Goal: Task Accomplishment & Management: Use online tool/utility

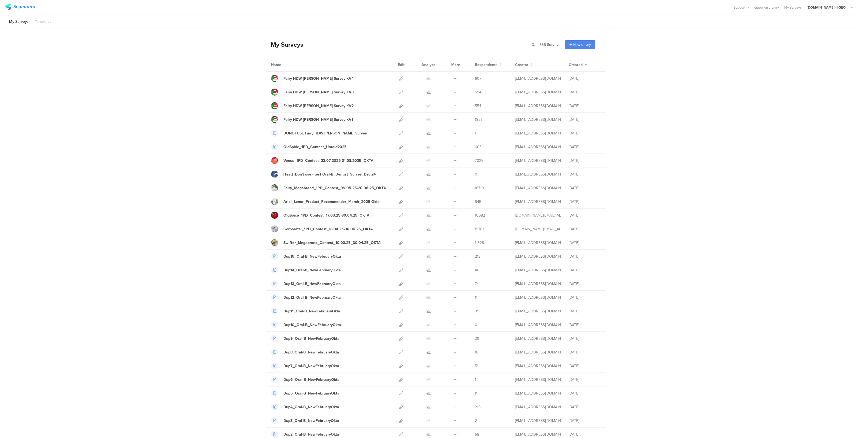
click at [841, 6] on div "[DOMAIN_NAME] - [GEOGRAPHIC_DATA]" at bounding box center [828, 7] width 43 height 5
click at [800, 36] on span "JoltX [GEOGRAPHIC_DATA]" at bounding box center [812, 34] width 42 height 5
click at [836, 6] on div "[DOMAIN_NAME] - [GEOGRAPHIC_DATA]" at bounding box center [828, 7] width 43 height 5
click at [801, 36] on span "JoltX [GEOGRAPHIC_DATA]" at bounding box center [812, 34] width 42 height 5
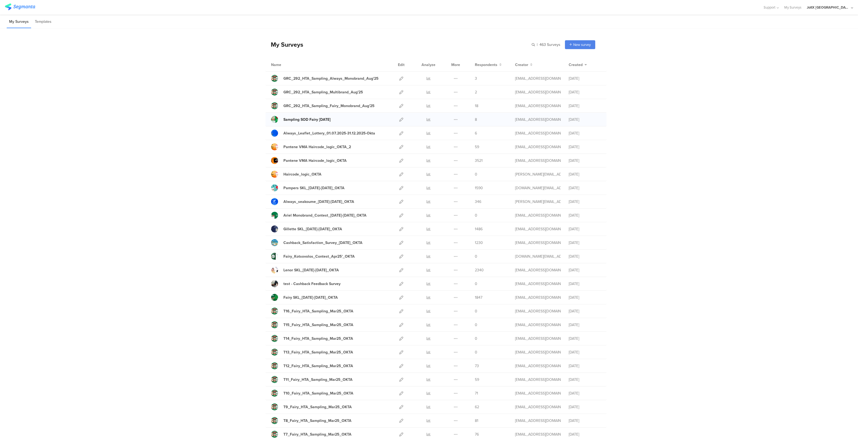
click at [319, 120] on div "Sampling SOD Fairy Aug'25" at bounding box center [307, 120] width 47 height 6
click at [402, 122] on div at bounding box center [402, 119] width 12 height 13
click at [399, 118] on icon at bounding box center [401, 119] width 4 height 4
click at [843, 8] on div "JoltX [GEOGRAPHIC_DATA]" at bounding box center [828, 7] width 43 height 5
click at [799, 42] on div "Youtil.ro - Romania Member" at bounding box center [822, 47] width 74 height 12
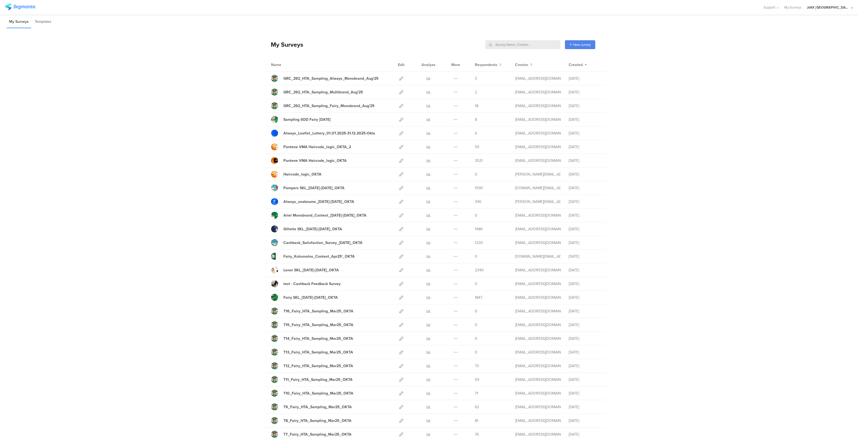
click at [838, 7] on div "JoltX [GEOGRAPHIC_DATA]" at bounding box center [828, 7] width 43 height 5
click at [809, 46] on span "[DOMAIN_NAME] - [GEOGRAPHIC_DATA]" at bounding box center [812, 46] width 42 height 5
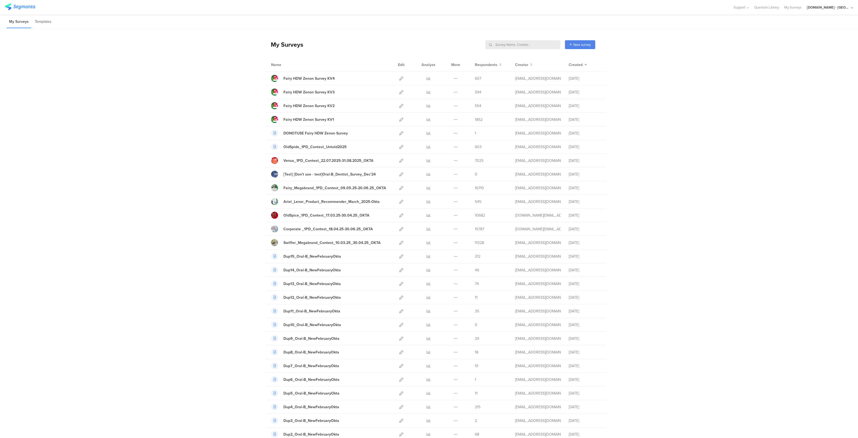
click at [531, 46] on input "text" at bounding box center [522, 44] width 75 height 9
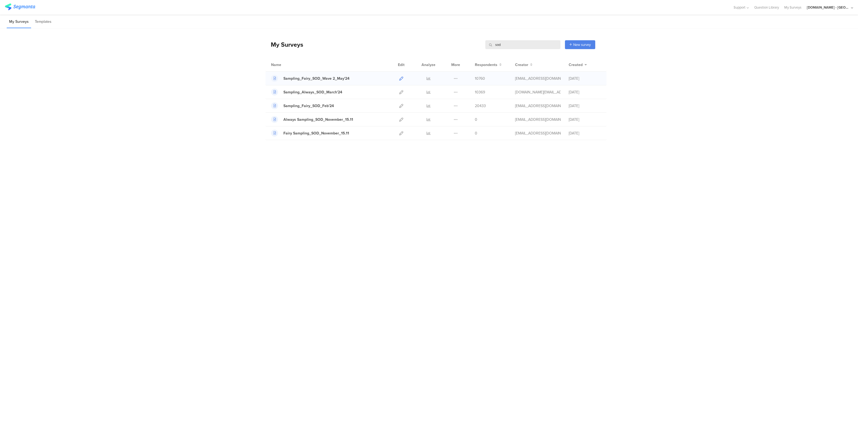
click at [400, 78] on icon at bounding box center [401, 78] width 4 height 4
click at [498, 44] on input "sod" at bounding box center [522, 44] width 75 height 9
click at [400, 77] on icon at bounding box center [401, 78] width 4 height 4
drag, startPoint x: 522, startPoint y: 46, endPoint x: 473, endPoint y: 39, distance: 49.4
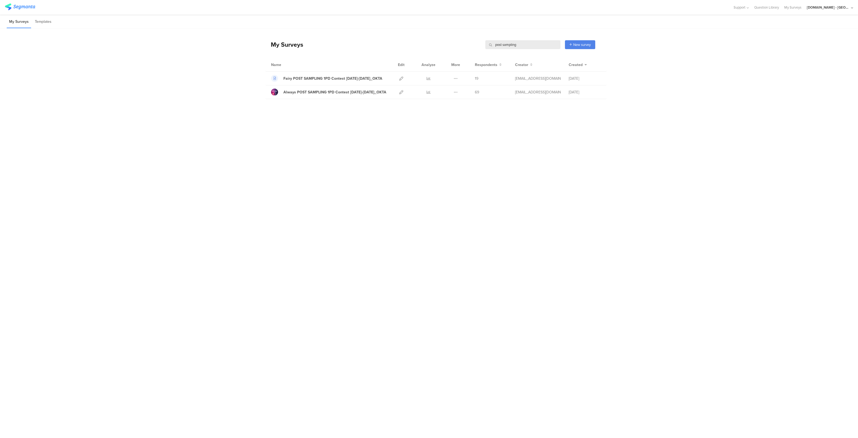
click at [473, 39] on div "My Surveys post sampling post sampling New survey Start from scratch Choose fro…" at bounding box center [431, 44] width 330 height 21
type input "sod"
click at [457, 76] on icon at bounding box center [456, 78] width 4 height 4
click at [361, 194] on div "My Surveys sod sod New survey Start from scratch Choose from templates Name Edi…" at bounding box center [429, 219] width 858 height 382
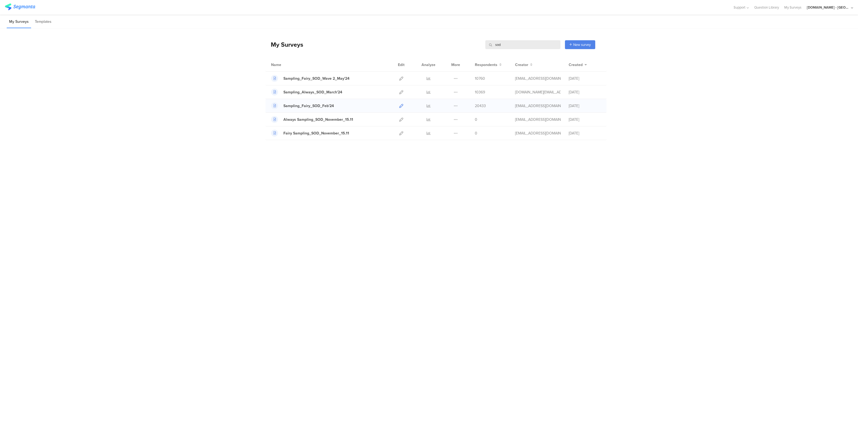
click at [402, 105] on icon at bounding box center [401, 106] width 4 height 4
click at [457, 105] on icon at bounding box center [456, 106] width 4 height 4
click at [446, 119] on button "Duplicate" at bounding box center [446, 120] width 30 height 10
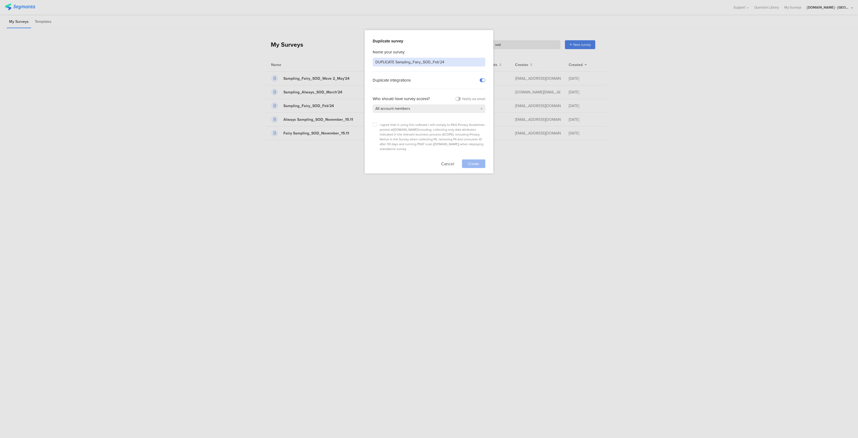
drag, startPoint x: 396, startPoint y: 60, endPoint x: 351, endPoint y: 61, distance: 45.1
click at [351, 61] on div "Duplicate survey Name your survey: DUPLICATE Sampling_Fairy_SOD_Feb'24 Duplicat…" at bounding box center [429, 219] width 858 height 438
click at [429, 61] on input "Sampling_Fairy_SOD_Feb'24" at bounding box center [429, 62] width 113 height 9
click at [418, 63] on input "Sampling_Fairy_SOD_Feb'24" at bounding box center [429, 62] width 113 height 9
type input "Sampling_Fairy_SOD_Sep'25"
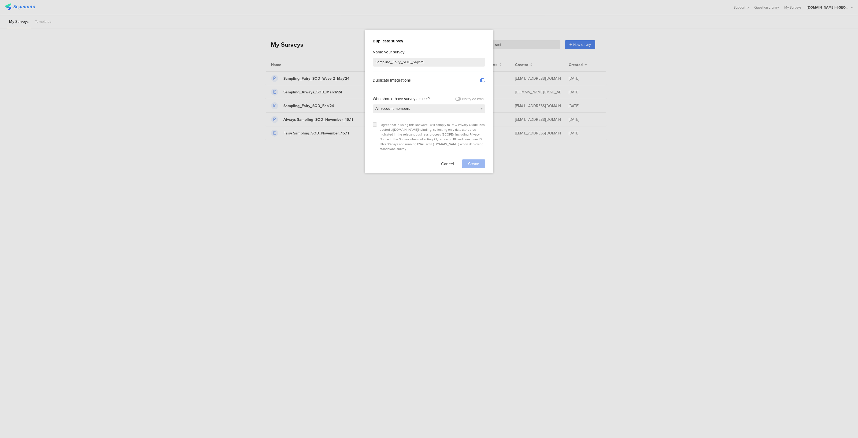
click at [376, 125] on label at bounding box center [375, 124] width 4 height 4
click at [0, 0] on input "checkbox" at bounding box center [0, 0] width 0 height 0
click at [475, 162] on div "Create" at bounding box center [473, 163] width 23 height 9
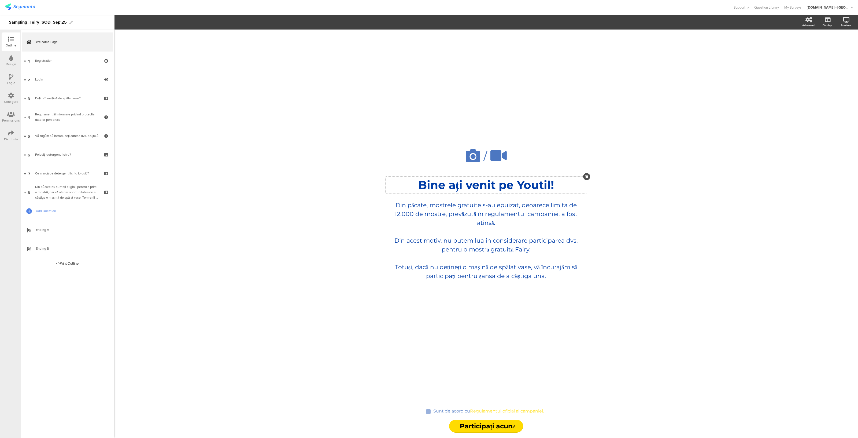
click at [517, 187] on div "Bine ați venit pe Youtil! Bine ați venit pe Youtil!" at bounding box center [486, 184] width 201 height 17
click at [517, 187] on p "Bine ați venit pe Youtil!" at bounding box center [486, 185] width 198 height 14
click at [493, 250] on div "Din păcate, mostrele gratuite s-au epuizat, deoarece limita de 12.000 de mostre…" at bounding box center [486, 240] width 190 height 82
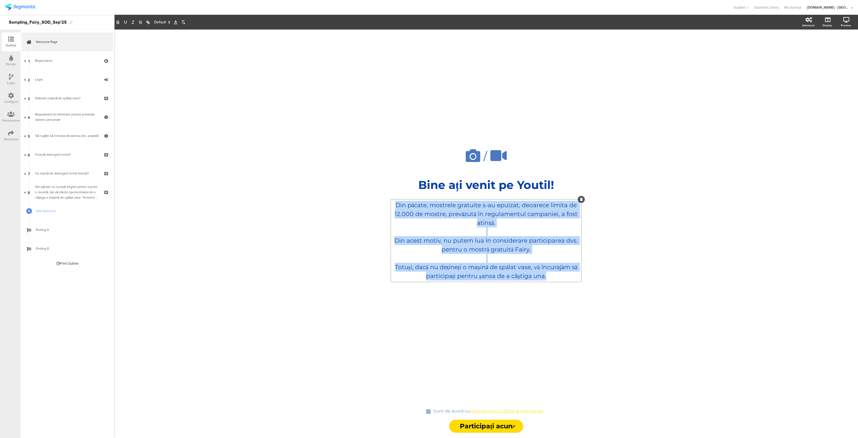
drag, startPoint x: 554, startPoint y: 276, endPoint x: 392, endPoint y: 207, distance: 176.8
click at [392, 207] on div "Din păcate, mostrele gratuite s-au epuizat, deoarece limita de 12.000 de mostre…" at bounding box center [486, 240] width 190 height 82
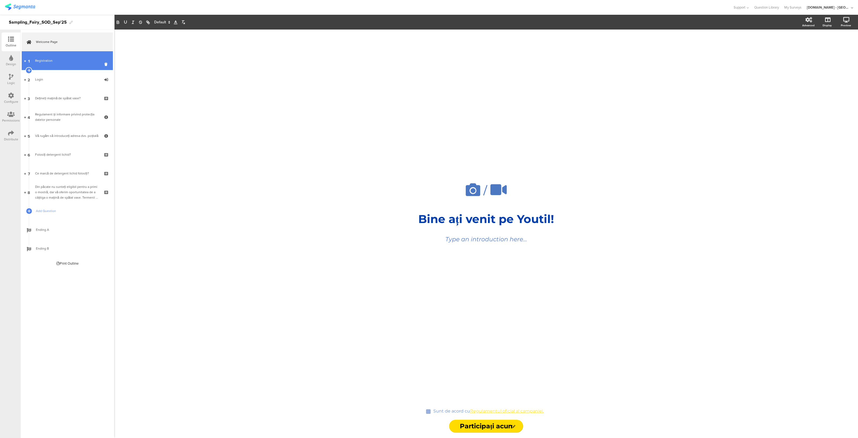
click at [61, 54] on link "1 Registration" at bounding box center [67, 60] width 91 height 19
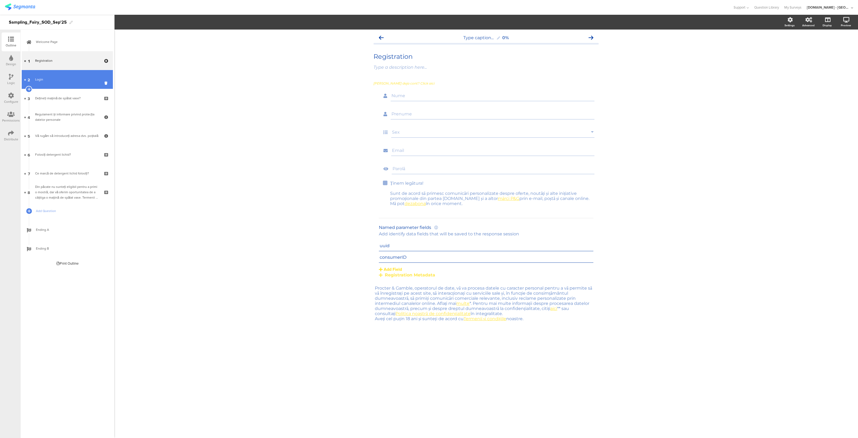
click at [53, 78] on div "Login" at bounding box center [67, 79] width 64 height 5
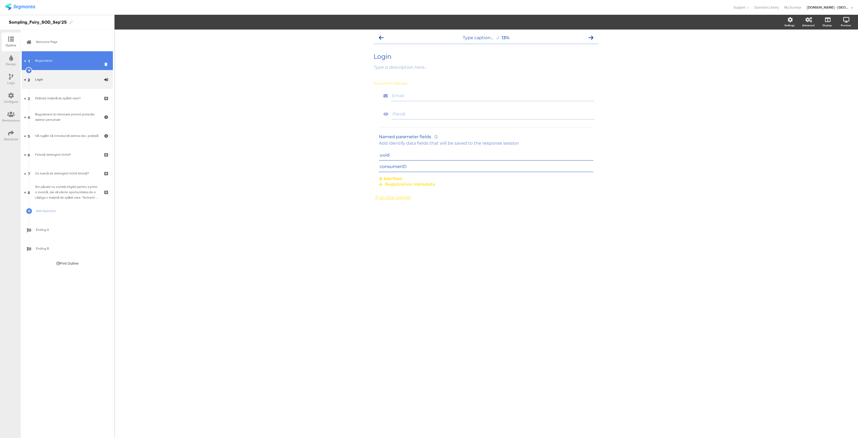
click at [53, 66] on link "1 Registration" at bounding box center [67, 60] width 91 height 19
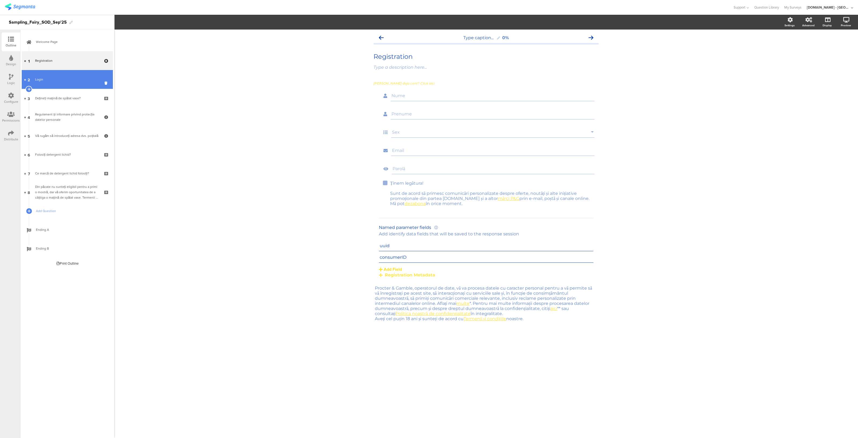
click at [54, 78] on div "Login" at bounding box center [67, 79] width 64 height 5
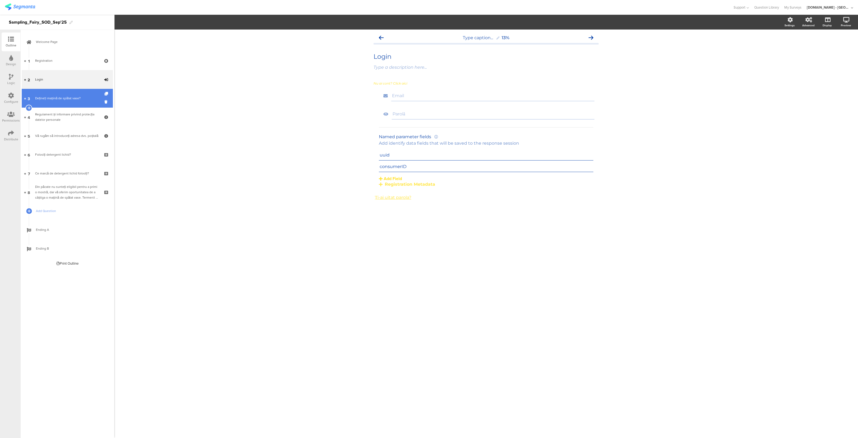
click at [54, 93] on link "3 Dețineți mașină de spălat vase?" at bounding box center [67, 98] width 91 height 19
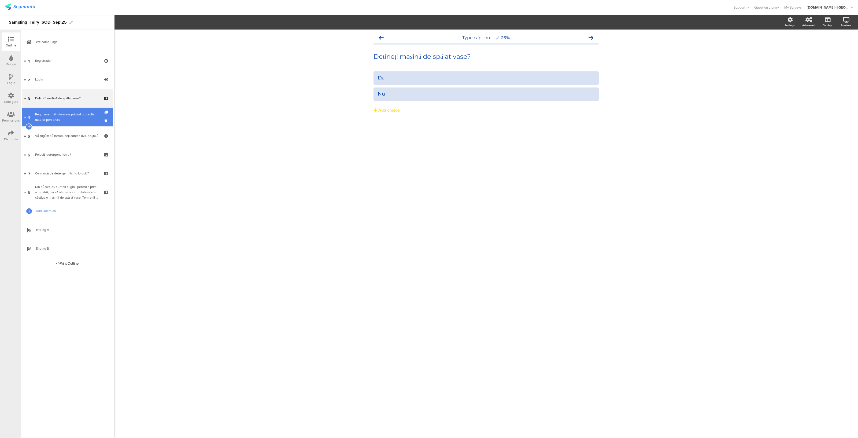
click at [51, 119] on div "Regulament și informare privind protecția datelor personale" at bounding box center [67, 117] width 64 height 11
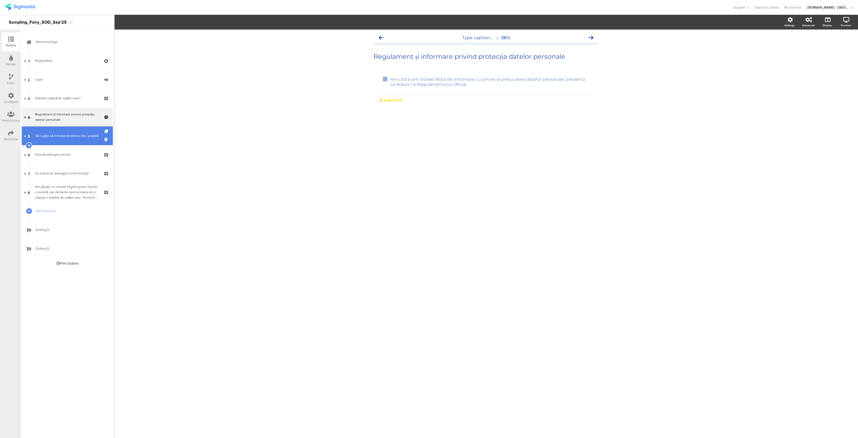
click at [49, 134] on div "Vă rugăm să introduceți adresa dvs. poștală" at bounding box center [67, 135] width 64 height 5
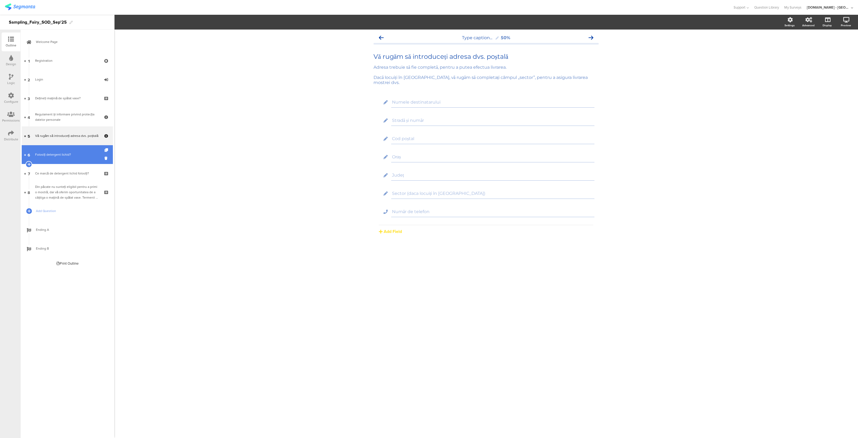
click at [48, 155] on div "Folosiți detergent lichid?" at bounding box center [67, 154] width 64 height 5
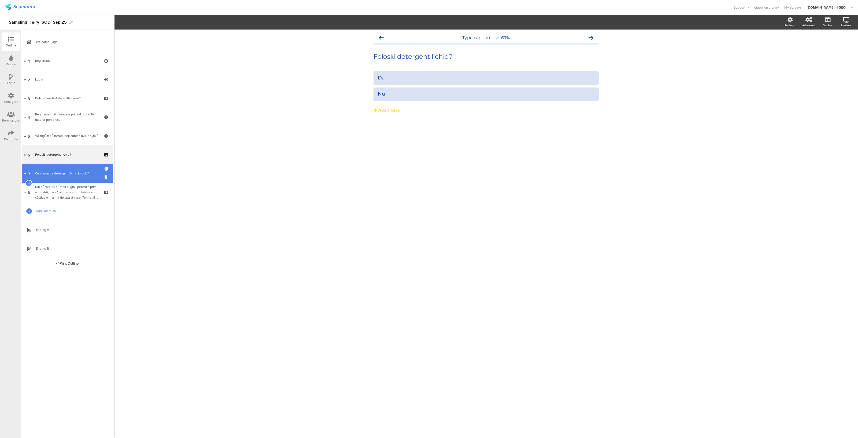
click at [48, 174] on div "Ce marcă de detergent lichid folosiți?" at bounding box center [67, 173] width 64 height 5
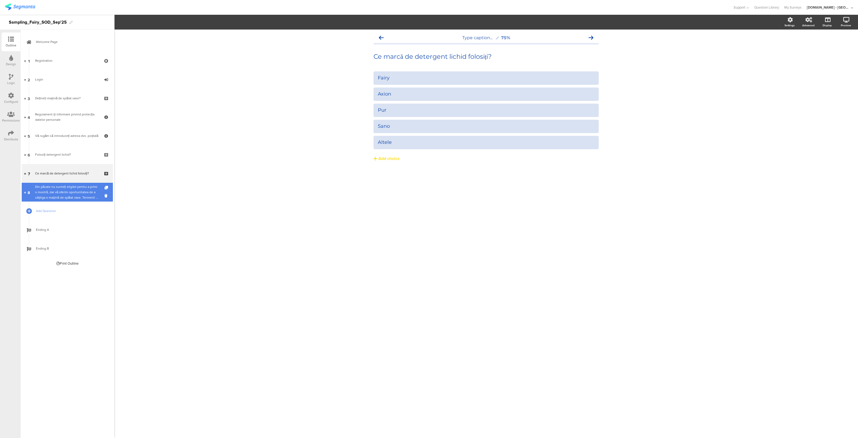
click at [49, 197] on div "Din păcate nu sunteți eligibil pentru a primi o mostră, dar vă oferim oportunit…" at bounding box center [67, 192] width 64 height 16
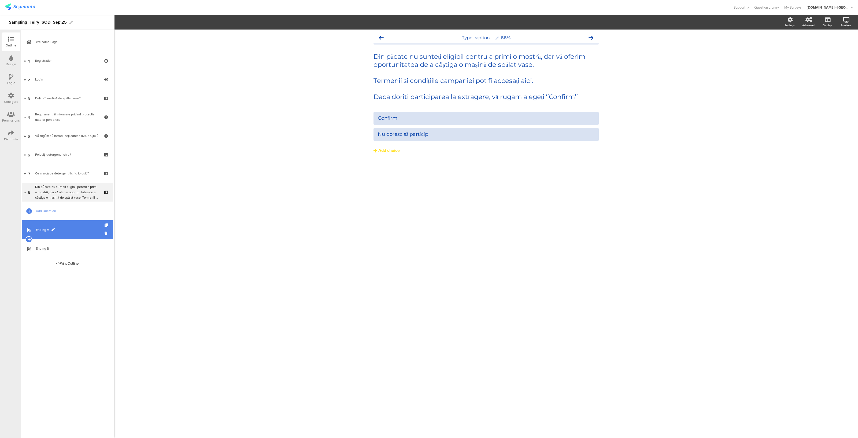
click at [48, 231] on span "Ending A" at bounding box center [70, 229] width 69 height 5
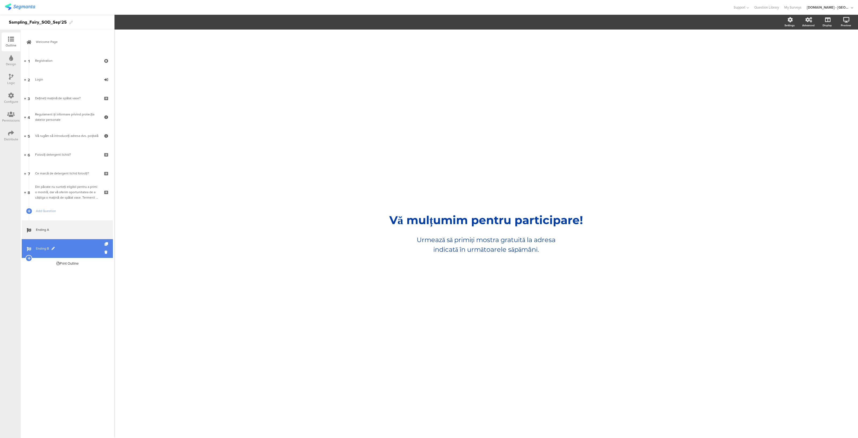
click at [65, 247] on span "Ending B" at bounding box center [70, 248] width 69 height 5
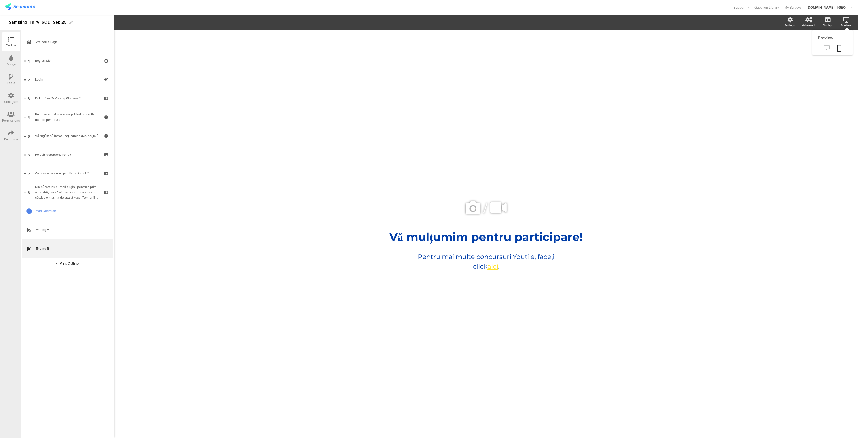
click at [827, 49] on icon at bounding box center [827, 47] width 6 height 5
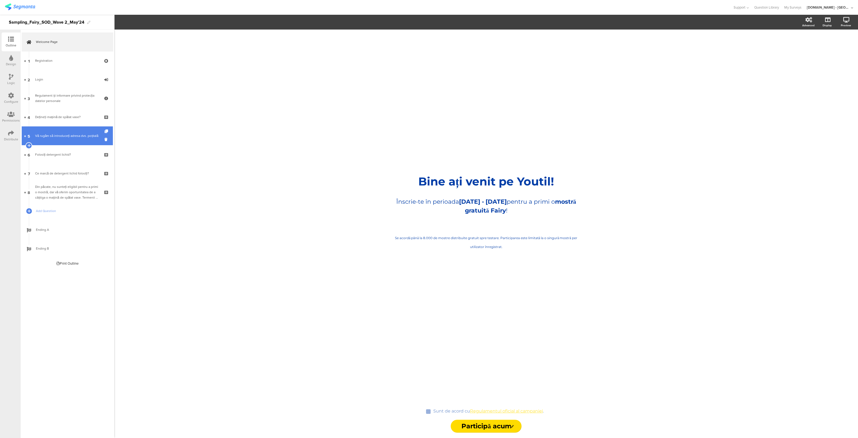
click at [75, 134] on div "Vă rugăm să introduceți adresa dvs. poștală" at bounding box center [67, 135] width 64 height 5
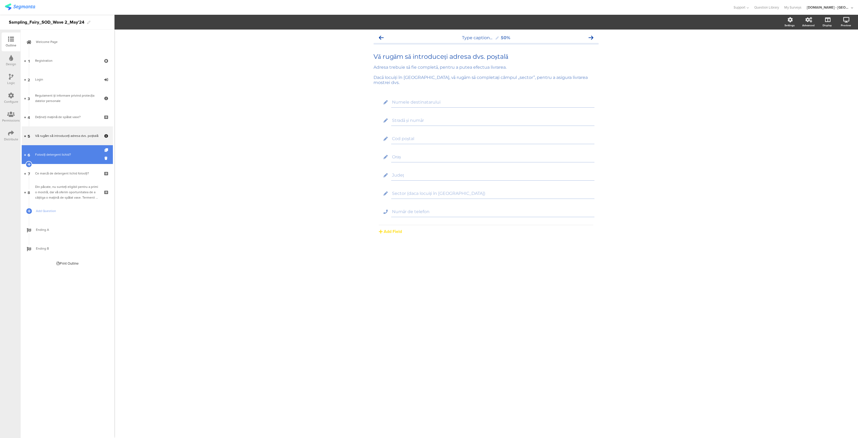
click at [64, 150] on link "6 Folosiți detergent lichid?" at bounding box center [67, 154] width 91 height 19
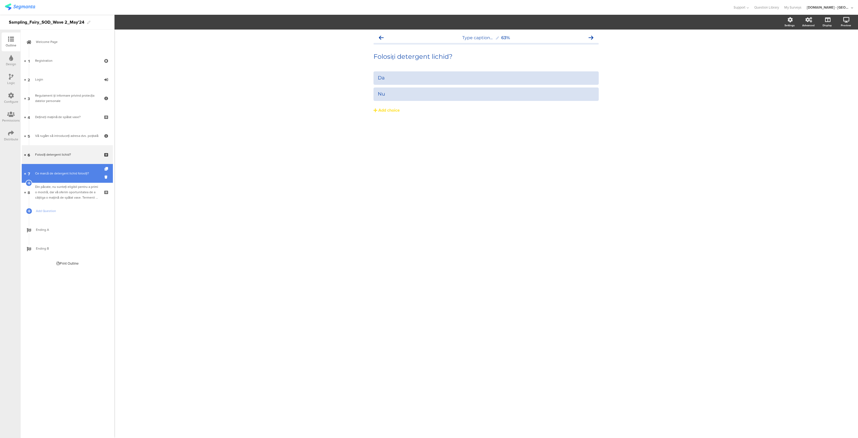
click at [63, 173] on div "Ce marcă de detergent lichid folosiți?" at bounding box center [67, 173] width 64 height 5
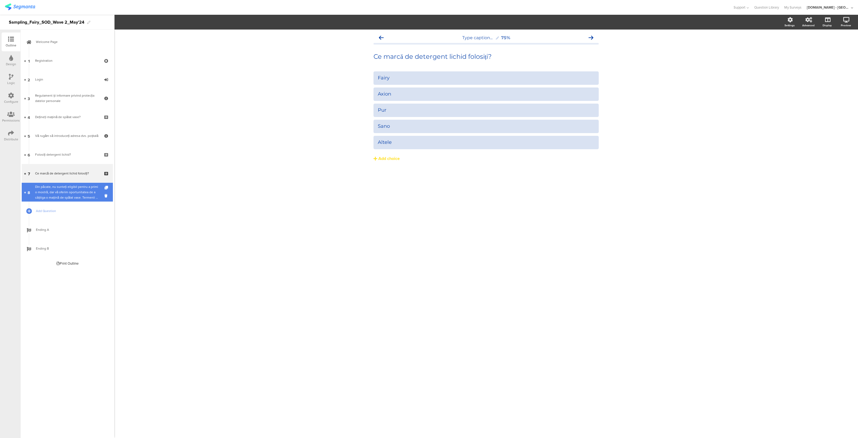
click at [68, 193] on div "Din păcate, nu sunteți eligibil pentru a primi o mostră, dar vă oferim oportuni…" at bounding box center [67, 192] width 64 height 16
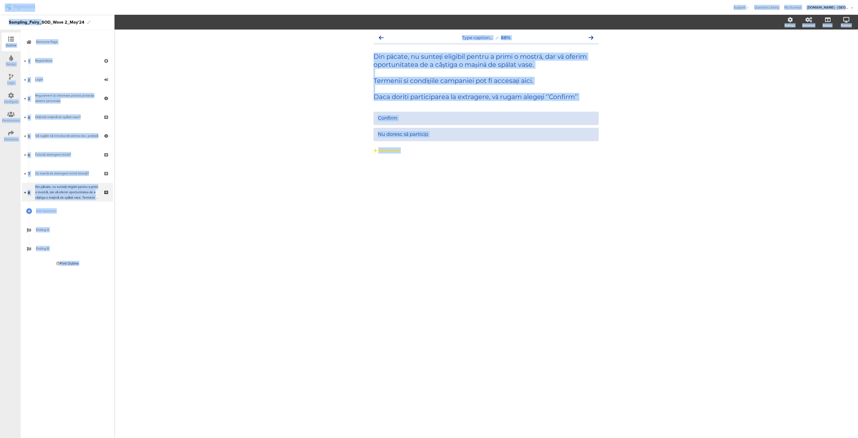
drag, startPoint x: 41, startPoint y: 22, endPoint x: 85, endPoint y: 14, distance: 44.4
click at [85, 14] on div "Support Help Center Live Chat Question Library My Surveys Youtil.ro - Romania A…" at bounding box center [429, 219] width 858 height 438
click at [277, 183] on div "Type caption... 88% Din păcate, nu sunteți eligibil pentru a primi o mostră, da…" at bounding box center [486, 234] width 744 height 408
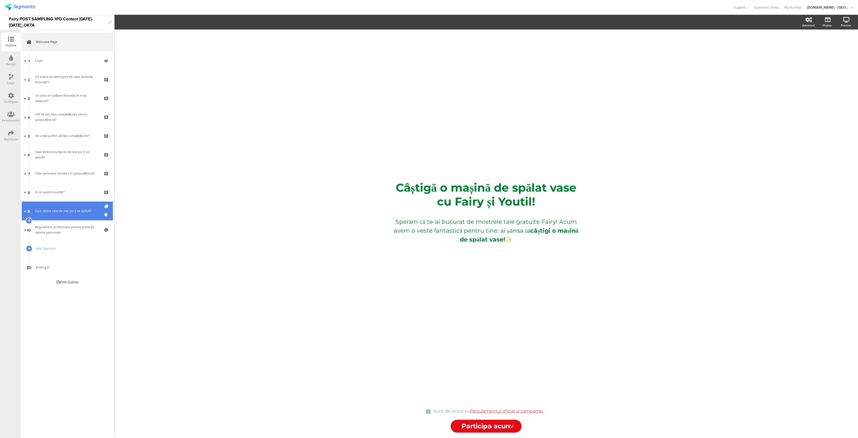
click at [62, 211] on div "Care dintre cele de mai jos ți se aplică?" at bounding box center [67, 210] width 64 height 5
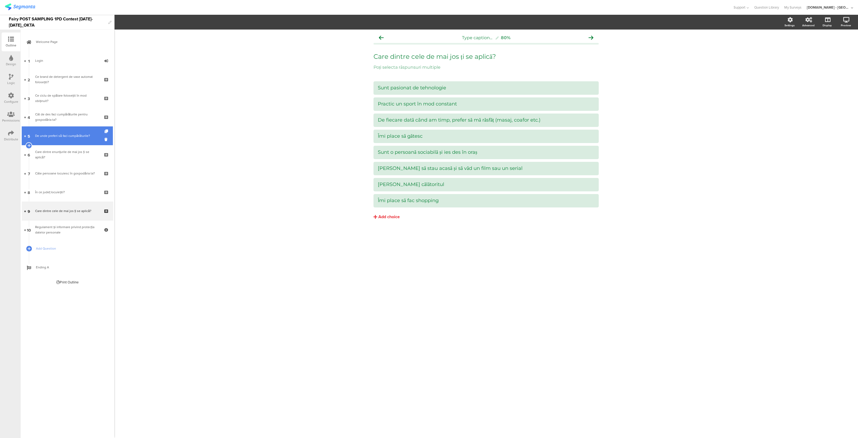
click at [67, 131] on link "[DATE] unde preferi să faci cumpărăturile?" at bounding box center [67, 135] width 91 height 19
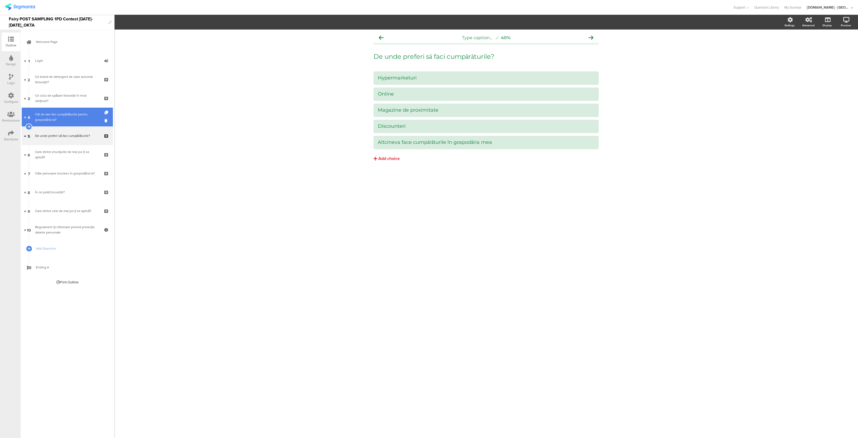
click at [68, 117] on div "Cât de des faci cumpărăturile pentru gospodăria ta?" at bounding box center [67, 117] width 64 height 11
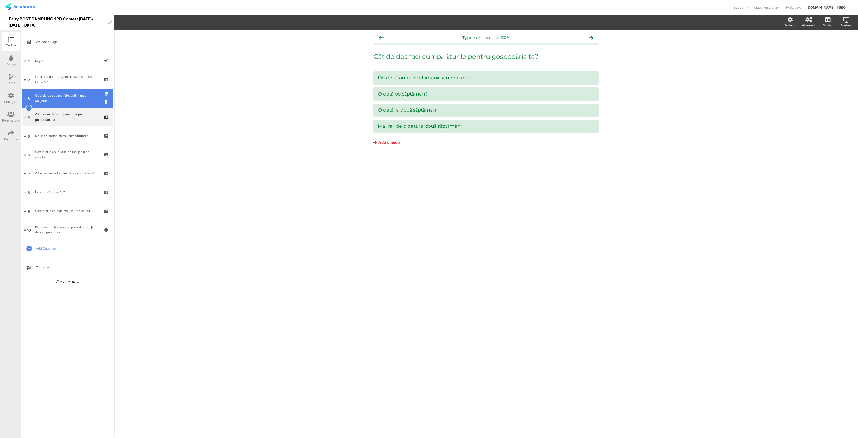
click at [72, 96] on div "Ce ciclu de spălare folosești în mod obișnuit?" at bounding box center [67, 98] width 64 height 11
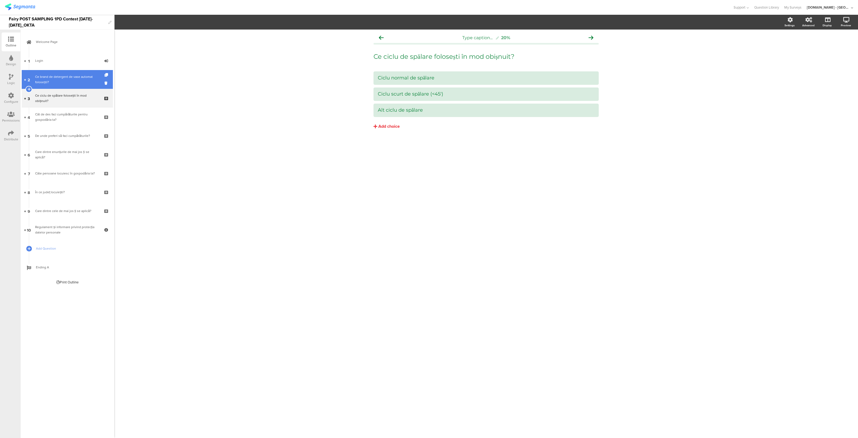
click at [72, 79] on div "Ce brand de detergent de vase automat folosești?" at bounding box center [67, 79] width 64 height 11
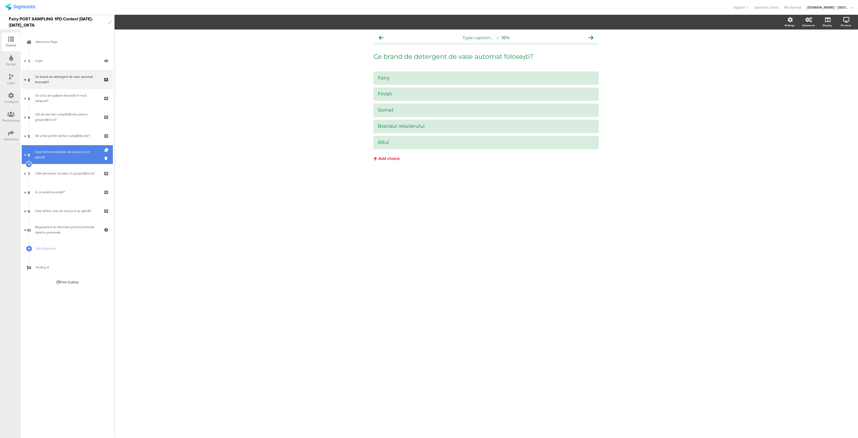
click at [57, 148] on link "6 Care dintre enunțurile de mai jos ți se aplică?" at bounding box center [67, 154] width 91 height 19
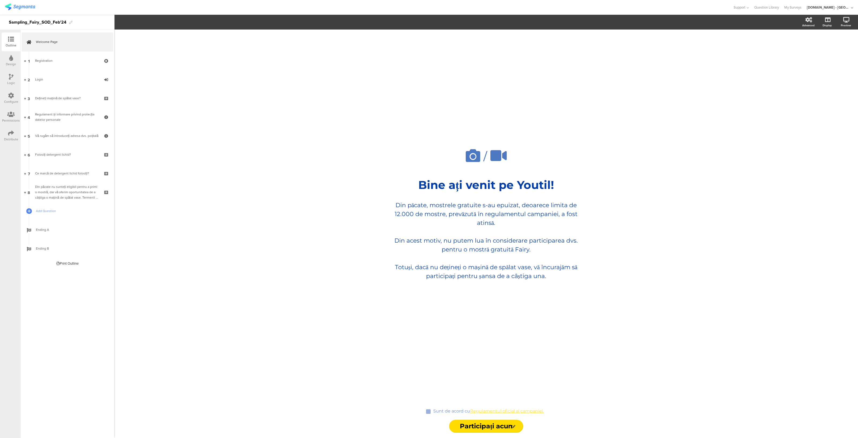
click at [18, 4] on img at bounding box center [20, 6] width 30 height 7
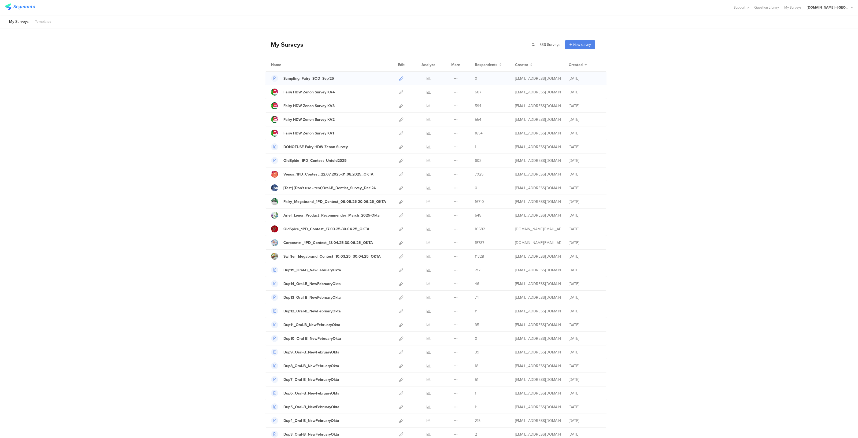
click at [399, 77] on icon at bounding box center [401, 78] width 4 height 4
click at [531, 45] on input "text" at bounding box center [522, 44] width 75 height 9
click at [399, 92] on icon at bounding box center [401, 92] width 4 height 4
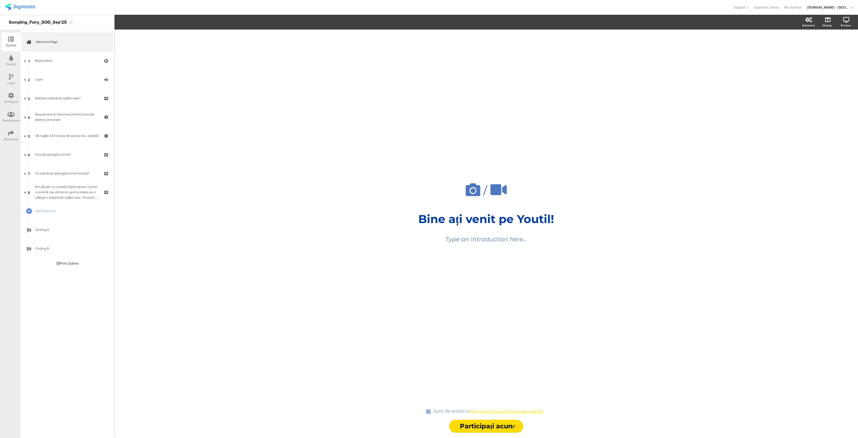
click at [12, 82] on div "Logic" at bounding box center [11, 82] width 8 height 5
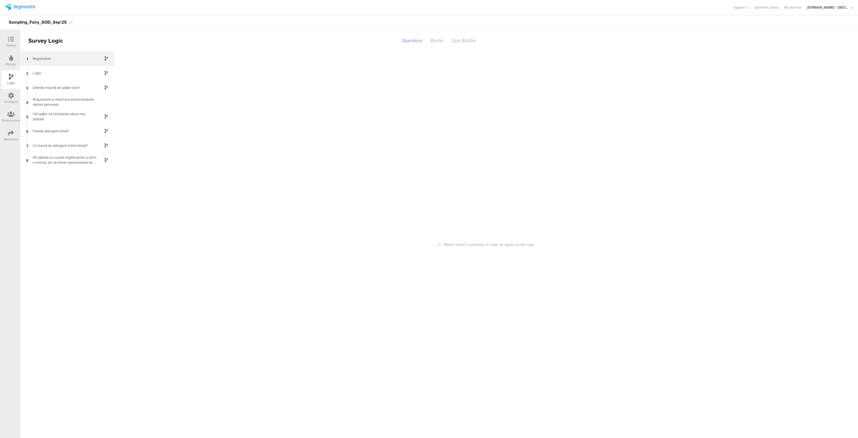
click at [57, 55] on div "1 Registration" at bounding box center [67, 58] width 94 height 14
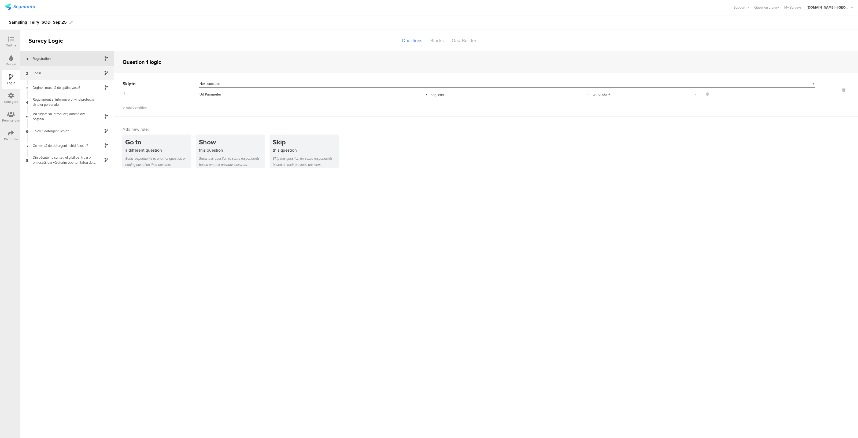
click at [53, 75] on div "Login" at bounding box center [63, 73] width 67 height 5
click at [50, 90] on div "Dețineți mașină de spălat vase?" at bounding box center [63, 87] width 67 height 5
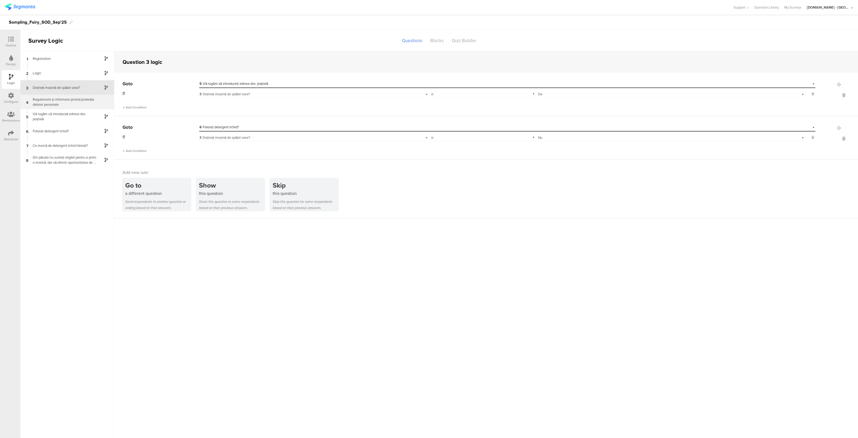
click at [48, 101] on div "Regulament și informare privind protecția datelor personale" at bounding box center [63, 102] width 67 height 10
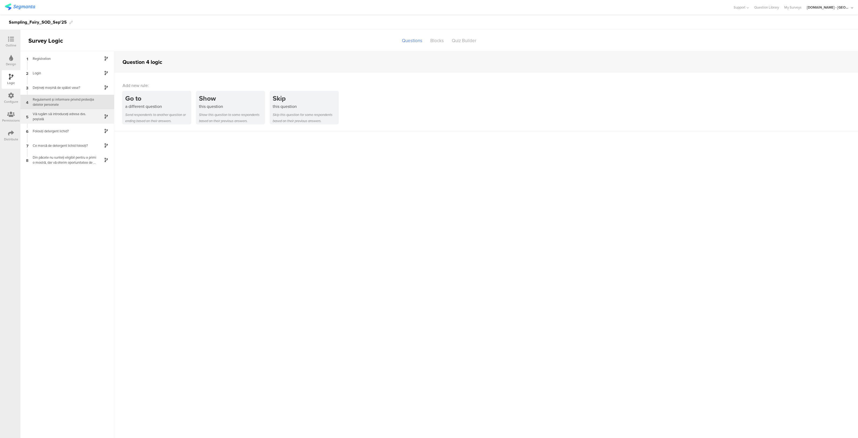
click at [48, 120] on div "Vă rugăm să introduceți adresa dvs. poștală" at bounding box center [63, 116] width 67 height 10
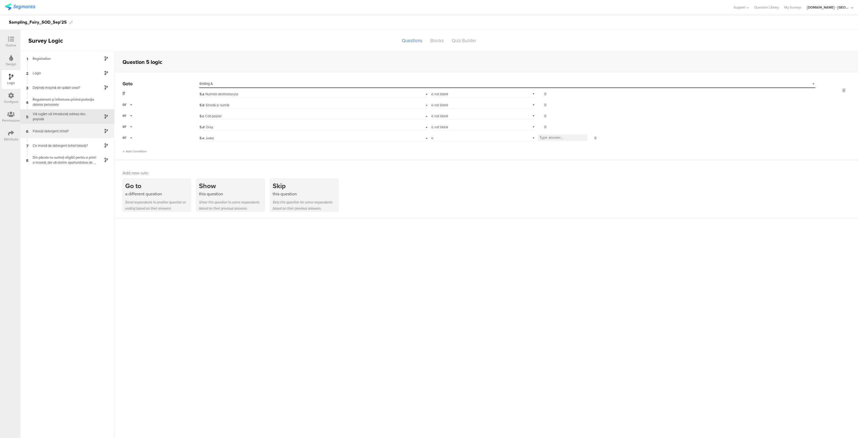
click at [64, 128] on div "Folosiți detergent lichid?" at bounding box center [63, 130] width 67 height 5
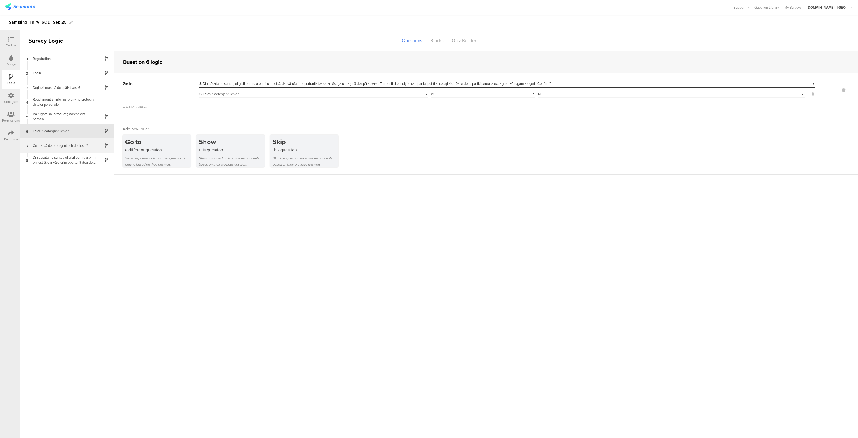
click at [62, 146] on div "Ce marcă de detergent lichid folosiți?" at bounding box center [63, 145] width 67 height 5
click at [9, 37] on icon at bounding box center [11, 39] width 6 height 6
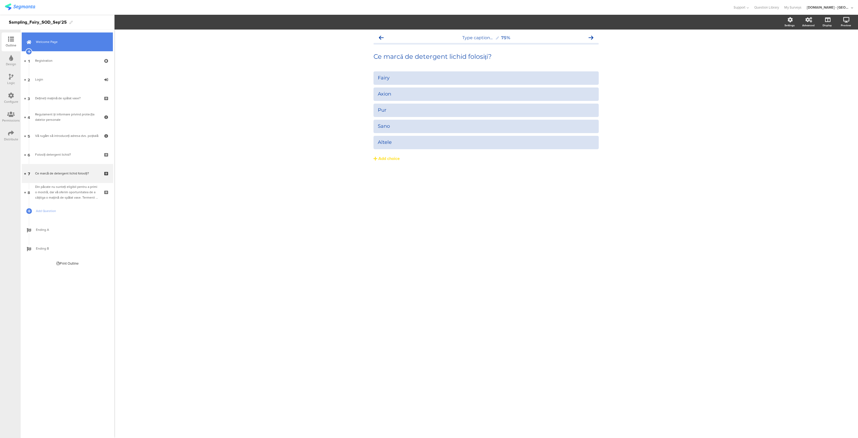
click at [45, 39] on link "Welcome Page" at bounding box center [67, 41] width 91 height 19
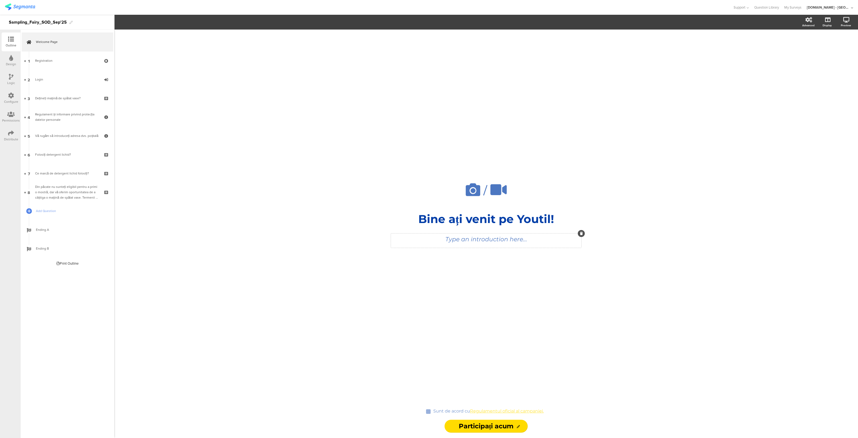
click at [491, 241] on div "Type an introduction here..." at bounding box center [486, 240] width 190 height 14
click at [237, 289] on div "/ Bine ați venit pe Youtil! Bine ați venit pe Youtil! Răspundeți la câteva într…" at bounding box center [486, 234] width 744 height 408
click at [8, 85] on div "Logic" at bounding box center [11, 79] width 19 height 19
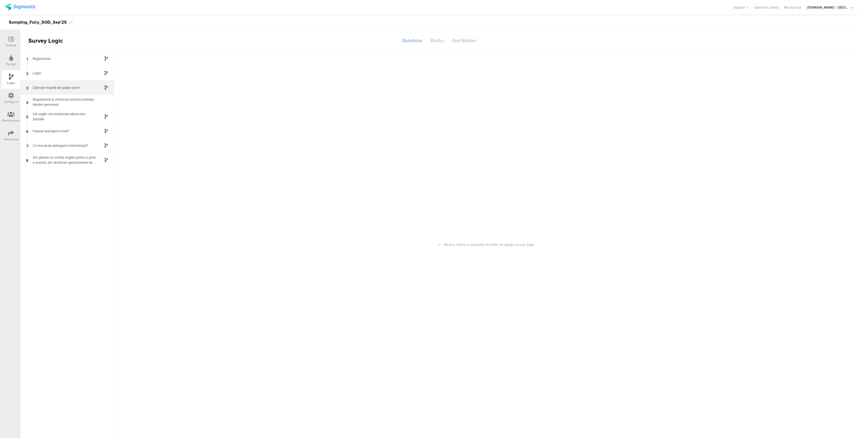
click at [71, 88] on div "Dețineți mașină de spălat vase?" at bounding box center [63, 87] width 67 height 5
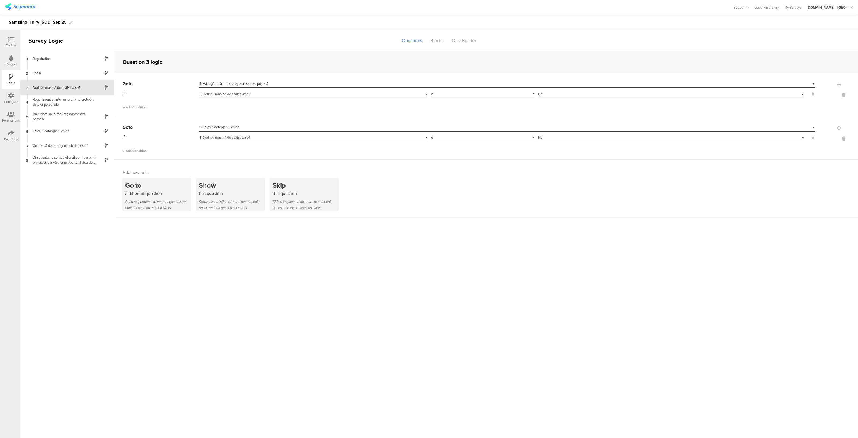
click at [62, 87] on div "Dețineți mașină de spălat vase?" at bounding box center [63, 87] width 67 height 5
click at [79, 104] on div "Regulament și informare privind protecția datelor personale" at bounding box center [63, 102] width 67 height 10
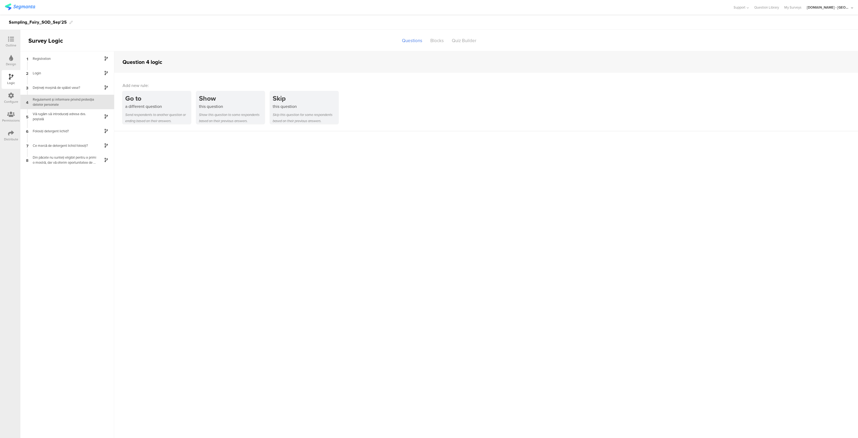
click at [12, 38] on icon at bounding box center [11, 39] width 6 height 6
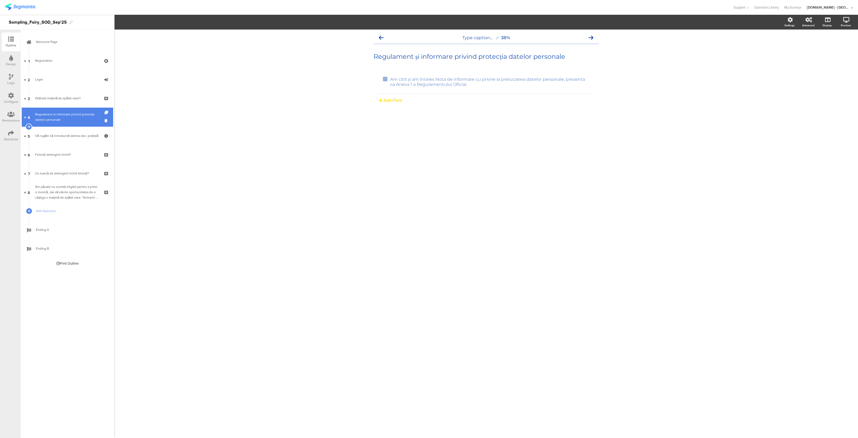
click at [49, 119] on div "Regulament și informare privind protecția datelor personale" at bounding box center [67, 117] width 64 height 11
click at [106, 121] on icon at bounding box center [107, 120] width 5 height 5
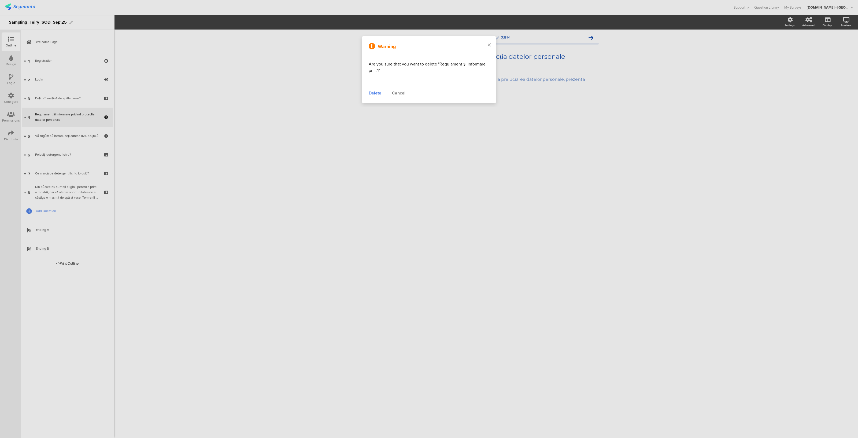
click at [374, 93] on div "Delete" at bounding box center [375, 93] width 13 height 6
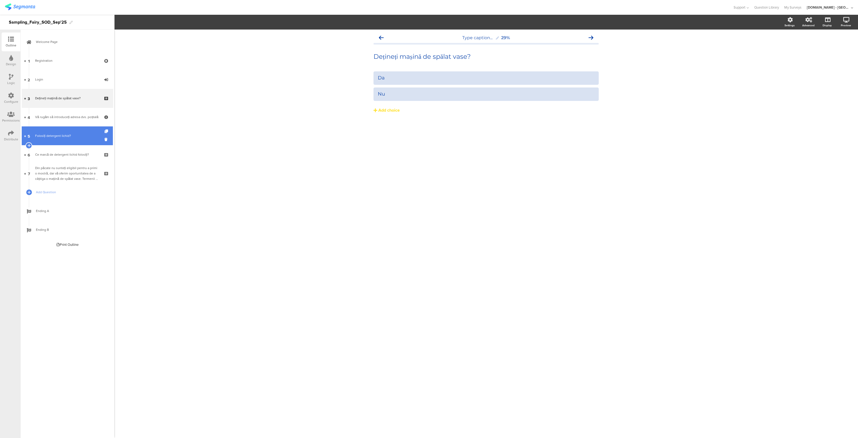
click at [62, 135] on div "Folosiți detergent lichid?" at bounding box center [67, 135] width 64 height 5
click at [8, 80] on div "Logic" at bounding box center [11, 82] width 8 height 5
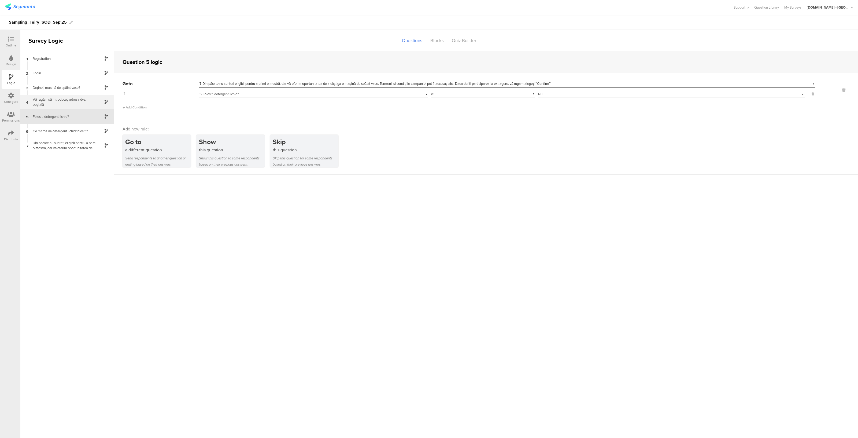
click at [71, 99] on div "Vă rugăm să introduceți adresa dvs. poștală" at bounding box center [63, 102] width 67 height 10
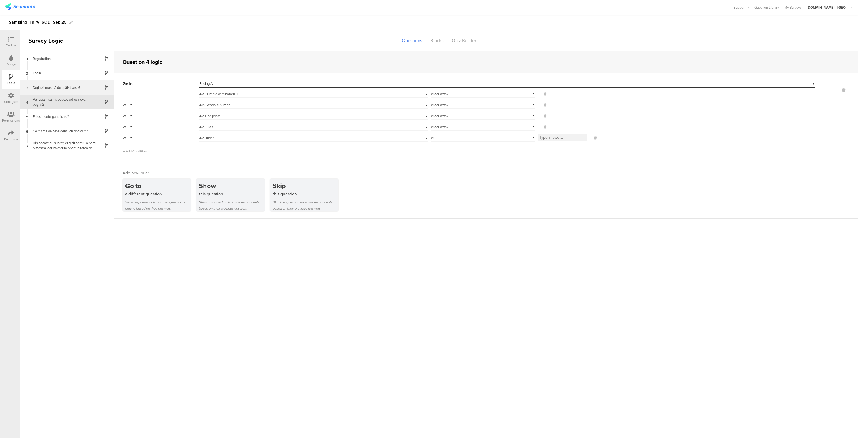
click at [73, 87] on div "Dețineți mașină de spălat vase?" at bounding box center [63, 87] width 67 height 5
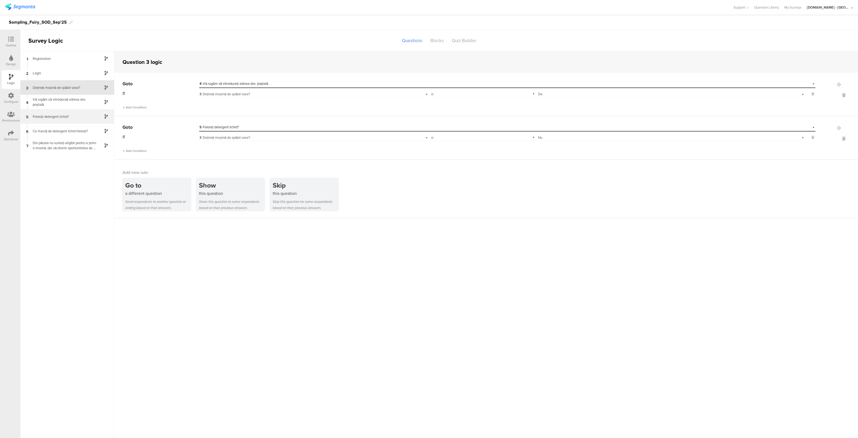
click at [55, 122] on div "5 Folosiți detergent lichid?" at bounding box center [67, 116] width 94 height 14
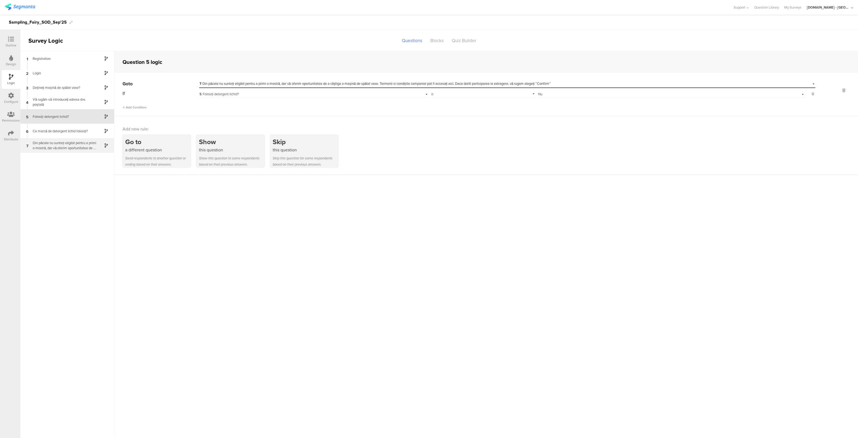
click at [70, 148] on div "Din păcate nu sunteți eligibil pentru a primi o mostră, dar vă oferim oportunit…" at bounding box center [63, 145] width 67 height 10
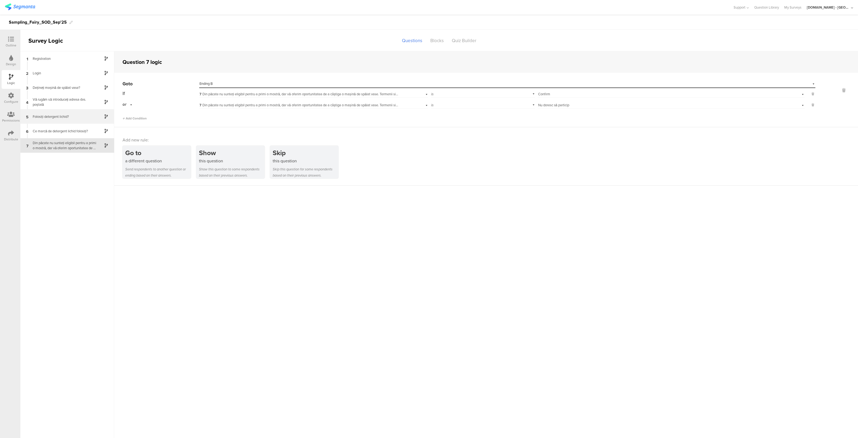
click at [60, 120] on div "5 Folosiți detergent lichid?" at bounding box center [67, 116] width 94 height 14
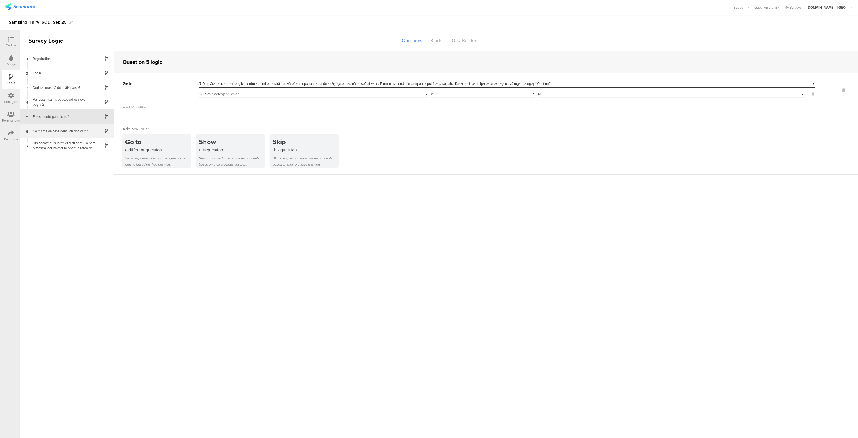
click at [48, 132] on div "Ce marcă de detergent lichid folosiți?" at bounding box center [63, 130] width 67 height 5
click at [11, 36] on icon at bounding box center [11, 39] width 6 height 6
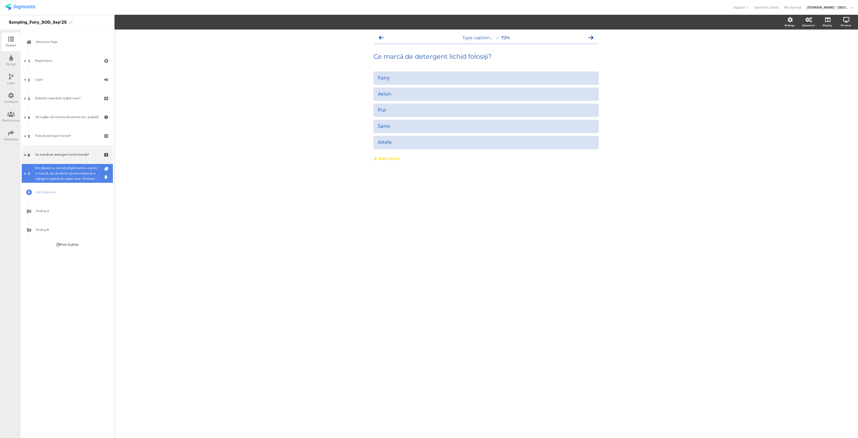
click at [66, 175] on div "Din păcate nu sunteți eligibil pentru a primi o mostră, dar vă oferim oportunit…" at bounding box center [67, 173] width 64 height 16
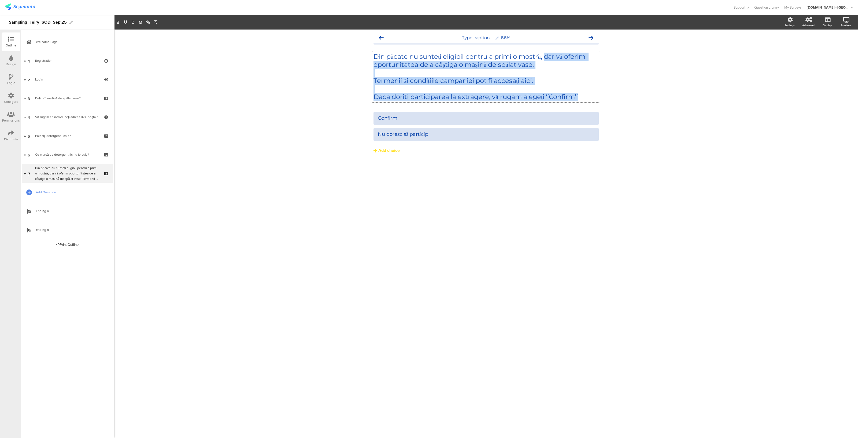
drag, startPoint x: 547, startPoint y: 56, endPoint x: 590, endPoint y: 101, distance: 62.2
click at [590, 101] on div "Din păcate nu sunteți eligibil pentru a primi o mostră, dar vă oferim oportunit…" at bounding box center [486, 76] width 228 height 51
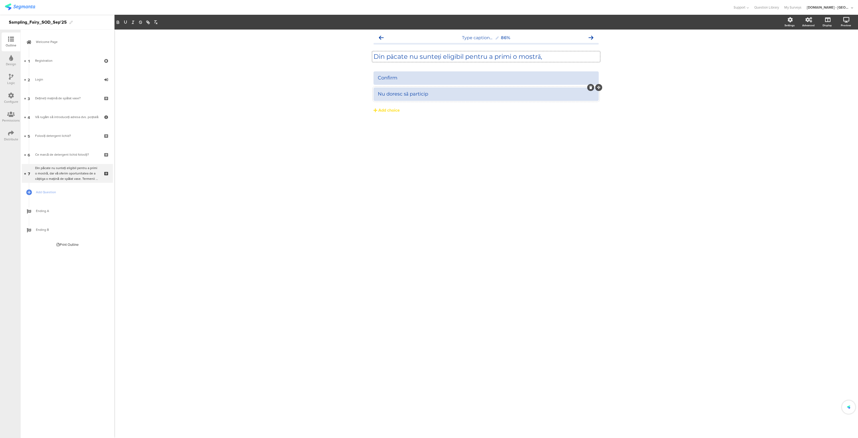
click at [589, 86] on div at bounding box center [590, 87] width 7 height 7
click at [39, 212] on span "Ending A" at bounding box center [70, 210] width 69 height 5
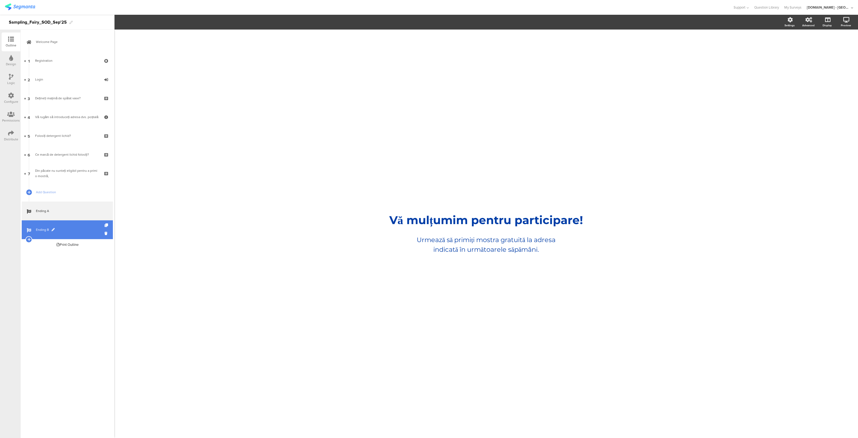
click at [62, 230] on span "Ending B" at bounding box center [70, 229] width 69 height 5
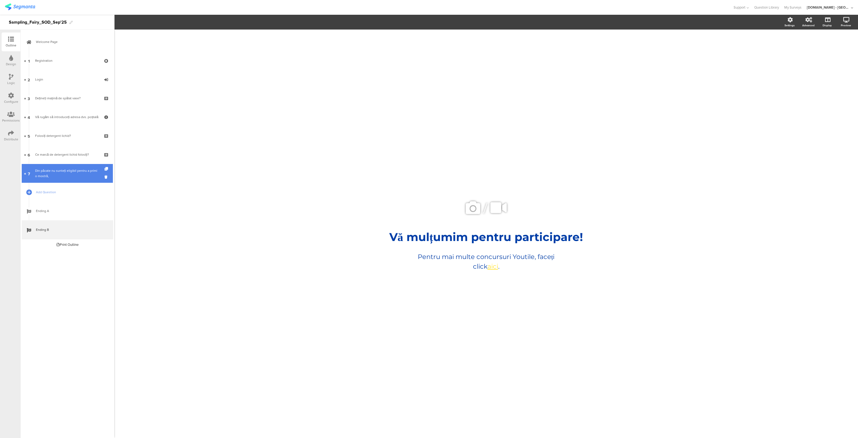
click at [104, 176] on link "7 Din păcate nu sunteți eligibil pentru a primi o mostră," at bounding box center [67, 173] width 91 height 19
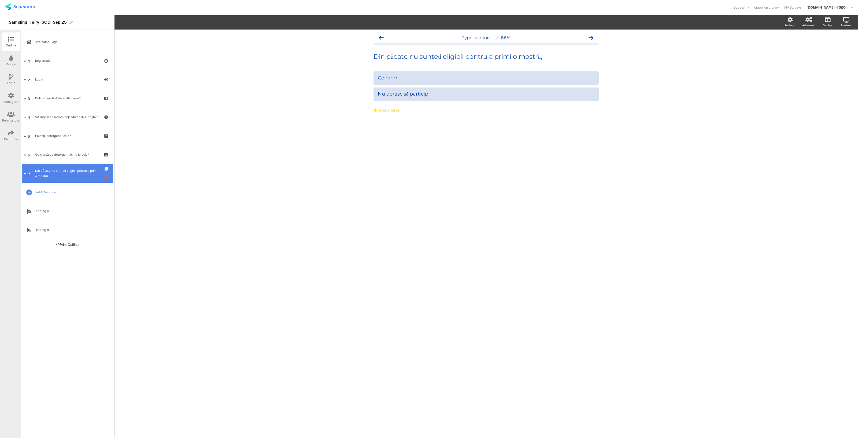
click at [106, 176] on icon at bounding box center [107, 176] width 5 height 5
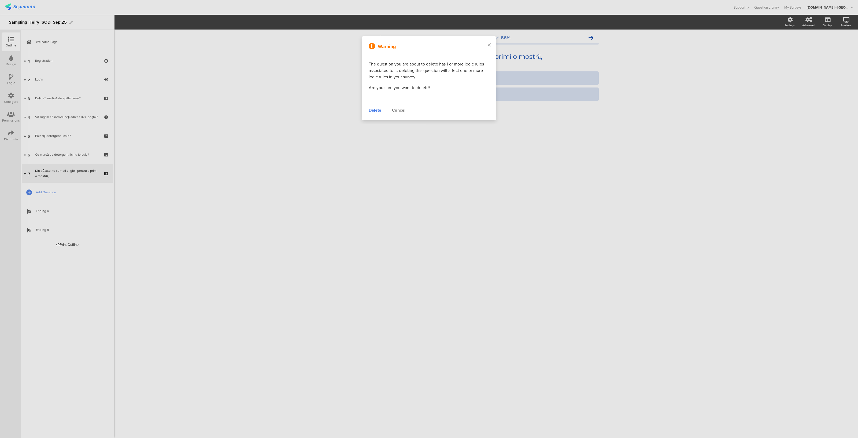
click at [374, 110] on div "Delete" at bounding box center [375, 110] width 13 height 6
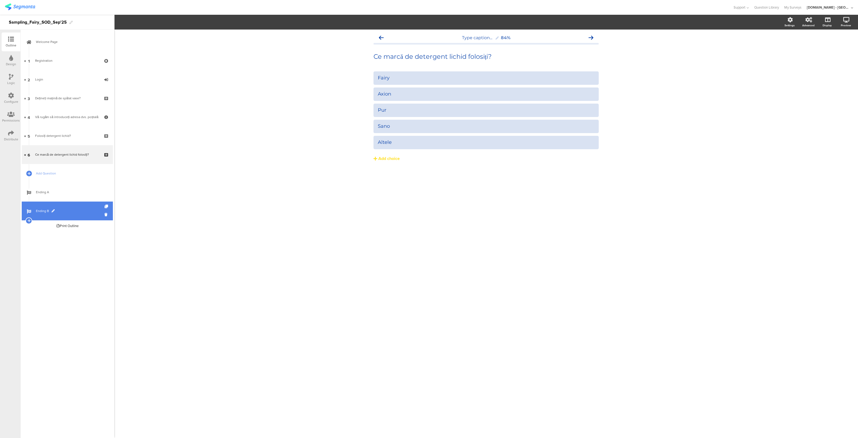
click at [66, 210] on span "Ending B" at bounding box center [70, 210] width 69 height 5
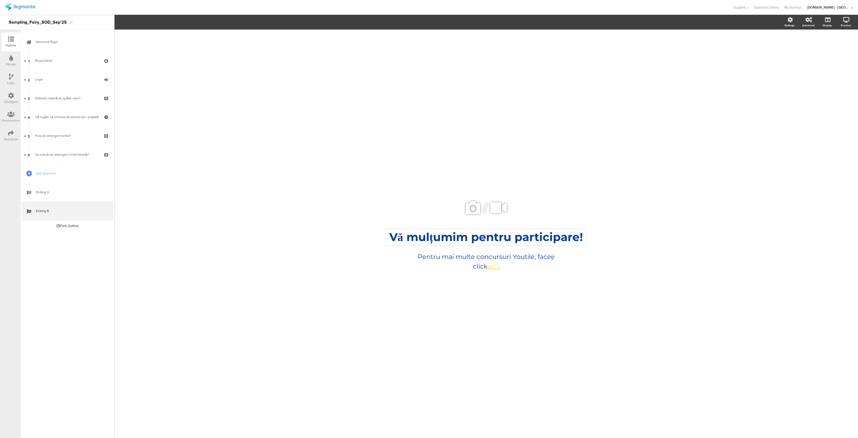
click at [445, 237] on div "Vă mulțumim pentru participare! Vă mulțumim pentru participare!" at bounding box center [486, 237] width 201 height 17
click at [445, 237] on p "Vă mulțumim pentru participare!" at bounding box center [486, 237] width 198 height 14
click at [442, 257] on div "Pentru mai multe concursuri Youtile, faceți click aici . Pentru mai multe concu…" at bounding box center [486, 262] width 164 height 22
click at [442, 257] on p "Pentru mai multe concursuri Youtile, faceți click aici ." at bounding box center [486, 261] width 161 height 19
click at [409, 258] on p "Pentru mai multe concursuri Youtile, faceți click aici ." at bounding box center [486, 261] width 161 height 19
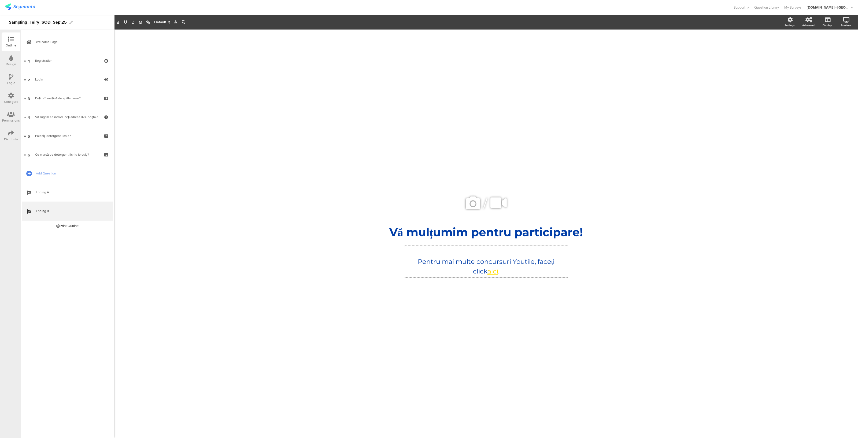
click at [488, 271] on link "aici" at bounding box center [493, 271] width 11 height 8
click at [456, 345] on div "/ Vă mulțumim pentru participare! Vă mulțumim pentru participare! Pentru mai mu…" at bounding box center [486, 231] width 225 height 403
click at [9, 81] on div "Logic" at bounding box center [11, 82] width 8 height 5
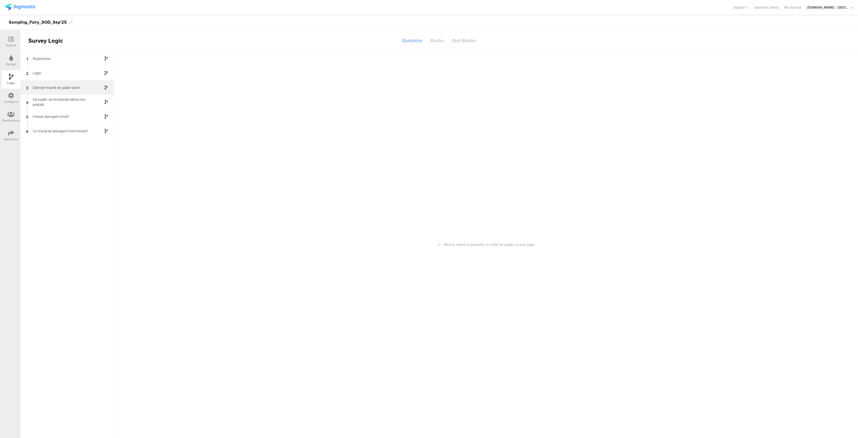
click at [70, 87] on div "Dețineți mașină de spălat vase?" at bounding box center [63, 87] width 67 height 5
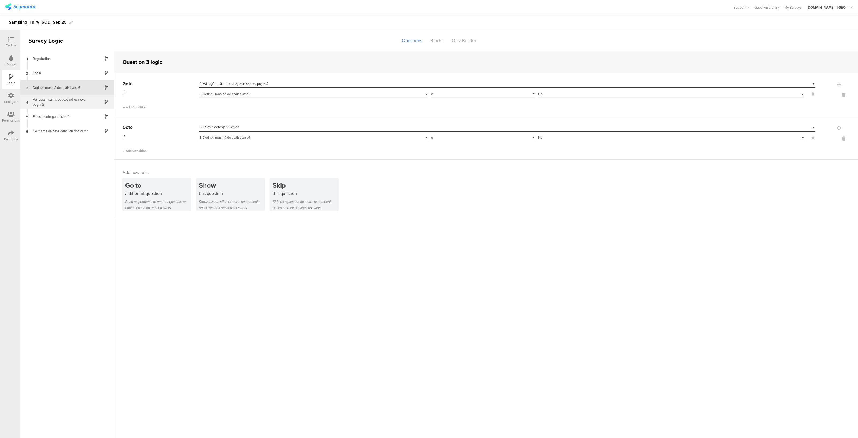
click at [63, 103] on div "Vă rugăm să introduceți adresa dvs. poștală" at bounding box center [63, 102] width 67 height 10
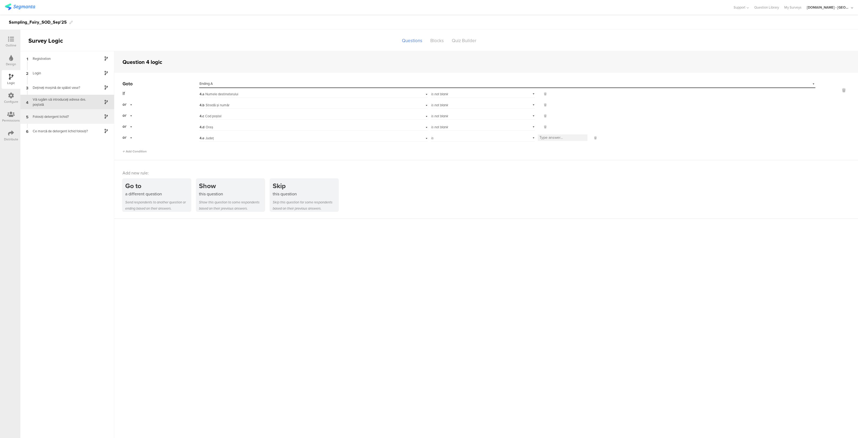
click at [59, 121] on div "5 Folosiți detergent lichid?" at bounding box center [67, 116] width 94 height 14
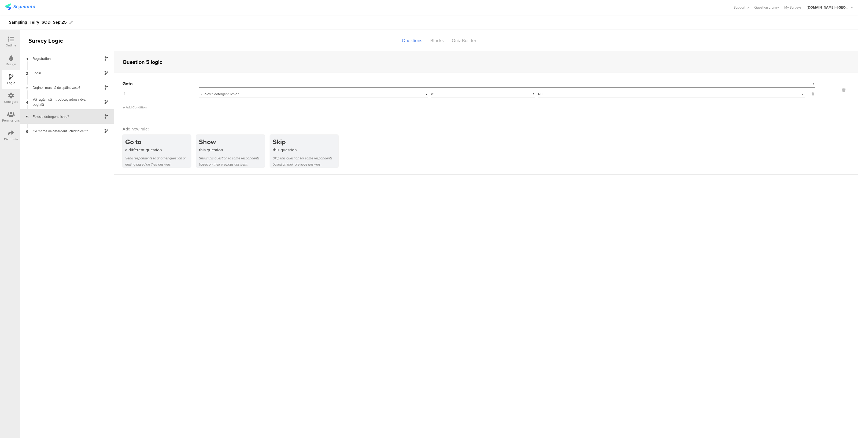
click at [323, 79] on div "Go to Select destination... If 5 Folosiți detergent lichid? is Select answer...…" at bounding box center [486, 94] width 744 height 43
click at [323, 81] on div "Select destination..." at bounding box center [507, 84] width 616 height 8
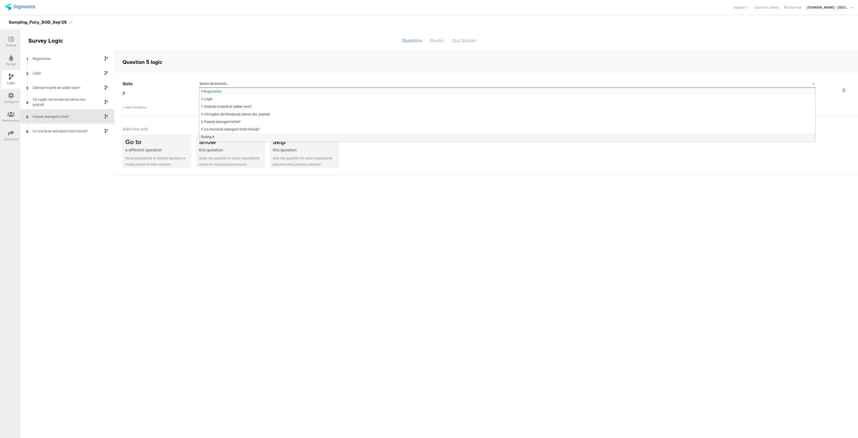
scroll to position [7, 0]
click at [252, 137] on div "Ending B" at bounding box center [508, 138] width 616 height 8
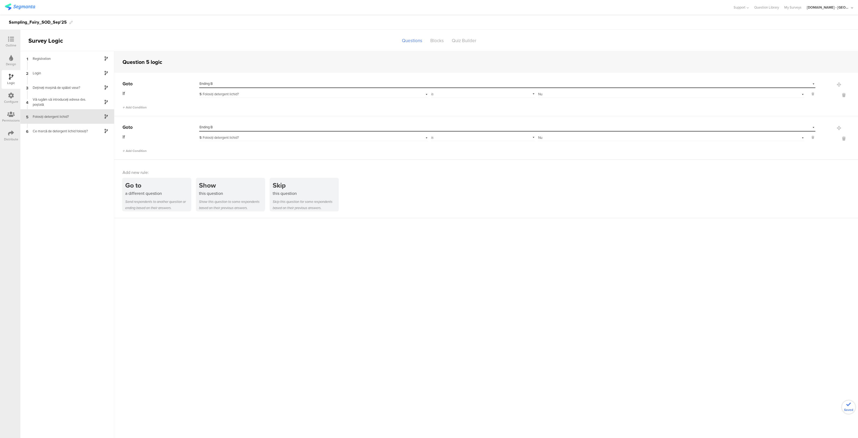
click at [259, 81] on div "Select destination... Ending B" at bounding box center [507, 84] width 616 height 8
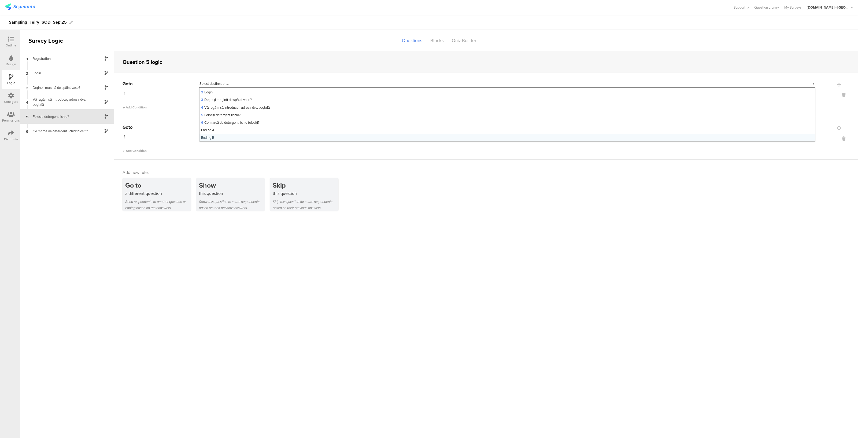
click at [365, 177] on div "Add new rule: Go to a different question Send respondents to another question o…" at bounding box center [486, 189] width 744 height 58
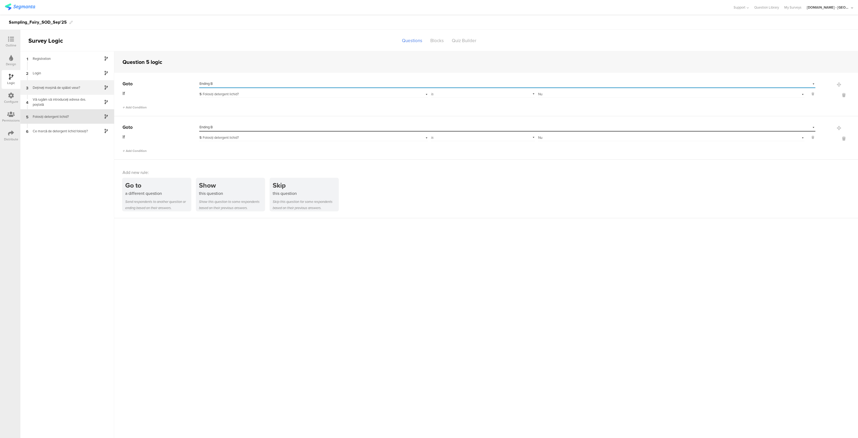
click at [50, 85] on div "Dețineți mașină de spălat vase?" at bounding box center [63, 87] width 67 height 5
click at [69, 102] on div "Vă rugăm să introduceți adresa dvs. poștală" at bounding box center [63, 102] width 67 height 10
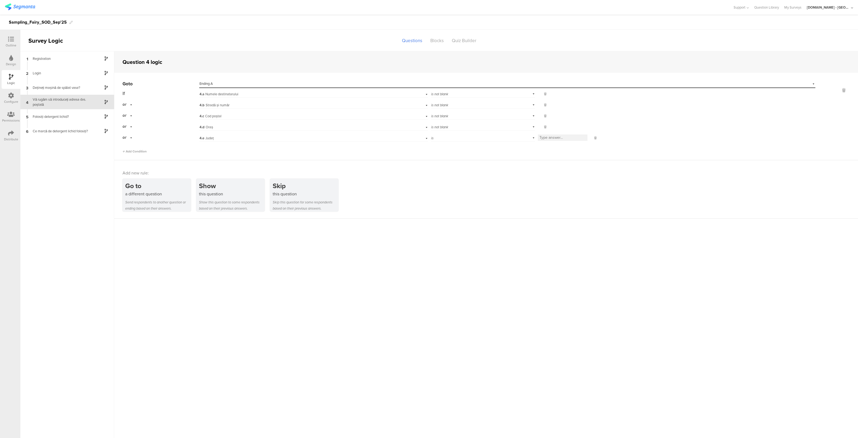
click at [11, 35] on div "Outline" at bounding box center [11, 41] width 19 height 19
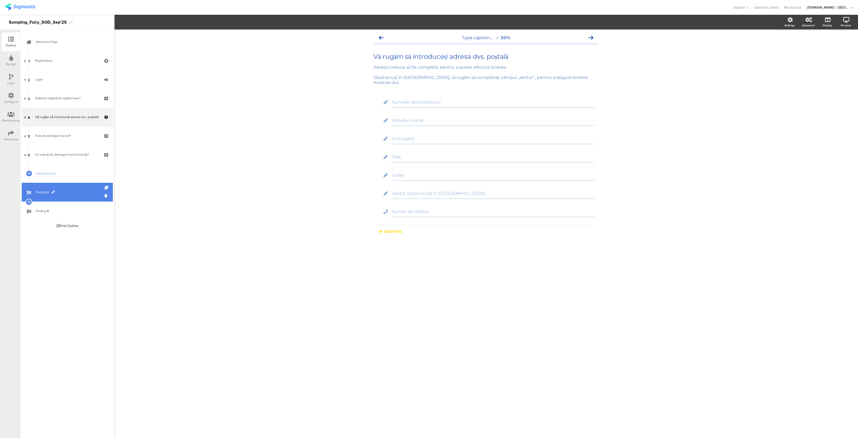
click at [72, 190] on span "Ending A" at bounding box center [70, 191] width 69 height 5
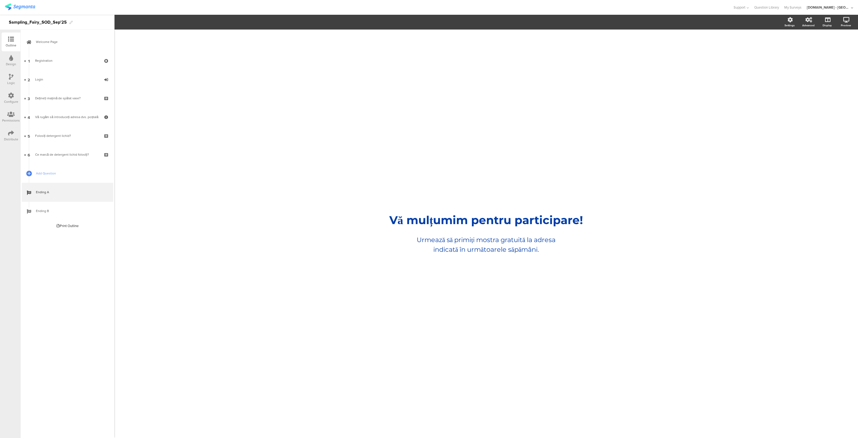
click at [524, 230] on div "/ Vă mulțumim pentru participare! Vă mulțumim pentru participare! Urmează să pr…" at bounding box center [486, 233] width 215 height 57
click at [80, 210] on span "Ending B" at bounding box center [70, 210] width 69 height 5
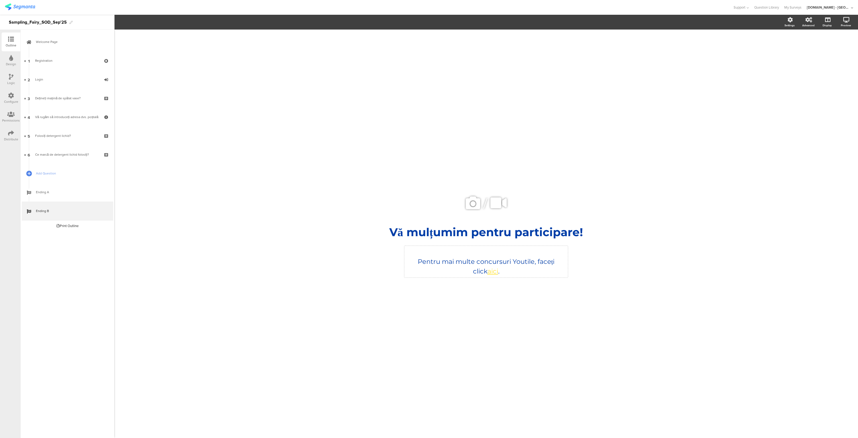
click at [520, 262] on div "Pentru mai multe concursuri Youtile, faceți click aici . Pentru mai multe concu…" at bounding box center [486, 262] width 164 height 32
click at [575, 231] on div "Vă mulțumim pentru participare! Vă mulțumim pentru participare!" at bounding box center [486, 232] width 201 height 17
click at [518, 233] on p "Vă mulțumim pentru participare!" at bounding box center [486, 232] width 198 height 14
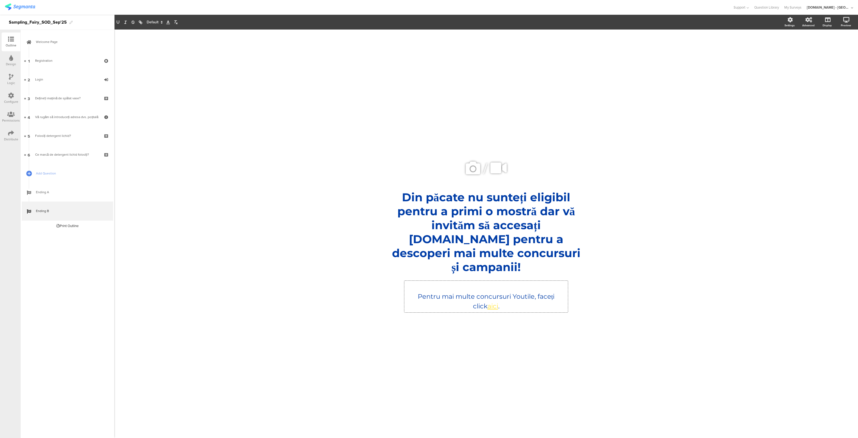
click at [507, 300] on div "Pentru mai multe concursuri Youtile, faceți click aici . Pentru mai multe concu…" at bounding box center [486, 297] width 164 height 32
drag, startPoint x: 530, startPoint y: 230, endPoint x: 566, endPoint y: 231, distance: 36.0
click at [566, 231] on div "Din păcate nu sunteți eligibil pentru a primi o mostră dar vă invităm să accesa…" at bounding box center [486, 232] width 201 height 86
click at [502, 301] on div "Pentru mai multe concursuri Youtile, faceți click aici . Pentru mai multe concu…" at bounding box center [486, 297] width 164 height 32
click at [488, 302] on link "aici" at bounding box center [493, 306] width 11 height 8
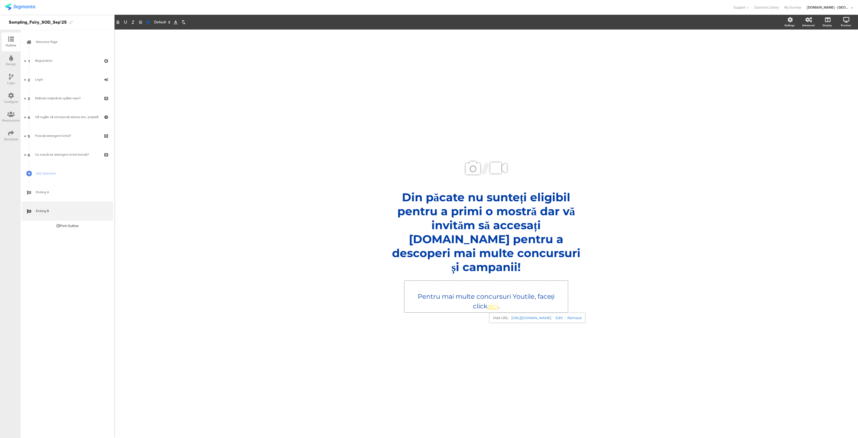
click at [565, 315] on link at bounding box center [558, 317] width 14 height 4
type input "https://www.youtil.ro/contest-page"
click at [524, 314] on input "https://www.youtil.ro/contest-page" at bounding box center [512, 317] width 46 height 7
click at [535, 228] on p "Din păcate nu sunteți eligibil pentru a primi o mostră dar vă invităm să accesa…" at bounding box center [486, 232] width 198 height 84
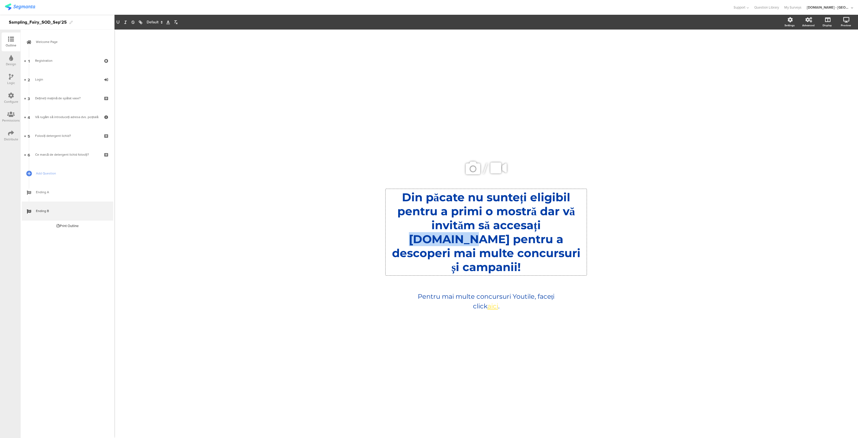
drag, startPoint x: 551, startPoint y: 234, endPoint x: 519, endPoint y: 234, distance: 32.2
click at [519, 234] on p "Din păcate nu sunteți eligibil pentru a primi o mostră dar vă invităm să accesa…" at bounding box center [486, 232] width 198 height 84
click at [526, 234] on p "Din păcate nu sunteți eligibil pentru a primi o mostră dar vă invităm să accesa…" at bounding box center [486, 232] width 198 height 84
click at [142, 21] on icon "button" at bounding box center [140, 22] width 5 height 5
paste input "https://www.youtil.ro/contest-page"
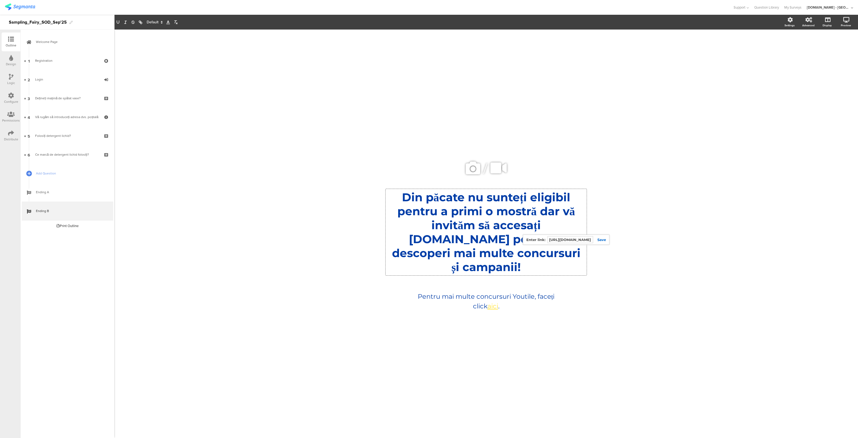
scroll to position [0, 21]
type input "https://www.youtil.ro/contest-page"
click at [603, 242] on link at bounding box center [599, 239] width 13 height 4
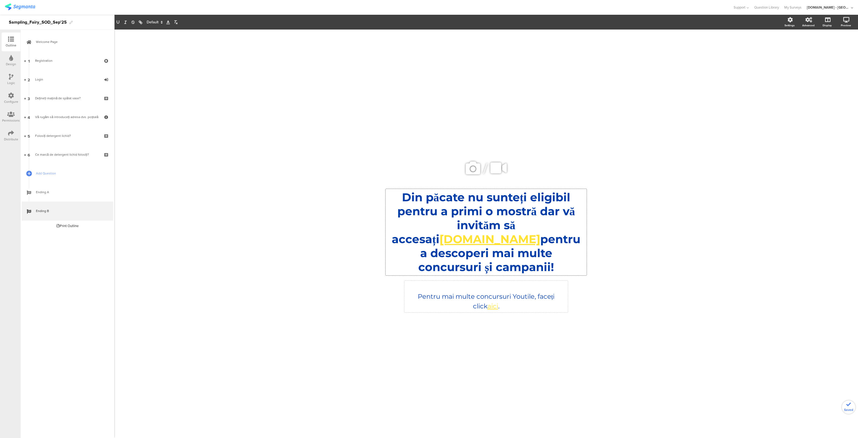
click at [497, 292] on div "Pentru mai multe concursuri Youtile, faceți click aici . Pentru mai multe concu…" at bounding box center [486, 297] width 164 height 32
click at [564, 282] on p at bounding box center [486, 287] width 161 height 10
click at [554, 325] on div "/ Din păcate nu sunteți eligibil pentru a primi o mostră dar vă invităm să acce…" at bounding box center [486, 231] width 225 height 403
click at [559, 292] on div "Pentru mai multe concursuri Youtile, faceți click aici . Pentru mai multe concu…" at bounding box center [486, 297] width 164 height 32
click at [588, 288] on div "/ Din păcate nu sunteți eligibil pentru a primi o mostră dar vă invităm să acce…" at bounding box center [486, 233] width 215 height 171
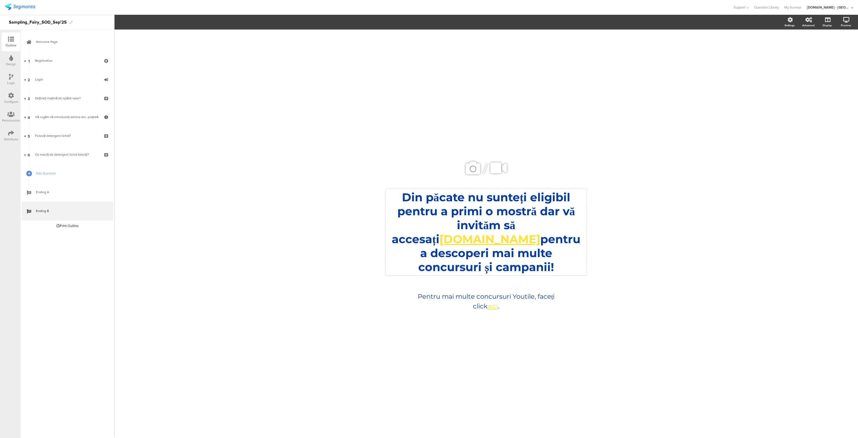
click at [537, 219] on p "Din păcate nu sunteți eligibil pentru a primi o mostră dar vă invităm să accesa…" at bounding box center [486, 232] width 198 height 84
click at [514, 283] on div "Pentru mai multe concursuri Youtile, faceți click aici . Pentru mai multe concu…" at bounding box center [486, 297] width 164 height 32
drag, startPoint x: 502, startPoint y: 300, endPoint x: 392, endPoint y: 285, distance: 111.0
click at [392, 285] on div "/ Din păcate nu sunteți eligibil pentru a primi o mostră dar vă invităm să acce…" at bounding box center [486, 233] width 215 height 171
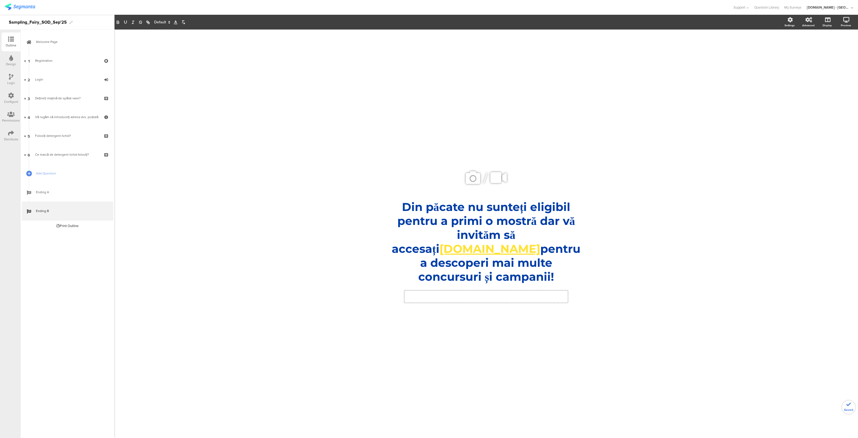
click at [460, 330] on div "/ Din păcate nu sunteți eligibil pentru a primi o mostră dar vă invităm să acce…" at bounding box center [486, 231] width 225 height 403
click at [826, 74] on label at bounding box center [825, 75] width 7 height 4
click at [0, 0] on input "checkbox" at bounding box center [0, 0] width 0 height 0
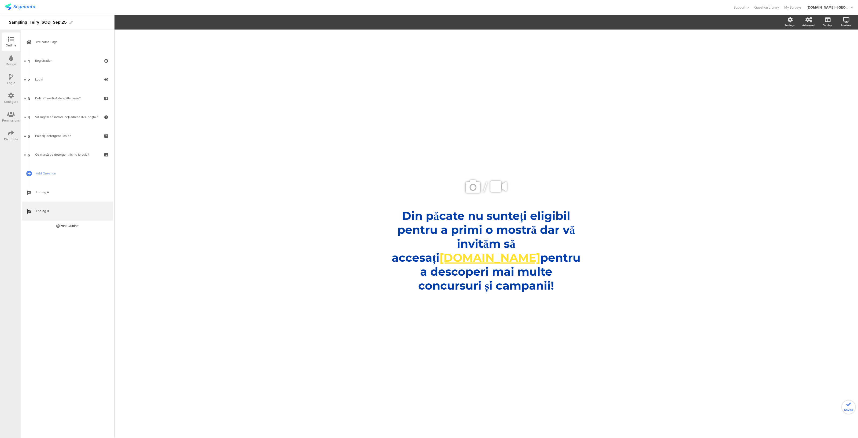
click at [446, 321] on div "/ Din păcate nu sunteți eligibil pentru a primi o mostră dar vă invităm să acce…" at bounding box center [486, 231] width 225 height 403
click at [84, 194] on span "Ending A" at bounding box center [70, 191] width 69 height 5
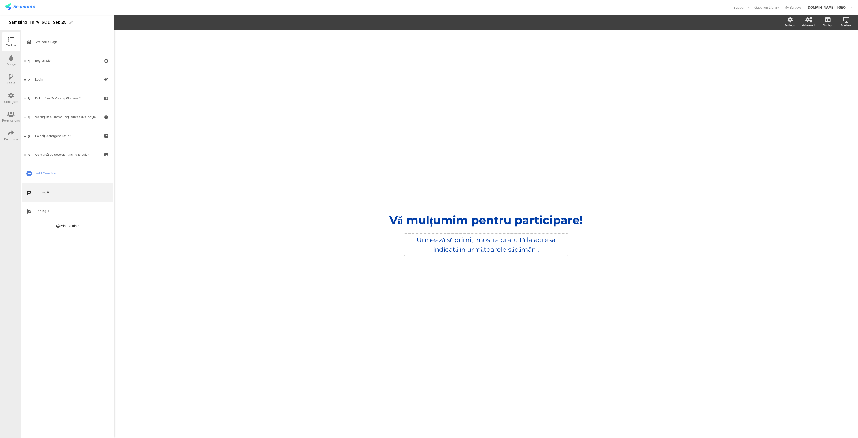
click at [475, 247] on div "Urmează să primiți mostra gratuită la adresa indicată în următoarele săpămâni. …" at bounding box center [486, 245] width 164 height 22
click at [475, 247] on p "Urmează să primiți mostra gratuită la adresa indicată în următoarele săpămâni." at bounding box center [486, 244] width 161 height 19
click at [542, 250] on p "Urmează să primiți mostra gratuită la adresa indicată în următoarele săpămâni." at bounding box center [486, 244] width 161 height 19
click at [426, 310] on div "/ Vă mulțumim pentru participare! Vă mulțumim pentru participare! Urmează să pr…" at bounding box center [486, 231] width 225 height 403
click at [76, 119] on div "Vă rugăm să introduceți adresa dvs. poștală" at bounding box center [67, 116] width 64 height 5
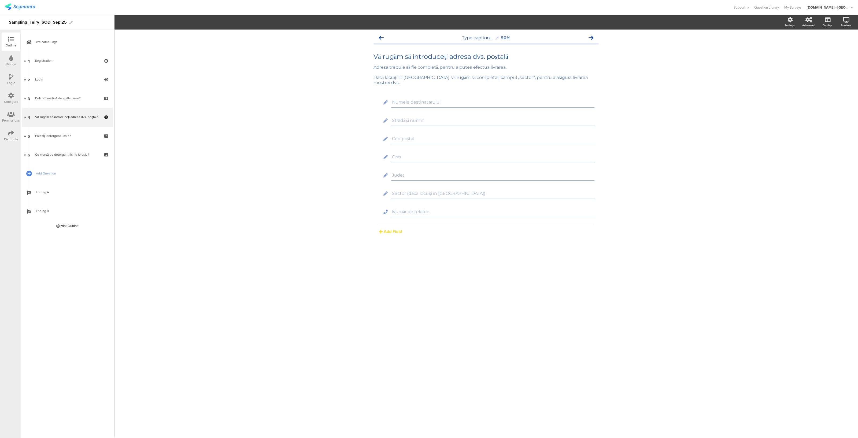
click at [9, 94] on icon at bounding box center [11, 96] width 6 height 6
click at [13, 74] on icon at bounding box center [11, 77] width 5 height 6
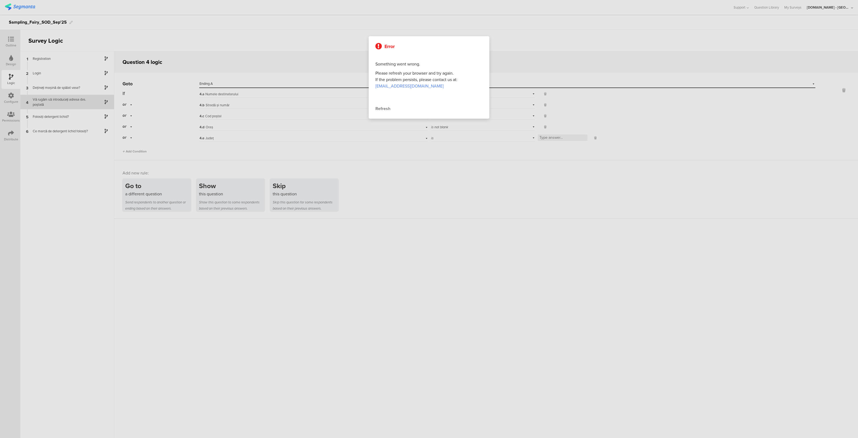
click at [388, 109] on div "Refresh" at bounding box center [429, 108] width 107 height 6
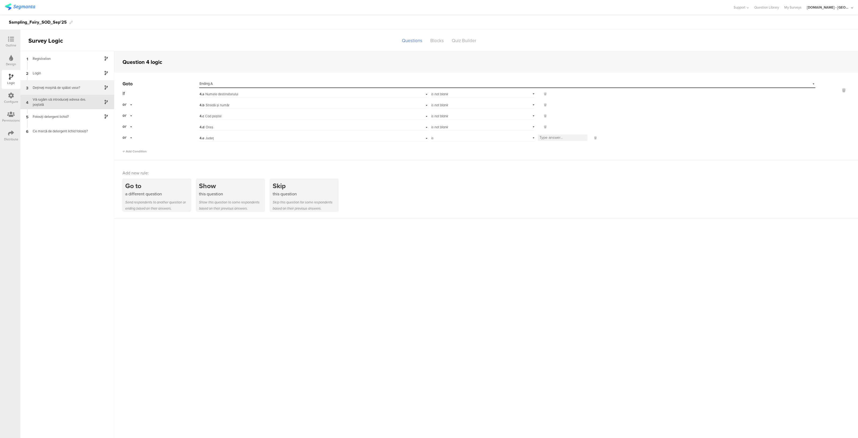
click at [90, 88] on div "Dețineți mașină de spălat vase?" at bounding box center [63, 87] width 67 height 5
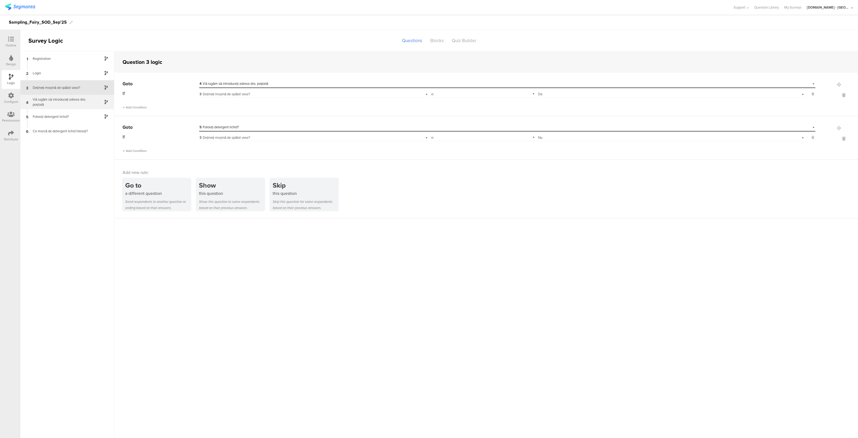
click at [76, 104] on div "Vă rugăm să introduceți adresa dvs. poștală" at bounding box center [63, 102] width 67 height 10
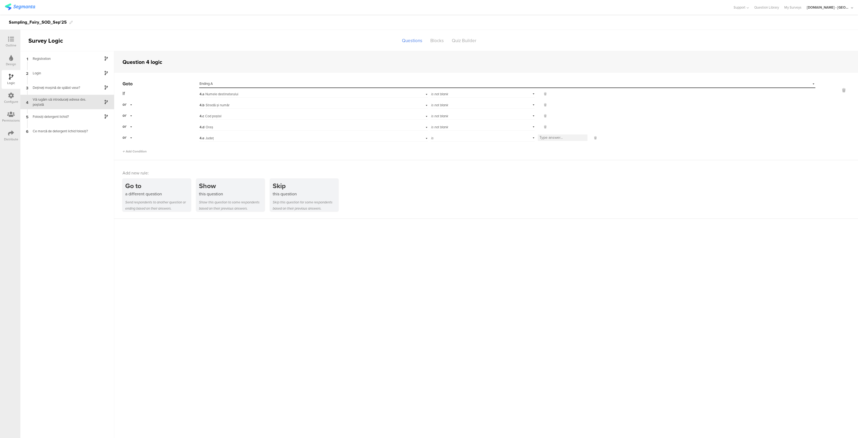
click at [486, 139] on div "is" at bounding box center [483, 137] width 104 height 8
click at [450, 153] on div "is not" at bounding box center [483, 153] width 104 height 8
click at [534, 138] on div "is not" at bounding box center [483, 137] width 104 height 8
click at [444, 190] on span "is not blank" at bounding box center [442, 191] width 18 height 5
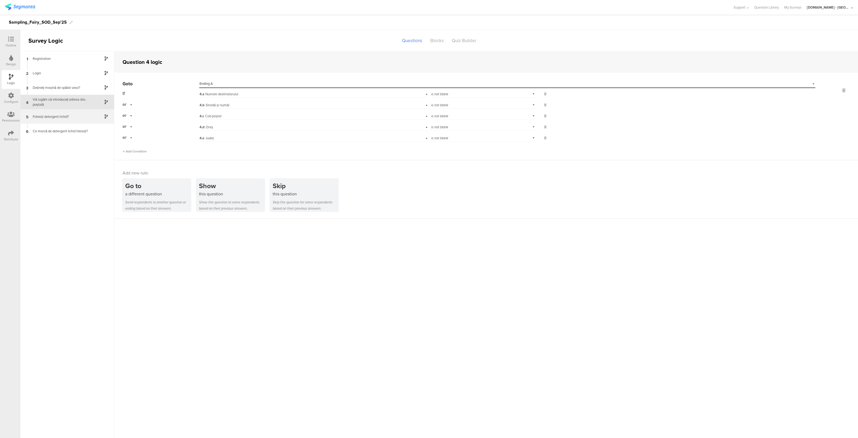
click at [80, 120] on div "5 Folosiți detergent lichid?" at bounding box center [67, 116] width 94 height 14
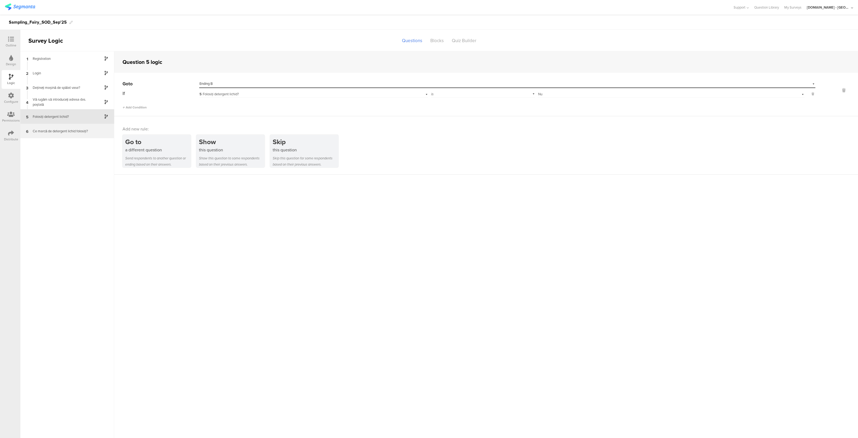
click at [76, 131] on div "Ce marcă de detergent lichid folosiți?" at bounding box center [63, 130] width 67 height 5
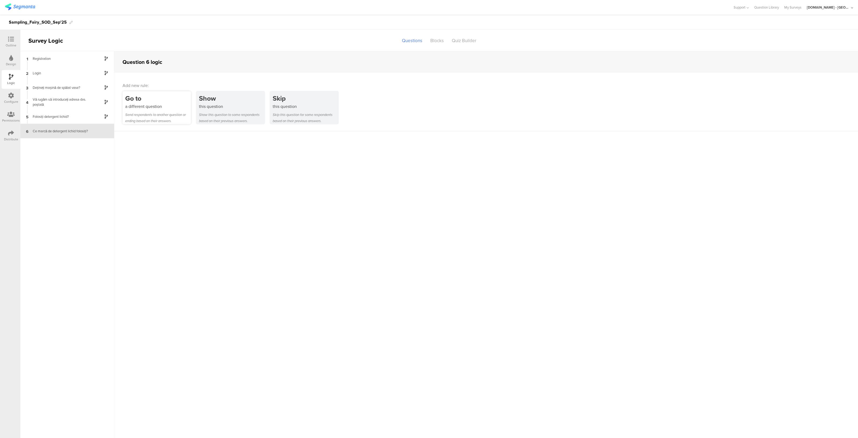
click at [156, 109] on div "a different question" at bounding box center [158, 106] width 66 height 6
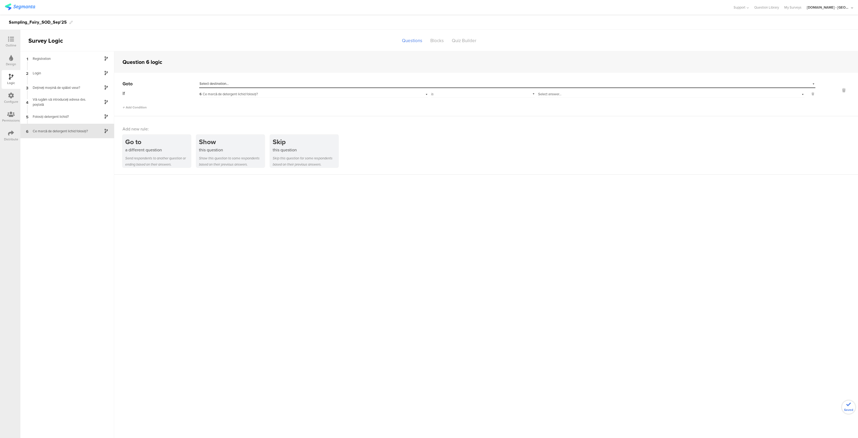
click at [240, 84] on div "Select destination..." at bounding box center [483, 83] width 567 height 5
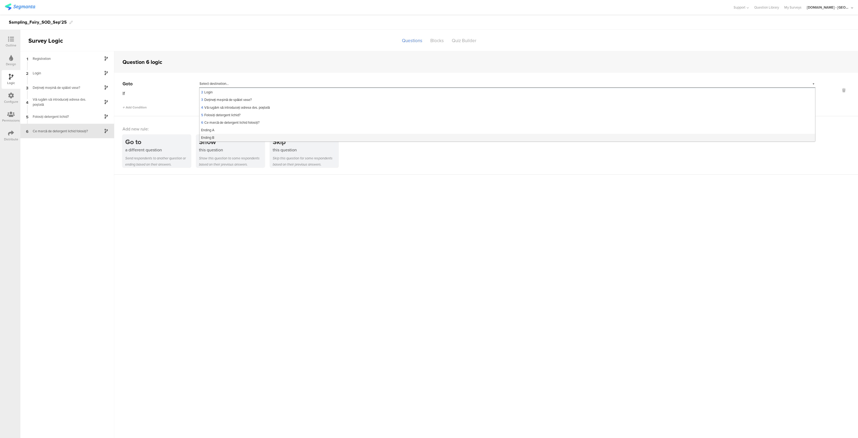
click at [212, 137] on span "Ending B" at bounding box center [207, 137] width 13 height 5
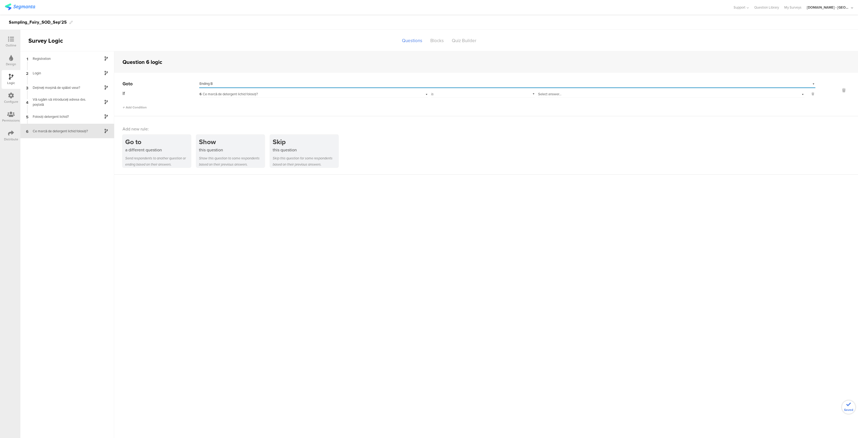
click at [557, 94] on span "Select answer..." at bounding box center [549, 93] width 23 height 5
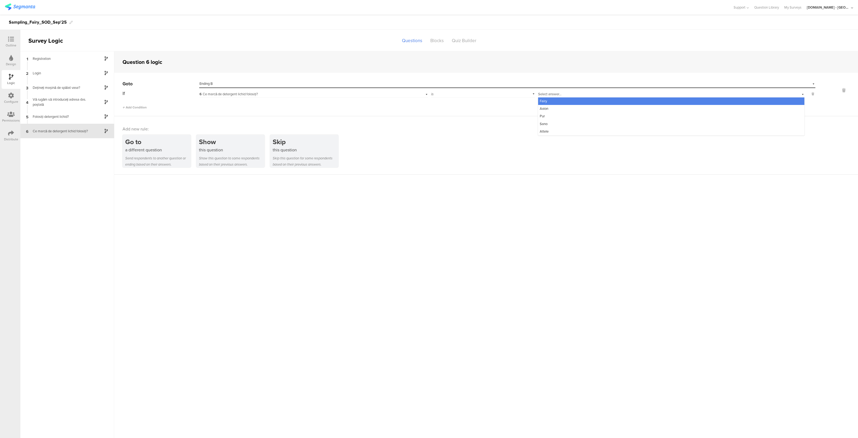
click at [602, 91] on div "Select answer..." at bounding box center [671, 93] width 267 height 8
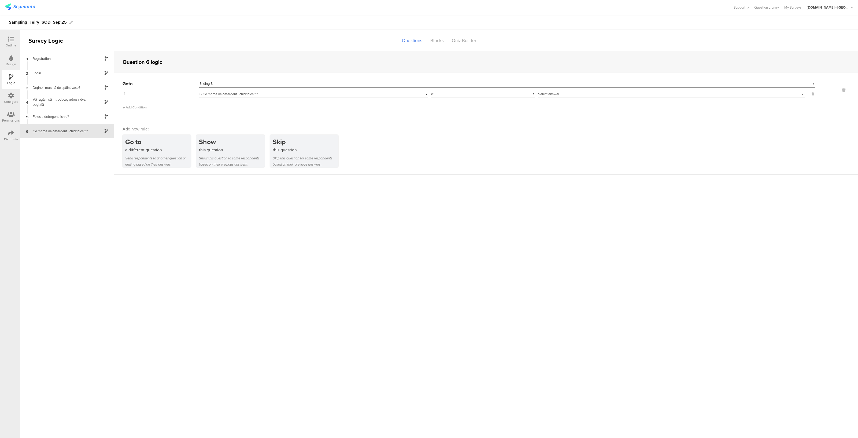
click at [474, 213] on sg-question-logic-editor "Question 6 logic Go to Select destination... Ending B If 6 Ce marcă de detergen…" at bounding box center [486, 244] width 744 height 387
click at [8, 41] on icon at bounding box center [11, 39] width 6 height 6
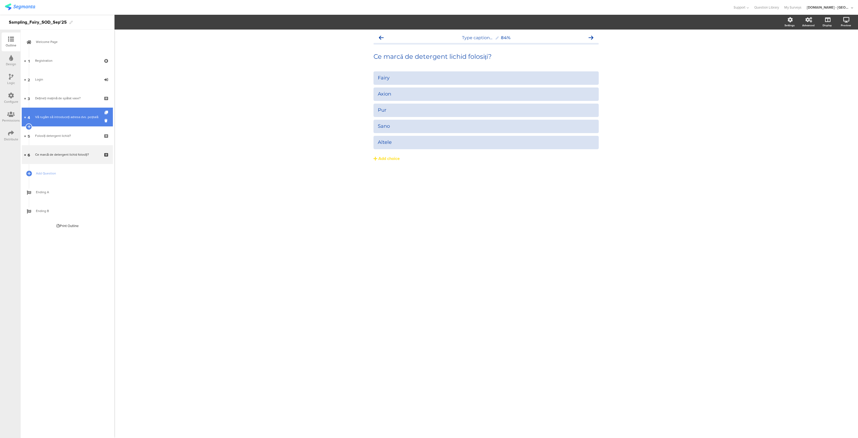
click at [65, 115] on div "Vă rugăm să introduceți adresa dvs. poștală" at bounding box center [67, 116] width 64 height 5
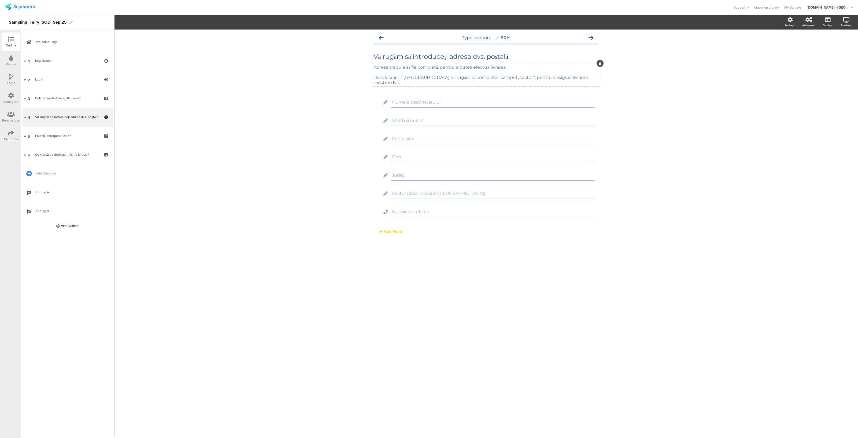
click at [474, 78] on div "Adresa trebuie să fie completă, pentru a putea efectua livrarea. Dacă locuiți î…" at bounding box center [486, 74] width 228 height 23
click at [474, 78] on p "Dacă locuiți în [GEOGRAPHIC_DATA], vă rugăm să completați câmpul „sector”, pent…" at bounding box center [486, 80] width 225 height 10
click at [523, 77] on p "Dacă locuiți în [GEOGRAPHIC_DATA], vă rugăm să completați câmpul „sector”, pent…" at bounding box center [486, 80] width 225 height 10
click at [369, 264] on div "Type caption... 50% Vă rugăm să introduceți adresa dvs. poștală Vă rugăm să int…" at bounding box center [486, 234] width 744 height 408
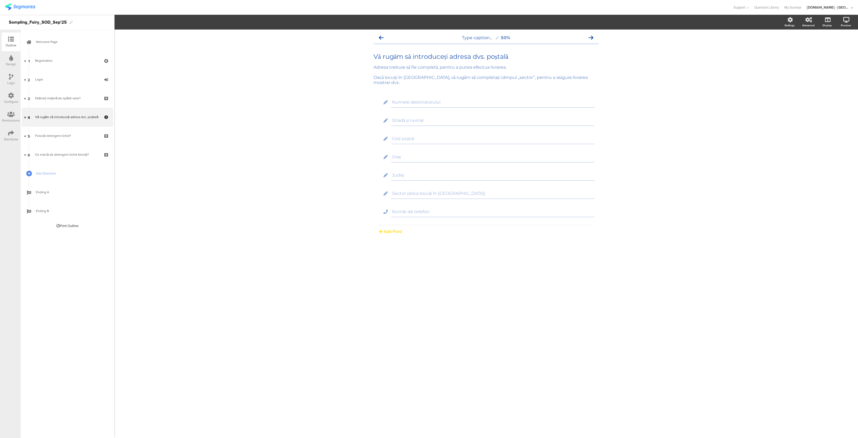
click at [12, 132] on icon at bounding box center [11, 133] width 6 height 6
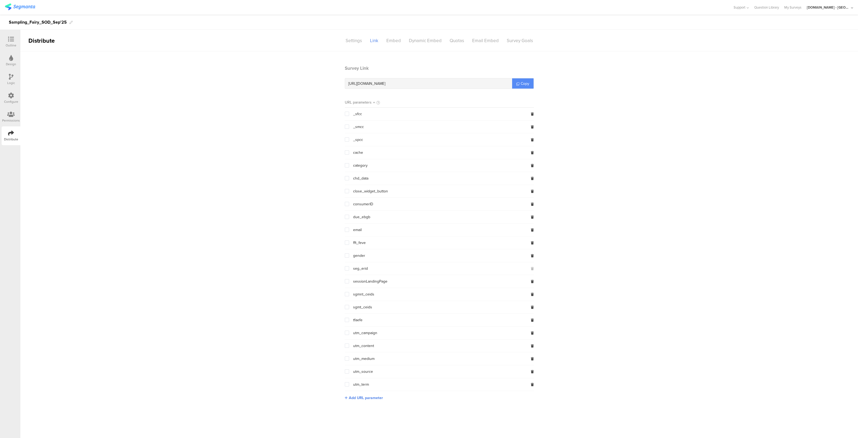
click at [529, 83] on span "Copy" at bounding box center [525, 84] width 9 height 6
click at [523, 83] on span "Copy" at bounding box center [525, 84] width 9 height 6
click at [355, 40] on div "Settings" at bounding box center [354, 40] width 24 height 9
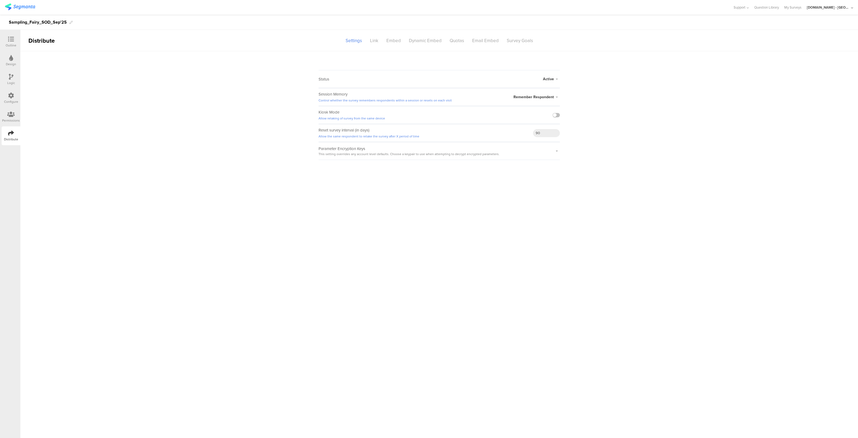
click at [12, 98] on icon at bounding box center [11, 96] width 6 height 6
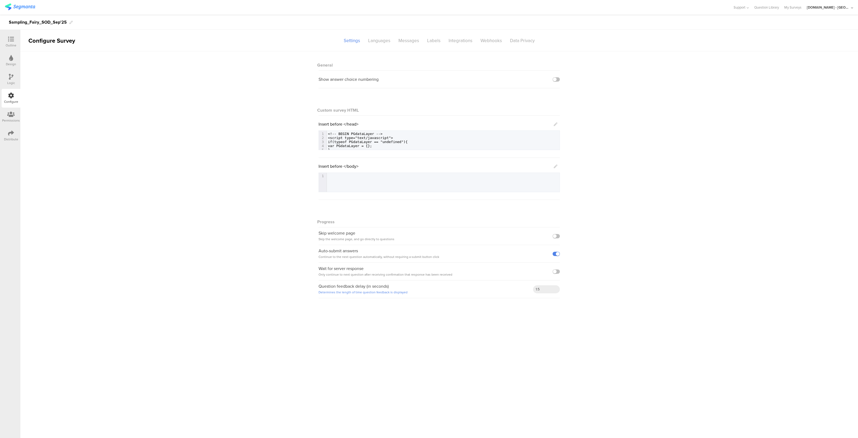
click at [12, 40] on icon at bounding box center [11, 39] width 6 height 6
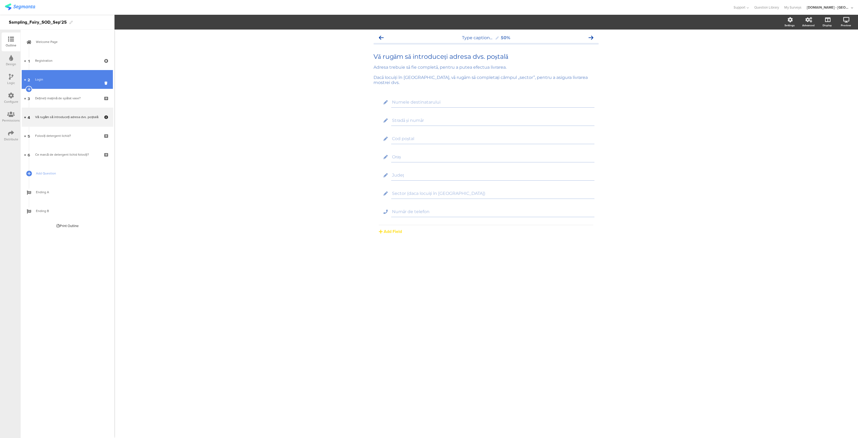
click at [46, 80] on div "Login" at bounding box center [67, 79] width 64 height 5
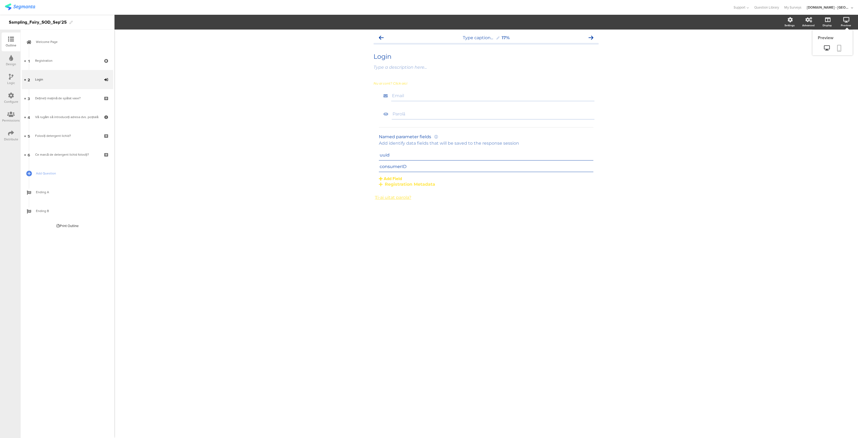
click at [840, 47] on icon at bounding box center [839, 48] width 4 height 7
click at [838, 47] on icon at bounding box center [839, 48] width 4 height 7
click at [84, 139] on link "5 Folosiți detergent lichid?" at bounding box center [67, 135] width 91 height 19
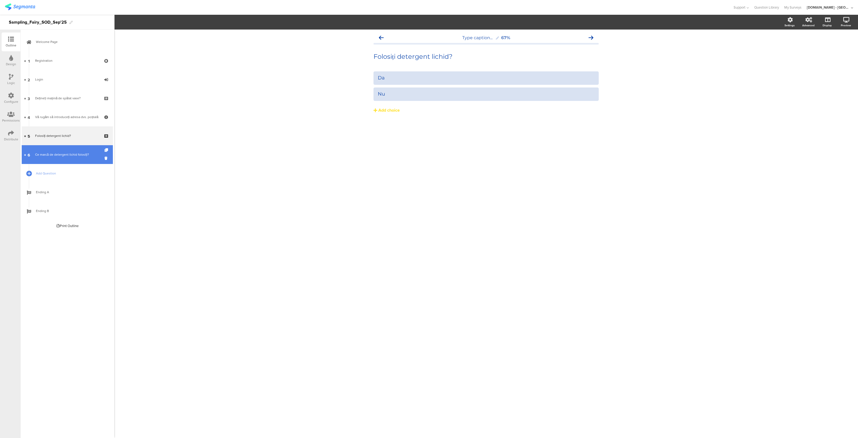
click at [58, 161] on link "6 Ce marcă de detergent lichid folosiți?" at bounding box center [67, 154] width 91 height 19
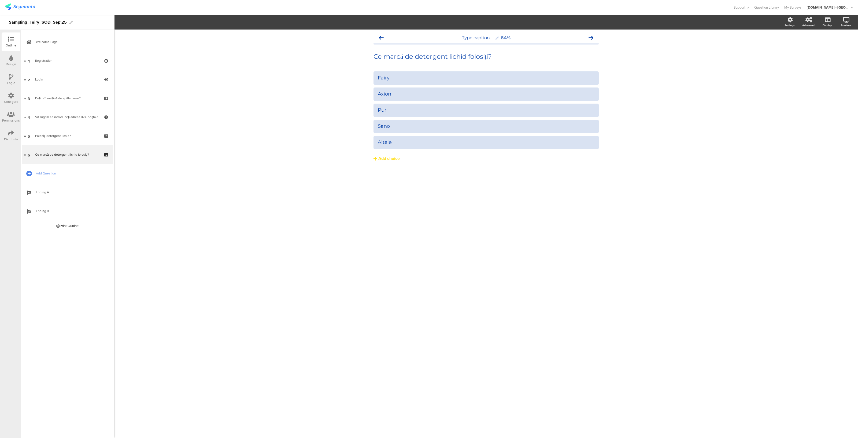
click at [9, 82] on div "Logic" at bounding box center [11, 82] width 8 height 5
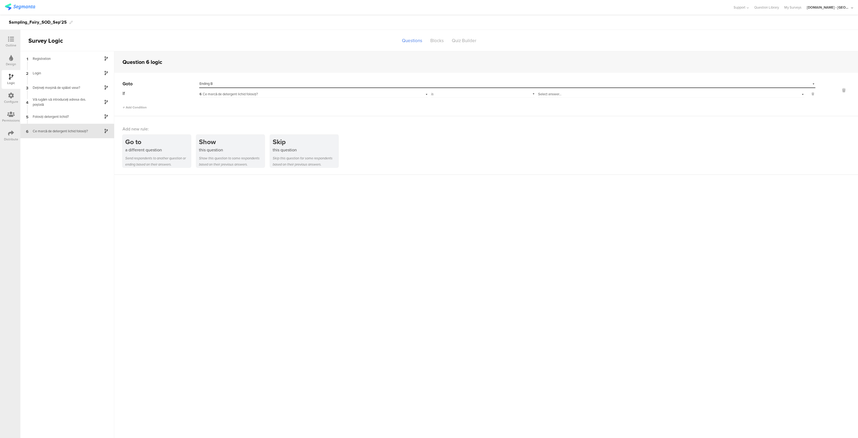
click at [573, 93] on div "Select answer..." at bounding box center [655, 94] width 234 height 5
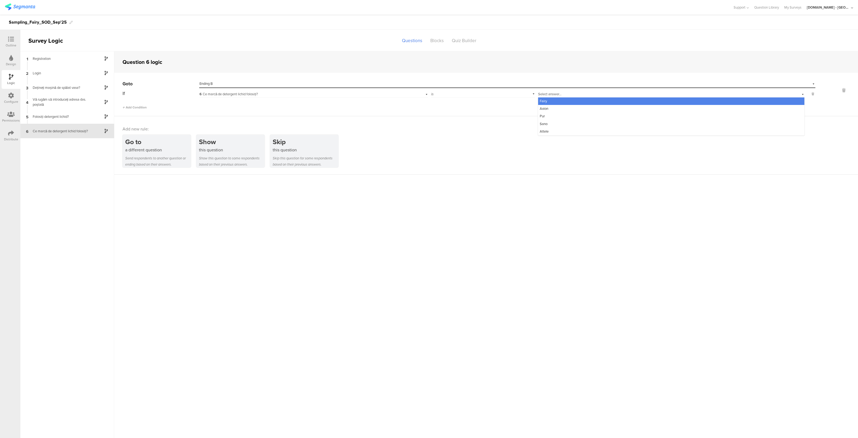
click at [465, 96] on div "is" at bounding box center [483, 93] width 104 height 8
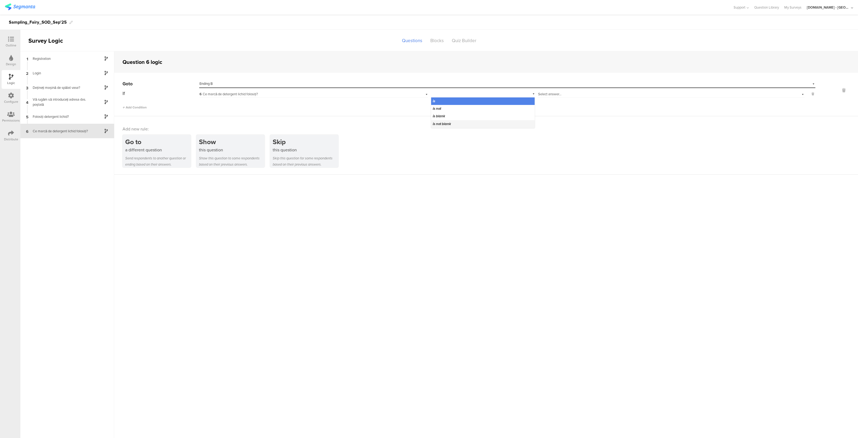
click at [449, 123] on span "is not blank" at bounding box center [442, 123] width 18 height 5
click at [12, 139] on div "Distribute" at bounding box center [11, 139] width 14 height 5
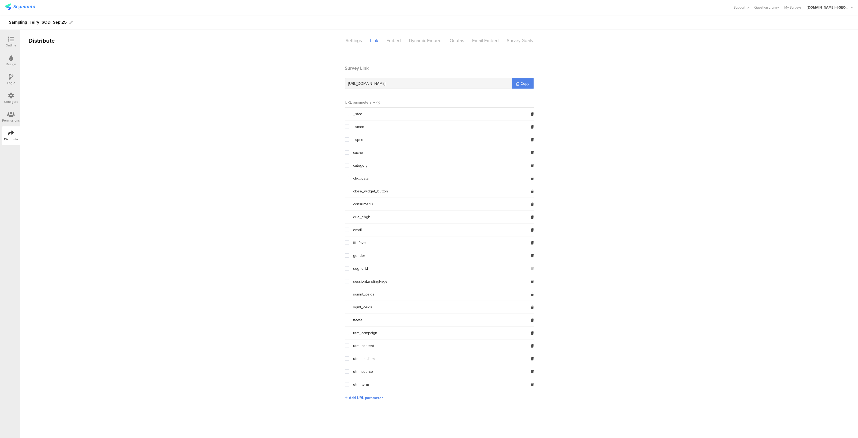
click at [281, 72] on section "Survey Link https://pgsurveys.segmanta.com/2cf1ac Copy URL parameters _sfcc _sm…" at bounding box center [439, 237] width 838 height 344
click at [522, 81] on span "Copy" at bounding box center [525, 84] width 9 height 6
click at [10, 36] on icon at bounding box center [11, 39] width 6 height 6
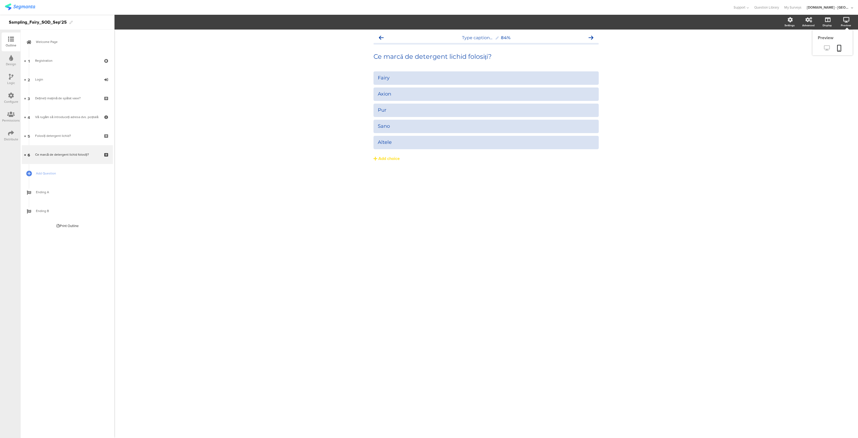
click at [827, 48] on icon at bounding box center [827, 47] width 6 height 5
click at [846, 19] on icon at bounding box center [847, 19] width 6 height 5
click at [828, 47] on icon at bounding box center [827, 47] width 6 height 5
click at [51, 175] on span "Add Question" at bounding box center [70, 173] width 69 height 5
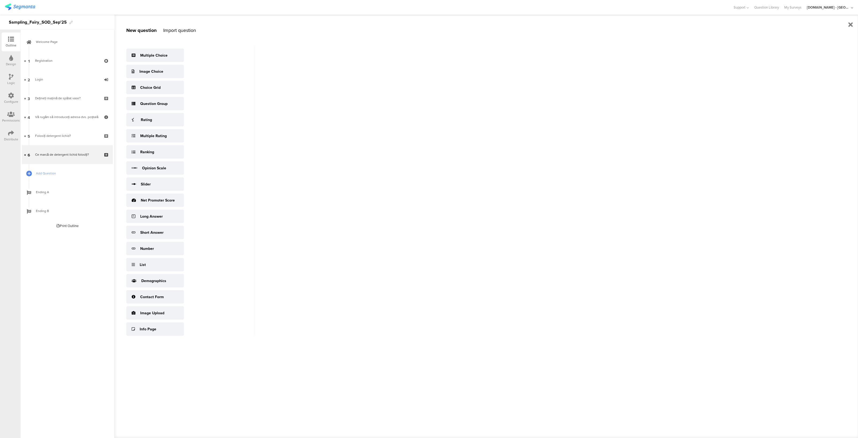
click at [179, 27] on div "Import question" at bounding box center [179, 30] width 33 height 7
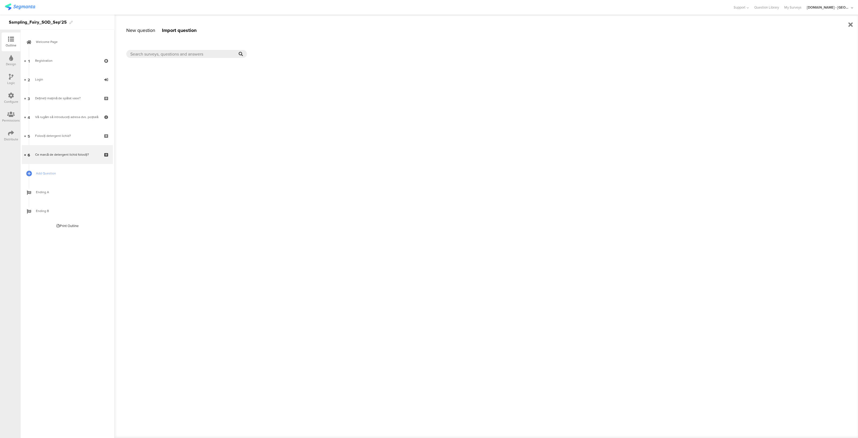
click at [178, 58] on div at bounding box center [492, 57] width 732 height 23
click at [196, 56] on input "text" at bounding box center [184, 54] width 108 height 6
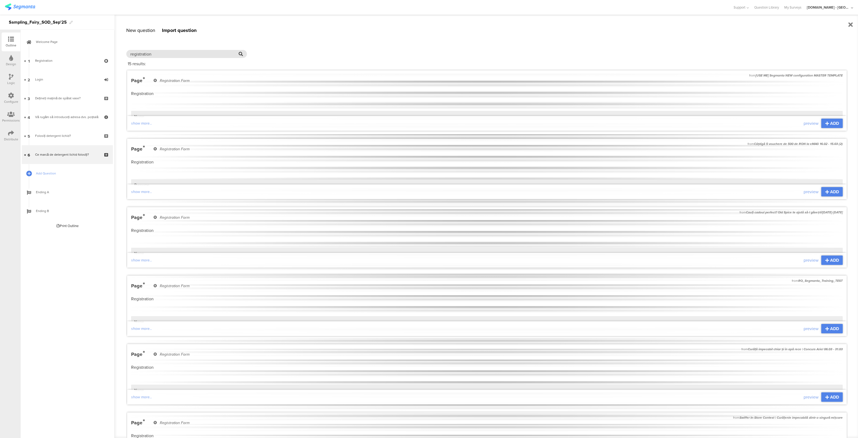
click at [193, 52] on input "registration" at bounding box center [184, 54] width 108 height 6
drag, startPoint x: 162, startPoint y: 51, endPoint x: 121, endPoint y: 56, distance: 41.3
click at [121, 56] on div "New question Import question Multiple Choice Image Choice Choice Grid Question …" at bounding box center [486, 226] width 744 height 423
type input "z"
type input "registration"
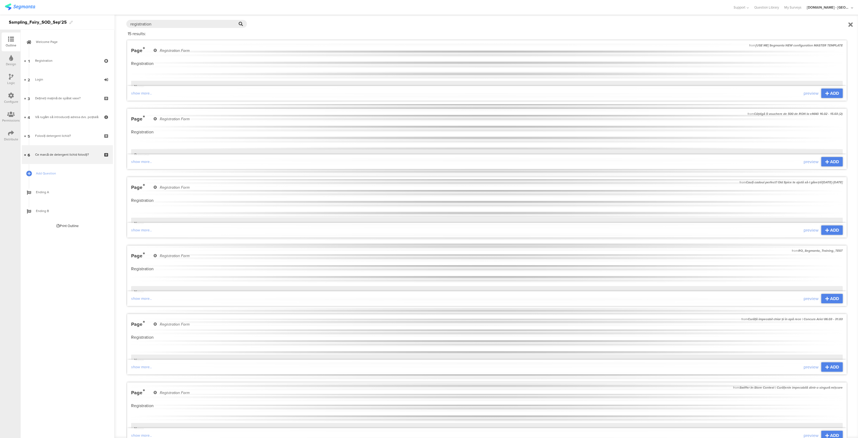
scroll to position [31, 0]
click at [823, 164] on div "ADD" at bounding box center [832, 160] width 21 height 9
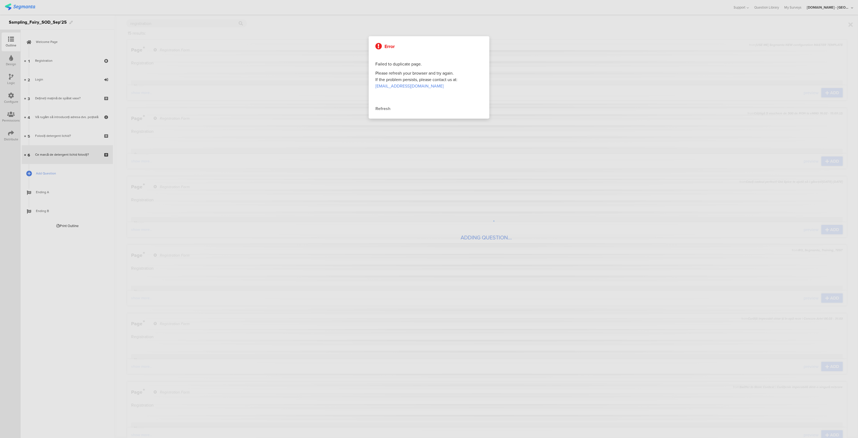
click at [382, 108] on div "Refresh" at bounding box center [429, 108] width 107 height 6
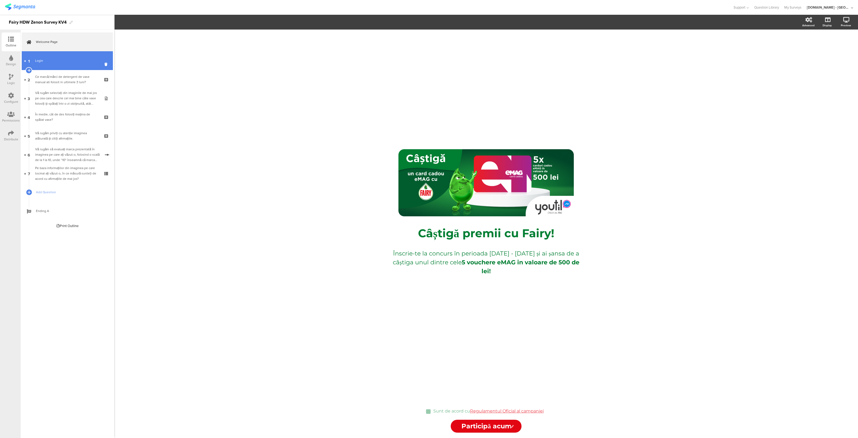
click at [57, 65] on link "1 Login" at bounding box center [67, 60] width 91 height 19
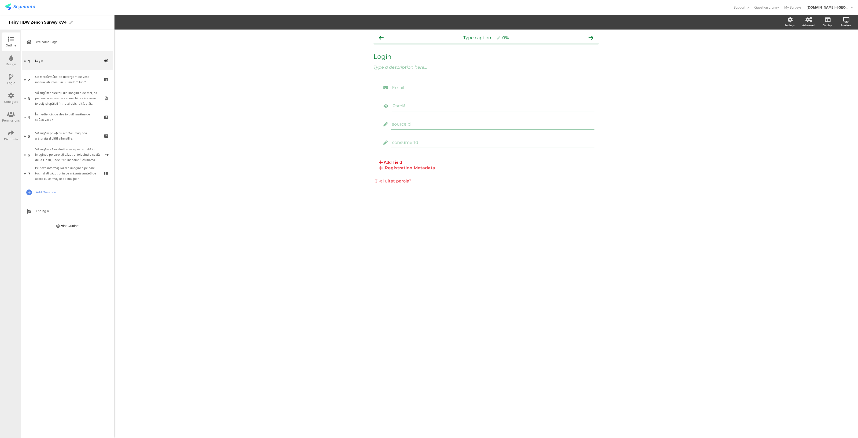
click at [11, 135] on icon at bounding box center [11, 133] width 6 height 6
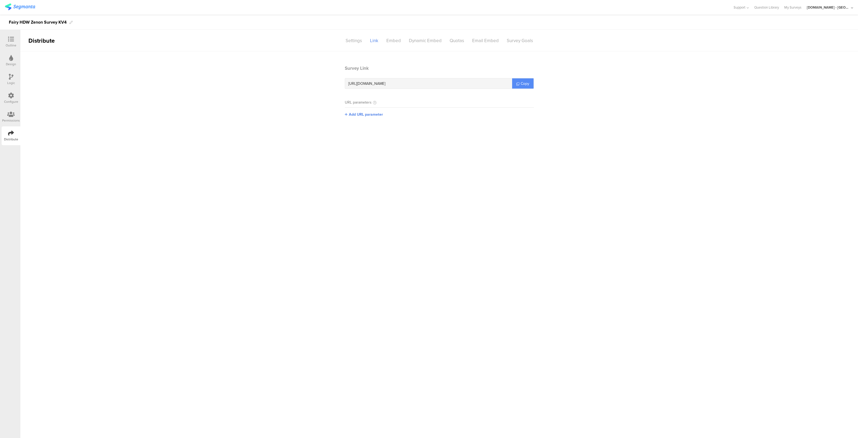
click at [518, 83] on icon at bounding box center [518, 83] width 3 height 3
click at [8, 37] on icon at bounding box center [11, 39] width 6 height 6
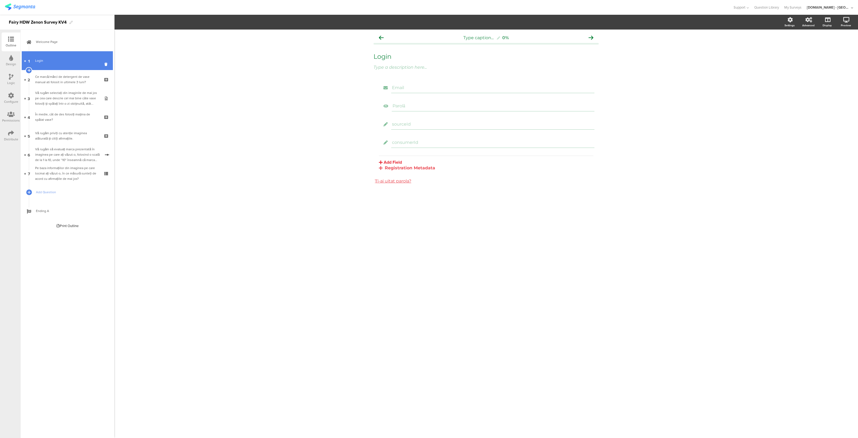
click at [55, 60] on div "Login" at bounding box center [67, 60] width 64 height 5
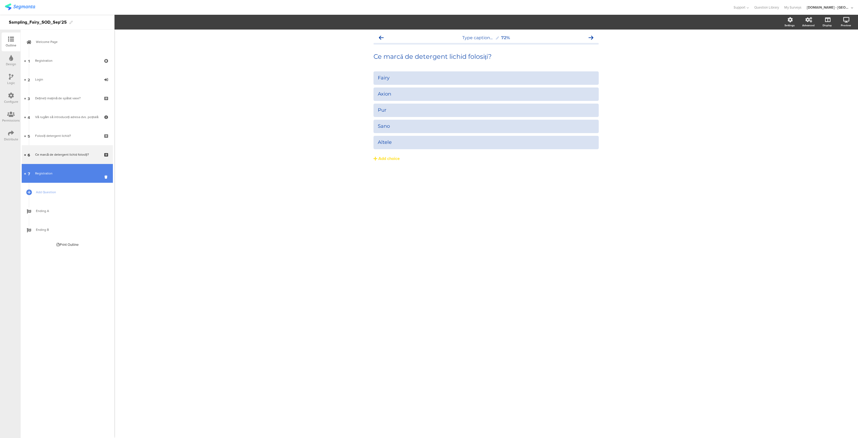
click at [45, 174] on div "Registration" at bounding box center [67, 173] width 64 height 5
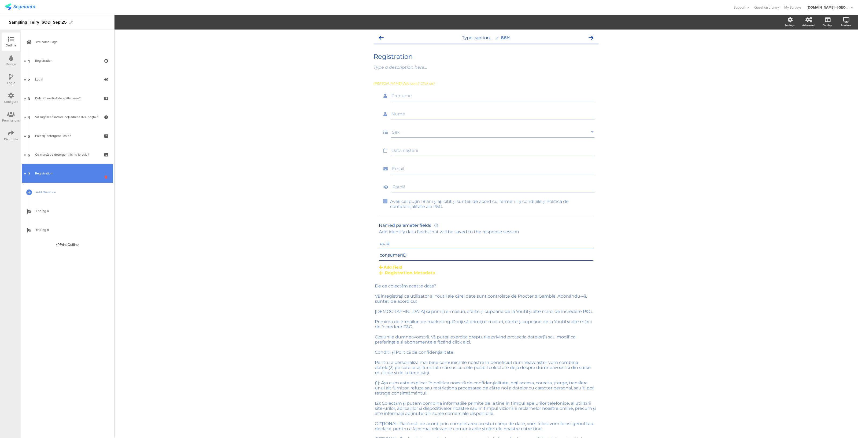
click at [107, 179] on icon at bounding box center [107, 176] width 5 height 5
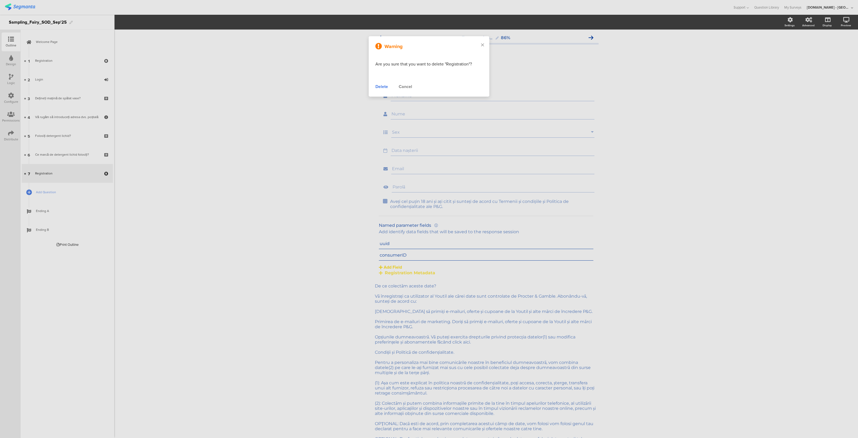
click at [378, 87] on div "Delete" at bounding box center [382, 86] width 13 height 6
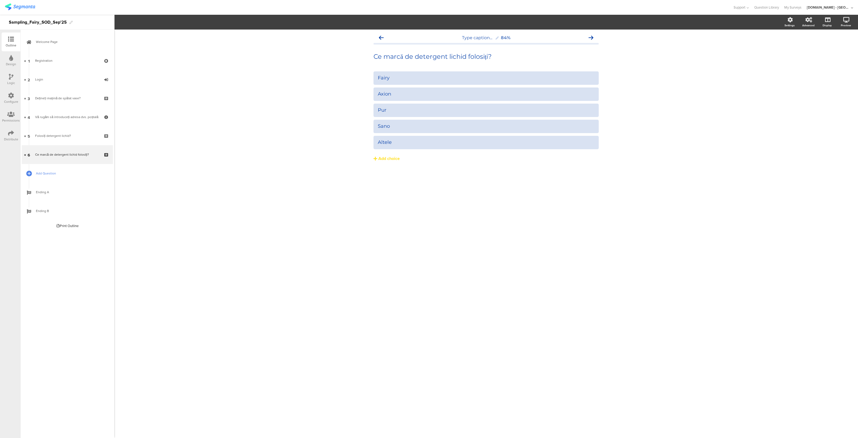
click at [49, 169] on link "Add Question" at bounding box center [67, 173] width 91 height 19
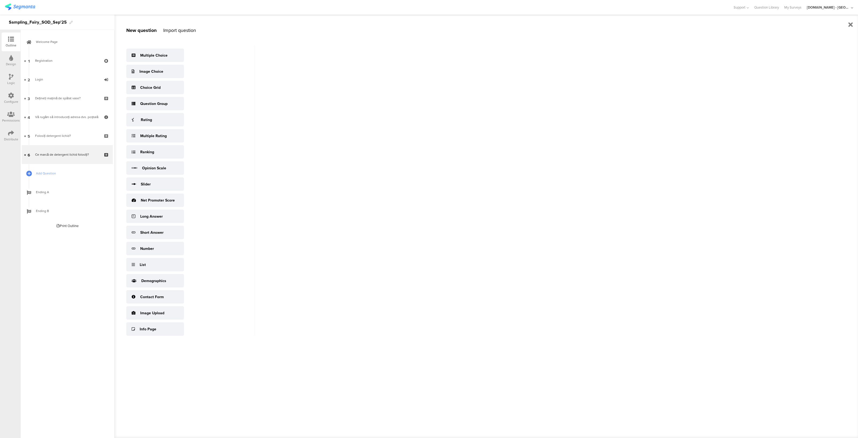
click at [186, 31] on div "Import question" at bounding box center [179, 30] width 33 height 7
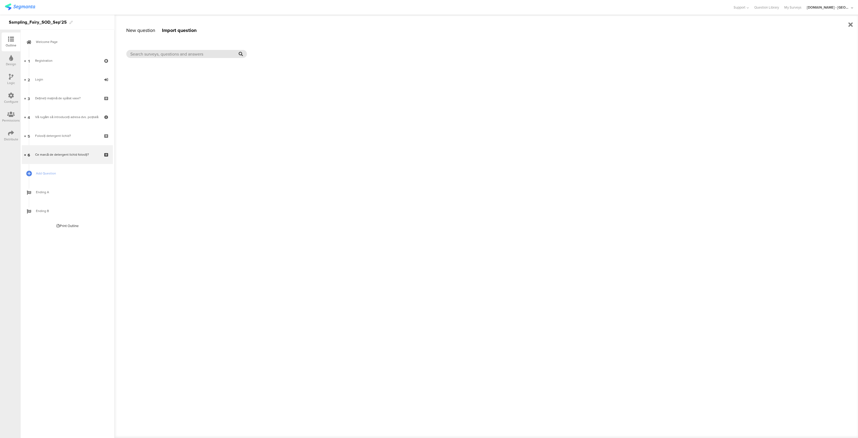
click at [165, 51] on input "text" at bounding box center [184, 54] width 108 height 6
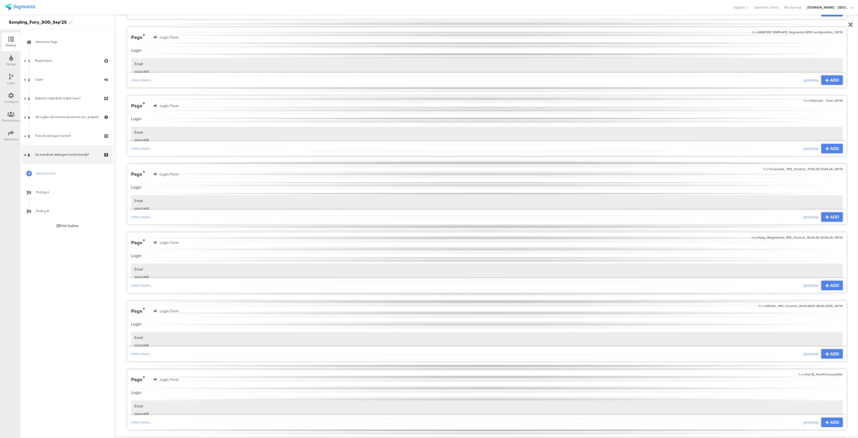
scroll to position [317, 0]
type input "login"
click at [830, 282] on span "ADD" at bounding box center [834, 285] width 9 height 6
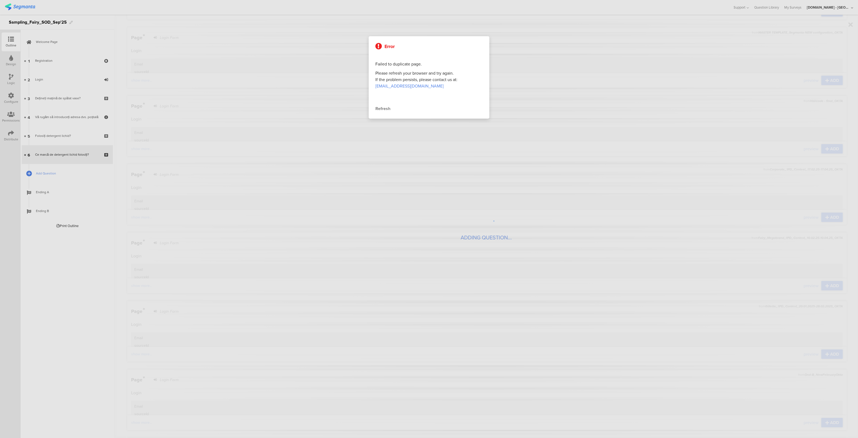
click at [380, 108] on div "Refresh" at bounding box center [429, 108] width 107 height 6
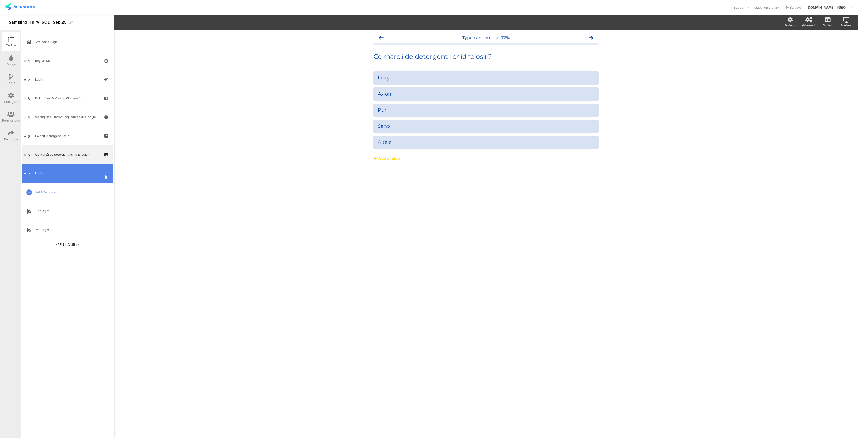
click at [56, 174] on div "Login" at bounding box center [67, 173] width 64 height 5
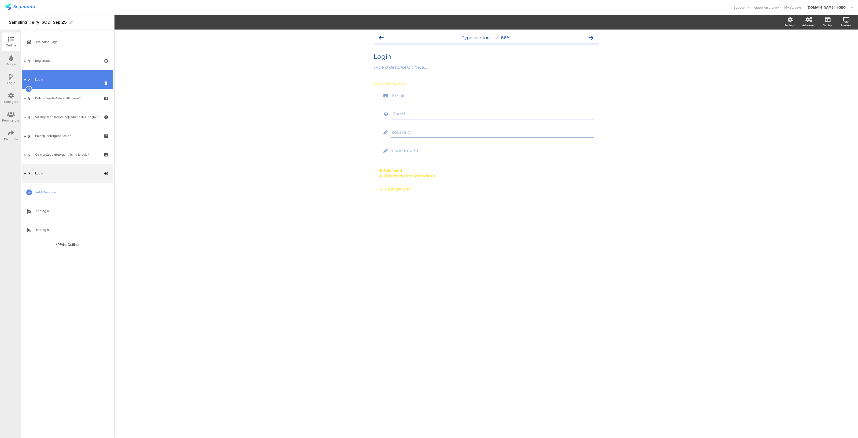
click at [72, 72] on link "2 Login" at bounding box center [67, 79] width 91 height 19
click at [106, 83] on icon at bounding box center [107, 82] width 5 height 5
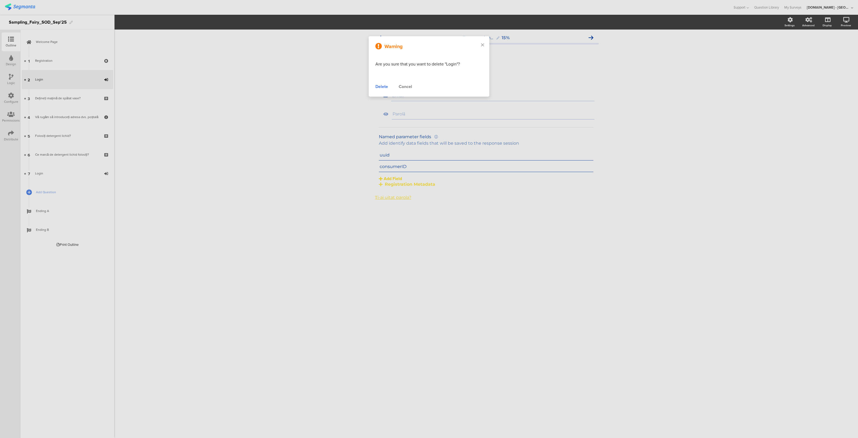
click at [387, 89] on div "Delete" at bounding box center [382, 86] width 13 height 6
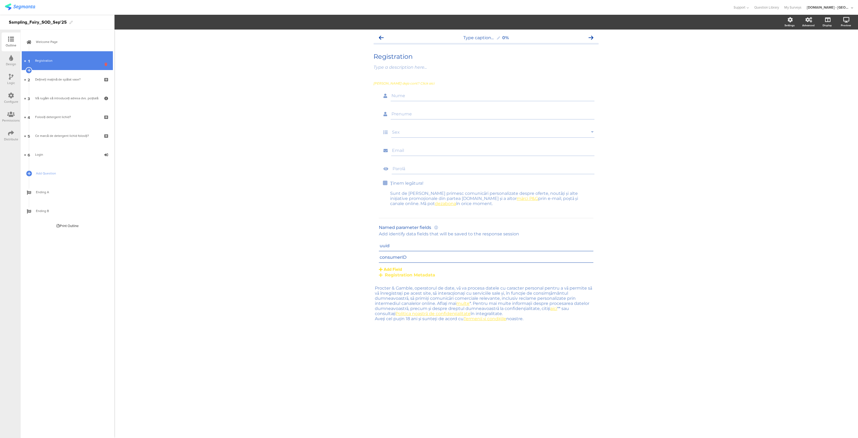
click at [107, 67] on icon at bounding box center [107, 64] width 5 height 5
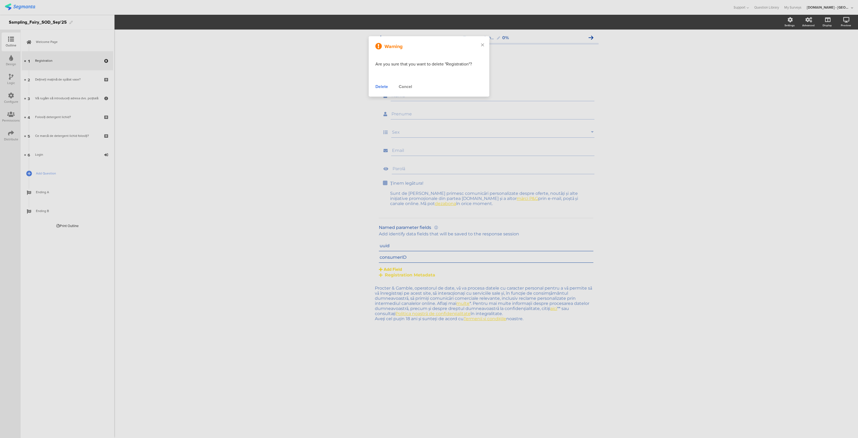
click at [389, 85] on div "Delete Cancel" at bounding box center [429, 86] width 107 height 6
click at [384, 86] on div "Delete" at bounding box center [382, 86] width 13 height 6
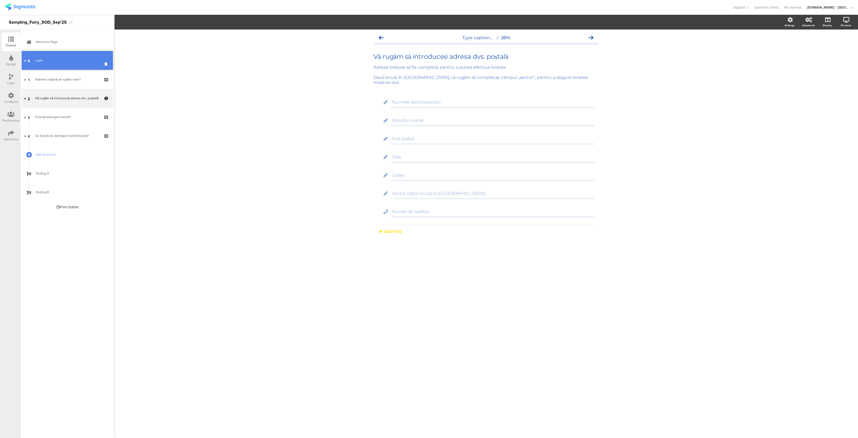
drag, startPoint x: 56, startPoint y: 135, endPoint x: 66, endPoint y: 60, distance: 76.1
click at [66, 60] on div "Login" at bounding box center [67, 60] width 64 height 5
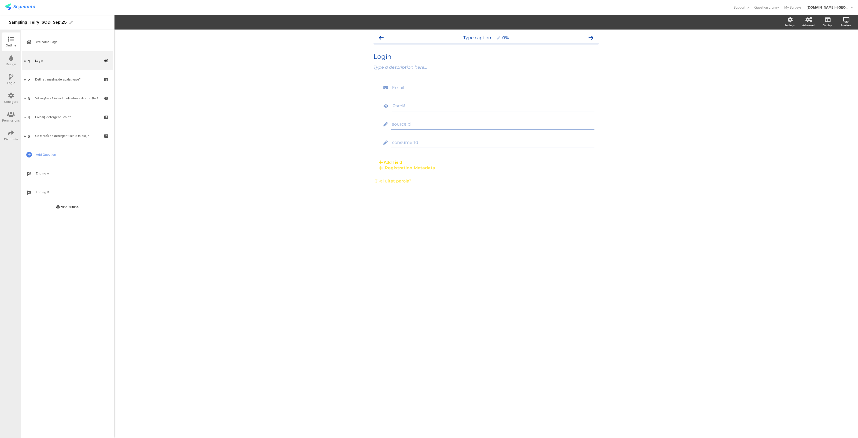
click at [16, 135] on div "Distribute" at bounding box center [11, 135] width 19 height 19
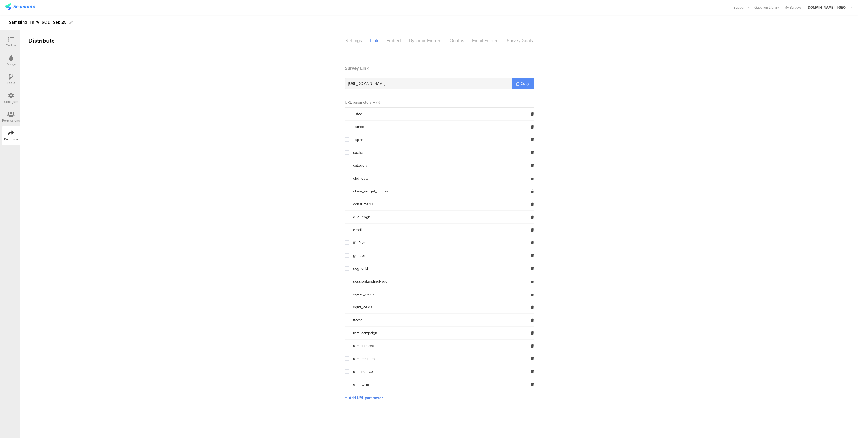
click at [524, 85] on span "Copy" at bounding box center [525, 84] width 9 height 6
click at [527, 84] on span "Copy" at bounding box center [525, 84] width 9 height 6
click at [14, 45] on div "Outline" at bounding box center [11, 45] width 11 height 5
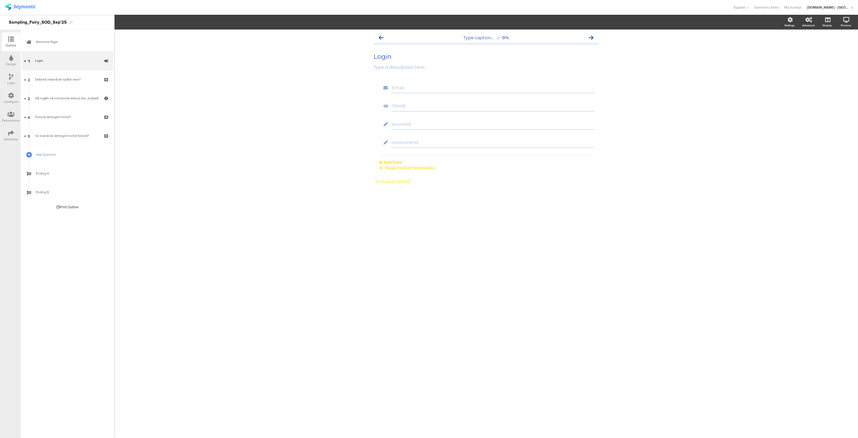
click at [50, 157] on span "Add Question" at bounding box center [70, 154] width 69 height 5
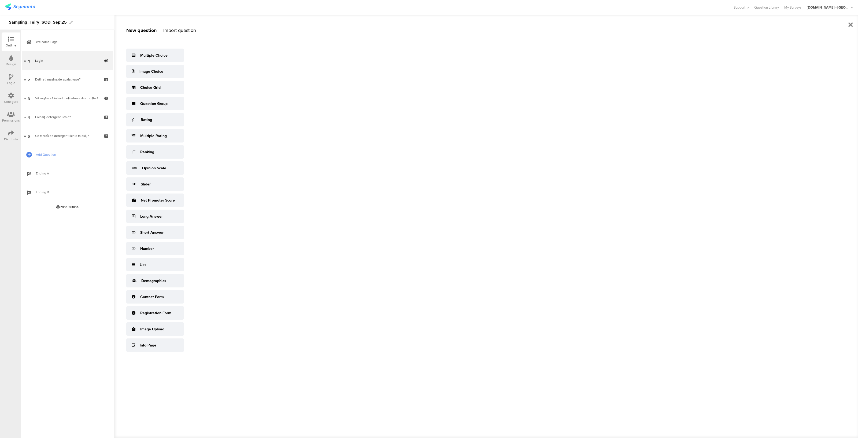
click at [182, 31] on div "Import question" at bounding box center [179, 30] width 33 height 7
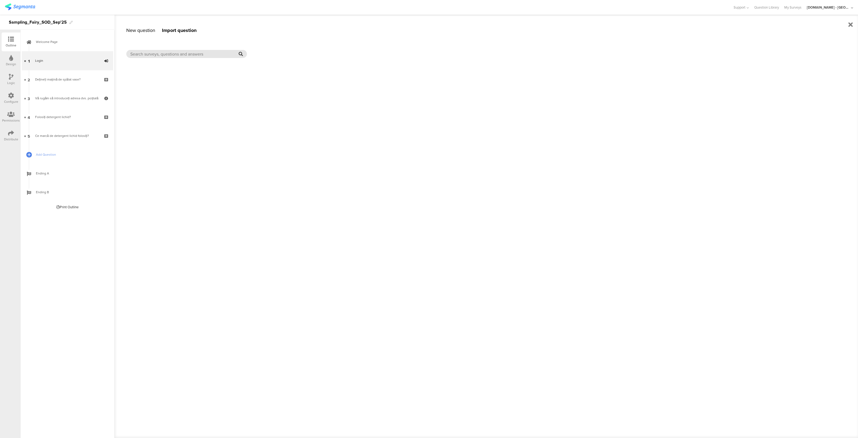
click at [158, 54] on input "text" at bounding box center [184, 54] width 108 height 6
type input "login"
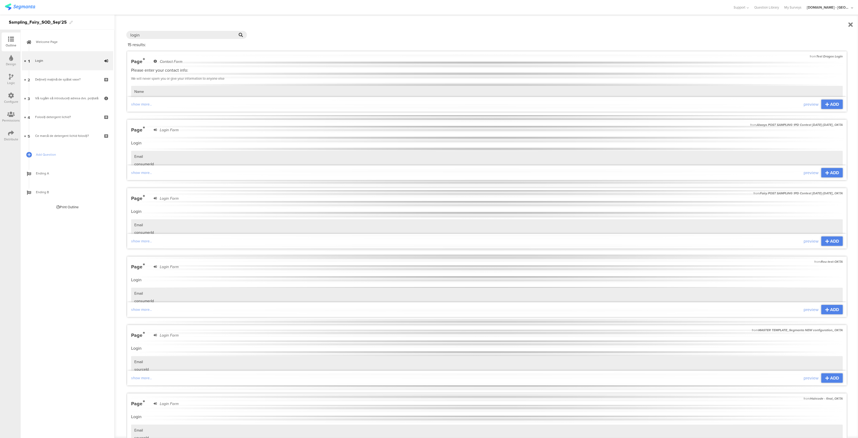
scroll to position [19, 0]
click at [826, 243] on icon at bounding box center [828, 241] width 4 height 4
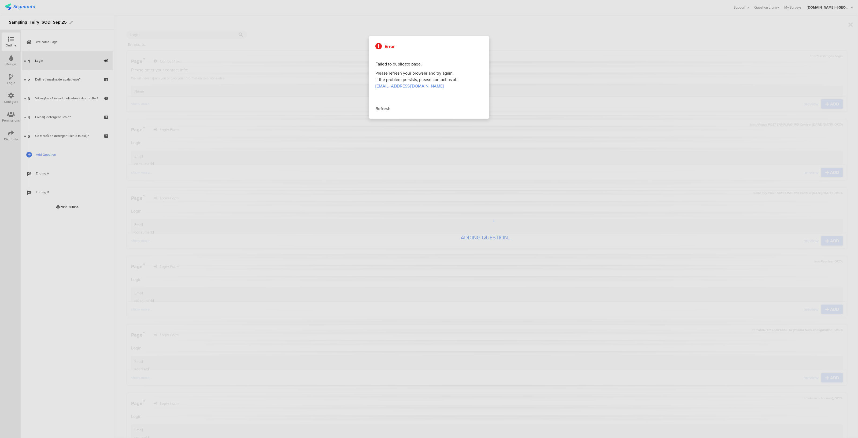
click at [381, 105] on div "Refresh" at bounding box center [429, 108] width 107 height 6
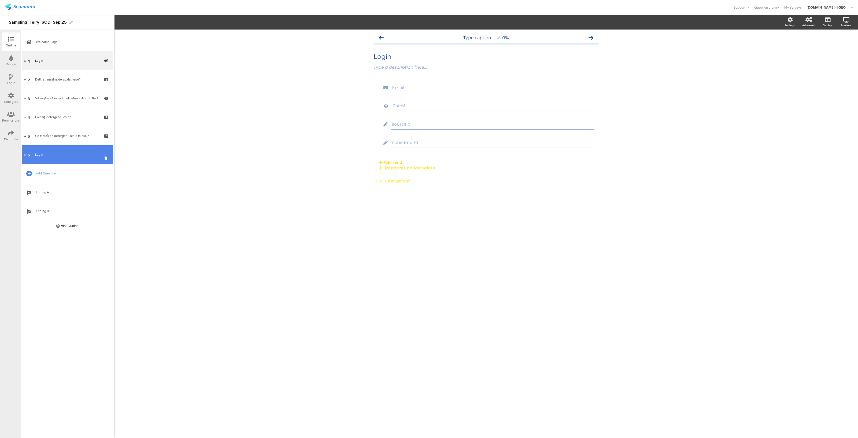
click at [60, 153] on div "Login" at bounding box center [67, 154] width 64 height 5
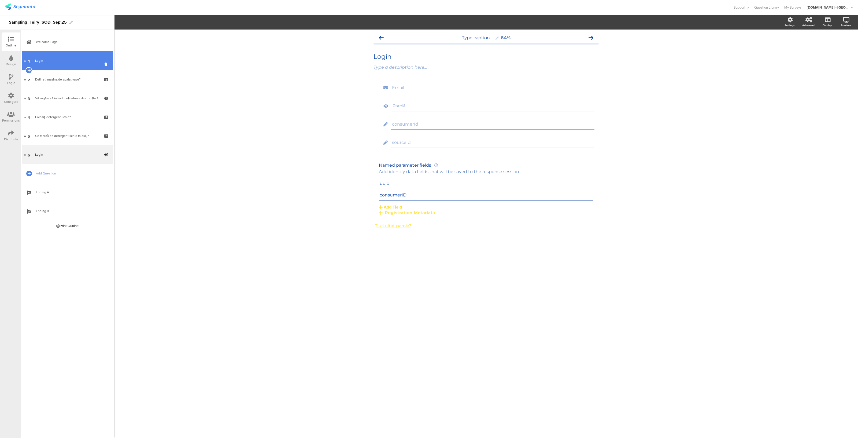
click at [56, 63] on div "Login" at bounding box center [67, 60] width 64 height 5
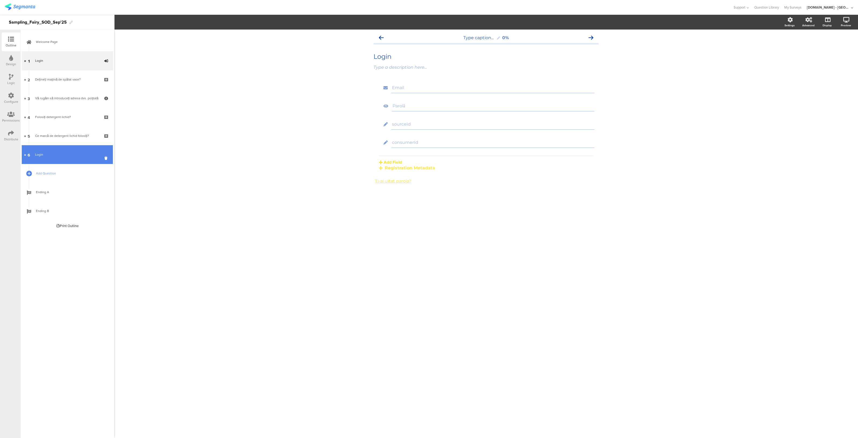
click at [55, 152] on div "Login" at bounding box center [67, 154] width 64 height 5
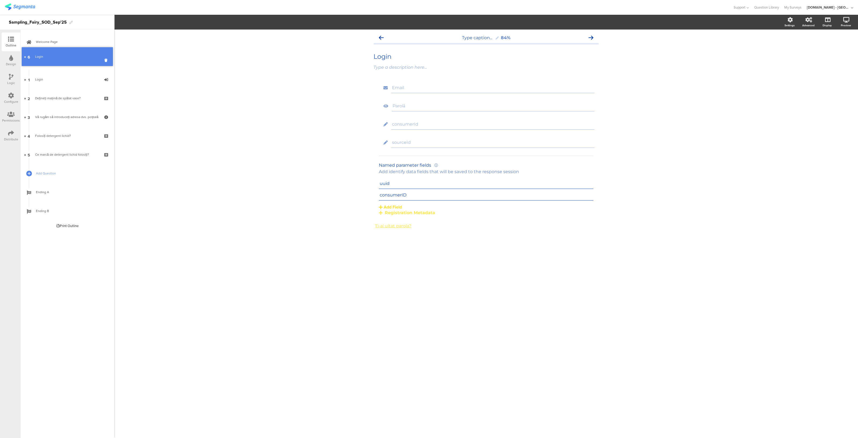
drag, startPoint x: 73, startPoint y: 153, endPoint x: 68, endPoint y: 56, distance: 98.0
click at [107, 82] on icon at bounding box center [107, 82] width 5 height 5
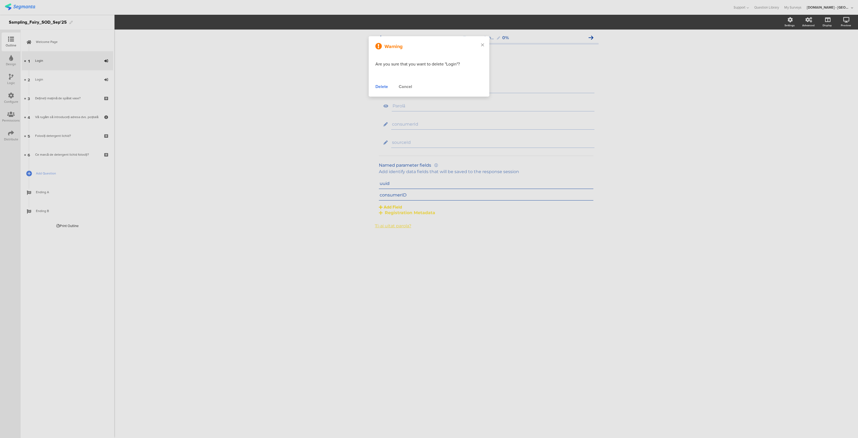
click at [377, 86] on div "Delete" at bounding box center [382, 86] width 13 height 6
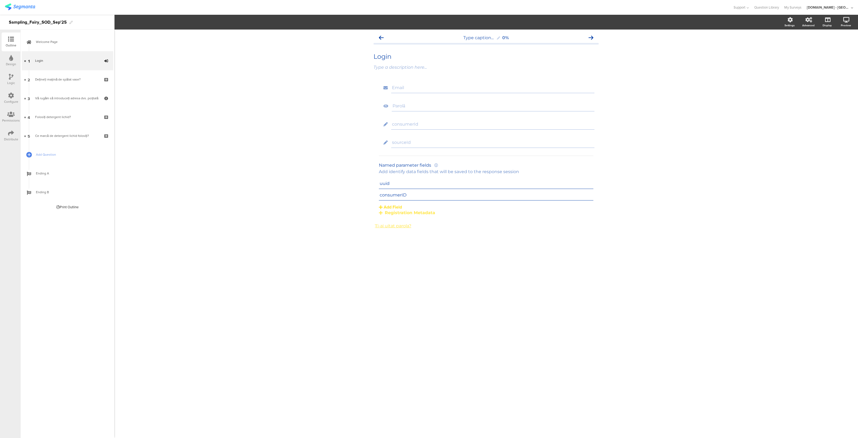
click at [13, 138] on div "Distribute" at bounding box center [11, 139] width 14 height 5
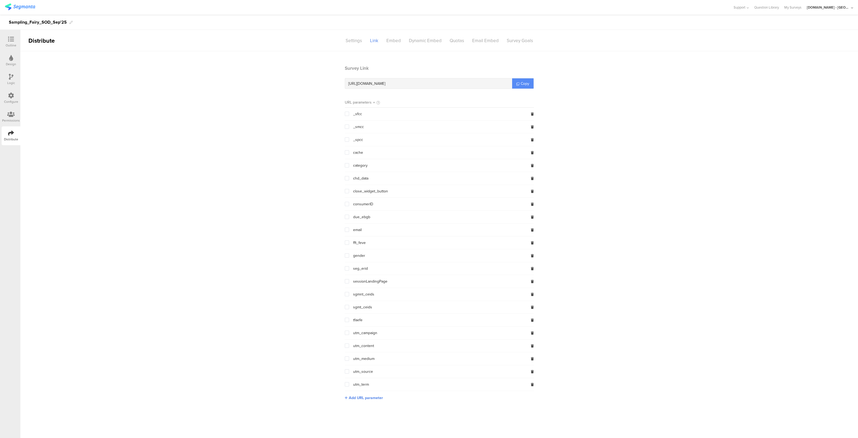
click at [522, 86] on span "Copy" at bounding box center [525, 84] width 9 height 6
click at [6, 39] on div at bounding box center [11, 39] width 11 height 7
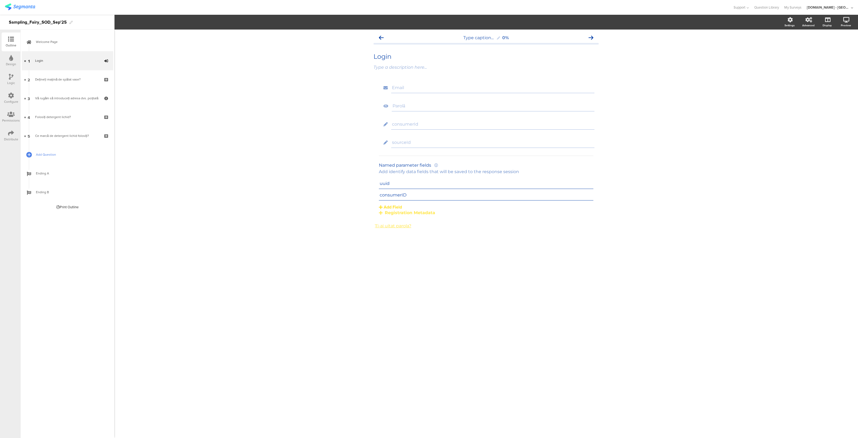
click at [54, 156] on span "Add Question" at bounding box center [70, 154] width 69 height 5
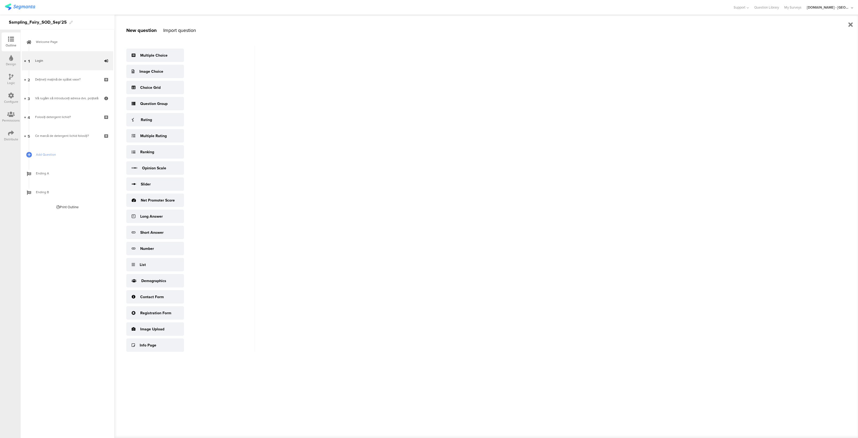
click at [178, 28] on div "Import question" at bounding box center [179, 30] width 33 height 7
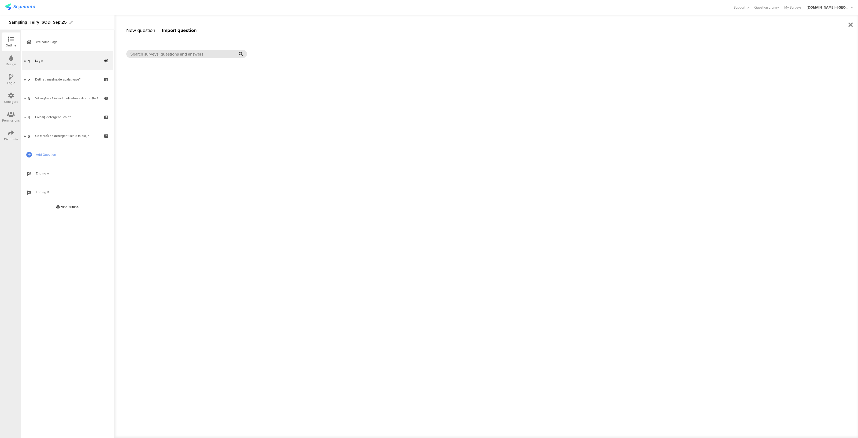
click at [165, 54] on input "text" at bounding box center [184, 54] width 108 height 6
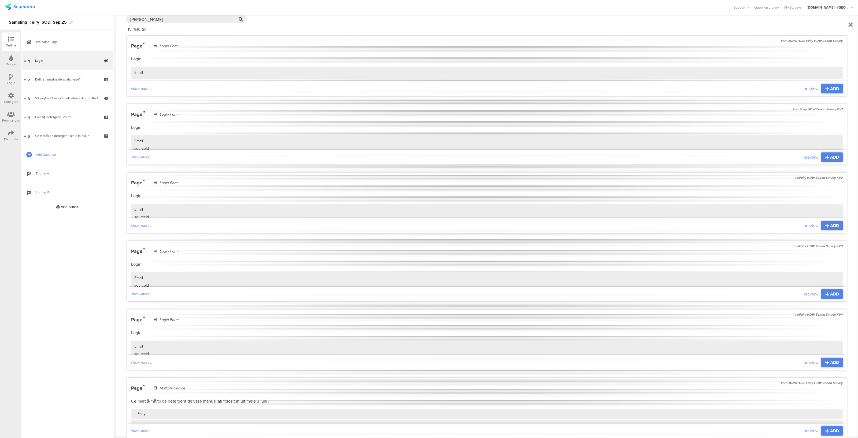
scroll to position [35, 0]
type input "zenon"
click at [830, 157] on span "ADD" at bounding box center [834, 157] width 9 height 6
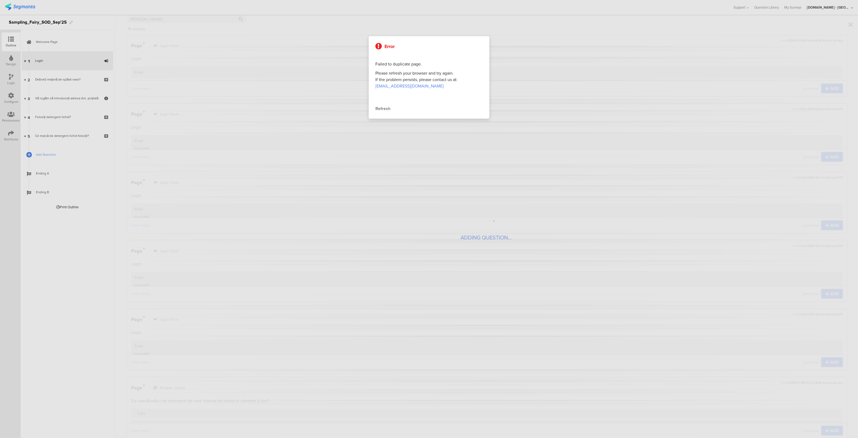
click at [377, 106] on div "Refresh" at bounding box center [429, 108] width 107 height 6
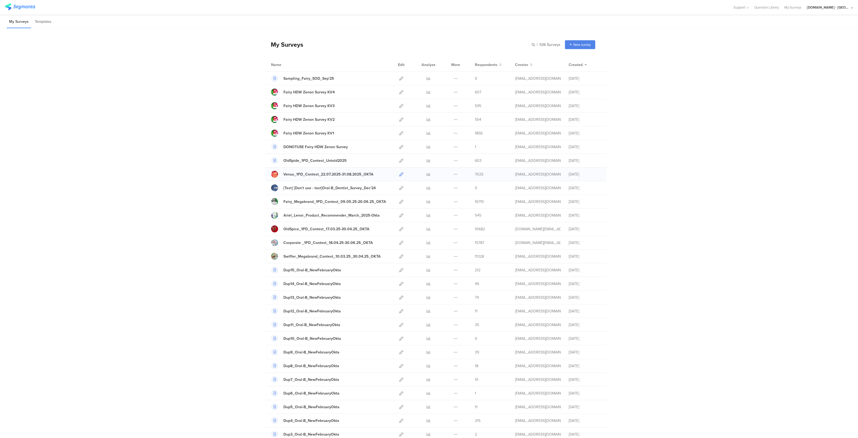
click at [399, 171] on link at bounding box center [401, 173] width 4 height 13
click at [399, 91] on icon at bounding box center [401, 92] width 4 height 4
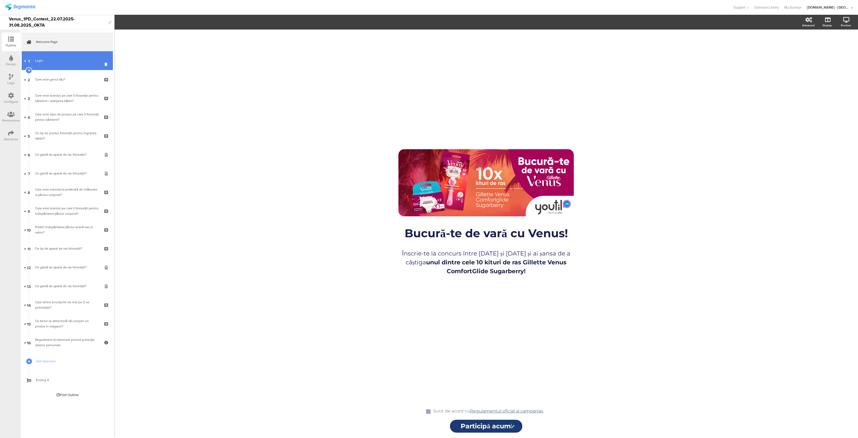
click at [51, 62] on div "Login" at bounding box center [67, 60] width 64 height 5
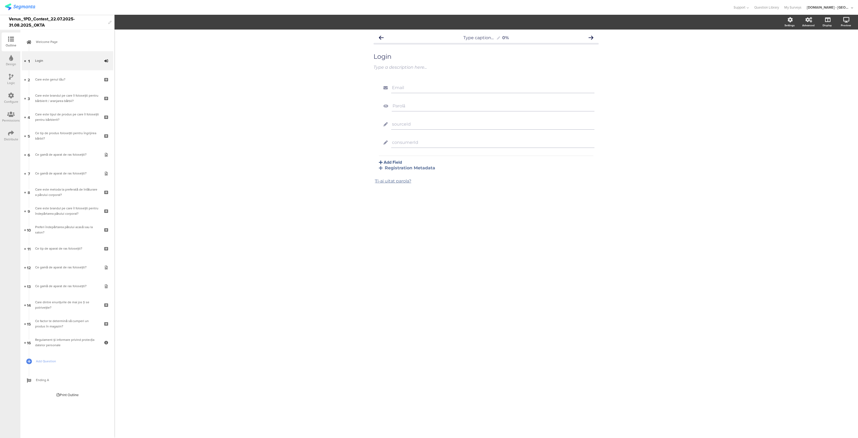
click at [13, 131] on icon at bounding box center [11, 133] width 6 height 6
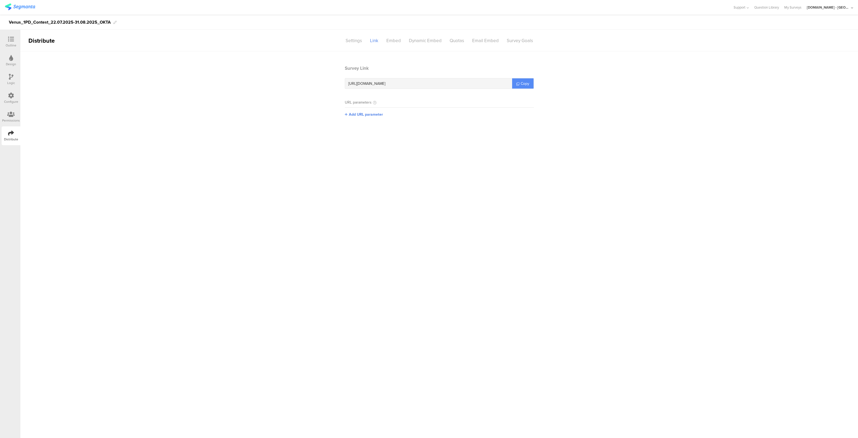
click at [523, 81] on span "Copy" at bounding box center [525, 84] width 9 height 6
click at [520, 86] on link "Copy" at bounding box center [522, 83] width 21 height 10
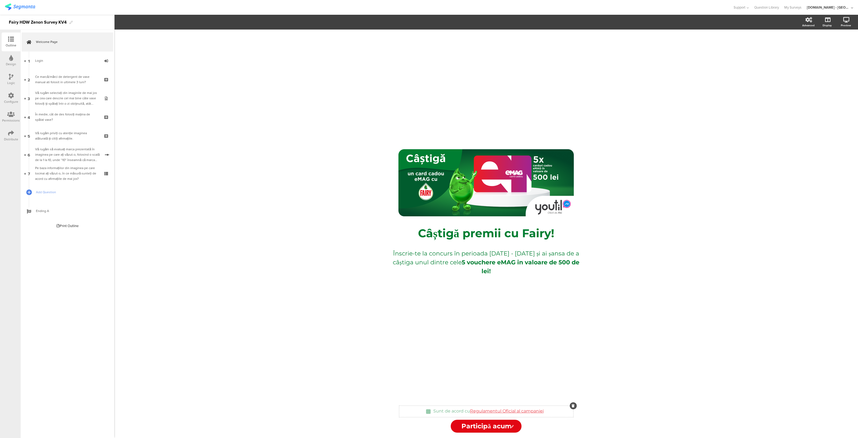
click at [426, 414] on div "Sunt de acord cu Regulamentul Oficial al campaniei Sunt de acord cu Regulamentu…" at bounding box center [486, 411] width 174 height 6
click at [429, 412] on div at bounding box center [428, 411] width 5 height 5
click at [13, 140] on div "Distribute" at bounding box center [11, 139] width 14 height 5
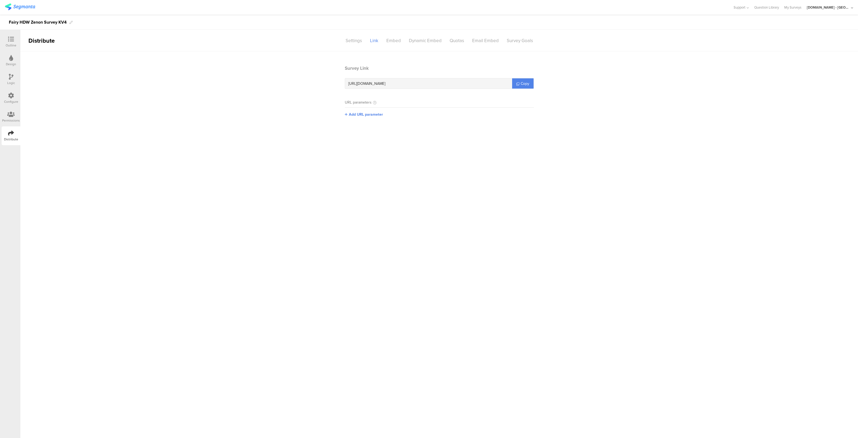
click at [522, 77] on section "Survey Link https://pgsurveys.segmanta.com/79s1e9 Copy" at bounding box center [439, 77] width 189 height 24
click at [520, 85] on link "Copy" at bounding box center [522, 83] width 21 height 10
click at [10, 34] on div "Outline" at bounding box center [11, 41] width 19 height 19
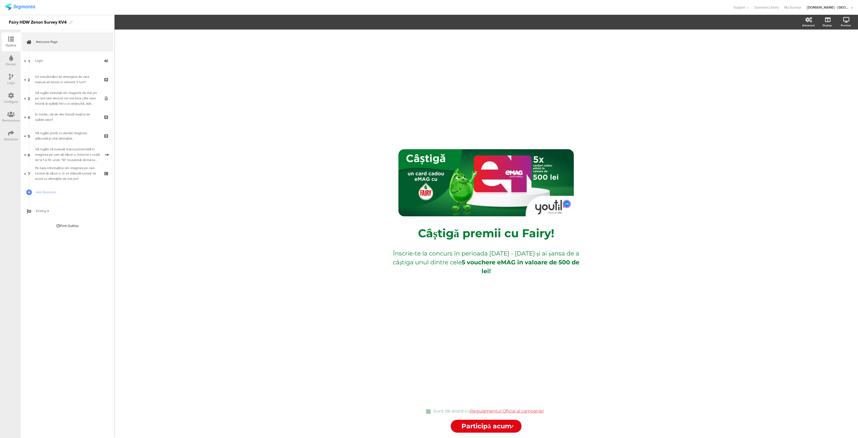
click at [12, 78] on icon at bounding box center [11, 77] width 5 height 6
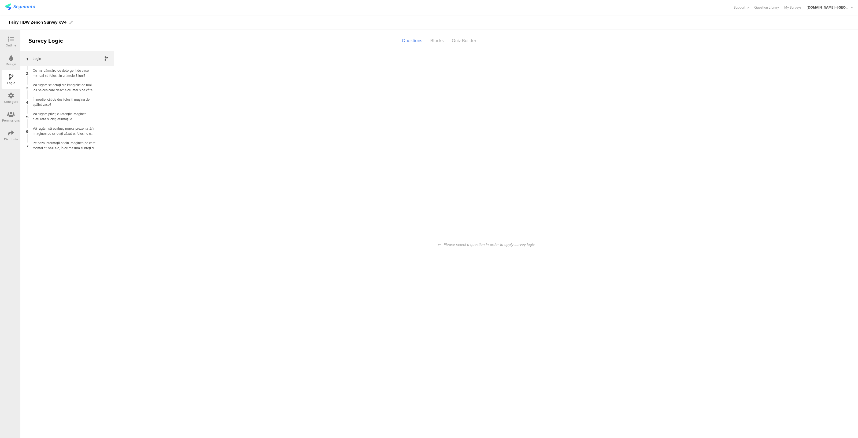
click at [59, 60] on div "Login" at bounding box center [63, 58] width 67 height 5
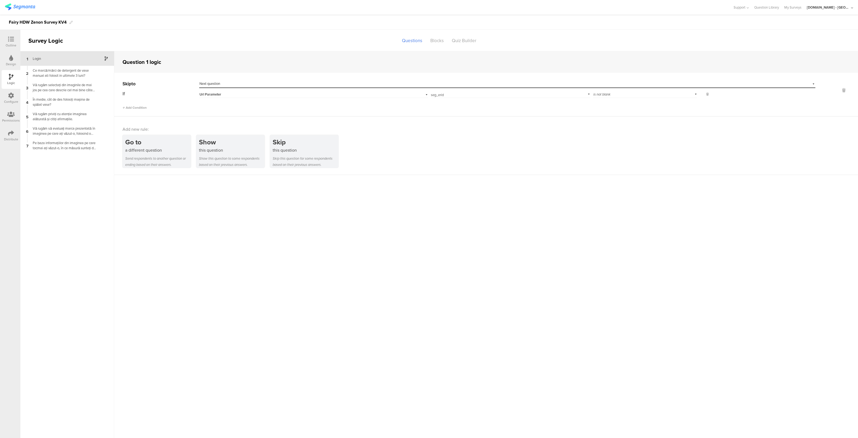
click at [15, 97] on div "Configure" at bounding box center [11, 98] width 19 height 19
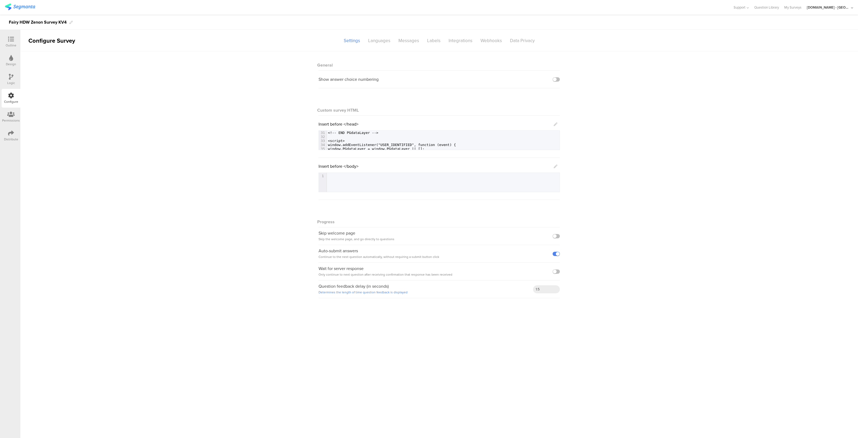
scroll to position [110, 0]
click at [433, 39] on div "Labels" at bounding box center [433, 40] width 21 height 9
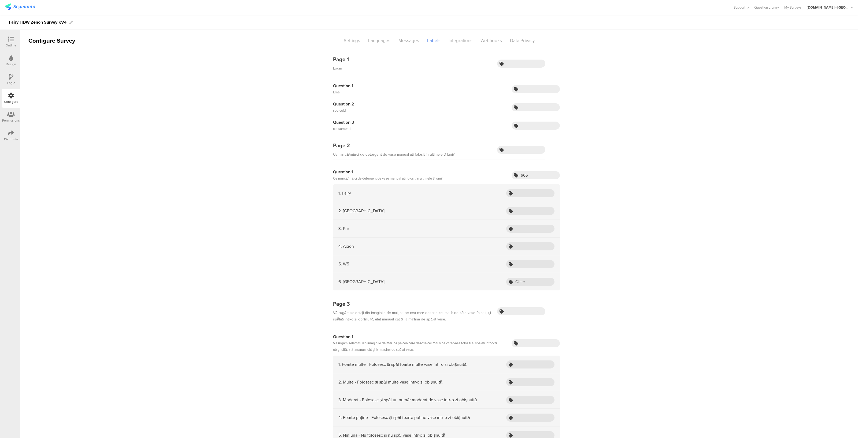
click at [454, 42] on div "Integrations" at bounding box center [461, 40] width 32 height 9
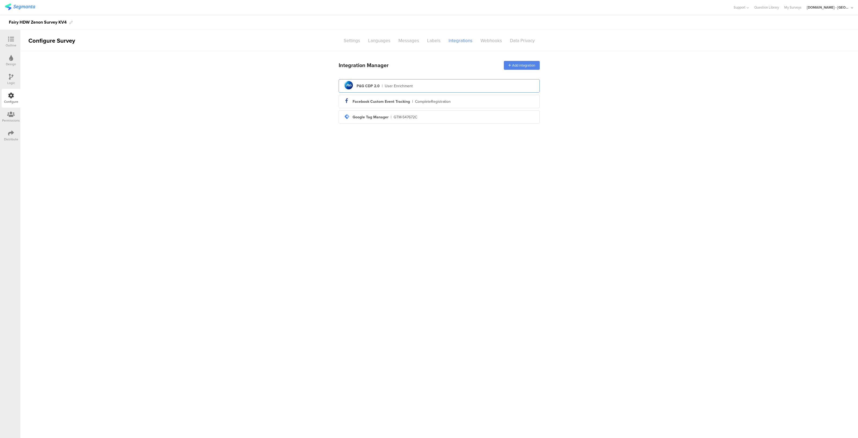
click at [426, 87] on div "pg logo P&G CDP 2.0 | User Enrichment" at bounding box center [439, 85] width 193 height 13
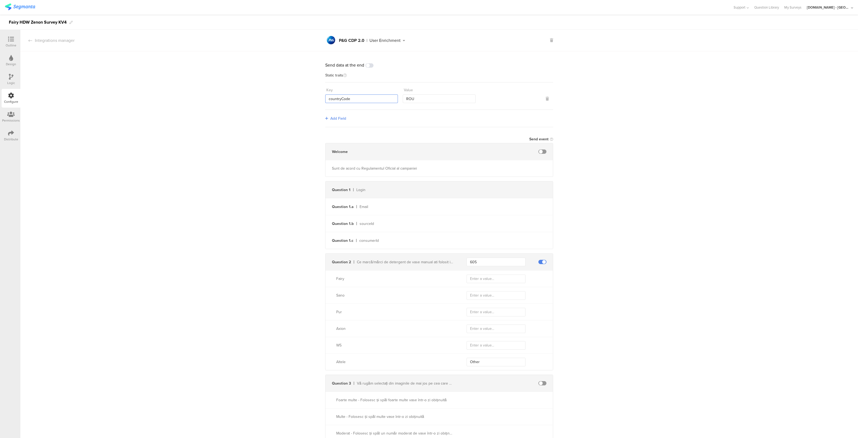
click at [358, 97] on input "countryCode" at bounding box center [361, 98] width 73 height 9
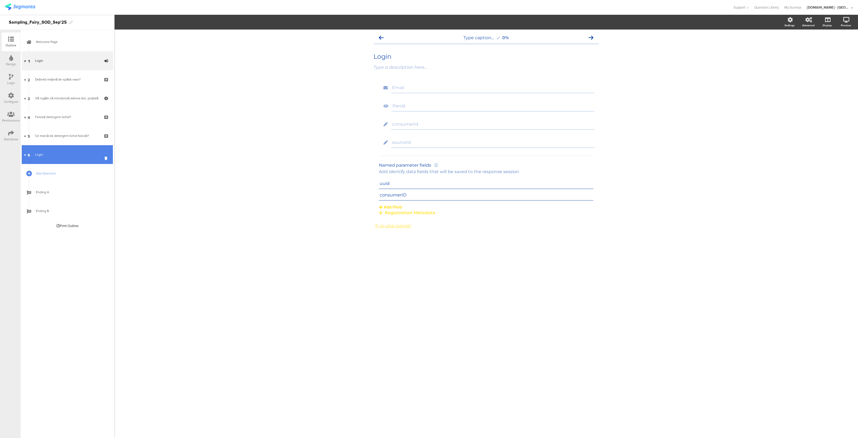
click at [72, 157] on link "6 Login" at bounding box center [67, 154] width 91 height 19
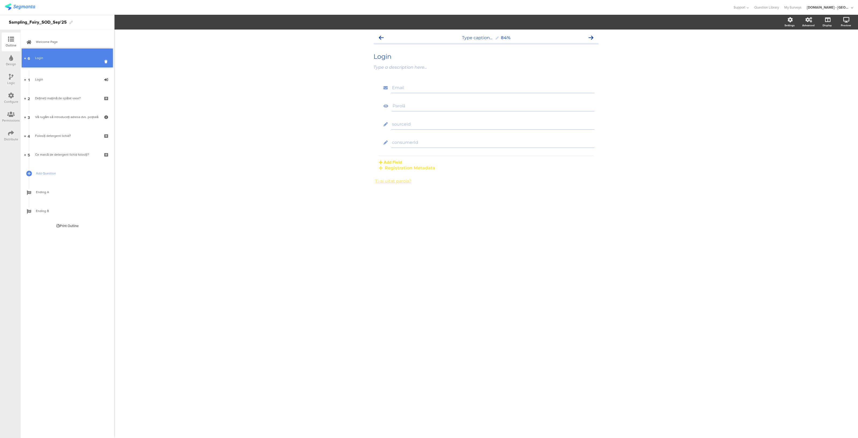
drag, startPoint x: 91, startPoint y: 156, endPoint x: 97, endPoint y: 60, distance: 95.9
click at [106, 82] on icon at bounding box center [107, 82] width 5 height 5
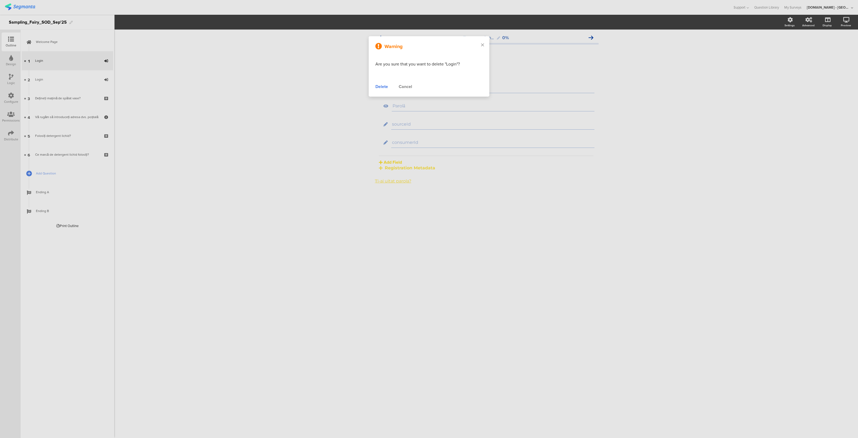
click at [385, 85] on div "Delete" at bounding box center [382, 86] width 13 height 6
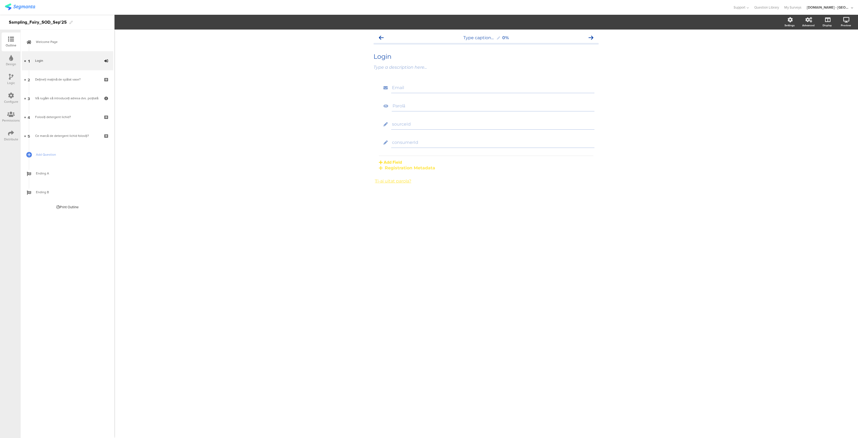
click at [11, 134] on icon at bounding box center [11, 133] width 6 height 6
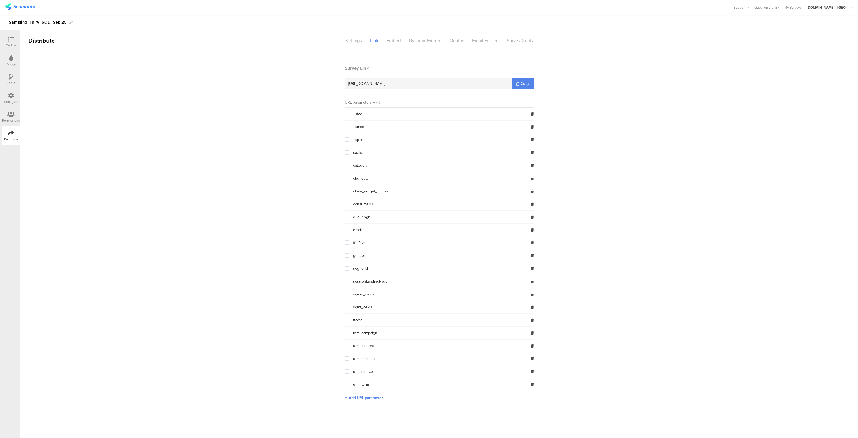
click at [526, 75] on section "Survey Link [URL][DOMAIN_NAME] Copy" at bounding box center [439, 77] width 189 height 24
click at [524, 79] on link "Copy" at bounding box center [522, 83] width 21 height 10
click at [355, 42] on div "Settings" at bounding box center [354, 40] width 24 height 9
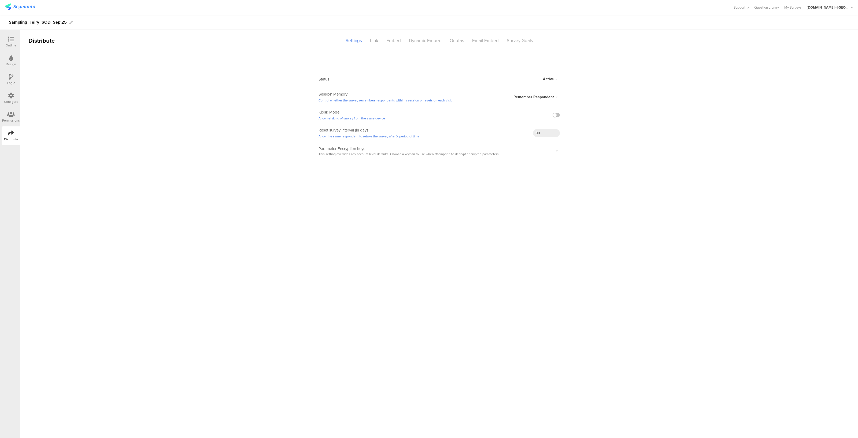
click at [16, 100] on div "Configure" at bounding box center [11, 101] width 14 height 5
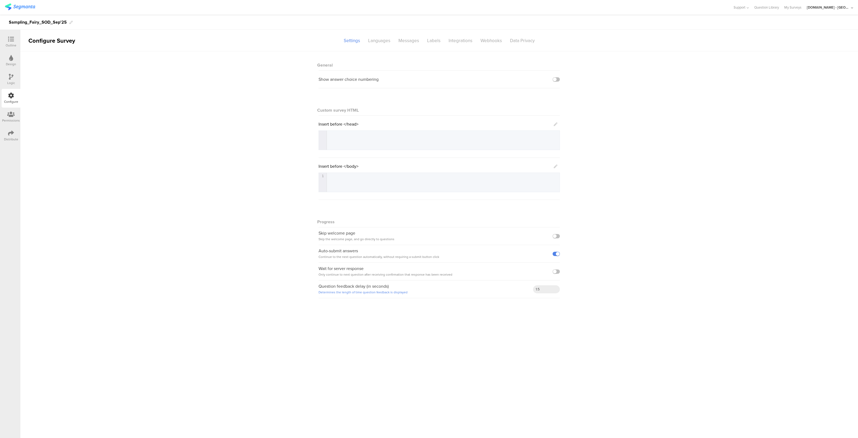
scroll to position [11, 0]
click at [462, 39] on div "Integrations" at bounding box center [461, 40] width 32 height 9
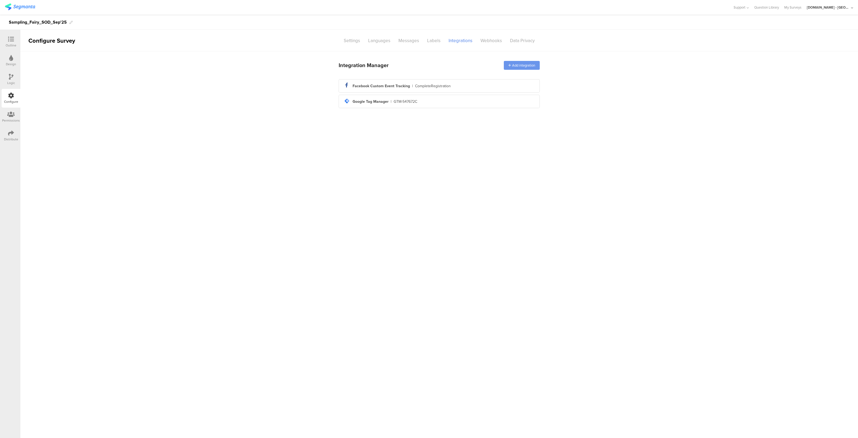
click at [523, 65] on div "Add integration" at bounding box center [522, 65] width 36 height 9
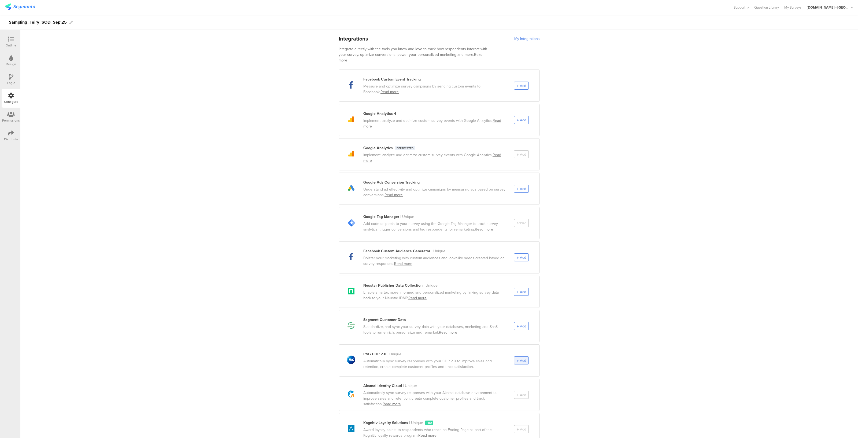
click at [522, 358] on div "Add" at bounding box center [521, 360] width 15 height 8
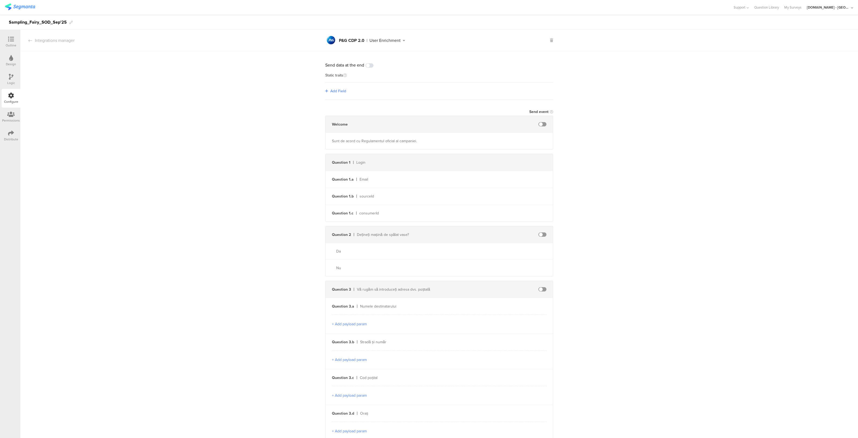
click at [327, 96] on div "Add Field" at bounding box center [439, 90] width 228 height 17
click at [330, 94] on span "Add Field" at bounding box center [338, 91] width 16 height 6
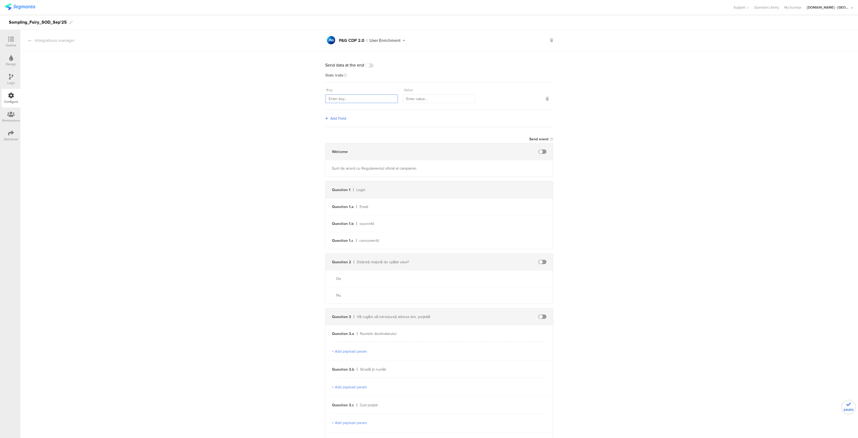
click at [337, 98] on input "text" at bounding box center [361, 98] width 73 height 9
type input "countrycode"
click at [406, 96] on input "text" at bounding box center [439, 98] width 73 height 9
type input "ROU"
click at [340, 101] on input "countrycode" at bounding box center [361, 98] width 73 height 9
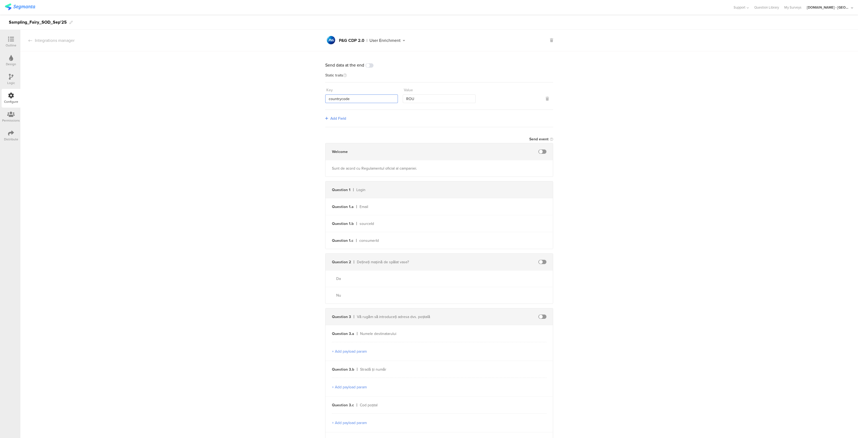
click at [340, 101] on input "countrycode" at bounding box center [361, 98] width 73 height 9
paste input "C"
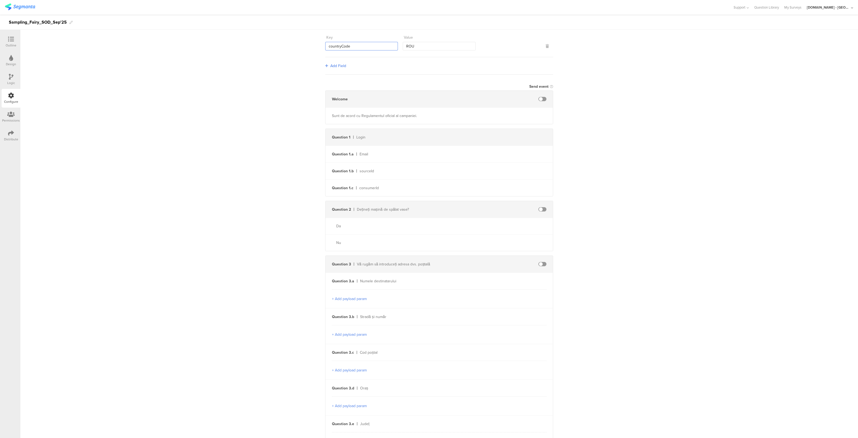
scroll to position [54, 0]
type input "countryCode"
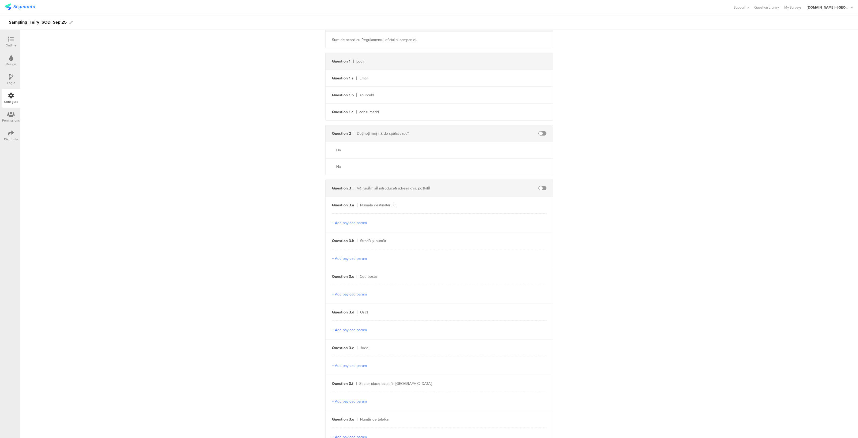
scroll to position [129, 0]
click at [539, 131] on span at bounding box center [543, 133] width 8 height 4
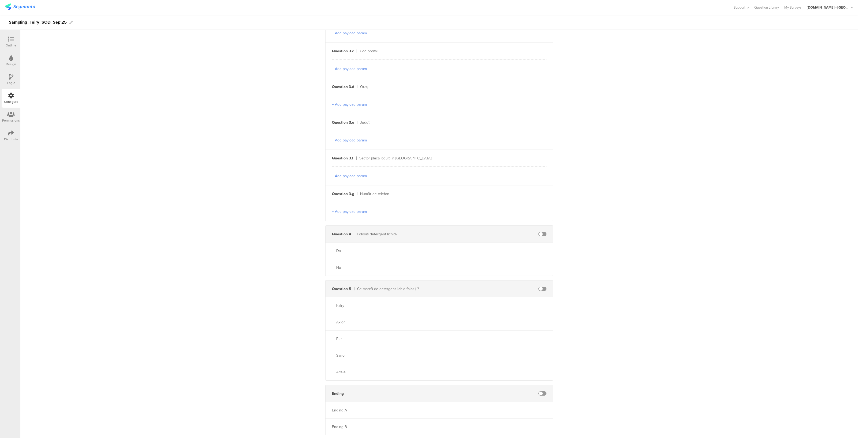
scroll to position [356, 0]
click at [539, 230] on span at bounding box center [543, 232] width 8 height 4
click at [540, 285] on span at bounding box center [543, 287] width 8 height 4
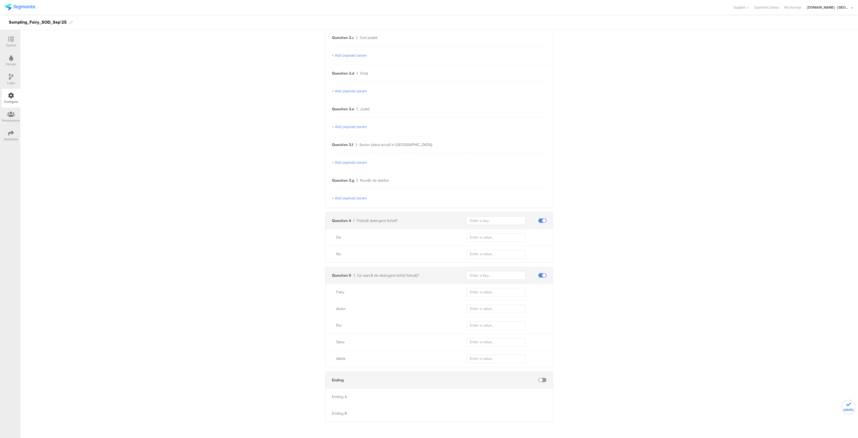
click at [585, 308] on div "Send data at the end Static traits Key countryCode Value ROU Add Field Send eve…" at bounding box center [439, 55] width 838 height 742
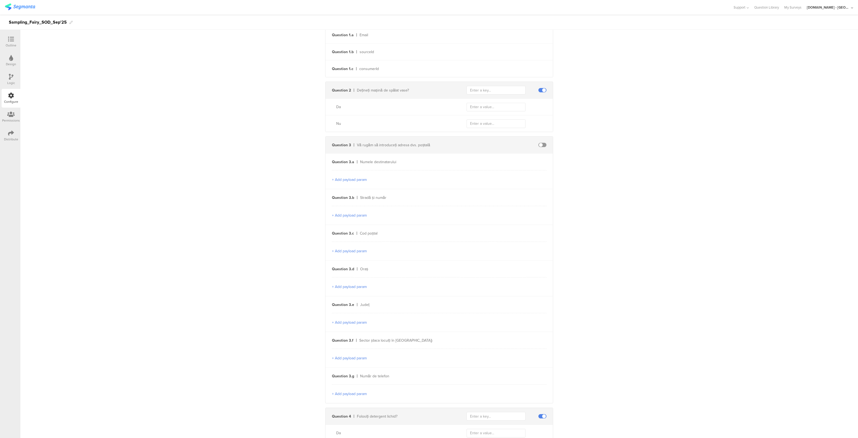
scroll to position [170, 0]
click at [483, 92] on input "text" at bounding box center [496, 91] width 59 height 9
type input "1562"
click at [477, 108] on input "text" at bounding box center [496, 108] width 59 height 9
click at [500, 112] on input "text" at bounding box center [496, 108] width 59 height 9
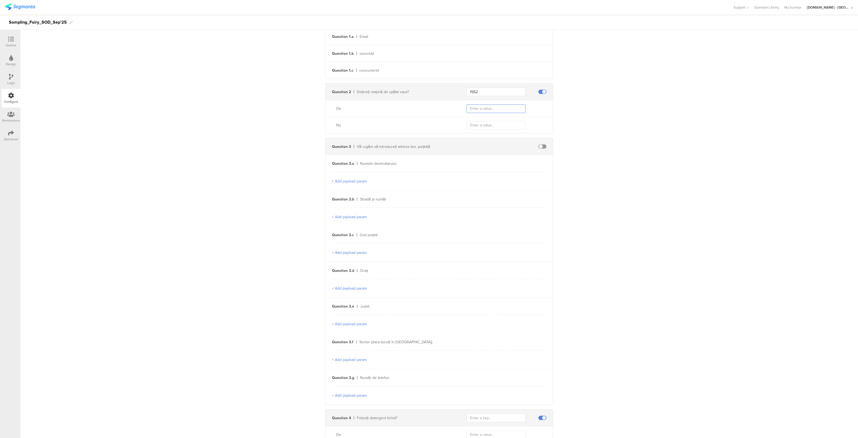
paste input "Sampling_HTA_Fairy_Sep25_ADW_Owner"
click at [473, 108] on input "Sampling_HTA_Fairy_Sep25_ADW_Owner" at bounding box center [496, 108] width 59 height 9
click at [500, 111] on input "Sampling_SOD_Fairy_Sep25_ADW_Owner" at bounding box center [496, 108] width 59 height 9
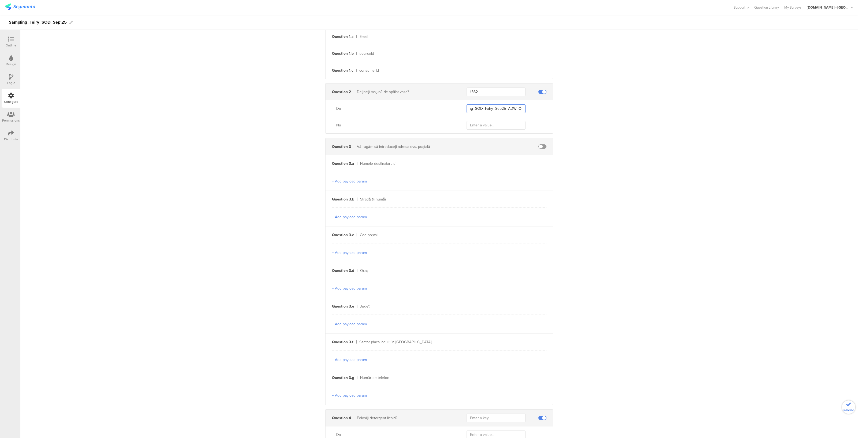
click at [500, 111] on input "Sampling_SOD_Fairy_Sep25_ADW_Owner" at bounding box center [496, 108] width 59 height 9
type input "Sampling_SOD_Fairy_Sep25_ADW_Owner"
click at [488, 124] on input "text" at bounding box center [496, 125] width 59 height 9
paste input "Sampling_HTA_Fairy_Sep25_non_ADW_Owner"
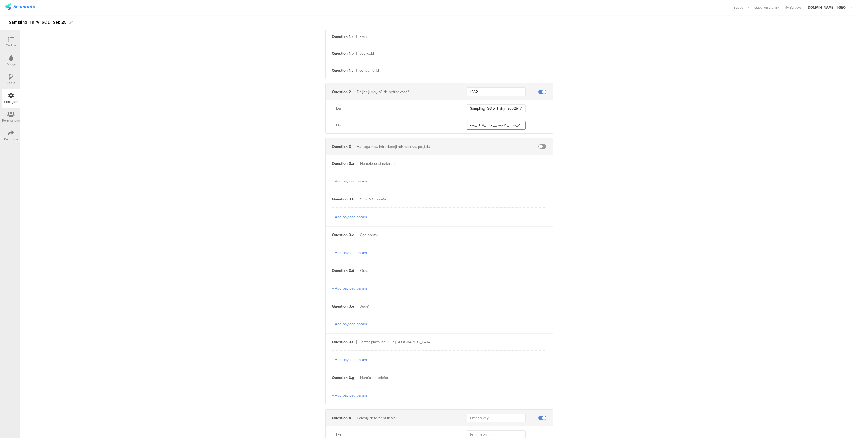
scroll to position [0, 7]
type input "Sampling_SOD_Fairy_Sep25_non_ADW_Owner"
click at [615, 184] on div "Send data at the end Static traits Key countryCode Value ROU Add Field Send eve…" at bounding box center [439, 252] width 838 height 742
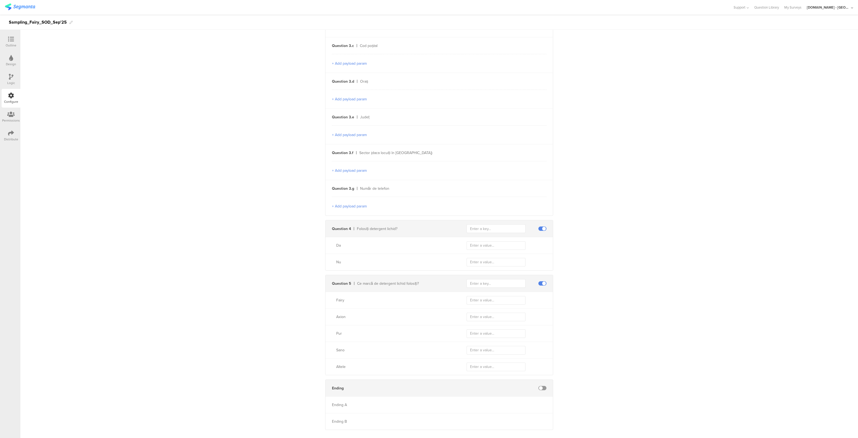
scroll to position [367, 0]
click at [483, 276] on input "text" at bounding box center [496, 275] width 59 height 9
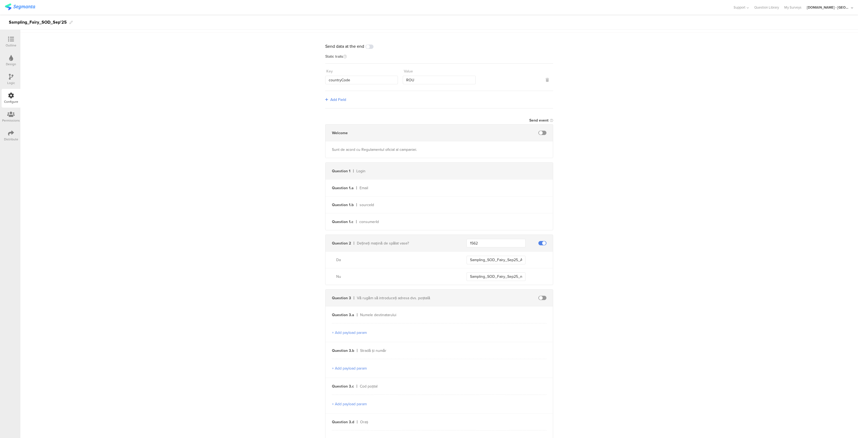
scroll to position [19, 0]
type input "605"
click at [494, 258] on input "Sampling_SOD_Fairy_Sep25_ADW_Owner" at bounding box center [496, 259] width 59 height 9
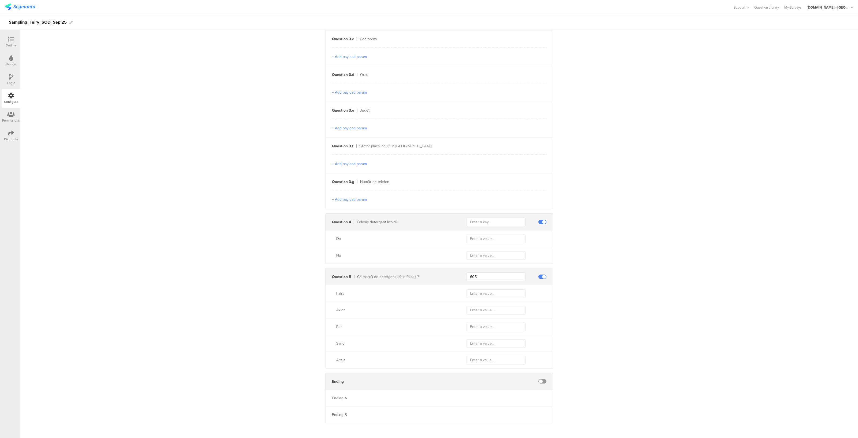
scroll to position [367, 0]
click at [482, 288] on input "text" at bounding box center [496, 292] width 59 height 9
paste input "Sampling_SOD_Fairy_Sep25_ADW_Owner"
type input "Sampling_SOD_Fairy_Sep25_Fairy"
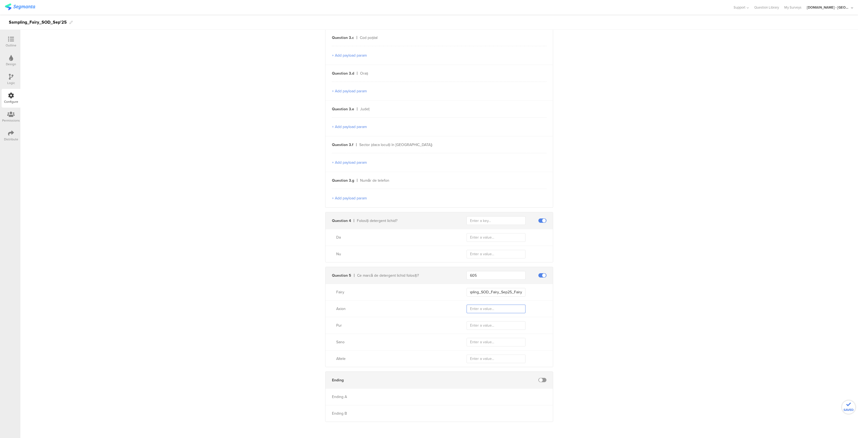
scroll to position [0, 0]
click at [482, 311] on input "text" at bounding box center [496, 308] width 59 height 9
paste input "Sampling_SOD_Fairy_Sep25_ADW_Owner"
type input "Sampling_SOD_Fairy_Sep25_ADW_Axion"
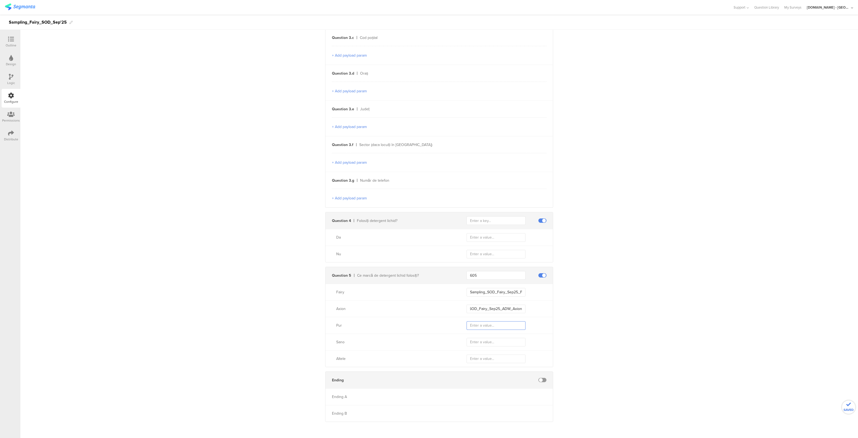
scroll to position [0, 0]
click at [479, 324] on input "text" at bounding box center [496, 325] width 59 height 9
type input "V"
paste input "Sampling_SOD_Fairy_Sep25_ADW_Owner"
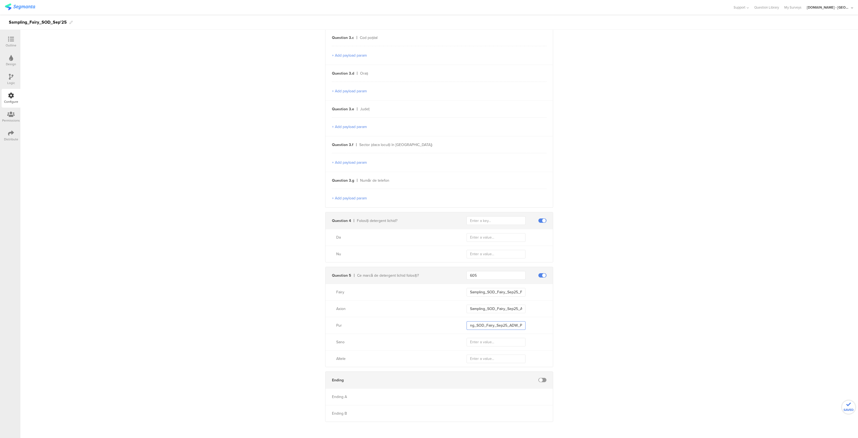
scroll to position [0, 14]
type input "Sampling_SOD_Fairy_Sep25_ADW_Pur"
click at [478, 341] on input "text" at bounding box center [496, 342] width 59 height 9
type input "V"
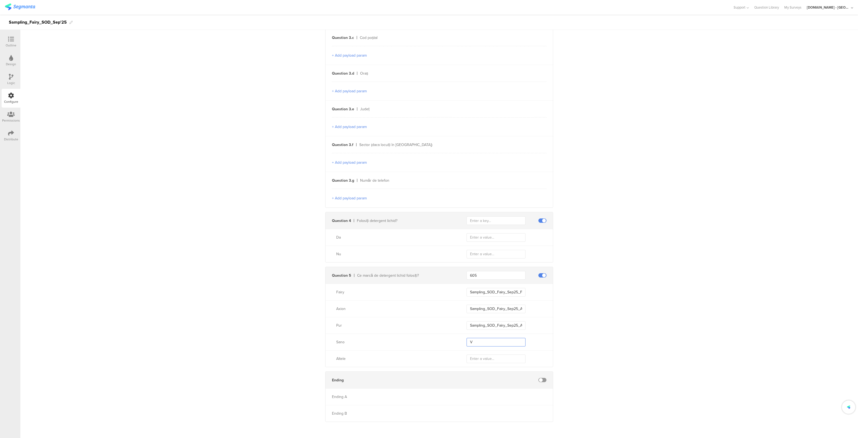
paste input "Sampling_SOD_Fairy_Sep25_ADW_Owner"
type input "VSampling_SOD_Fairy_Sep25_ADW_Sano"
click at [477, 359] on input "text" at bounding box center [496, 358] width 59 height 9
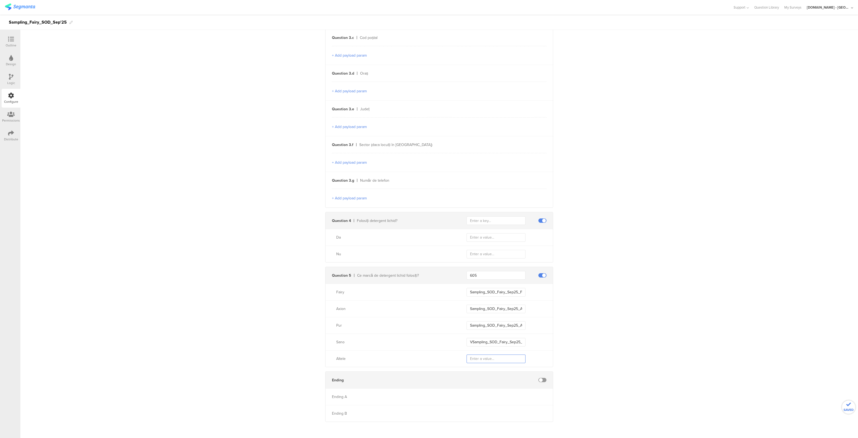
paste input "Sampling_SOD_Fairy_Sep25_ADW_Owner"
type input "Sampling_SOD_Fairy_Sep25_ADW_Other"
click at [579, 329] on div "Send data at the end Static traits Key countryCode Value ROU Add Field Send eve…" at bounding box center [439, 55] width 838 height 742
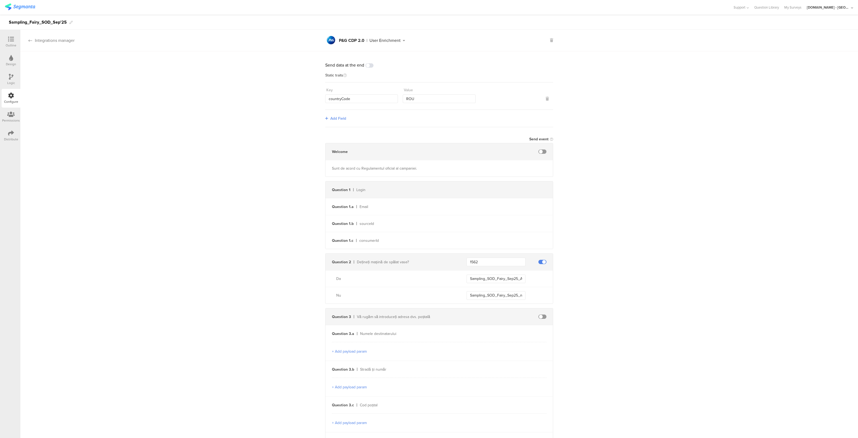
click at [30, 39] on icon at bounding box center [30, 40] width 4 height 4
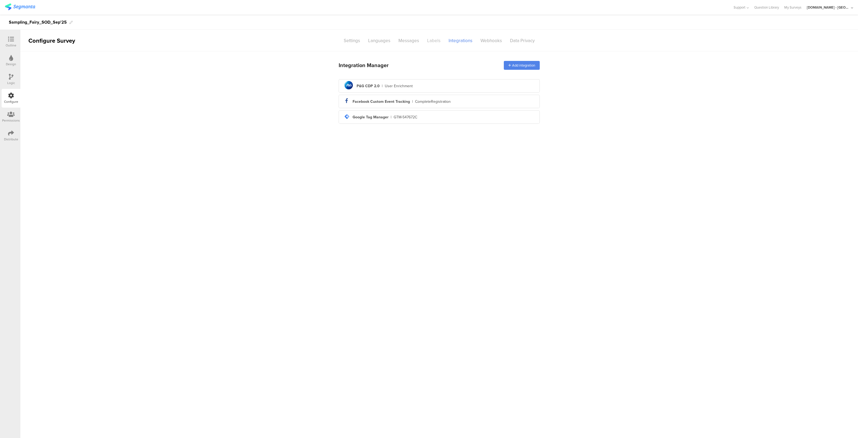
click at [433, 41] on div "Labels" at bounding box center [433, 40] width 21 height 9
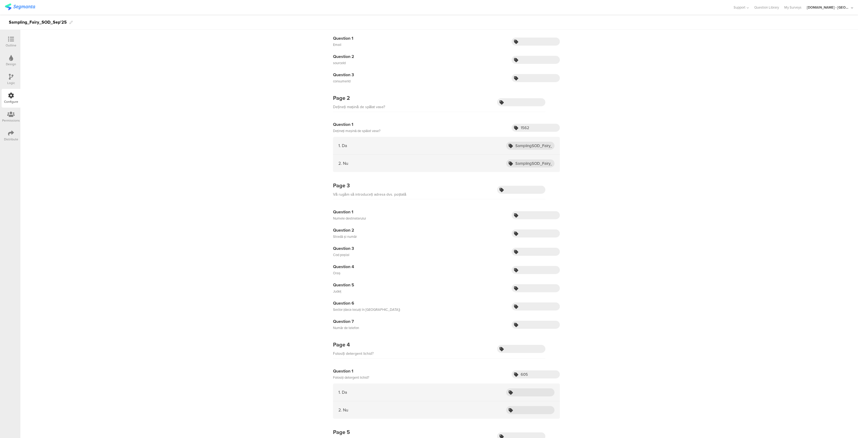
scroll to position [48, 0]
click at [535, 145] on input "SamplingSOD_Fairy_Feb24_Yes" at bounding box center [530, 145] width 48 height 8
paste input "_SOD_Fairy_Sep25_ADW_Owner"
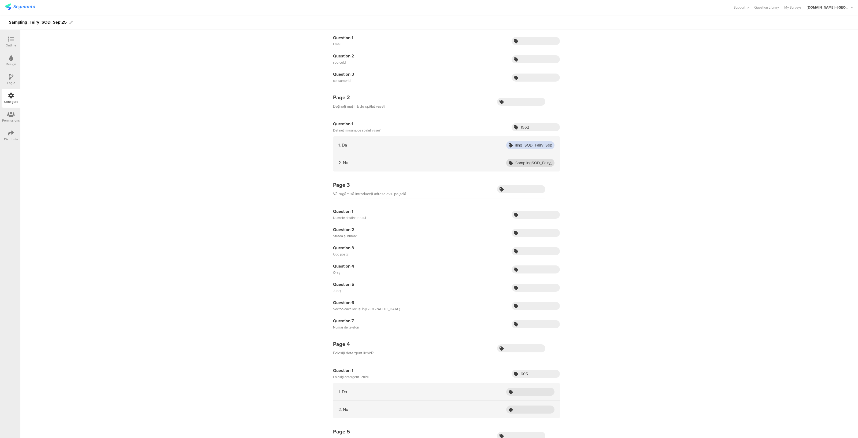
scroll to position [0, 4]
type input "Sampling_SOD_Fairy_Sep25_ADW_Owner"
click at [531, 163] on input "SamplingSOD_Fairy_Feb24_No" at bounding box center [530, 163] width 48 height 8
paste input "_SOD_Fairy_Sep25_ADW_Owner"
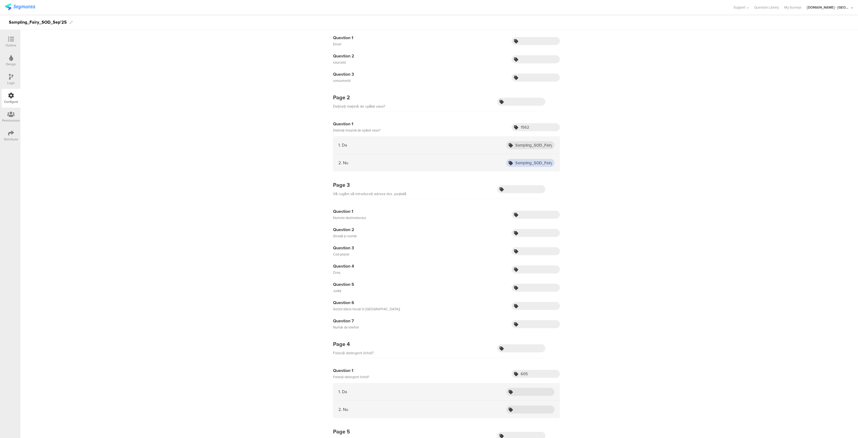
scroll to position [0, 40]
click at [526, 161] on input "Sampling_SOD_Fairy_Sep25_ADW_Owner" at bounding box center [530, 163] width 48 height 8
click at [542, 161] on input "Sampling_SOD_Fairy_Sep25_ADW_Owner" at bounding box center [530, 163] width 48 height 8
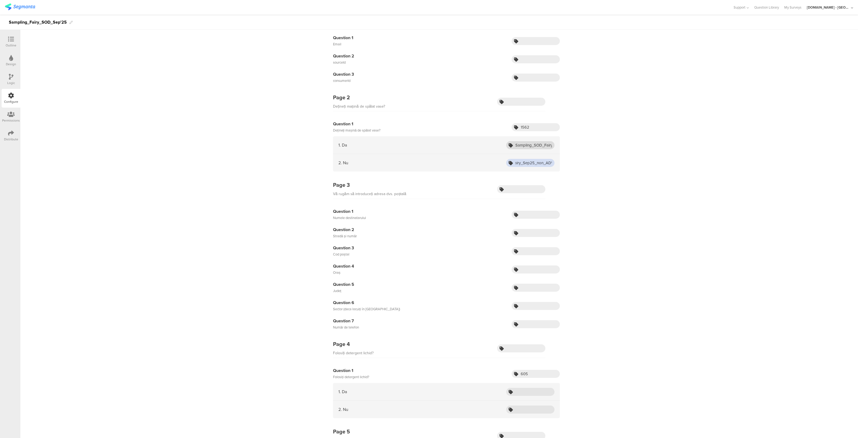
type input "Sampling_SOD_Fairy_Sep25_non_ADW_Owner"
click at [534, 145] on input "Sampling_SOD_Fairy_Sep25_ADW_Owner" at bounding box center [530, 145] width 48 height 8
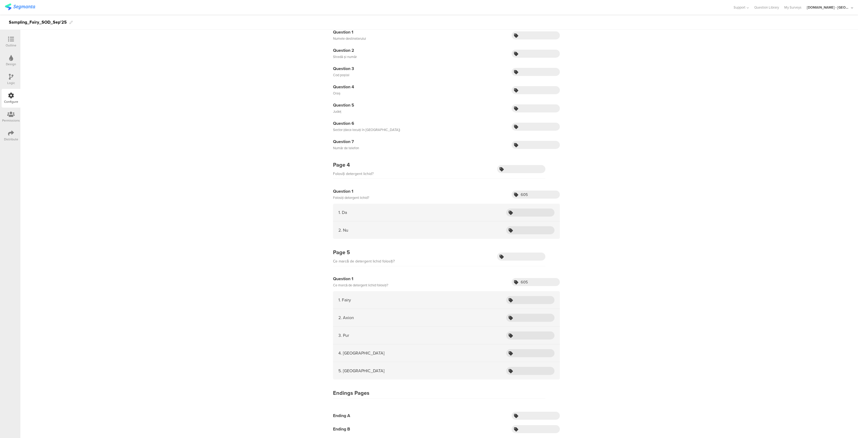
scroll to position [227, 0]
click at [529, 192] on input "605" at bounding box center [536, 194] width 48 height 8
click at [518, 301] on input "text" at bounding box center [530, 300] width 48 height 8
paste input "Sampling_SOD_Fairy_Sep25_ADW_Owner"
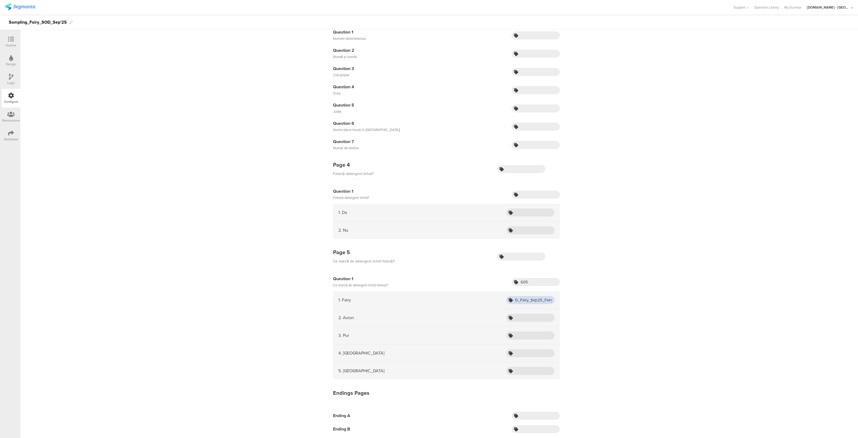
scroll to position [0, 26]
click at [534, 301] on input "Sampling_SOD_Fairy_Sep25_Fairy" at bounding box center [530, 300] width 48 height 8
type input "Sampling_SOD_Fairy_Sep25_Fairy"
click at [529, 317] on input "text" at bounding box center [530, 318] width 48 height 8
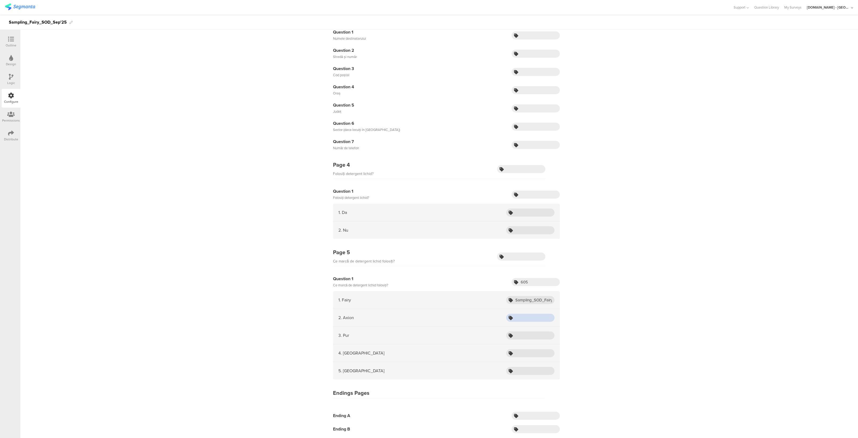
paste input "Sampling_SOD_Fairy_Sep25_Fairy"
type input "Sampling_SOD_Fairy_Sep25_Axion"
click at [525, 335] on input "text" at bounding box center [530, 335] width 48 height 8
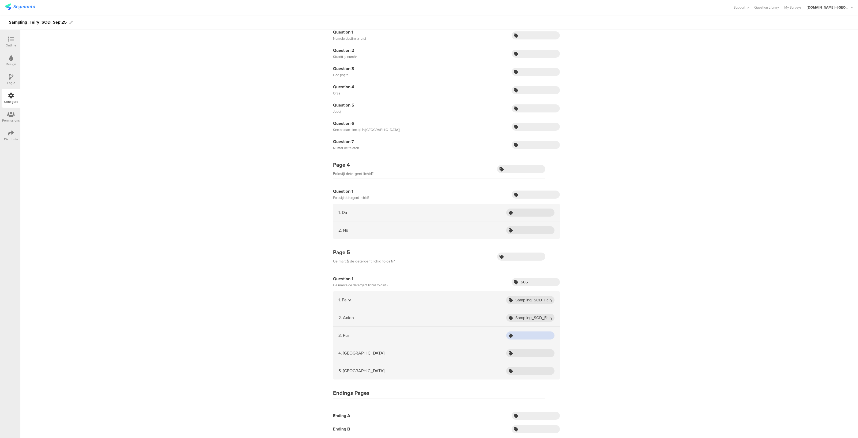
paste input "Sampling_SOD_Fairy_Sep25_Fairy"
type input "Sampling_SOD_Fairy_Sep25_Pur"
click at [521, 354] on input "text" at bounding box center [530, 353] width 48 height 8
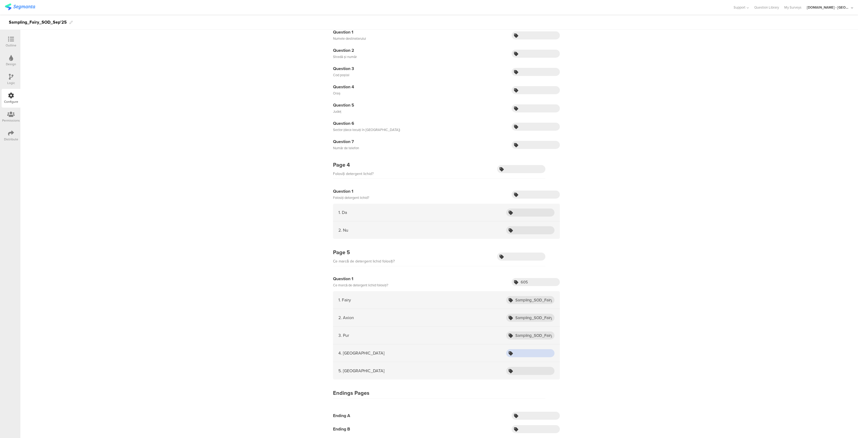
paste input "Sampling_SOD_Fairy_Sep25_Fairy"
type input "Sampling_SOD_Fairy_Sep25_Sano"
click at [522, 371] on input "text" at bounding box center [530, 371] width 48 height 8
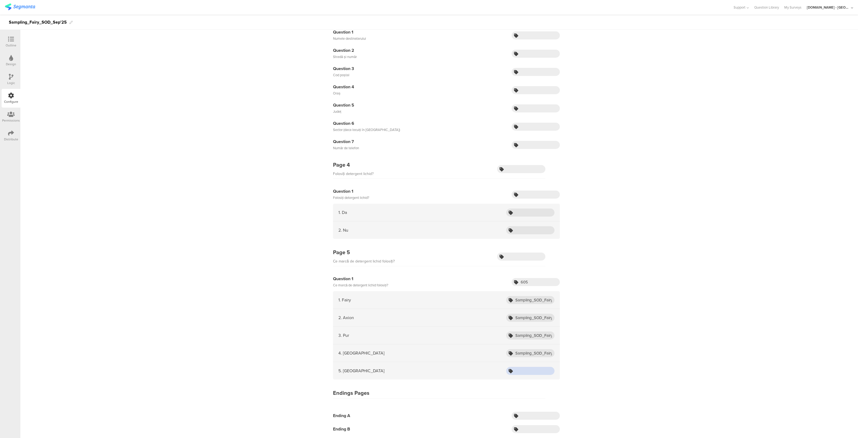
paste input "Sampling_SOD_Fairy_Sep25_Fairy"
type input "Sampling_SOD_Fairy_Sep25_Other"
click at [594, 318] on div "Page 1 Login Question 1 Email Question 2 sourceId Question 3 consumerId Page 2 …" at bounding box center [439, 131] width 838 height 614
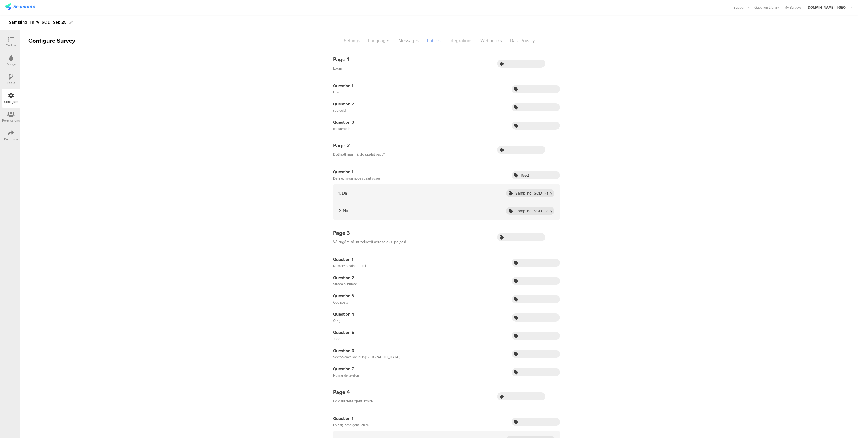
click at [453, 42] on div "Integrations" at bounding box center [461, 40] width 32 height 9
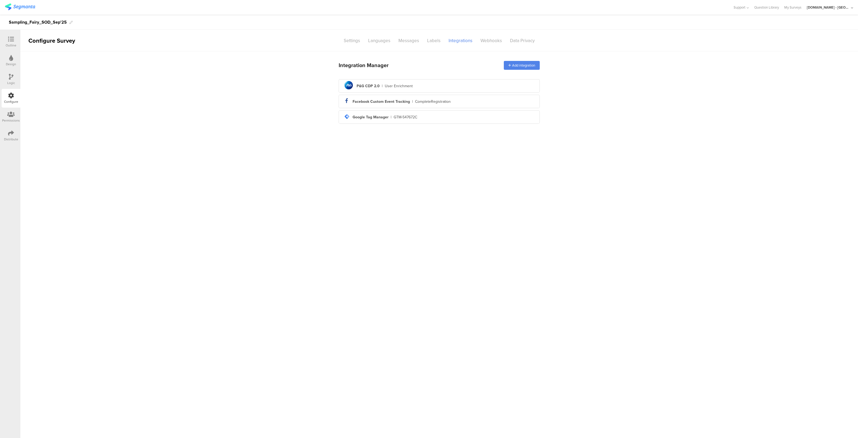
click at [392, 90] on div "pg logo P&G CDP 2.0 | User Enrichment" at bounding box center [439, 85] width 193 height 13
click at [428, 83] on div "pg logo P&G CDP 2.0 | User Enrichment" at bounding box center [439, 85] width 193 height 13
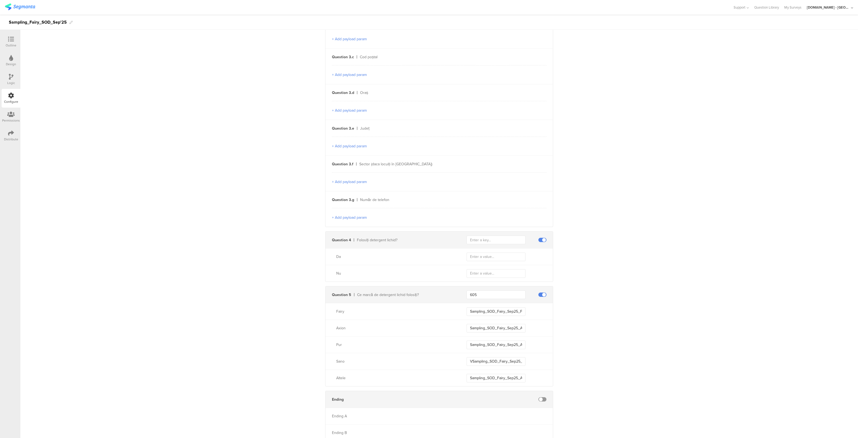
scroll to position [367, 0]
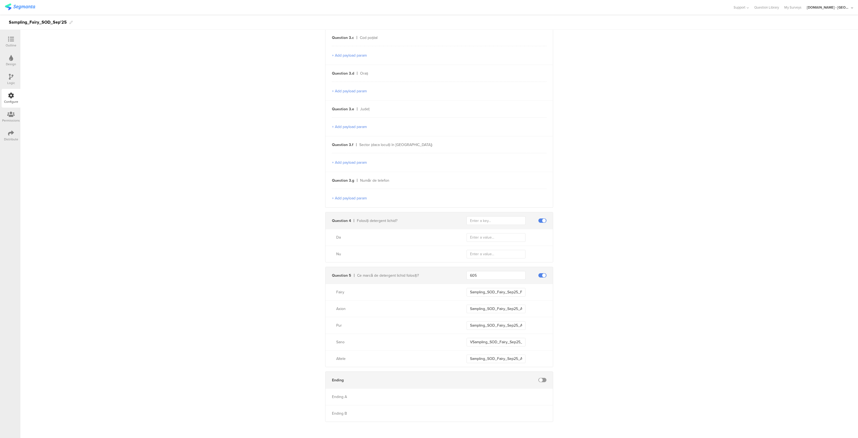
click at [542, 219] on span at bounding box center [543, 220] width 8 height 4
click at [8, 80] on div "Logic" at bounding box center [11, 82] width 8 height 5
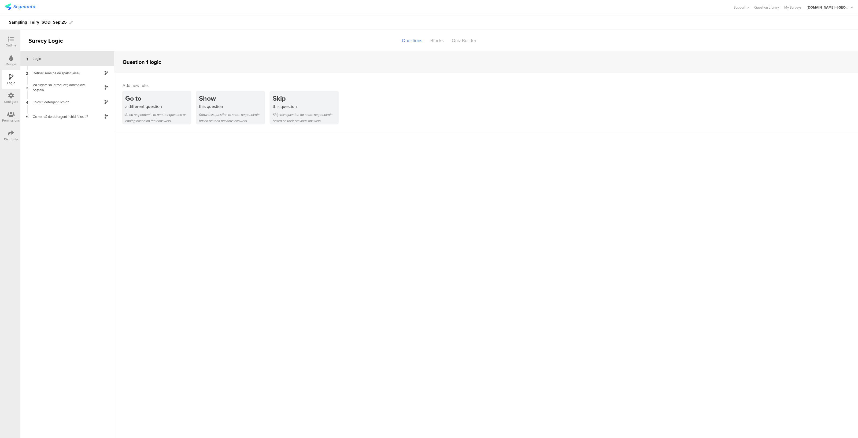
click at [11, 41] on icon at bounding box center [11, 39] width 6 height 6
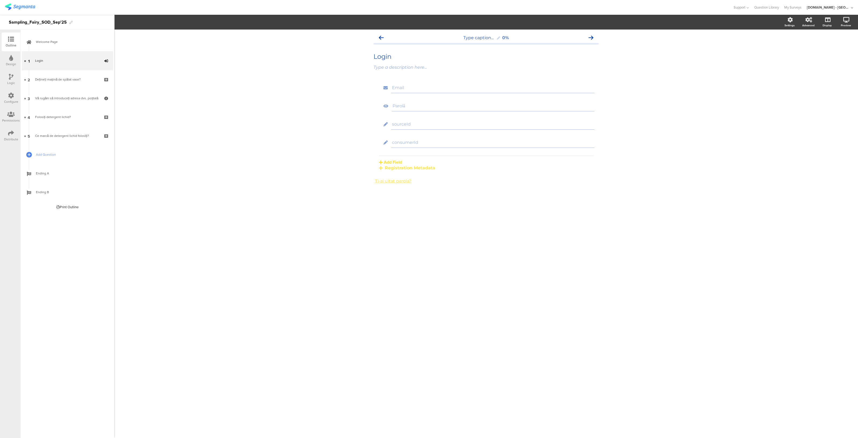
click at [6, 138] on div "Distribute" at bounding box center [11, 139] width 14 height 5
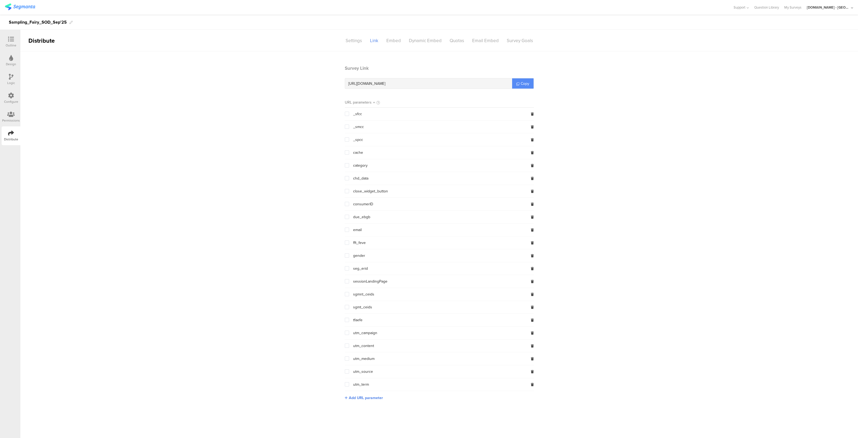
click at [522, 85] on span "Copy" at bounding box center [525, 84] width 9 height 6
click at [519, 42] on div "Survey Goals" at bounding box center [520, 40] width 34 height 9
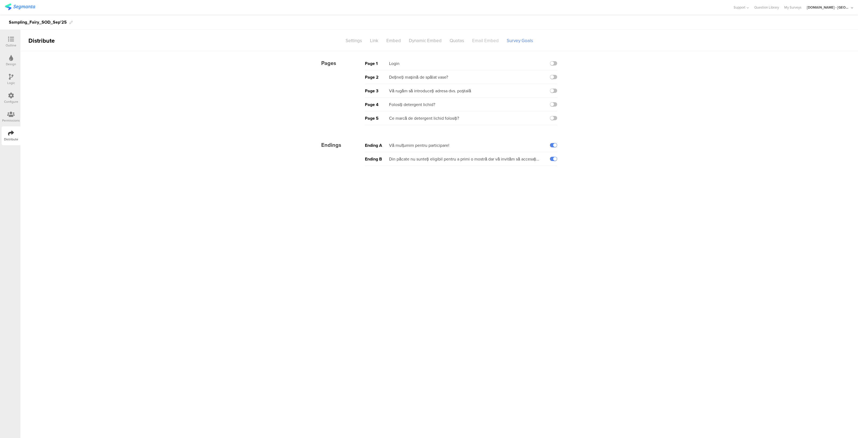
click at [481, 41] on div "Email Embed" at bounding box center [485, 40] width 35 height 9
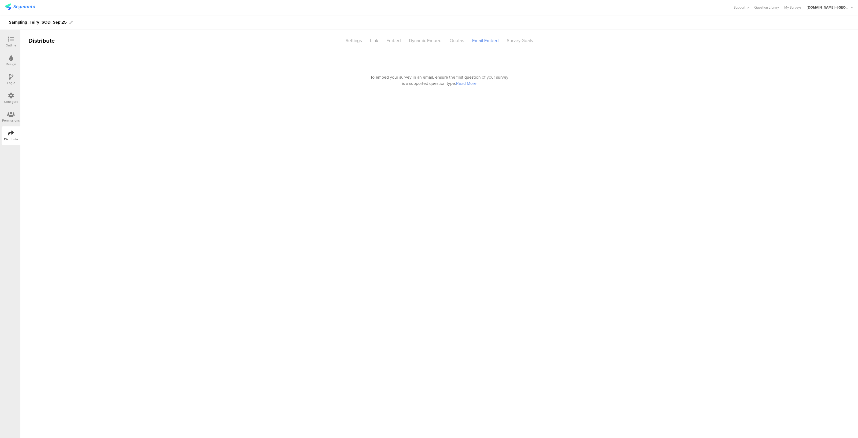
click at [458, 39] on div "Quotas" at bounding box center [457, 40] width 23 height 9
click at [431, 39] on div "Dynamic Embed" at bounding box center [425, 40] width 41 height 9
click at [392, 41] on div "Embed" at bounding box center [393, 40] width 23 height 9
click at [379, 39] on div "Link" at bounding box center [374, 40] width 16 height 9
click at [357, 41] on div "Settings" at bounding box center [354, 40] width 24 height 9
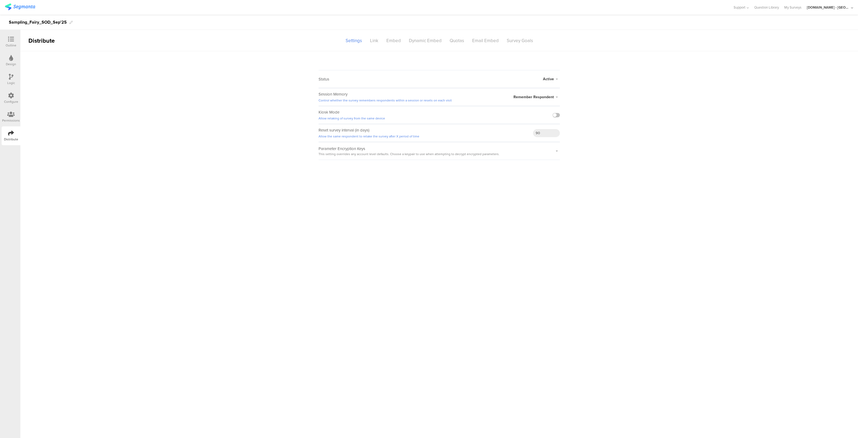
click at [549, 78] on span "Active" at bounding box center [548, 79] width 11 height 6
click at [536, 87] on li "Active" at bounding box center [529, 89] width 62 height 11
click at [8, 38] on icon at bounding box center [11, 39] width 6 height 6
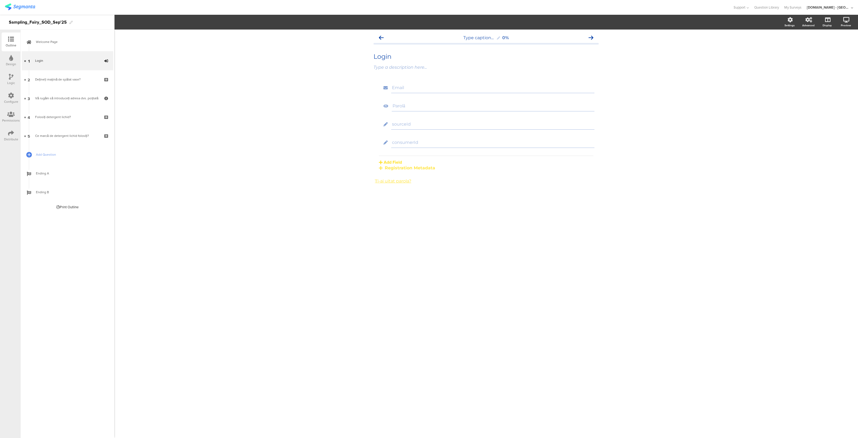
click at [15, 92] on div "Configure" at bounding box center [11, 98] width 19 height 19
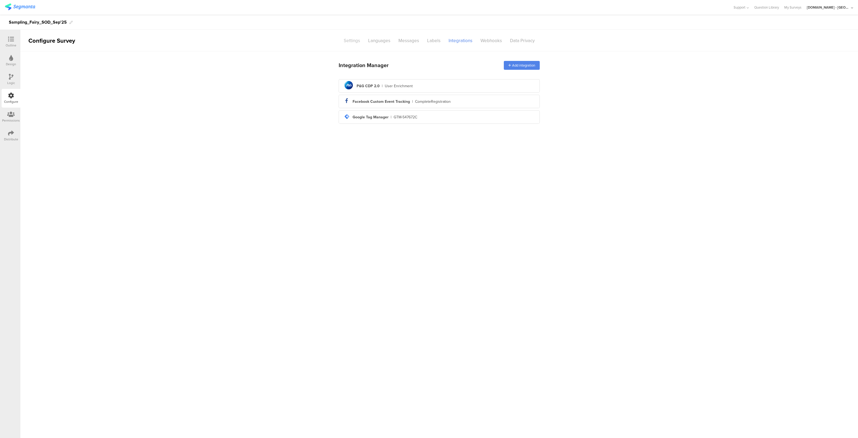
click at [357, 39] on div "Settings" at bounding box center [352, 40] width 24 height 9
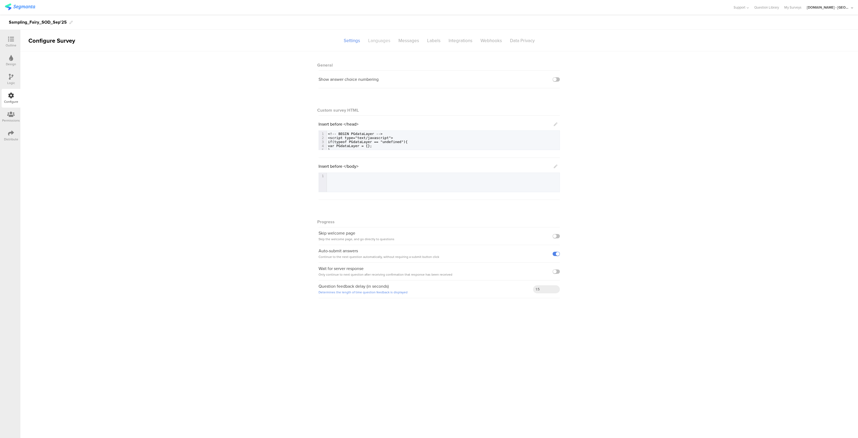
click at [378, 40] on div "Languages" at bounding box center [379, 40] width 30 height 9
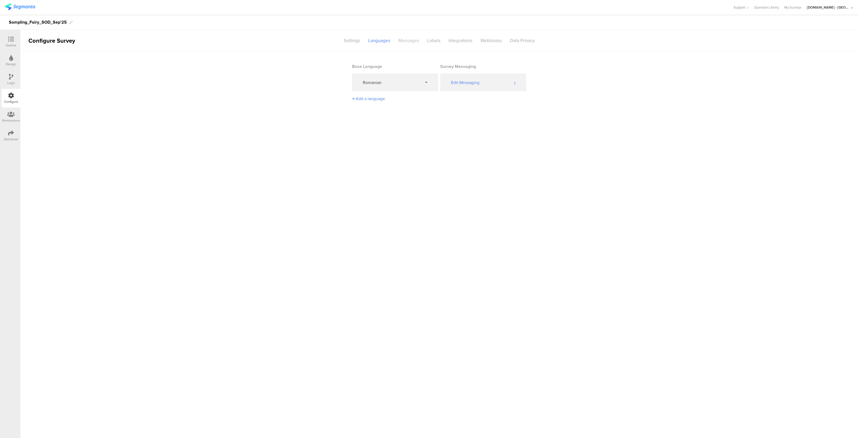
click at [408, 39] on div "Messages" at bounding box center [409, 40] width 29 height 9
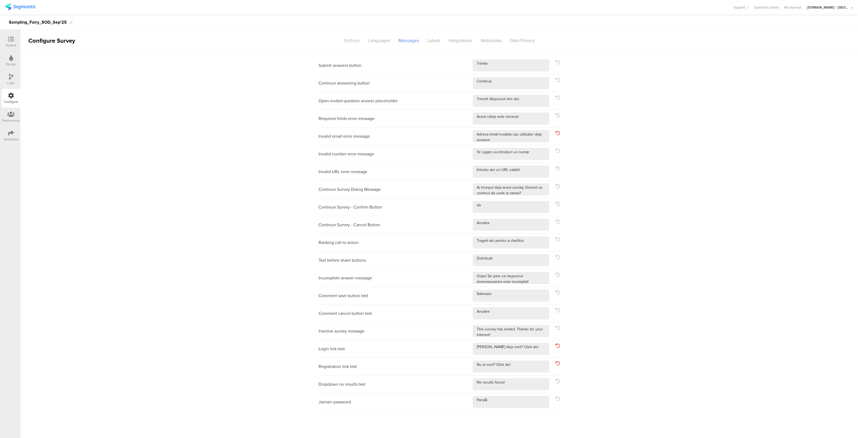
click at [354, 38] on div "Settings" at bounding box center [352, 40] width 24 height 9
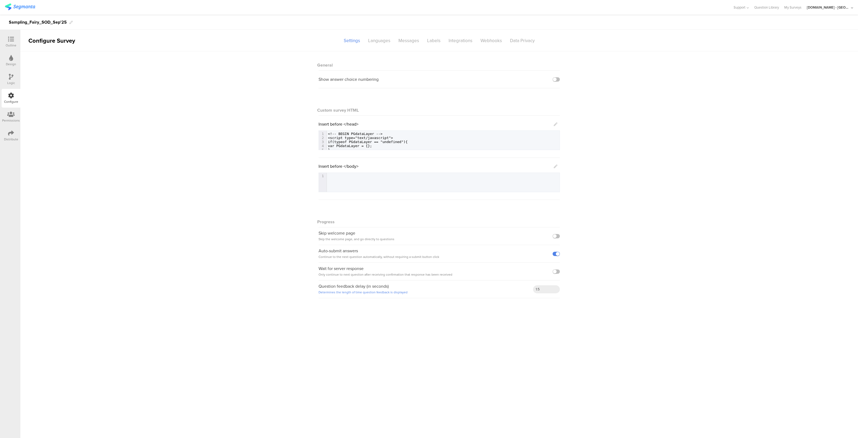
click at [556, 125] on icon at bounding box center [556, 124] width 4 height 4
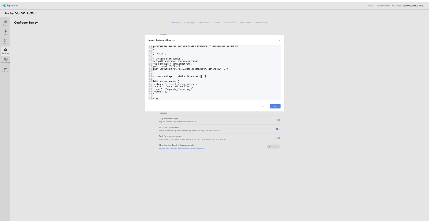
scroll to position [268, 0]
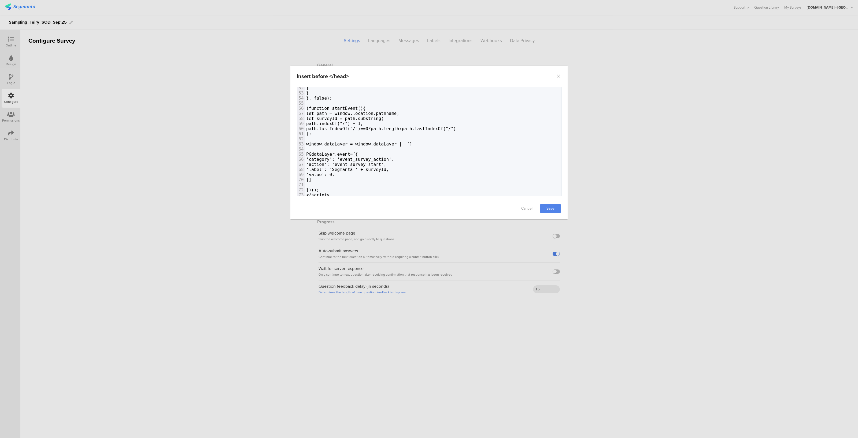
click at [371, 179] on pre "}]" at bounding box center [433, 179] width 256 height 5
click at [393, 152] on pre "PGdataLayer.event=[{" at bounding box center [433, 154] width 256 height 5
type textarea "<!-- BEGIN PGdataLayer --> <script type="text/javascript"> if(typeof PGdataLaye…"
click at [551, 209] on link "Save" at bounding box center [550, 208] width 21 height 9
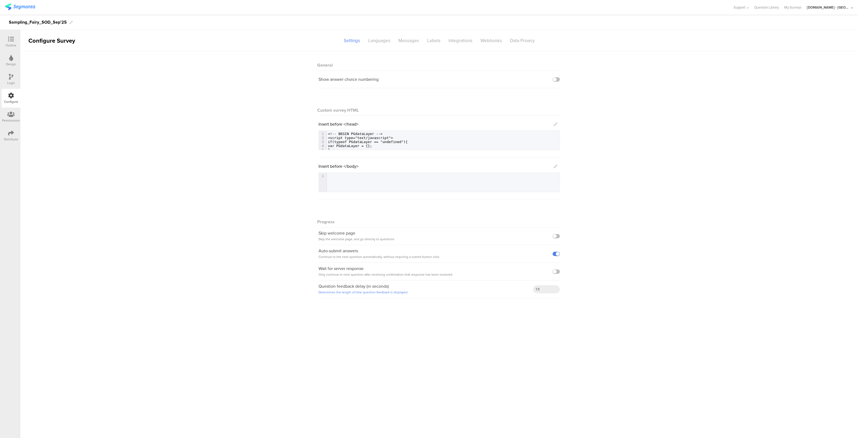
click at [7, 41] on div at bounding box center [11, 39] width 11 height 7
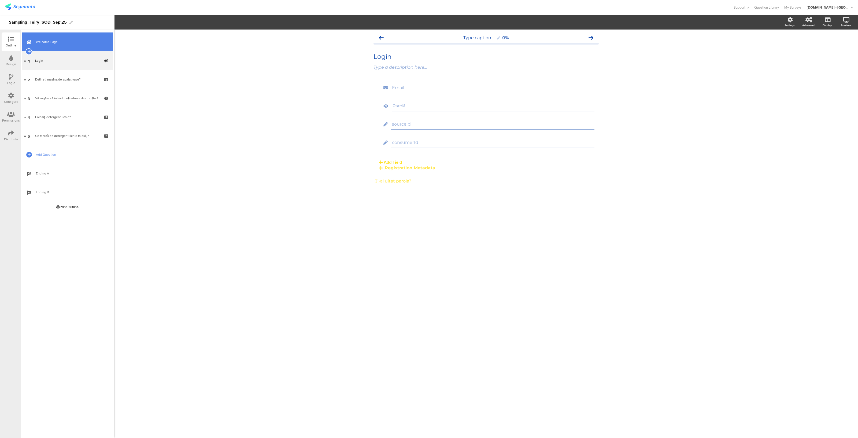
click at [67, 46] on link "Welcome Page" at bounding box center [67, 41] width 91 height 19
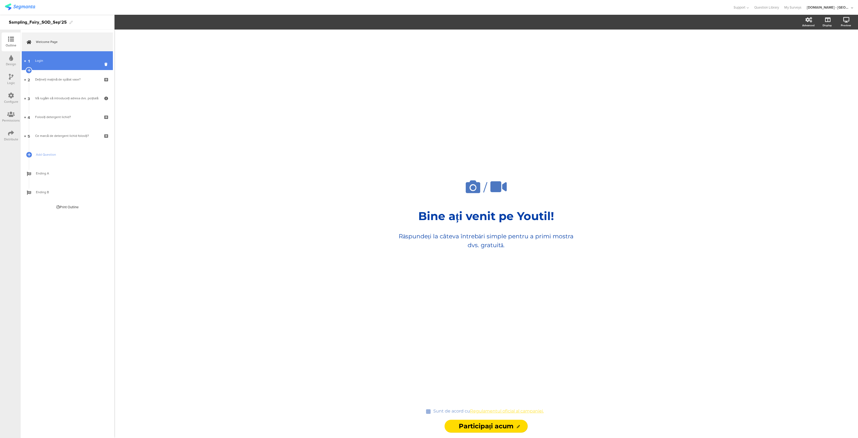
click at [55, 58] on div "Login" at bounding box center [67, 60] width 64 height 5
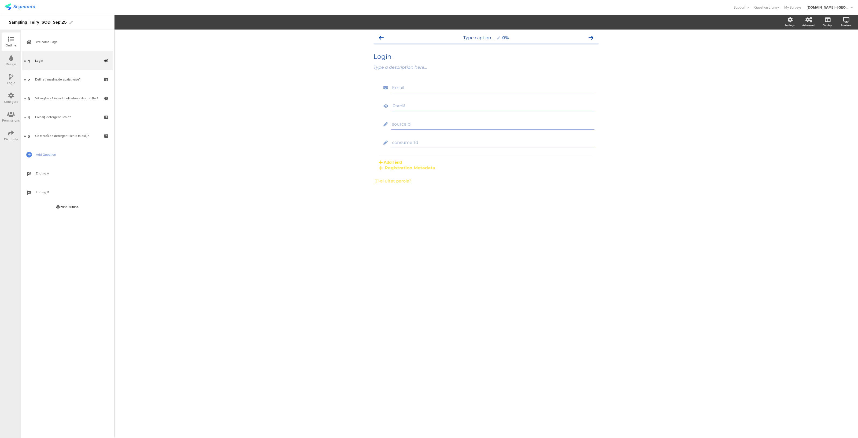
click at [9, 138] on div "Distribute" at bounding box center [11, 139] width 14 height 5
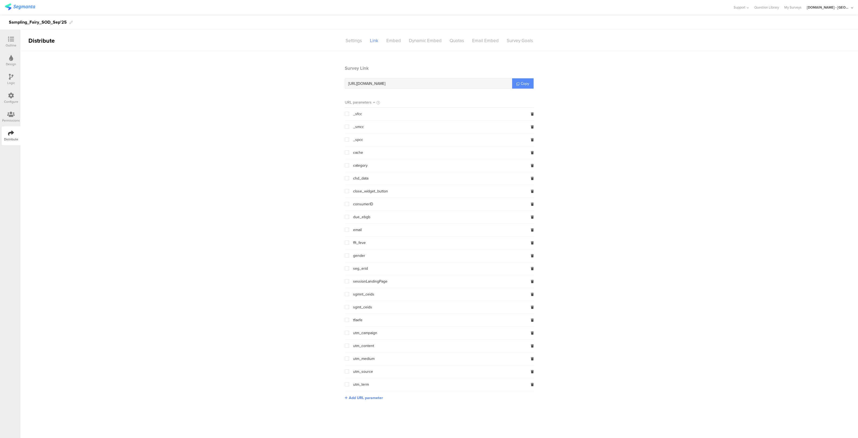
click at [526, 83] on span "Copy" at bounding box center [525, 84] width 9 height 6
click at [360, 396] on span "Add URL parameter" at bounding box center [366, 398] width 34 height 6
click at [532, 398] on button at bounding box center [532, 397] width 3 height 5
click at [522, 84] on span "Copy" at bounding box center [525, 84] width 9 height 6
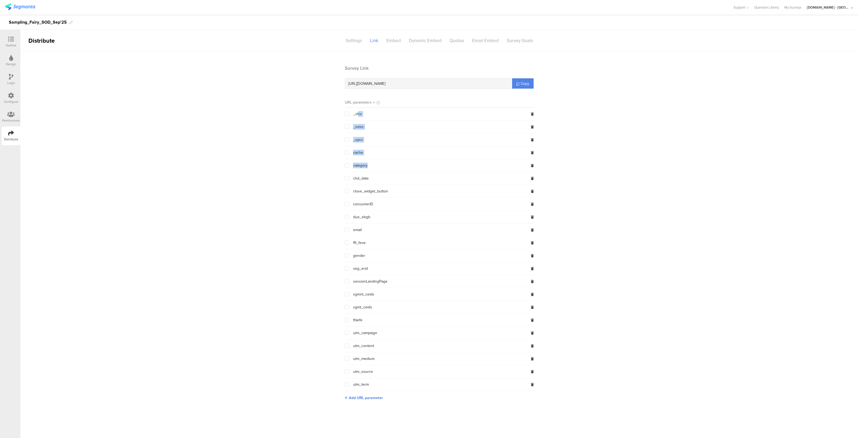
drag, startPoint x: 358, startPoint y: 116, endPoint x: 378, endPoint y: 160, distance: 48.8
click at [378, 160] on span "_sfcc _smcc _spcc cache category chd_data close_widget_button consumerID due_eb…" at bounding box center [439, 249] width 189 height 283
click at [359, 396] on span "Add URL parameter" at bounding box center [366, 398] width 34 height 6
click at [359, 396] on input "text" at bounding box center [380, 397] width 71 height 9
type input "c"
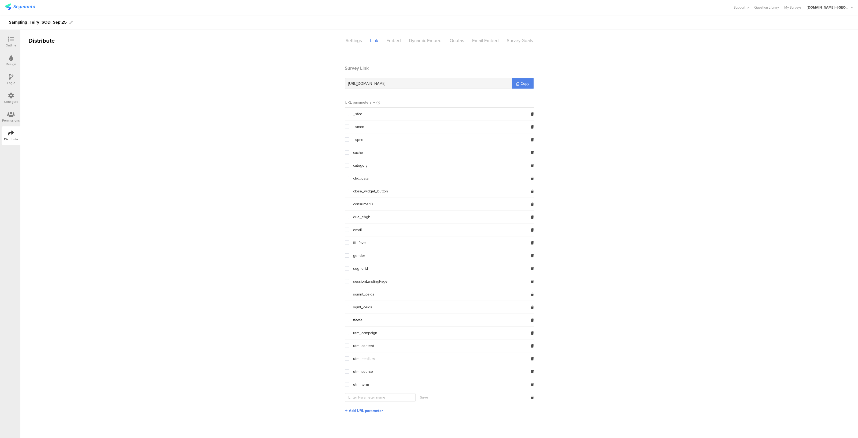
click at [279, 366] on section "Survey Link https://pgsurveys.segmanta.com/2cf1ac Copy URL parameters _sfcc _sm…" at bounding box center [439, 243] width 838 height 356
click at [533, 396] on icon at bounding box center [532, 397] width 3 height 3
click at [13, 42] on div at bounding box center [11, 39] width 11 height 7
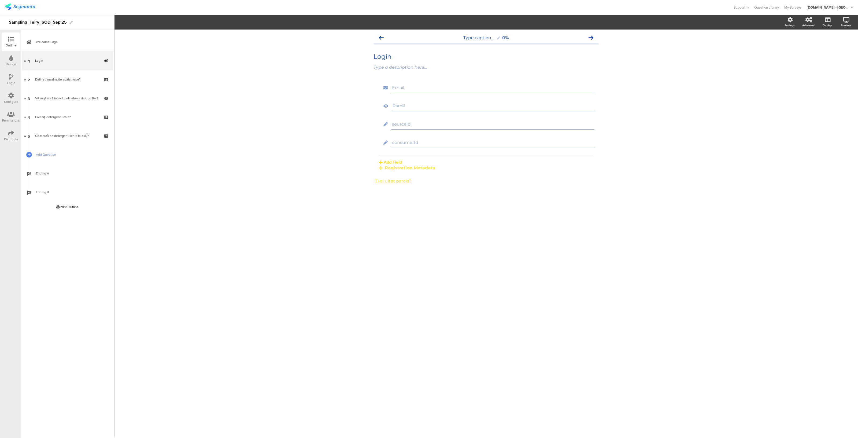
click at [492, 221] on div "Type caption... 0% Login Login Type a description here... Email Parolă sourceId" at bounding box center [486, 234] width 744 height 408
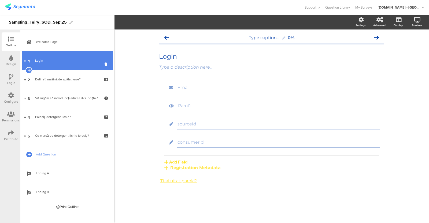
click at [61, 51] on link "1 Login" at bounding box center [67, 60] width 91 height 19
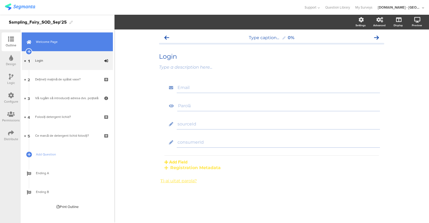
click at [63, 45] on link "Welcome Page" at bounding box center [67, 41] width 91 height 19
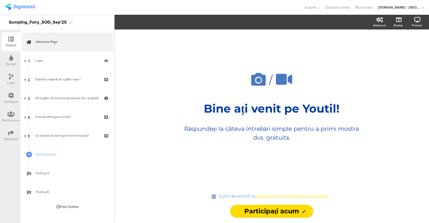
click at [272, 119] on div "/ Bine ați venit pe Youtil! Bine ați venit pe Youtil! Răspundeți la câteva într…" at bounding box center [271, 108] width 198 height 80
click at [324, 106] on div "Bine ați venit pe Youtil! Bine ați venit pe Youtil!" at bounding box center [271, 108] width 201 height 17
click at [324, 106] on p "Bine ați venit pe Youtil!" at bounding box center [271, 109] width 198 height 14
click at [268, 134] on div "Răspundeți la câteva întrebări simple pentru a primi mostra dvs. gratuită. Răsp…" at bounding box center [271, 133] width 190 height 20
click at [268, 134] on p "Răspundeți la câteva întrebări simple pentru a primi mostra dvs. gratuită." at bounding box center [272, 133] width 188 height 18
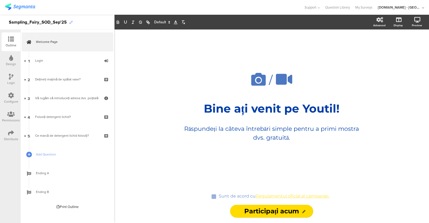
click at [72, 23] on icon at bounding box center [70, 22] width 3 height 3
click at [51, 23] on div "Sampling_Fairy_SOD_Sep'25" at bounding box center [38, 22] width 58 height 9
copy div "Sampling_Fairy_SOD_Sep'25"
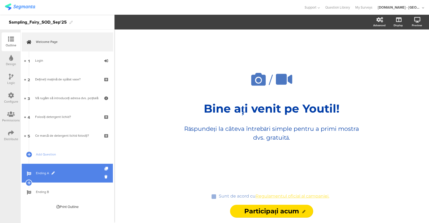
click at [60, 172] on span "Ending A" at bounding box center [70, 173] width 69 height 5
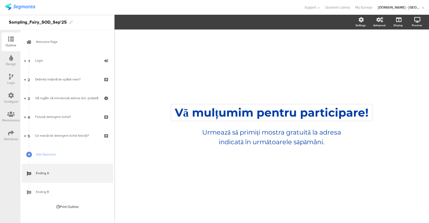
click at [332, 115] on div "Vă mulțumim pentru participare! Vă mulțumim pentru participare!" at bounding box center [271, 112] width 201 height 17
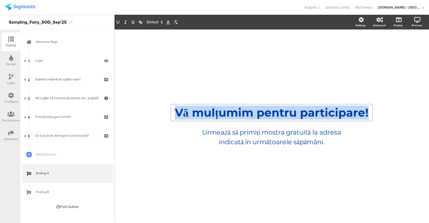
click at [332, 115] on p "Vă mulțumim pentru participare!" at bounding box center [271, 113] width 198 height 14
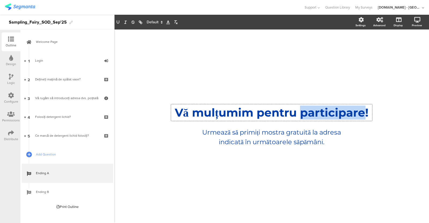
click at [332, 115] on p "Vă mulțumim pentru participare!" at bounding box center [271, 113] width 198 height 14
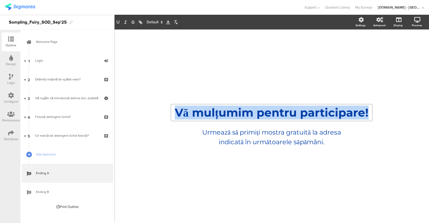
copy p "Vă mulțumim pentru participare!"
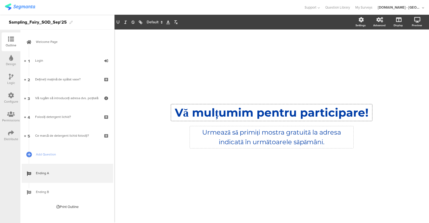
click at [281, 132] on div "Urmează să primiți mostra gratuită la adresa indicată în următoarele săpămâni. …" at bounding box center [272, 137] width 164 height 22
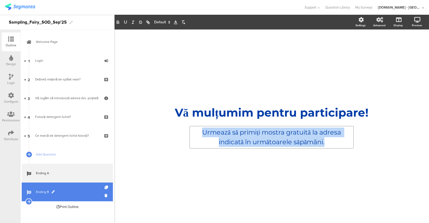
click at [66, 190] on span "Ending B" at bounding box center [70, 191] width 69 height 5
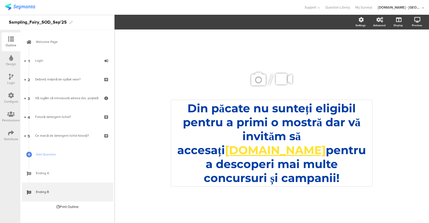
click at [296, 116] on div "Din păcate nu sunteți eligibil pentru a primi o mostră dar vă invităm să accesa…" at bounding box center [271, 143] width 201 height 86
copy p "Din păcate nu sunteți eligibil pentru a primi o mostră dar vă invităm să accesa…"
click at [326, 143] on link "Youtil.ro" at bounding box center [275, 150] width 101 height 14
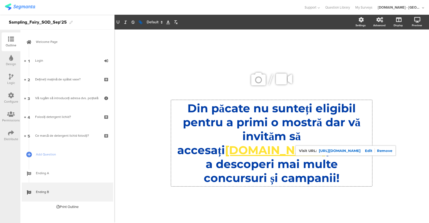
click at [375, 153] on link at bounding box center [368, 151] width 14 height 4
type input "https://www.youtil.ro/contest-page"
click at [12, 76] on icon at bounding box center [11, 77] width 5 height 6
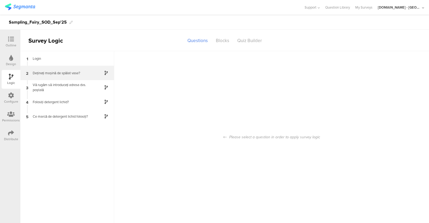
click at [102, 70] on div at bounding box center [103, 73] width 13 height 6
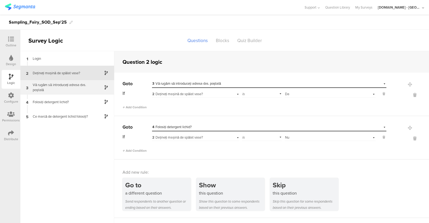
click at [88, 82] on div "Vă rugăm să introduceți adresa dvs. poștală" at bounding box center [63, 87] width 67 height 10
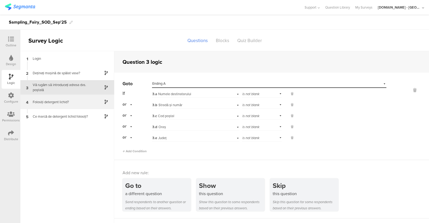
click at [65, 106] on div "4 Folosiți detergent lichid?" at bounding box center [67, 102] width 94 height 14
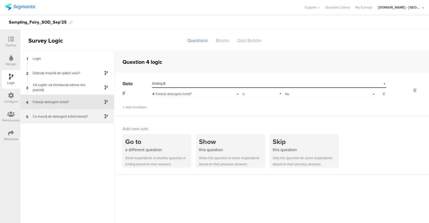
click at [68, 116] on div "Ce marcă de detergent lichid folosiți?" at bounding box center [63, 116] width 67 height 5
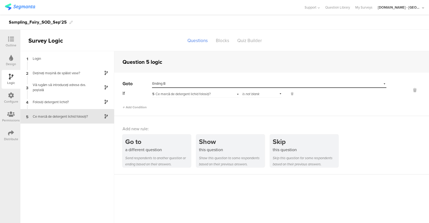
click at [68, 116] on div "Ce marcă de detergent lichid folosiți?" at bounding box center [63, 116] width 67 height 5
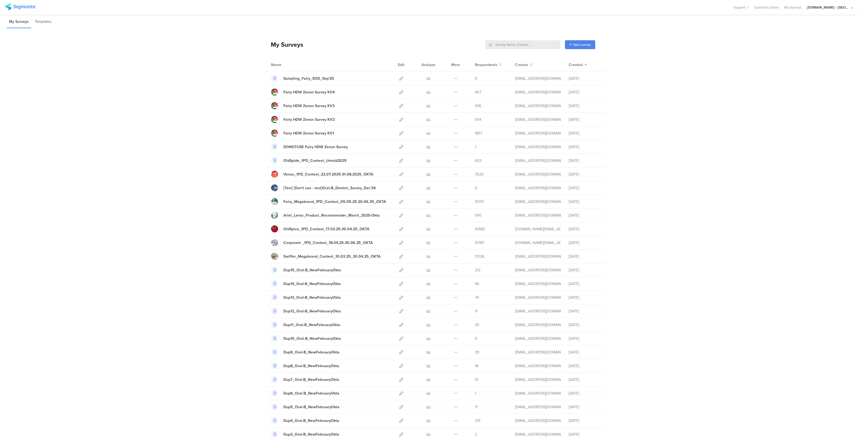
click at [523, 44] on input "text" at bounding box center [522, 44] width 75 height 9
type input "sod"
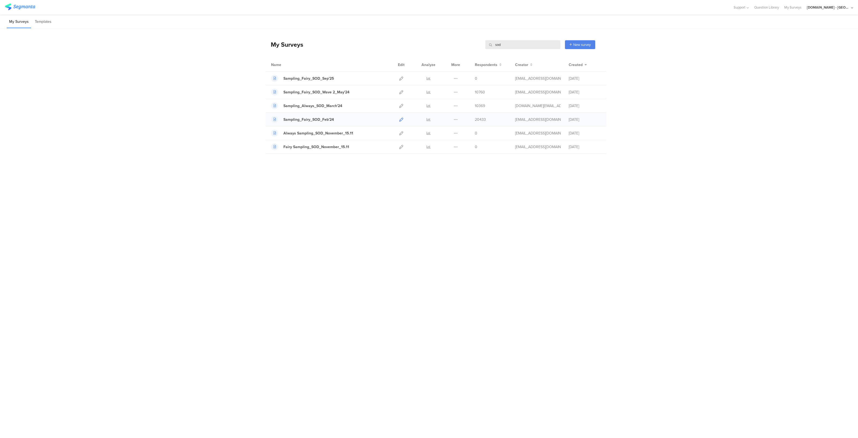
click at [402, 119] on icon at bounding box center [401, 119] width 4 height 4
click at [402, 92] on icon at bounding box center [401, 92] width 4 height 4
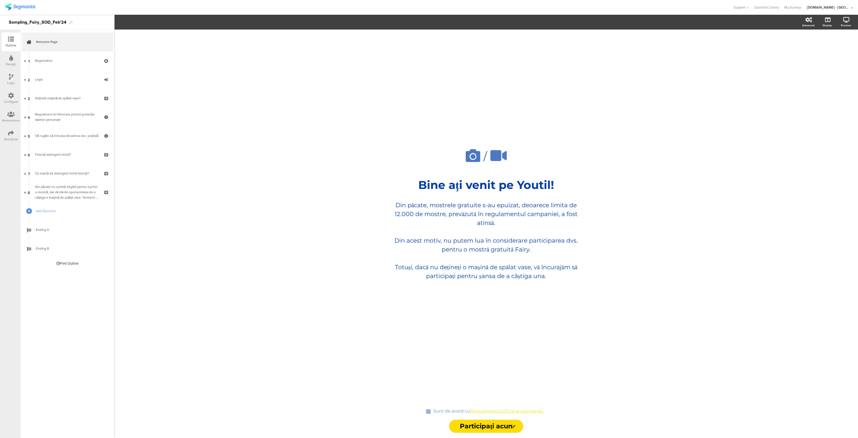
click at [14, 98] on div at bounding box center [11, 96] width 6 height 7
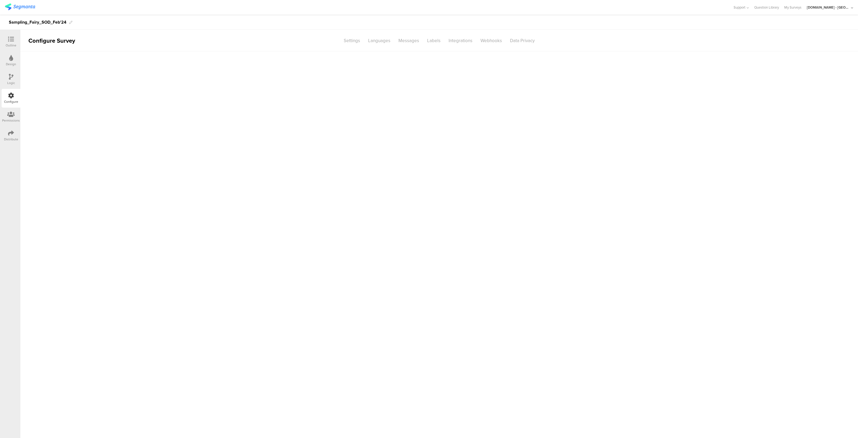
click at [14, 98] on div at bounding box center [11, 96] width 6 height 7
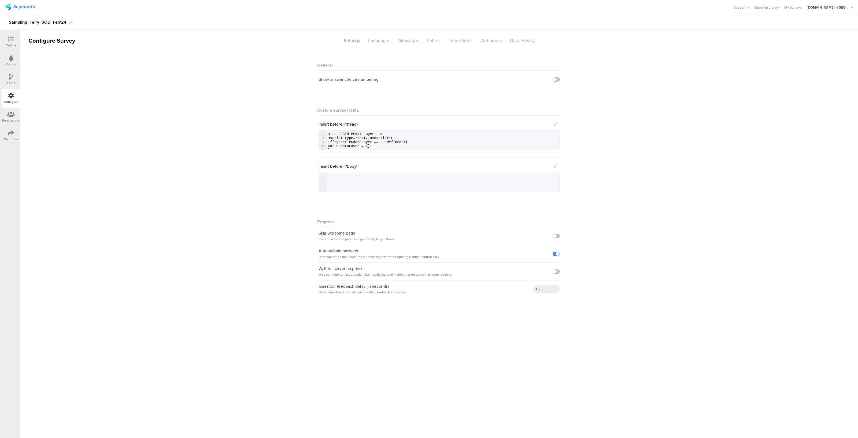
click at [457, 43] on div "Integrations" at bounding box center [461, 40] width 32 height 9
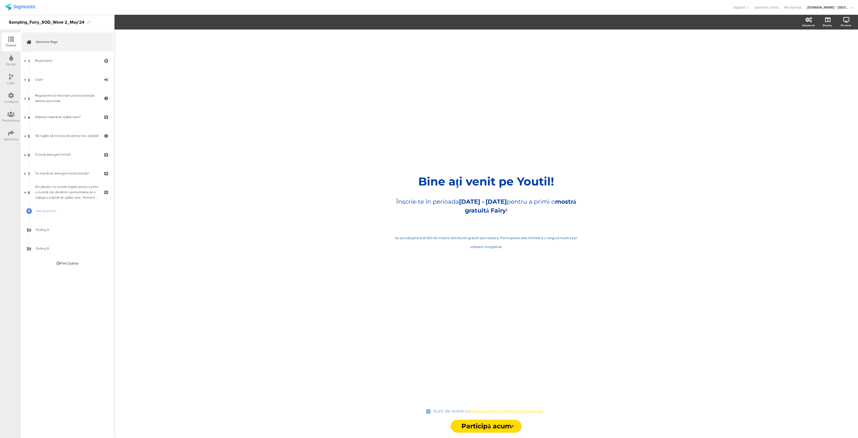
click at [8, 134] on div "Distribute" at bounding box center [11, 135] width 19 height 19
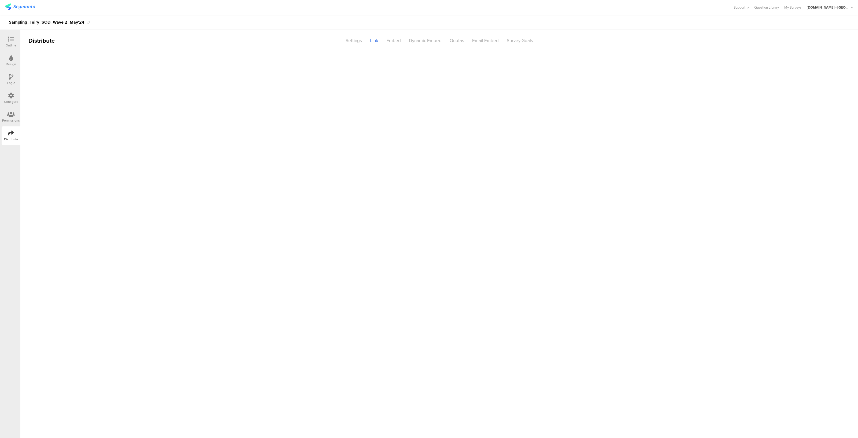
click at [11, 97] on icon at bounding box center [11, 96] width 6 height 6
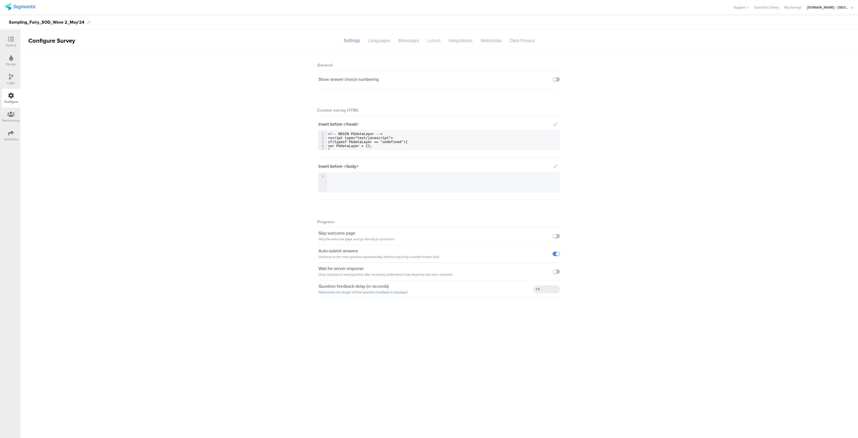
click at [428, 39] on div "Labels" at bounding box center [433, 40] width 21 height 9
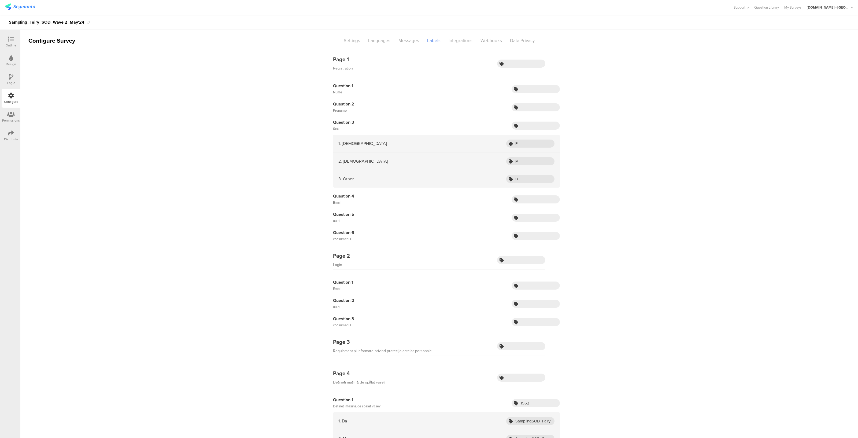
click at [459, 41] on div "Integrations" at bounding box center [461, 40] width 32 height 9
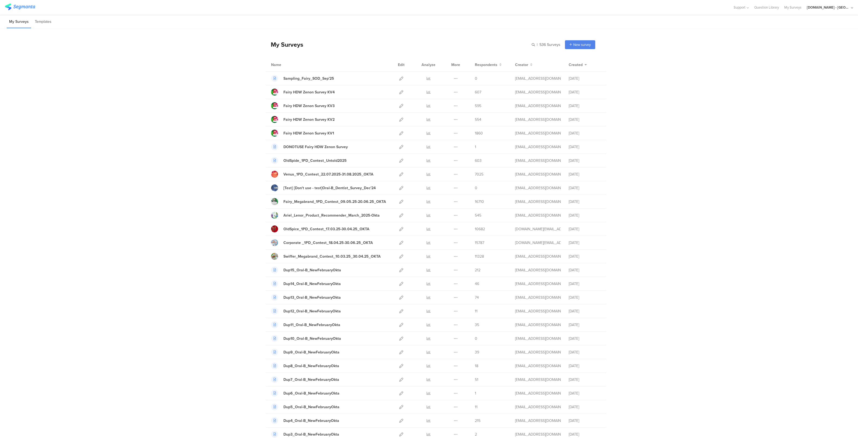
click at [659, 282] on div "My Surveys | 536 Surveys New survey Start from scratch Choose from templates Na…" at bounding box center [429, 406] width 858 height 757
click at [399, 90] on icon at bounding box center [401, 92] width 4 height 4
click at [454, 131] on icon at bounding box center [456, 133] width 4 height 4
click at [443, 146] on button "Duplicate" at bounding box center [446, 147] width 30 height 10
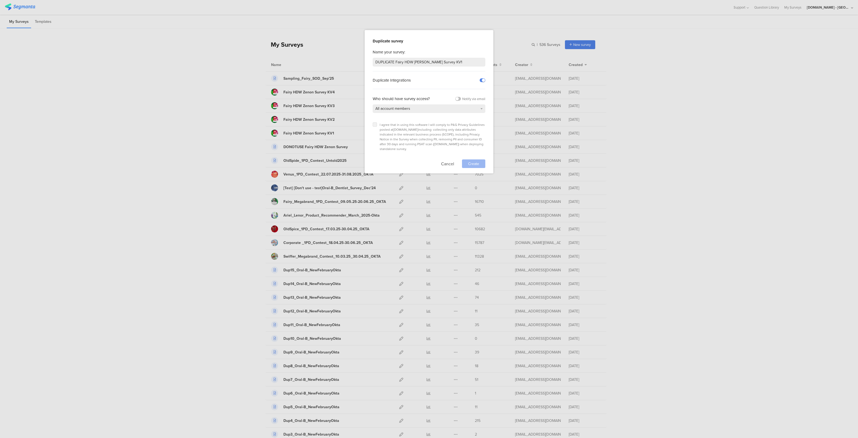
click at [374, 124] on icon at bounding box center [375, 124] width 2 height 2
click at [0, 0] on input "checkbox" at bounding box center [0, 0] width 0 height 0
click at [471, 161] on span "Create" at bounding box center [473, 164] width 11 height 6
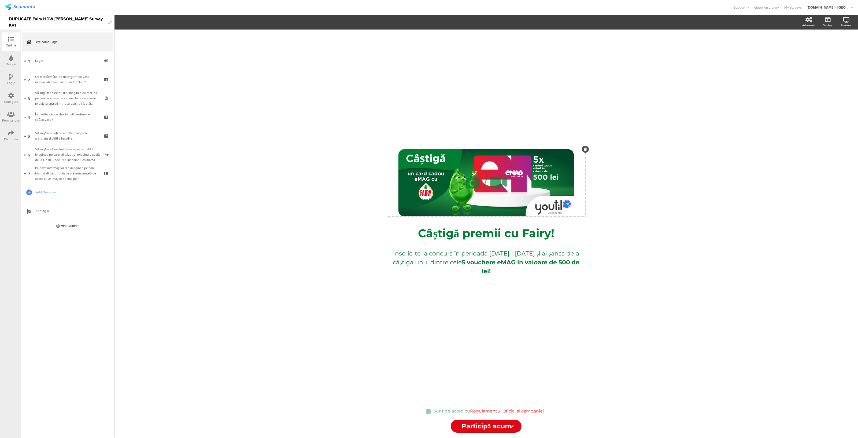
click at [585, 149] on icon at bounding box center [585, 149] width 3 height 3
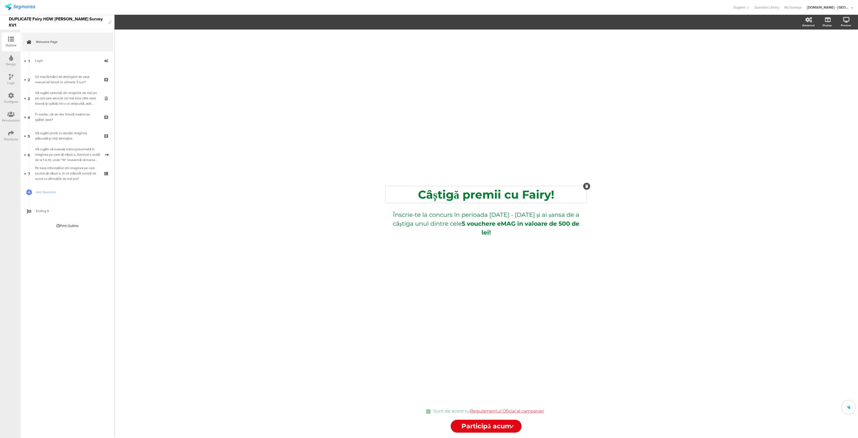
click at [537, 192] on div "Câștigă premii cu Fairy! Câștigă premii cu Fairy!" at bounding box center [486, 194] width 201 height 17
click at [537, 192] on p "Câștigă premii cu Fairy!" at bounding box center [486, 194] width 198 height 14
click at [514, 218] on div "Înscrie-te la concurs în perioada 01.09.2025 - 15.09.2025 și ai șansa de a câșt…" at bounding box center [486, 223] width 190 height 29
click at [514, 218] on p "Înscrie-te la concurs în perioada 01.09.2025 - 15.09.2025 și ai șansa de a câșt…" at bounding box center [486, 223] width 188 height 27
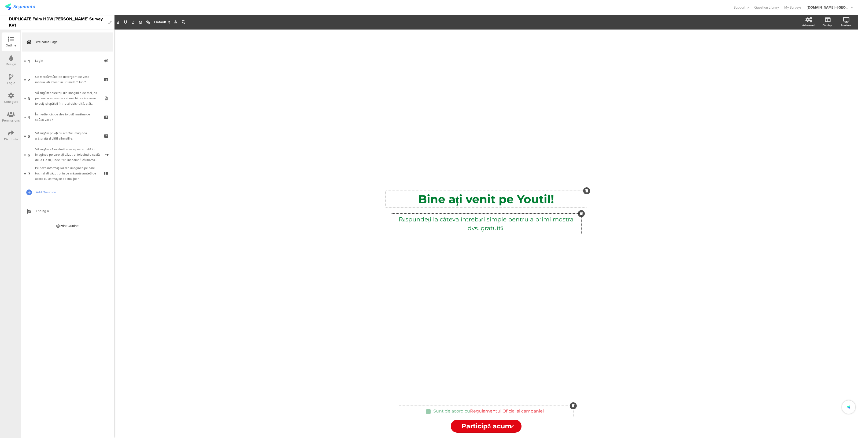
click at [554, 411] on div "Sunt de acord cu Regulamentul Oficial al campaniei Sunt de acord cu Regulamentu…" at bounding box center [486, 411] width 174 height 6
click at [535, 411] on div "Sunt de acord cu Regulamentul Oficial al campaniei Sunt de acord cu Regulamentu…" at bounding box center [488, 411] width 113 height 9
click at [531, 411] on link "Regulamentul Oficial al campaniei" at bounding box center [507, 410] width 74 height 5
click at [568, 420] on link at bounding box center [559, 421] width 17 height 4
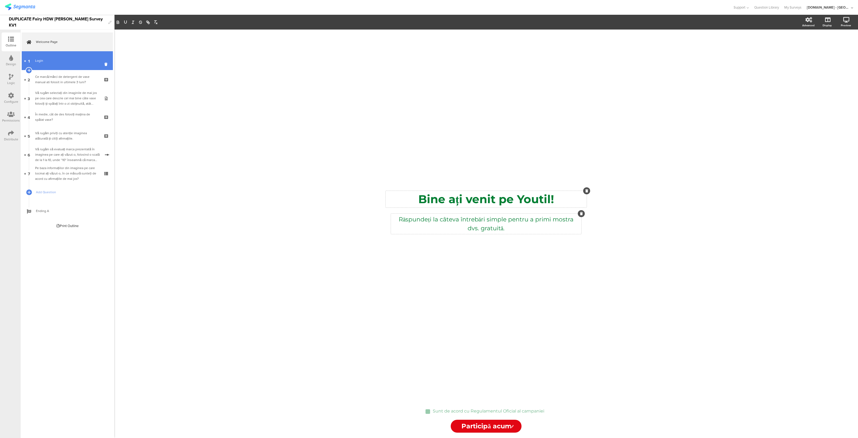
click at [52, 57] on link "1 Login" at bounding box center [67, 60] width 91 height 19
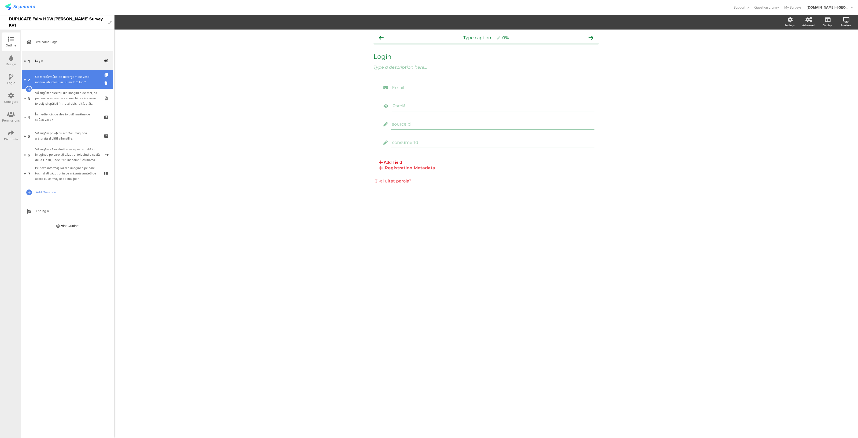
click at [51, 80] on div "Ce marcă/mărci de detergent de vase manual ati folosit in ultimele 3 luni?" at bounding box center [67, 79] width 64 height 11
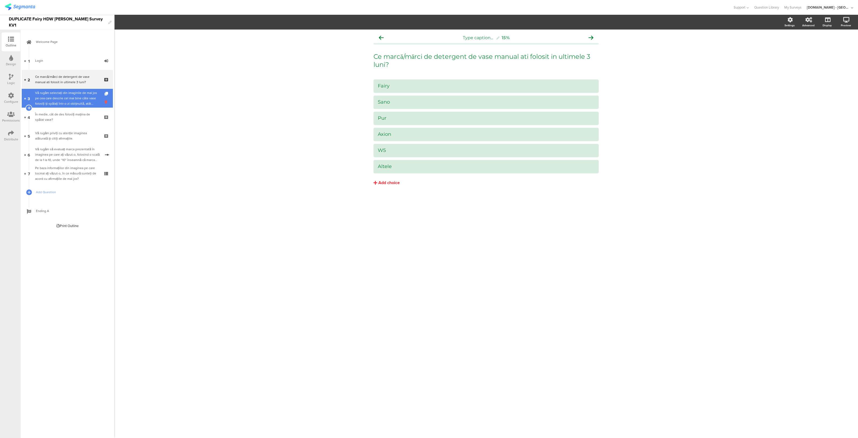
click at [105, 101] on icon at bounding box center [107, 101] width 5 height 5
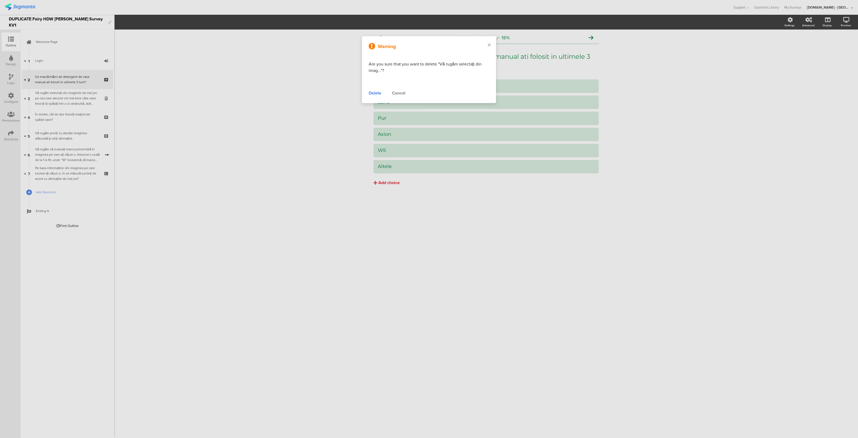
click at [377, 94] on div "Delete" at bounding box center [375, 93] width 13 height 6
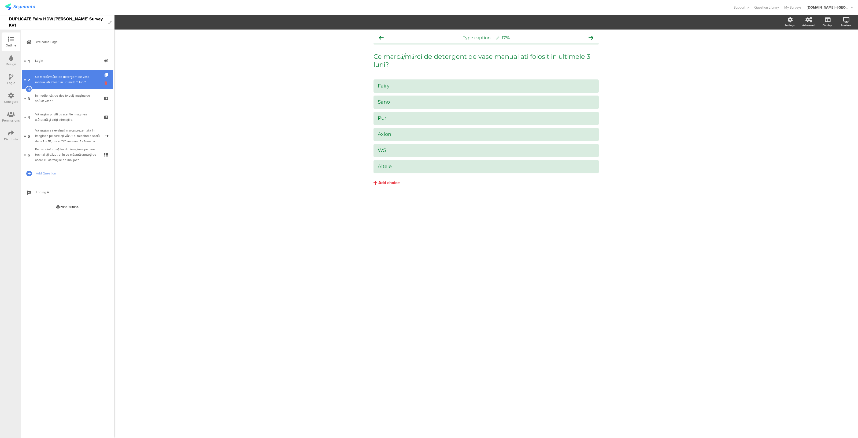
click at [106, 84] on icon at bounding box center [107, 82] width 5 height 5
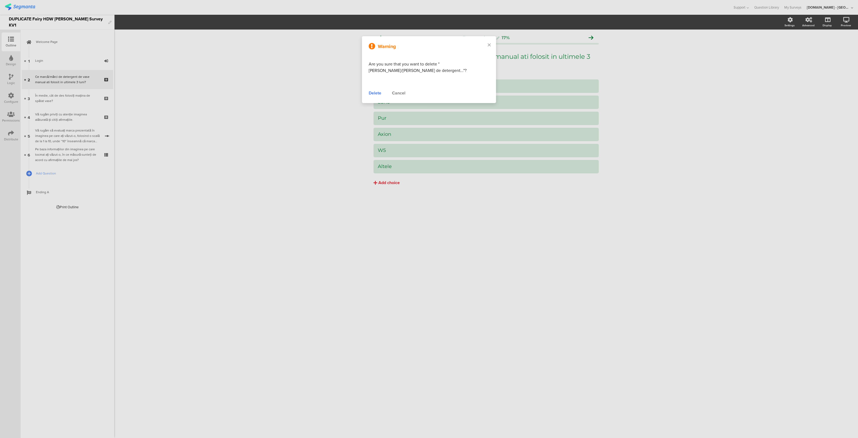
click at [375, 95] on div "Delete" at bounding box center [375, 93] width 13 height 6
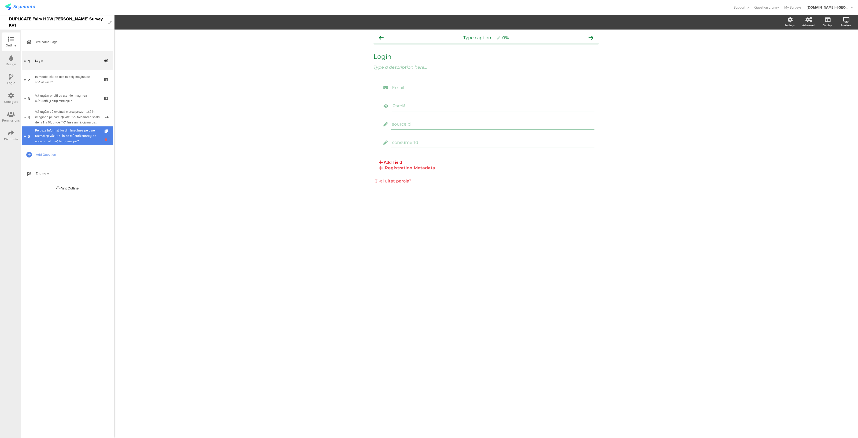
click at [106, 138] on icon at bounding box center [107, 139] width 5 height 5
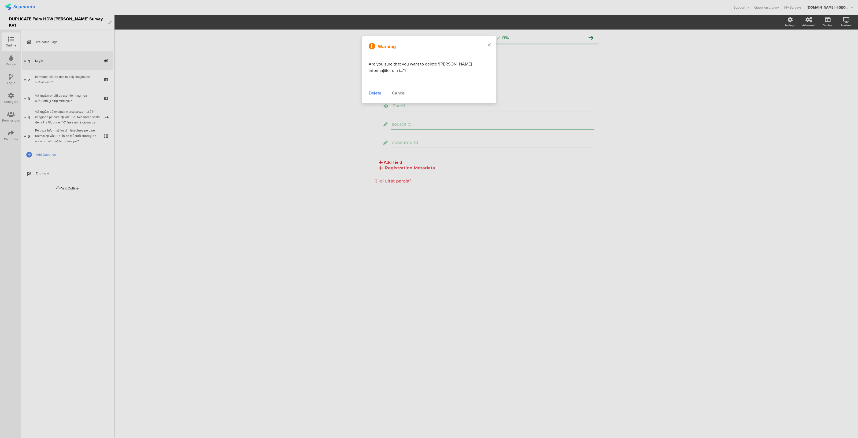
click at [370, 91] on div "Delete" at bounding box center [375, 93] width 13 height 6
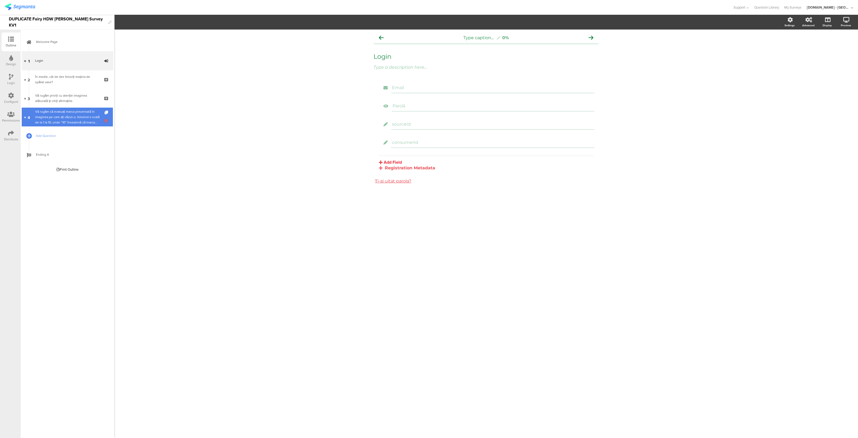
click at [107, 121] on icon at bounding box center [107, 120] width 5 height 5
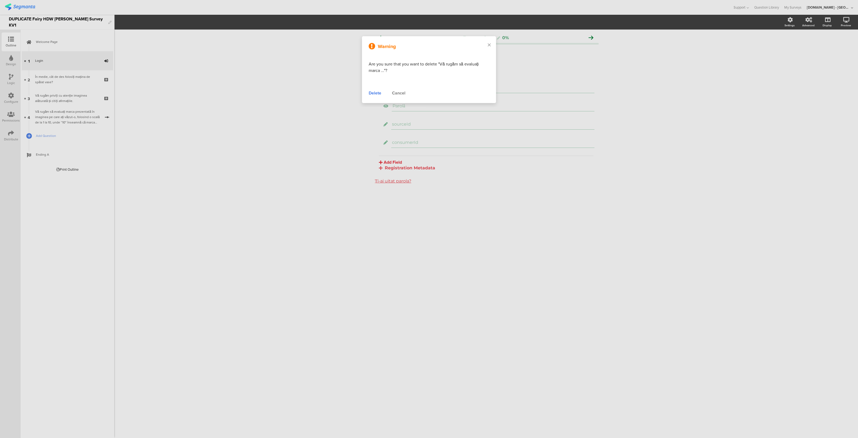
click at [372, 93] on div "Delete" at bounding box center [375, 93] width 13 height 6
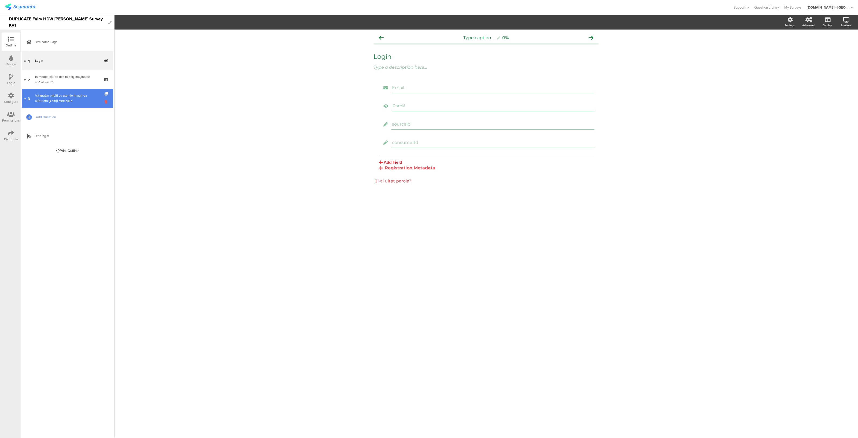
click at [106, 104] on icon at bounding box center [107, 101] width 5 height 5
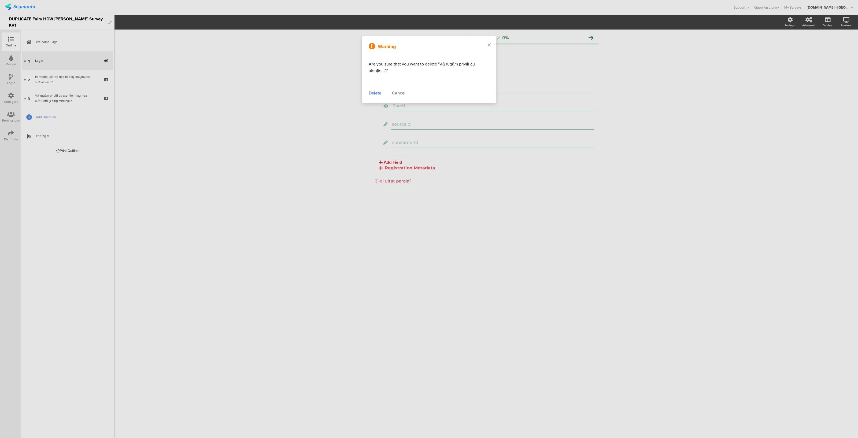
click at [371, 93] on div "Delete" at bounding box center [375, 93] width 13 height 6
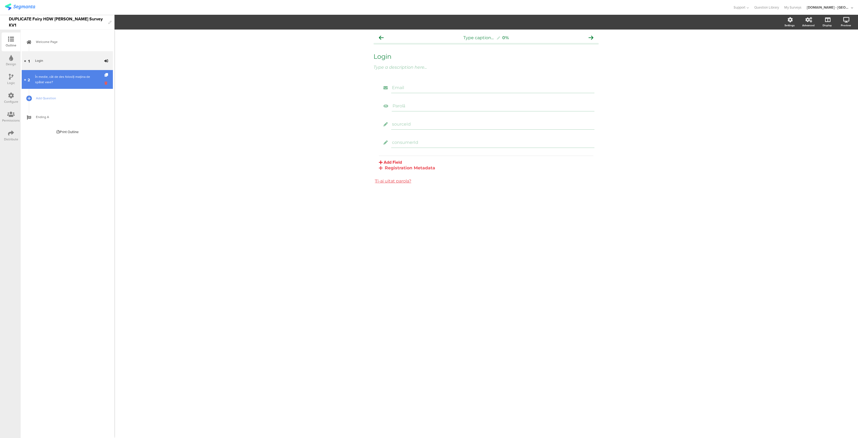
click at [106, 82] on icon at bounding box center [107, 82] width 5 height 5
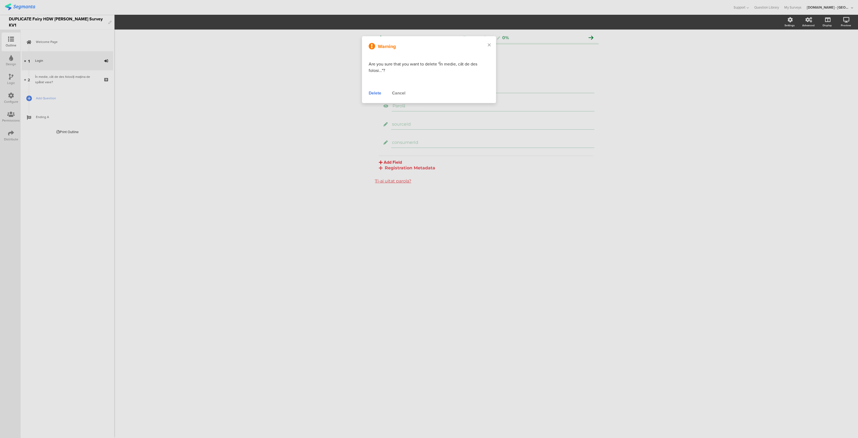
click at [377, 93] on div "Delete" at bounding box center [375, 93] width 13 height 6
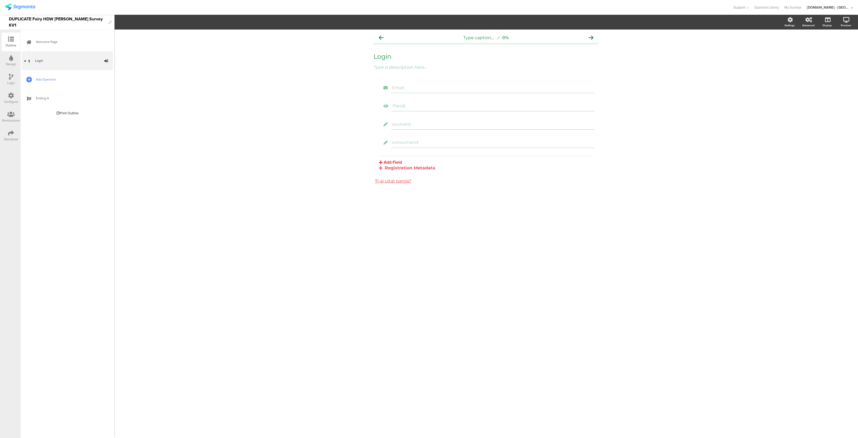
click at [50, 78] on span "Add Question" at bounding box center [70, 79] width 69 height 5
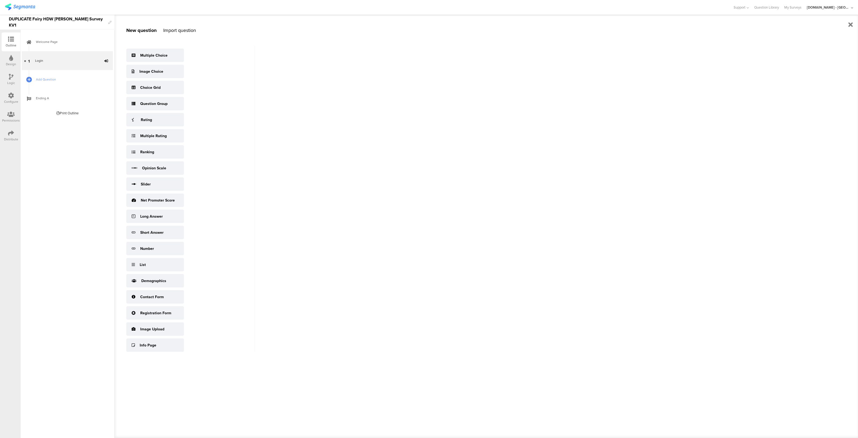
click at [183, 26] on div "New question Import question Multiple Choice Image Choice Choice Grid Question …" at bounding box center [184, 226] width 141 height 423
click at [182, 29] on div "Import question" at bounding box center [179, 30] width 33 height 7
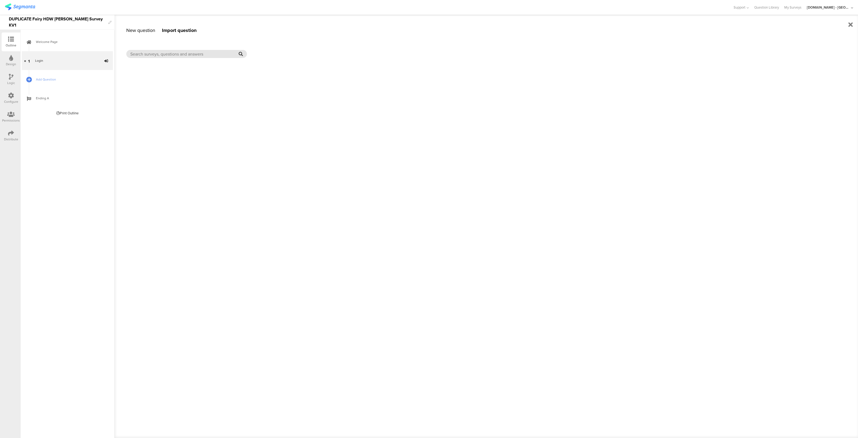
click at [162, 52] on input "text" at bounding box center [184, 54] width 108 height 6
type input "c"
type input "s"
click at [183, 52] on input "text" at bounding box center [184, 54] width 108 height 6
paste input "Sampling_Fairy_SOD_Sep'25"
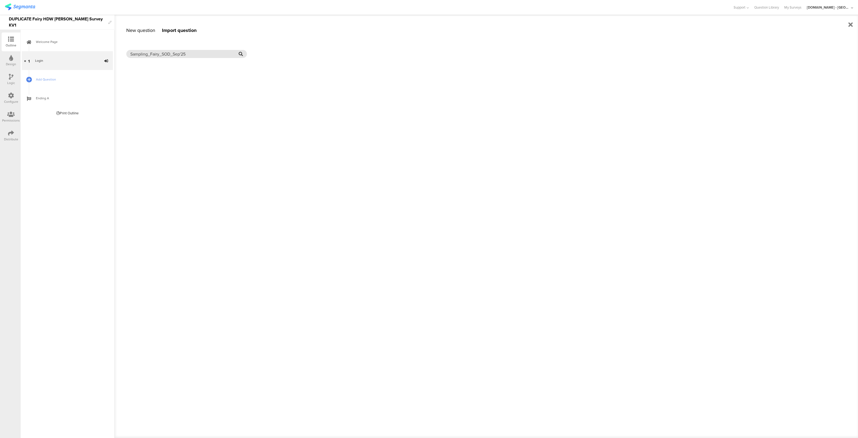
type input "Sampling_Fairy_SOD_Sep'25"
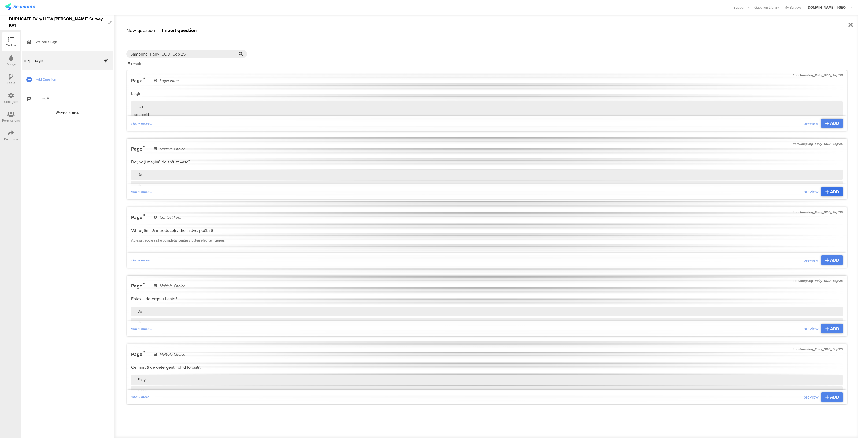
click at [836, 193] on span "ADD" at bounding box center [834, 192] width 9 height 6
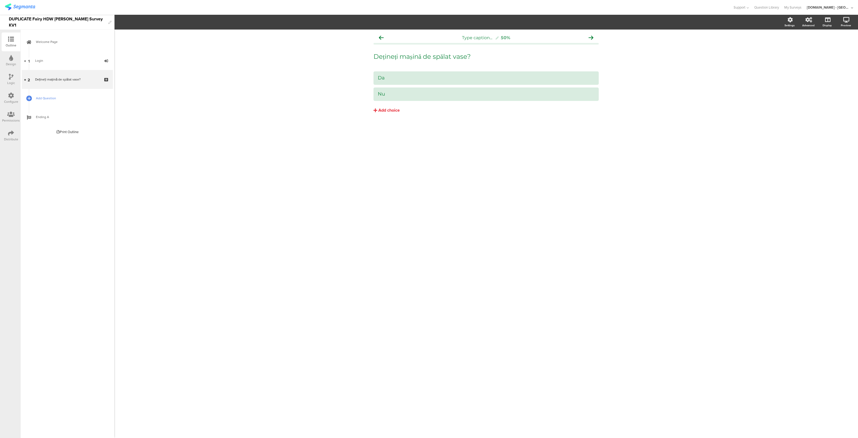
click at [50, 102] on link "Add Question" at bounding box center [67, 98] width 91 height 19
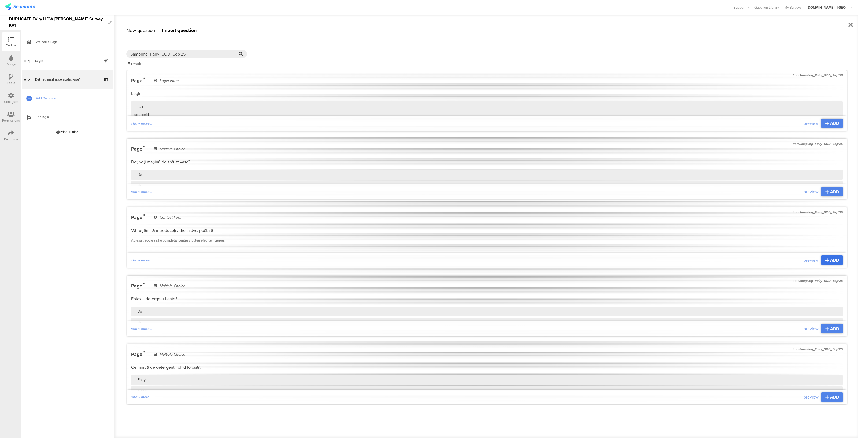
click at [836, 261] on span "ADD" at bounding box center [834, 260] width 9 height 6
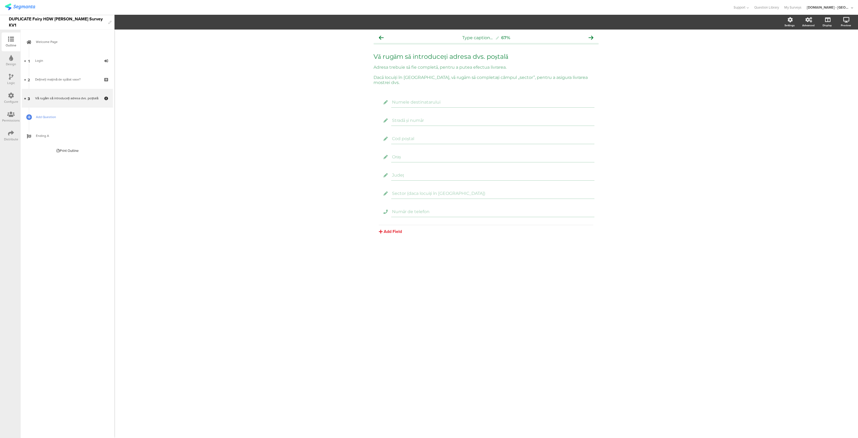
click at [40, 117] on span "Add Question" at bounding box center [70, 116] width 69 height 5
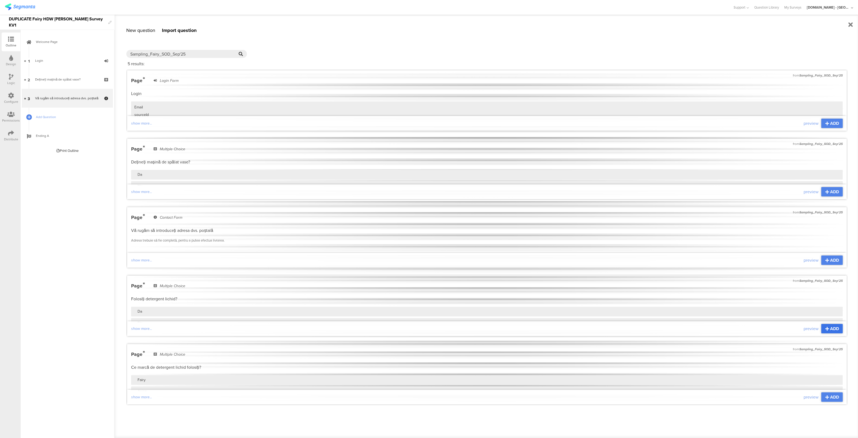
click at [836, 329] on span "ADD" at bounding box center [834, 328] width 9 height 6
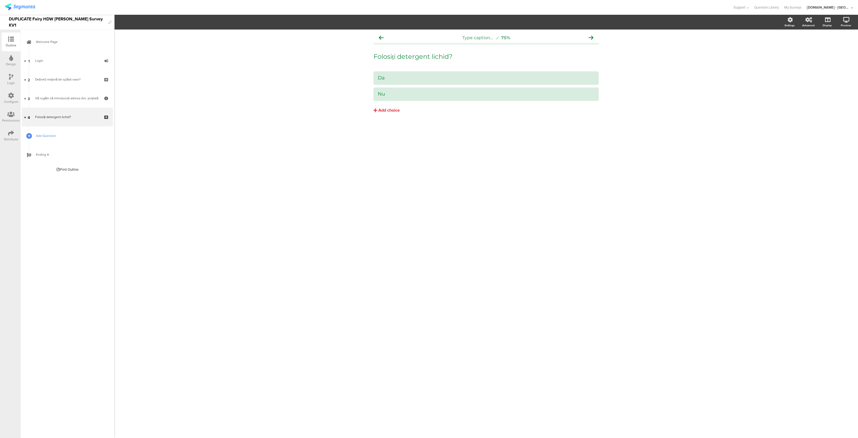
click at [52, 133] on span "Add Question" at bounding box center [70, 135] width 69 height 5
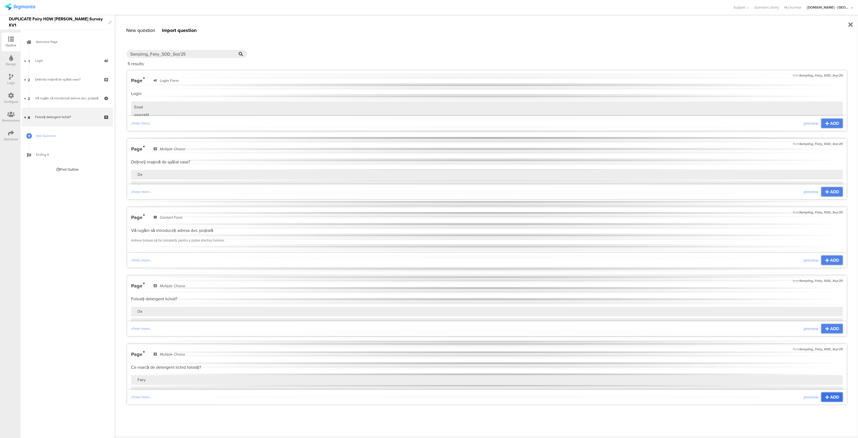
click at [837, 396] on span "ADD" at bounding box center [834, 397] width 9 height 6
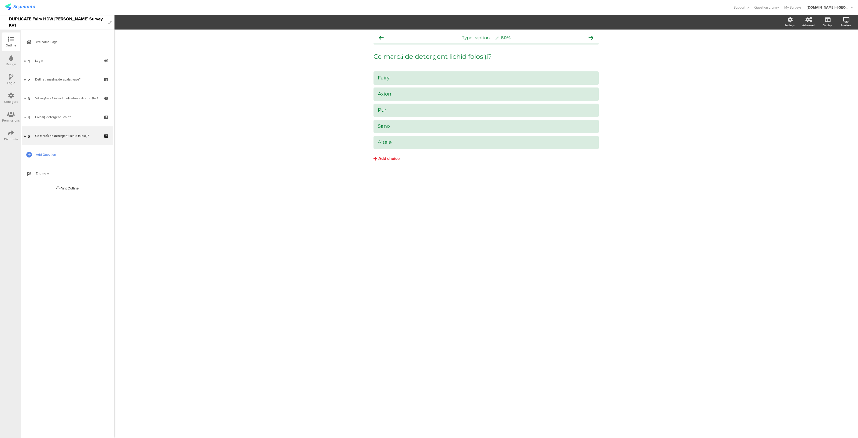
click at [55, 152] on span "Add Question" at bounding box center [70, 154] width 69 height 5
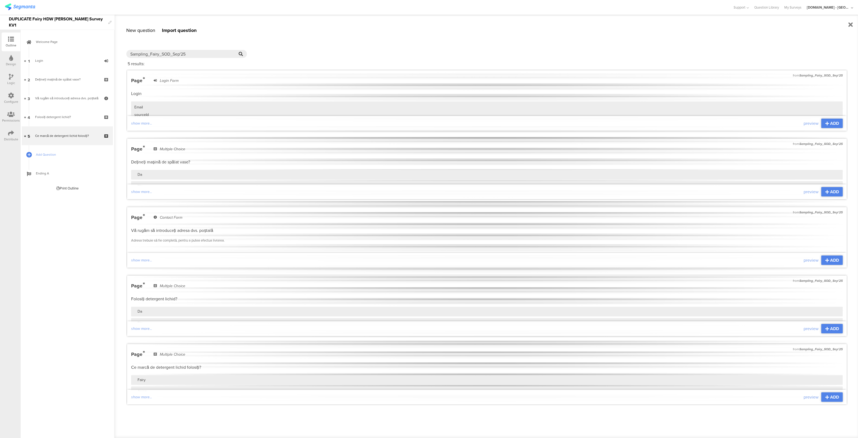
click at [145, 30] on div "New question" at bounding box center [140, 30] width 29 height 7
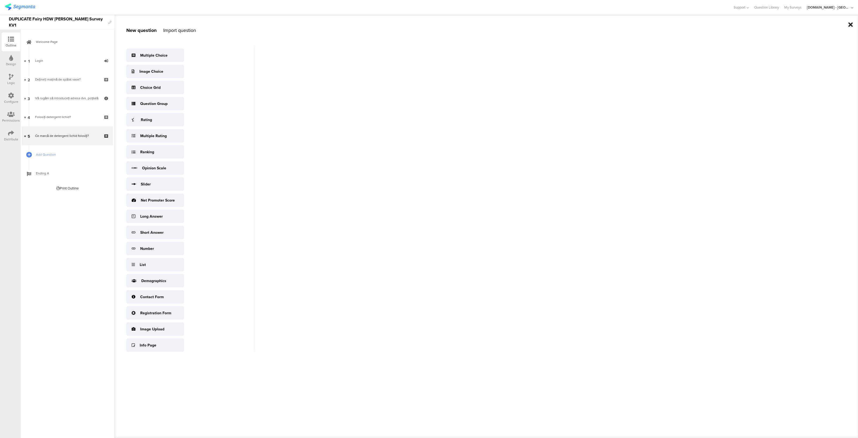
click at [852, 26] on icon at bounding box center [851, 24] width 5 height 6
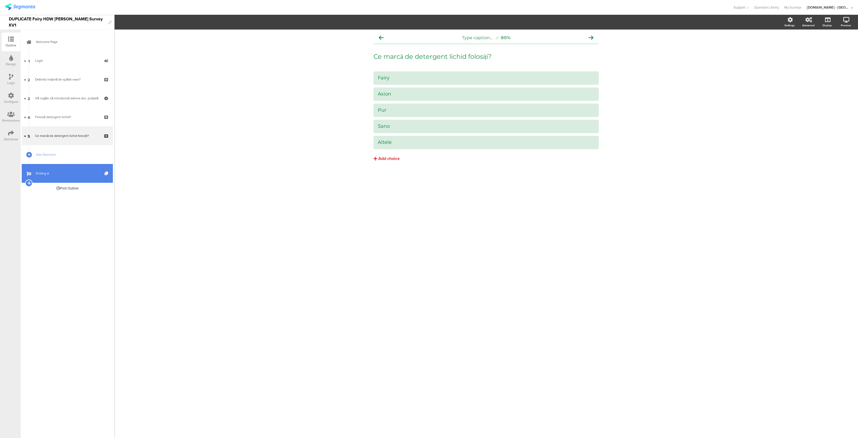
click at [28, 182] on icon at bounding box center [28, 183] width 3 height 5
click at [70, 173] on span "Ending A" at bounding box center [70, 173] width 69 height 5
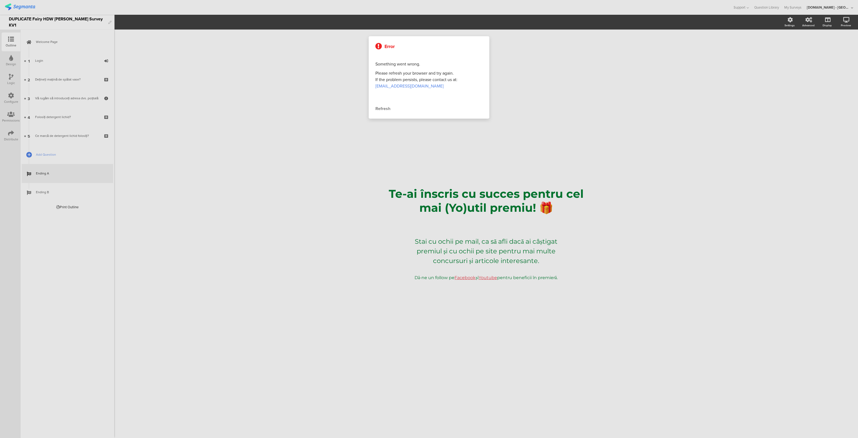
click at [390, 108] on div "Refresh" at bounding box center [429, 108] width 107 height 6
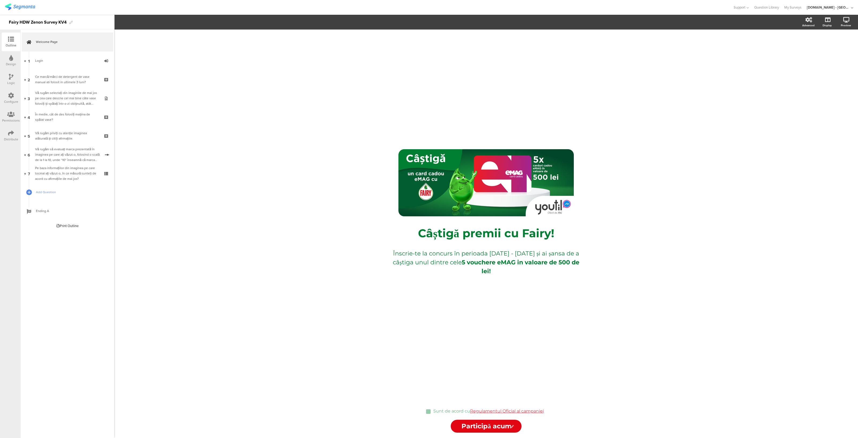
click at [6, 99] on div "Configure" at bounding box center [11, 101] width 14 height 5
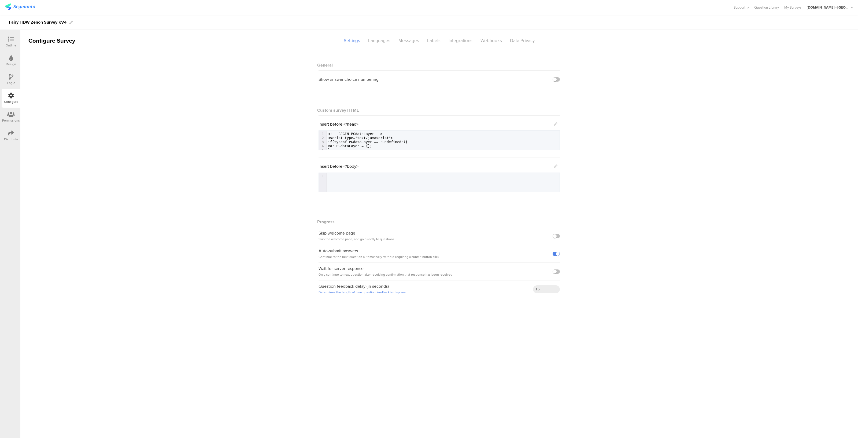
click at [409, 35] on sg-section-page-header "Configure Survey Settings Languages Messages Labels Integrations Webhooks Data …" at bounding box center [439, 40] width 838 height 21
click at [409, 41] on div "Messages" at bounding box center [409, 40] width 29 height 9
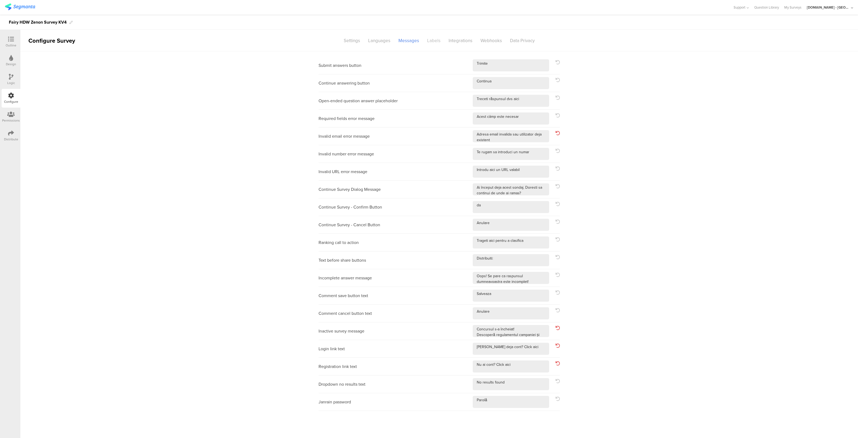
click at [433, 38] on div "Labels" at bounding box center [433, 40] width 21 height 9
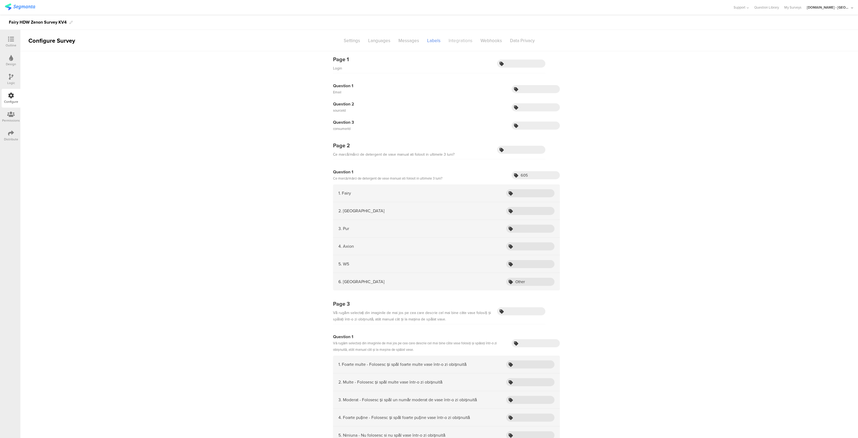
click at [459, 38] on div "Integrations" at bounding box center [461, 40] width 32 height 9
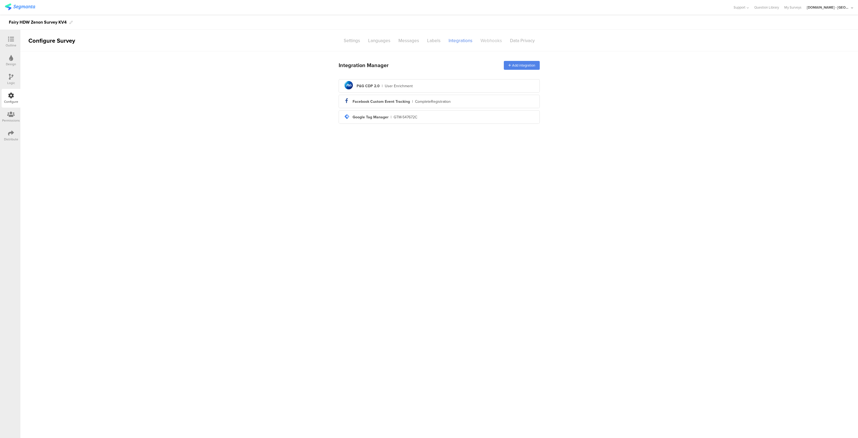
click at [488, 40] on div "Webhooks" at bounding box center [492, 40] width 30 height 9
click at [525, 38] on div "Data Privacy" at bounding box center [522, 40] width 33 height 9
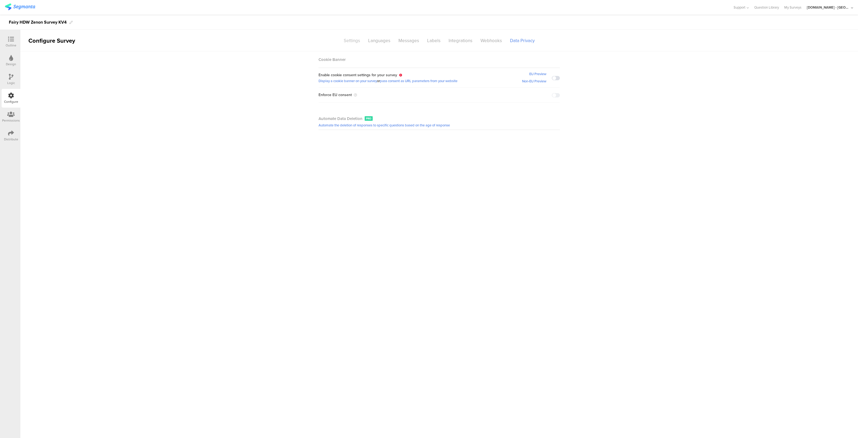
click at [356, 40] on div "Settings" at bounding box center [352, 40] width 24 height 9
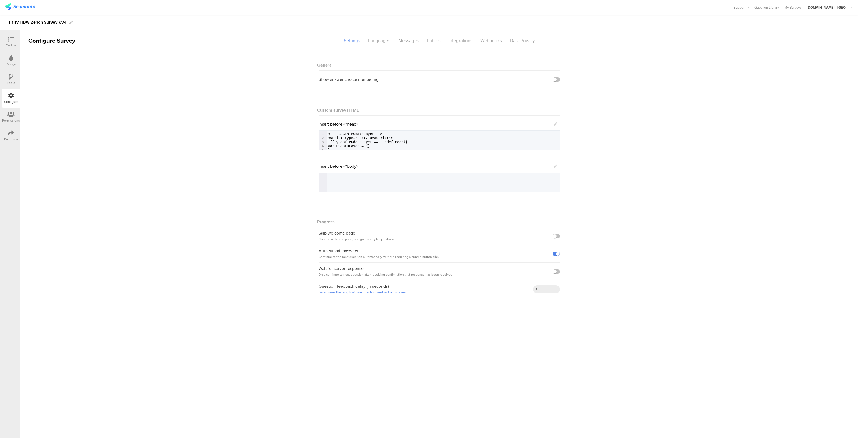
click at [411, 139] on pre "<script type="text/javascript">" at bounding box center [443, 138] width 233 height 4
click at [410, 143] on pre "if(typeof PGdataLayer == "undefined"){" at bounding box center [443, 142] width 233 height 4
click at [555, 126] on icon at bounding box center [556, 124] width 4 height 4
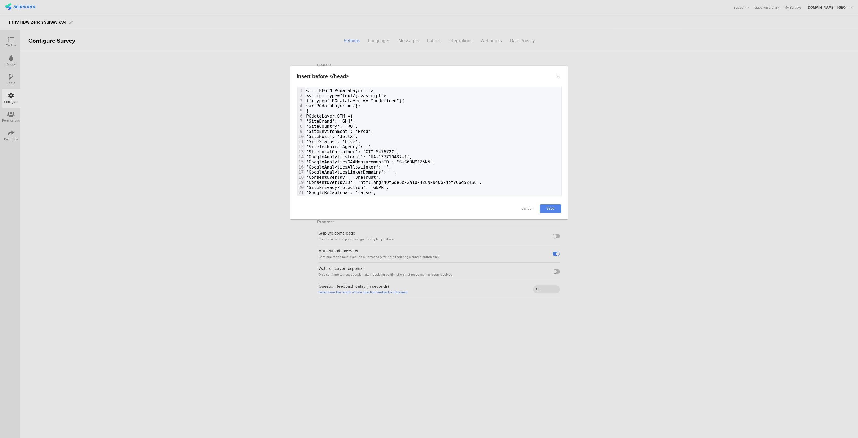
click at [414, 147] on pre "'SiteTechnicalAgency': ''," at bounding box center [433, 146] width 256 height 5
type textarea "<!-- BEGIN PGdataLayer --> <script type="text/javascript"> if(typeof PGdataLaye…"
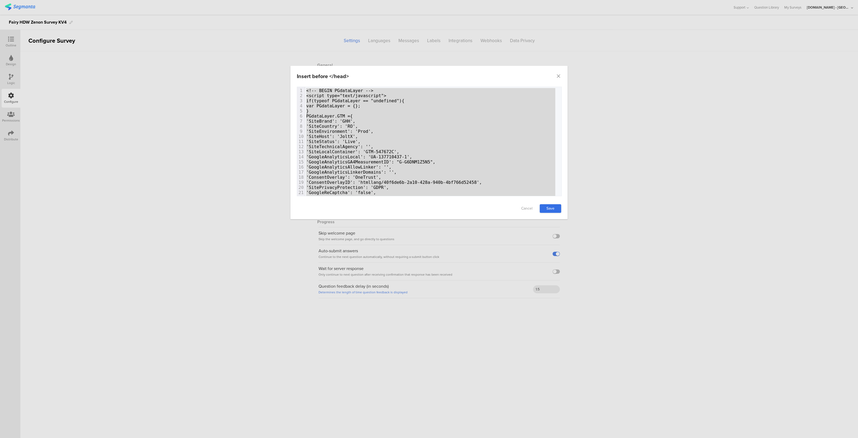
click at [547, 209] on link "Save" at bounding box center [550, 208] width 21 height 9
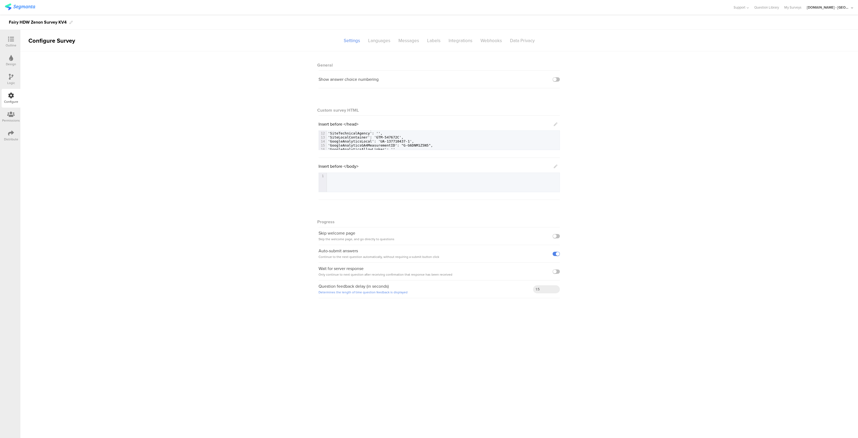
click at [10, 40] on icon at bounding box center [11, 39] width 6 height 6
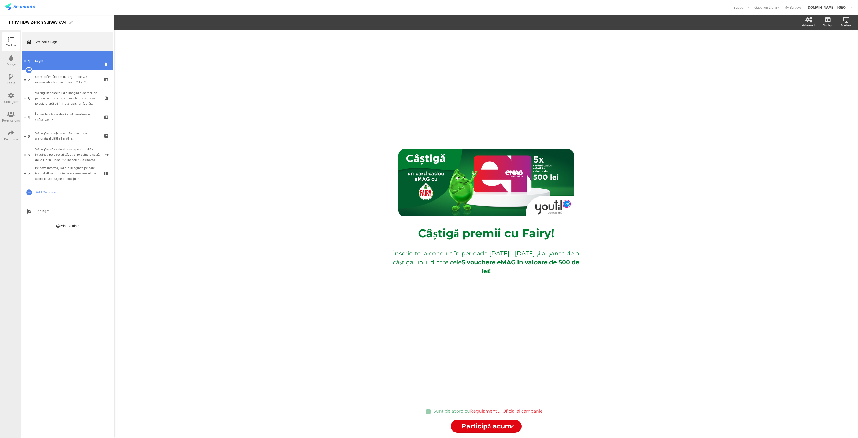
click at [51, 66] on link "1 Login" at bounding box center [67, 60] width 91 height 19
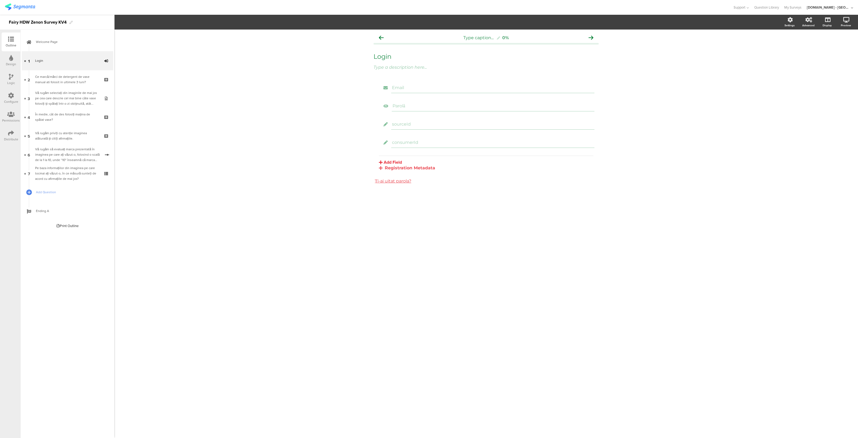
click at [12, 135] on icon at bounding box center [11, 133] width 6 height 6
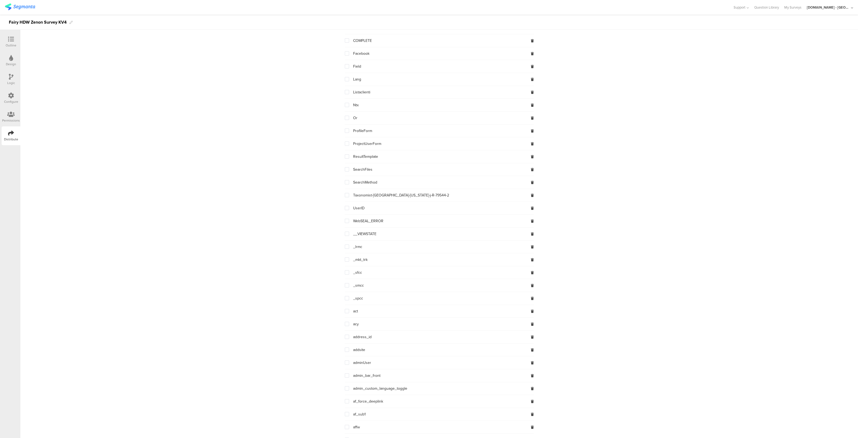
scroll to position [162, 0]
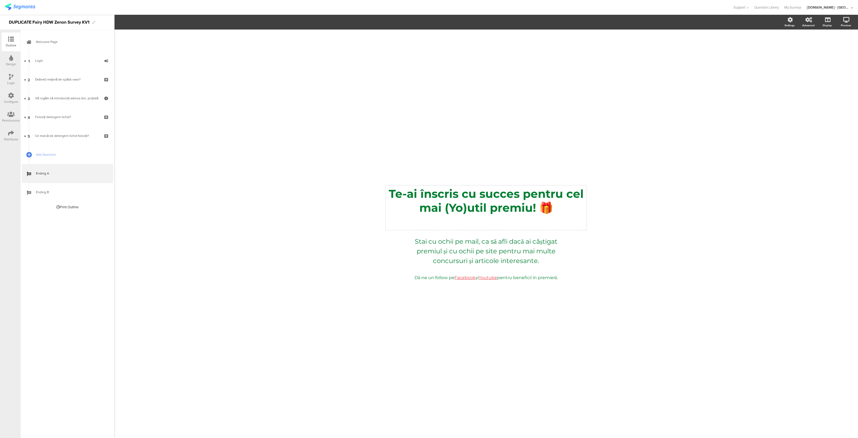
click at [513, 216] on div "Te-ai înscris cu succes pentru cel mai (Yo)util premiu! 🎁 Te-ai înscris cu succ…" at bounding box center [486, 207] width 201 height 45
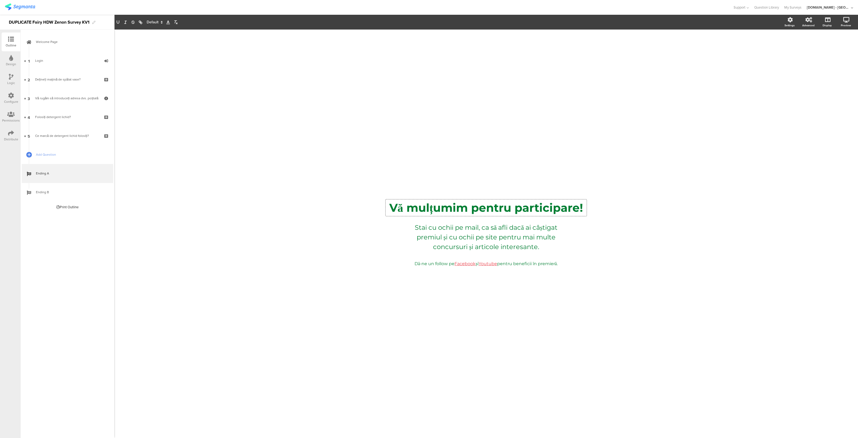
click at [504, 218] on div "/ Vă mulțumim pentru participare! Vă mulțumim pentru participare! Vă mulțumim p…" at bounding box center [486, 234] width 215 height 82
click at [505, 234] on div "Stai cu ochii pe mail, ca să afli dacă ai câștigat premiul și cu ochii pe site …" at bounding box center [486, 237] width 164 height 32
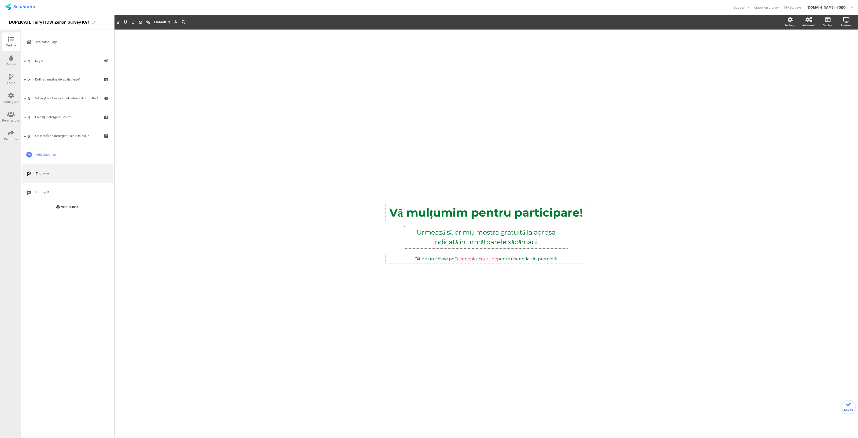
click at [583, 259] on div "Dă-ne un follow pe Facebook și Youtube pentru beneficii în premieră. Dă-ne un f…" at bounding box center [486, 259] width 201 height 9
click at [788, 21] on icon at bounding box center [790, 19] width 5 height 5
click at [826, 105] on label at bounding box center [825, 104] width 7 height 4
click at [0, 0] on input "checkbox" at bounding box center [0, 0] width 0 height 0
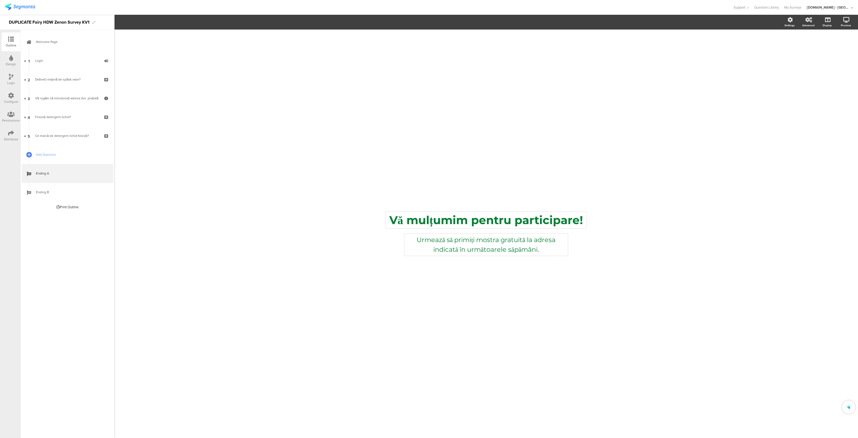
click at [466, 318] on div "/ Vă mulțumim pentru participare! Vă mulțumim pentru participare! Urmează să pr…" at bounding box center [486, 231] width 225 height 403
click at [84, 193] on span "Ending B" at bounding box center [70, 191] width 69 height 5
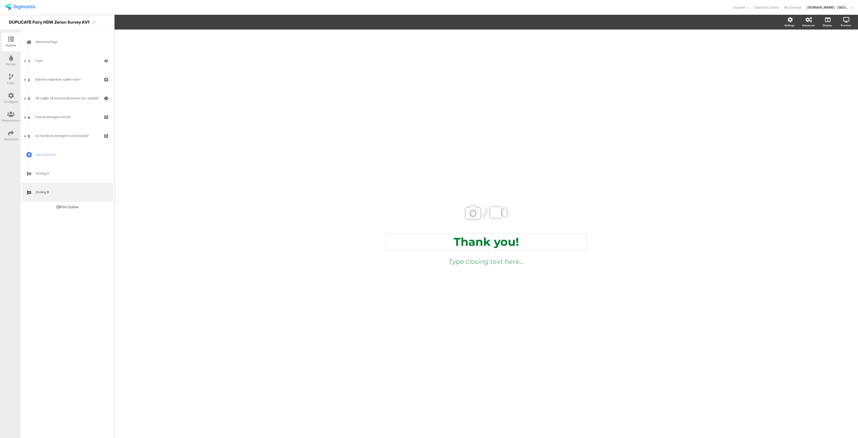
click at [484, 243] on div "Thank you! Thank you!" at bounding box center [486, 241] width 201 height 17
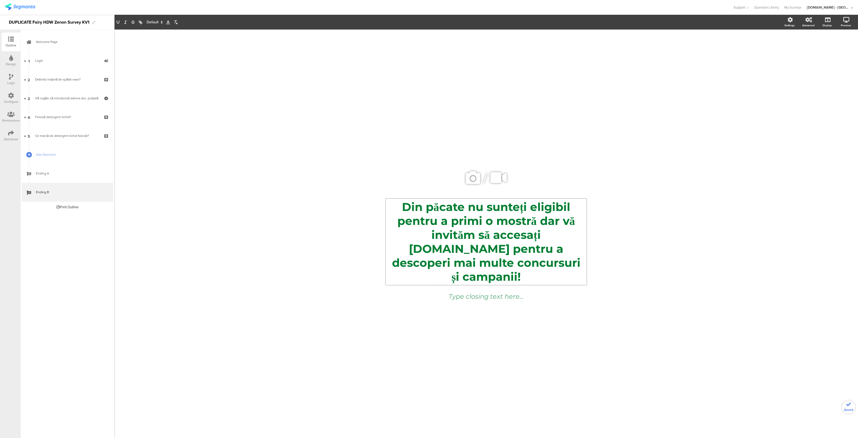
click at [535, 244] on p "Din păcate nu sunteți eligibil pentru a primi o mostră dar vă invităm să accesa…" at bounding box center [486, 242] width 198 height 84
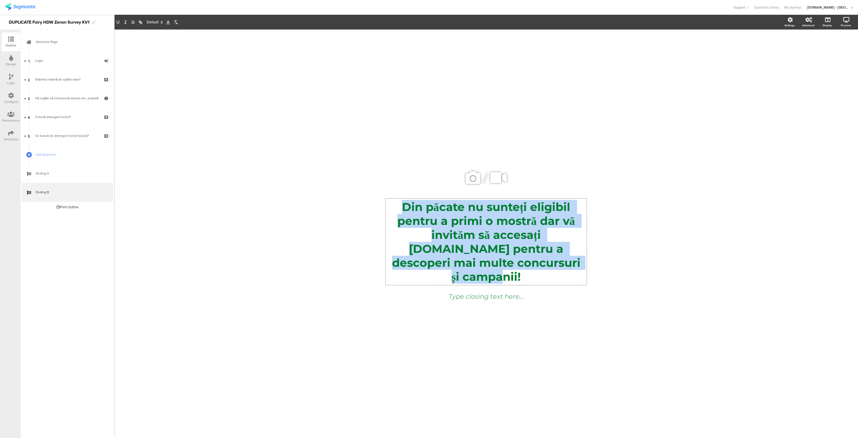
click at [535, 244] on p "Din păcate nu sunteți eligibil pentru a primi o mostră dar vă invităm să accesa…" at bounding box center [486, 242] width 198 height 84
click at [526, 244] on p "Din păcate nu sunteți eligibil pentru a primi o mostră dar vă invităm să accesa…" at bounding box center [486, 242] width 198 height 84
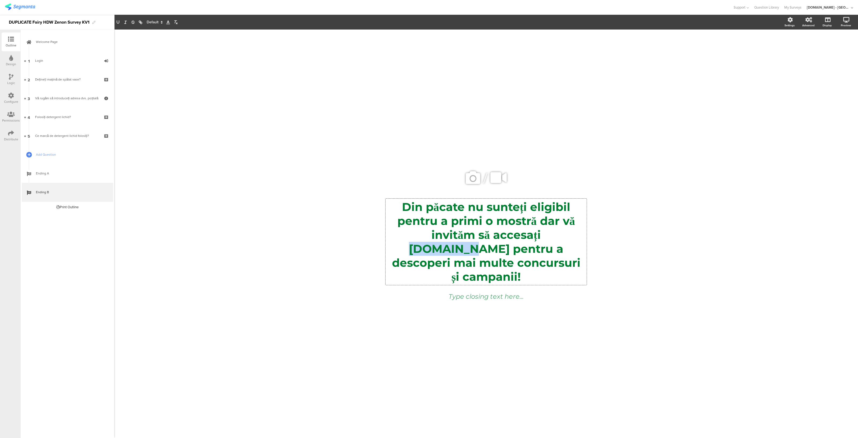
drag, startPoint x: 521, startPoint y: 242, endPoint x: 570, endPoint y: 241, distance: 48.6
click at [570, 241] on p "Din păcate nu sunteți eligibil pentru a primi o mostră dar vă invităm să accesa…" at bounding box center [486, 242] width 198 height 84
click at [141, 22] on icon "button" at bounding box center [140, 22] width 5 height 5
click at [577, 253] on input "Youtil.ro" at bounding box center [571, 249] width 46 height 7
paste input "https://www.youtil.ro/contest-page"
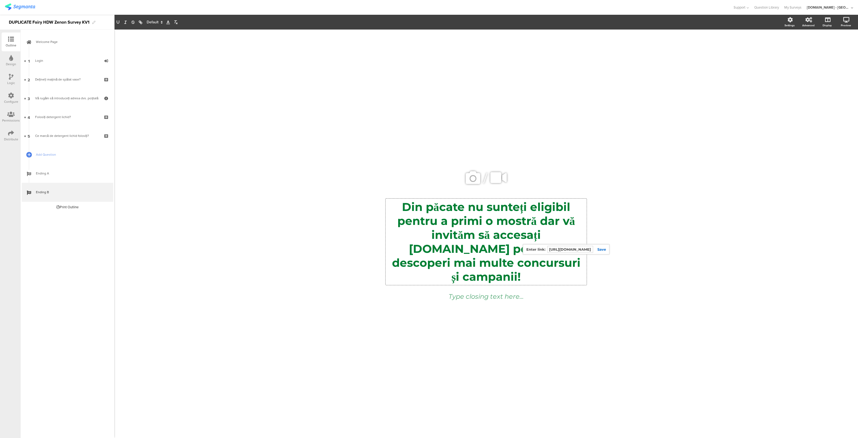
scroll to position [0, 21]
type input "https://www.youtil.ro/contest-page"
click at [602, 251] on link at bounding box center [599, 249] width 13 height 4
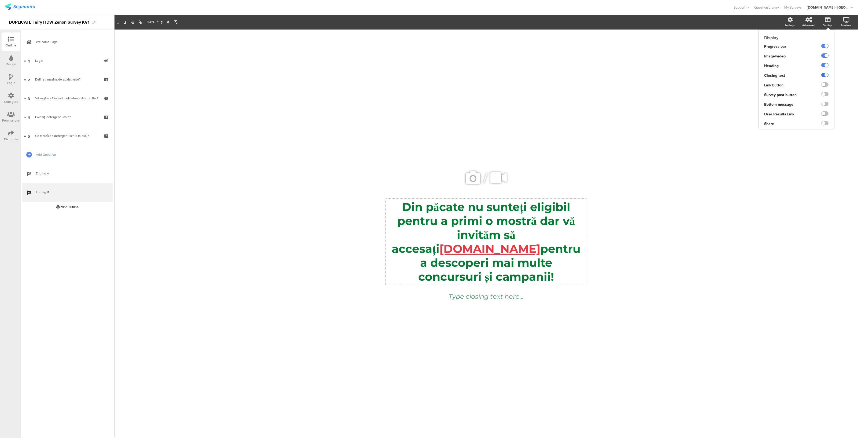
click at [828, 74] on label at bounding box center [825, 75] width 7 height 4
click at [0, 0] on input "checkbox" at bounding box center [0, 0] width 0 height 0
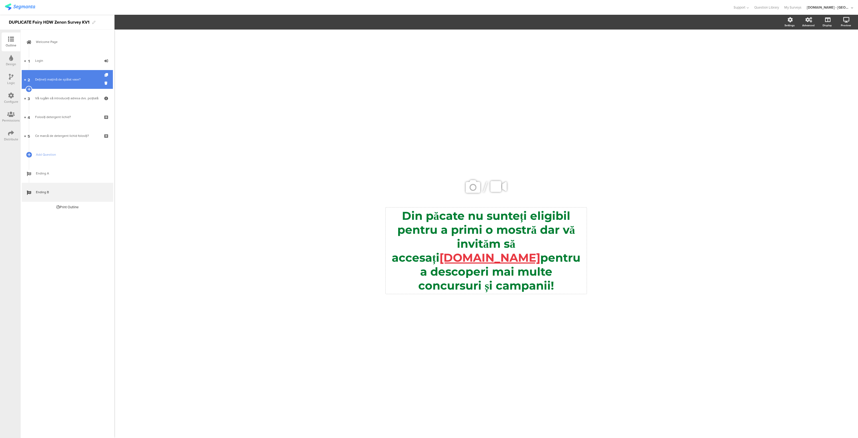
click at [78, 78] on div "Dețineți mașină de spălat vase?" at bounding box center [67, 79] width 64 height 5
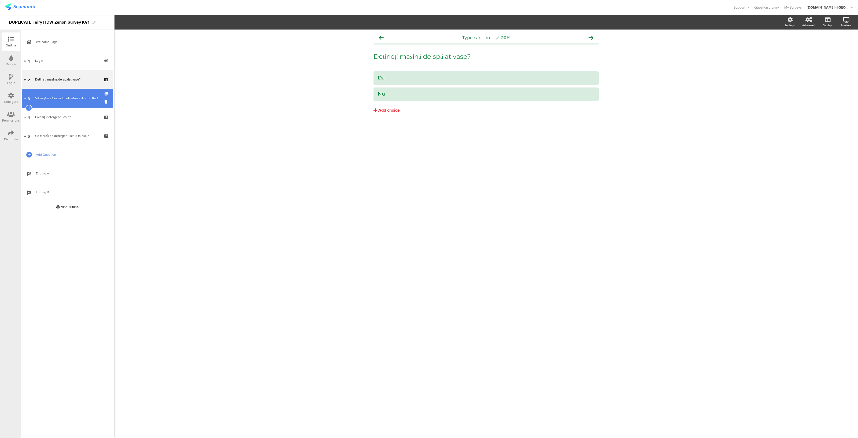
click at [80, 95] on link "3 Vă rugăm să introduceți adresa dvs. poștală" at bounding box center [67, 98] width 91 height 19
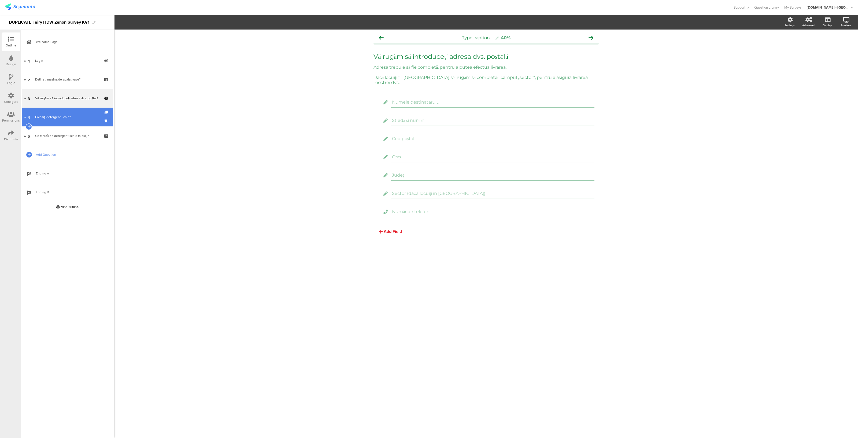
click at [74, 116] on div "Folosiți detergent lichid?" at bounding box center [67, 116] width 64 height 5
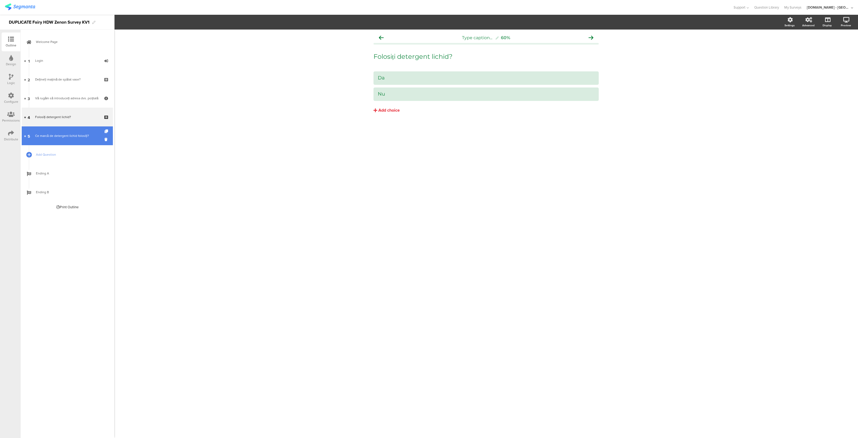
click at [70, 135] on div "Ce marcă de detergent lichid folosiți?" at bounding box center [67, 135] width 64 height 5
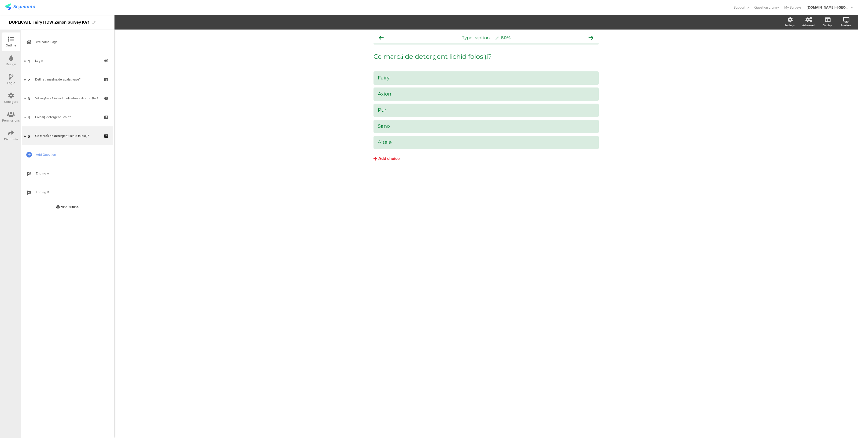
click at [3, 78] on div "Logic" at bounding box center [11, 79] width 19 height 19
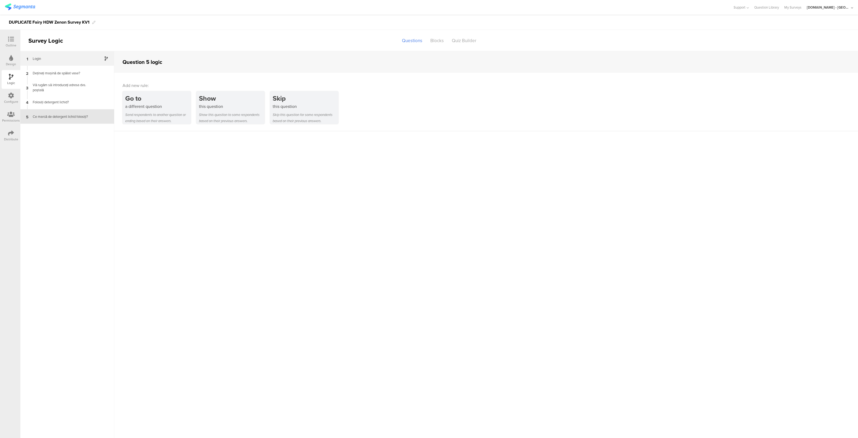
click at [73, 57] on div "Login" at bounding box center [63, 58] width 67 height 5
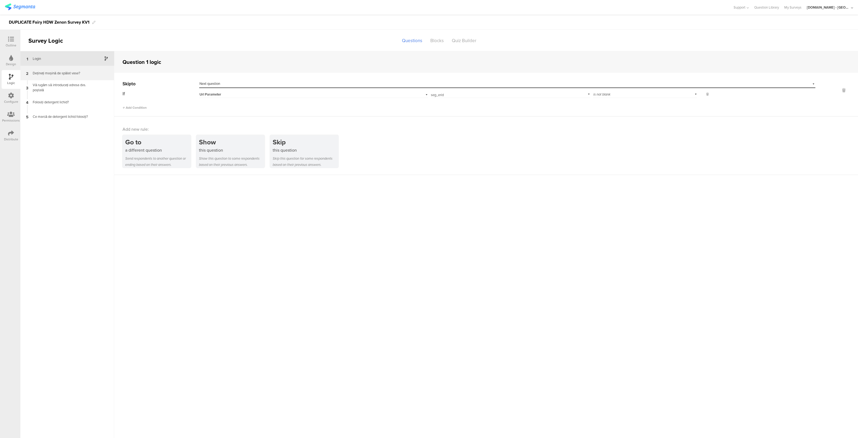
click at [72, 69] on div "2 Dețineți mașină de spălat vase?" at bounding box center [67, 73] width 94 height 14
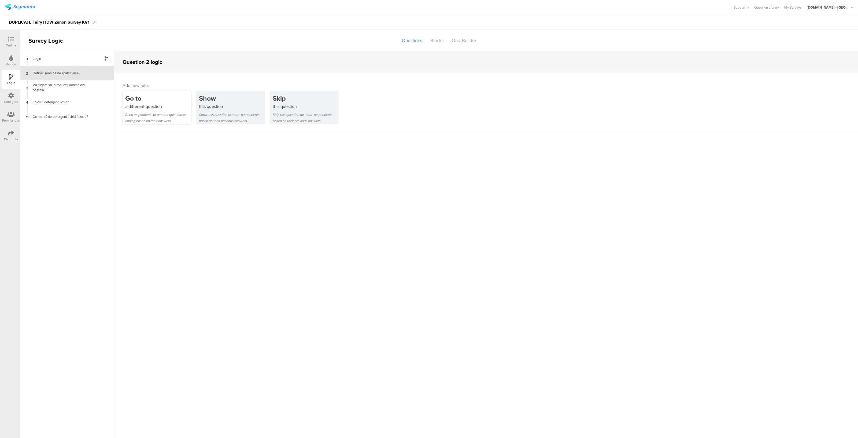
click at [165, 106] on div "a different question" at bounding box center [158, 106] width 66 height 6
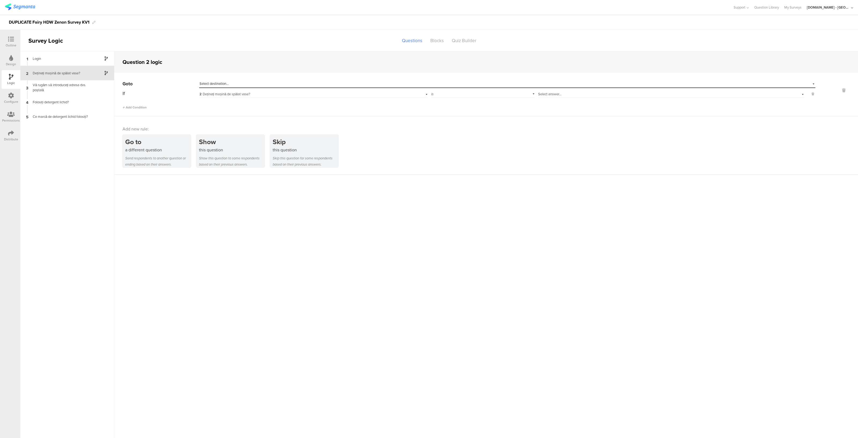
click at [262, 83] on div "Select destination..." at bounding box center [483, 83] width 567 height 5
click at [228, 106] on span "3 Vă rugăm să introduceți adresa dvs. poștală" at bounding box center [235, 106] width 69 height 5
click at [568, 94] on div "Select answer..." at bounding box center [655, 94] width 234 height 5
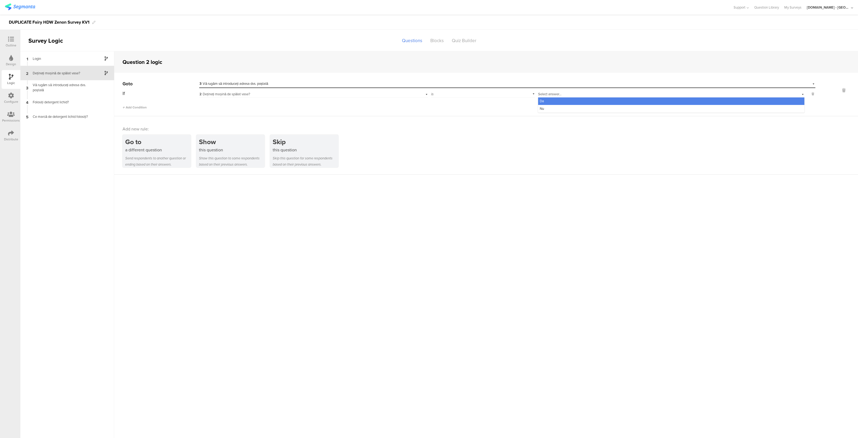
click at [554, 100] on div "Da" at bounding box center [671, 101] width 266 height 8
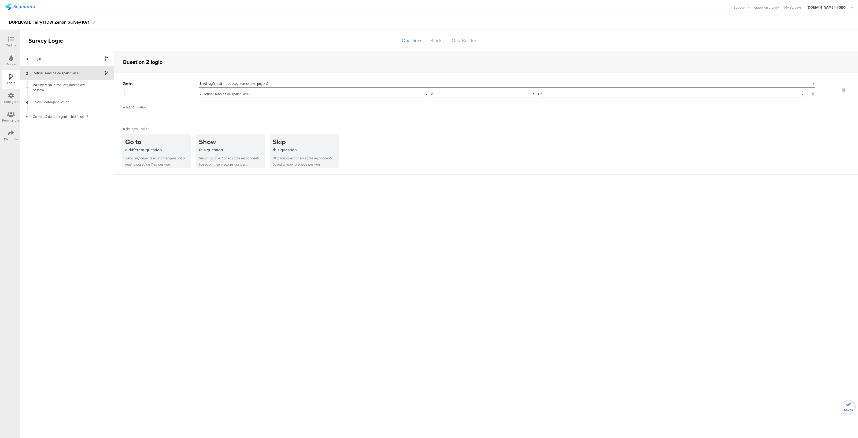
click at [133, 108] on span "Add Condition" at bounding box center [135, 107] width 24 height 5
click at [813, 104] on icon at bounding box center [813, 104] width 2 height 5
click at [156, 152] on div "a different question" at bounding box center [158, 150] width 66 height 6
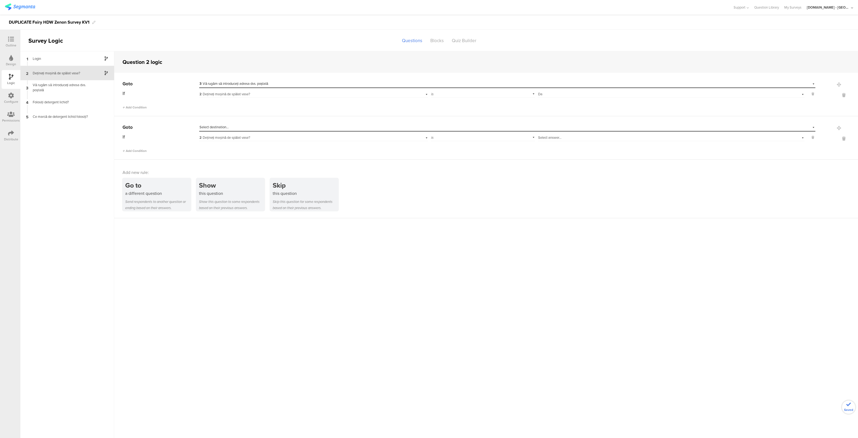
click at [262, 126] on div "Select destination..." at bounding box center [483, 127] width 567 height 5
click at [233, 155] on span "4 Folosiți detergent lichid?" at bounding box center [220, 157] width 39 height 5
click at [558, 139] on span "Select answer..." at bounding box center [549, 137] width 23 height 5
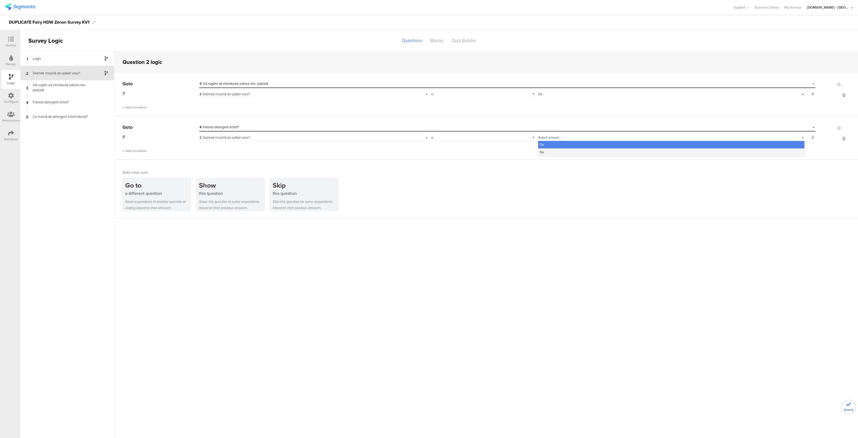
click at [550, 150] on div "Nu" at bounding box center [671, 152] width 266 height 8
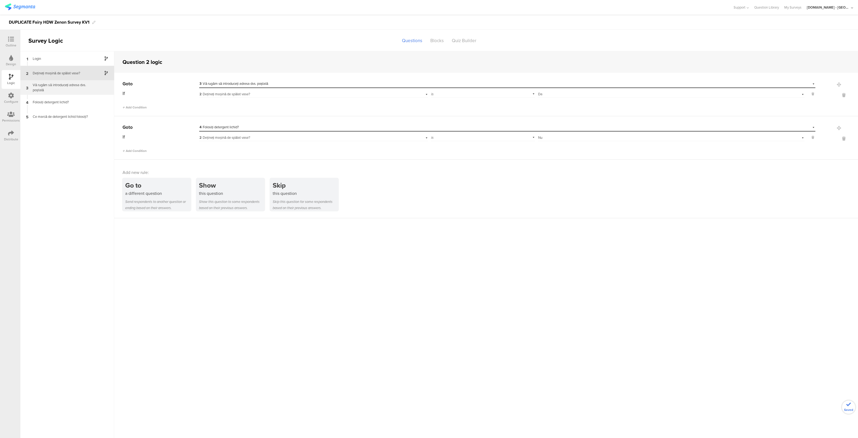
click at [67, 92] on div "Vă rugăm să introduceți adresa dvs. poștală" at bounding box center [63, 87] width 67 height 10
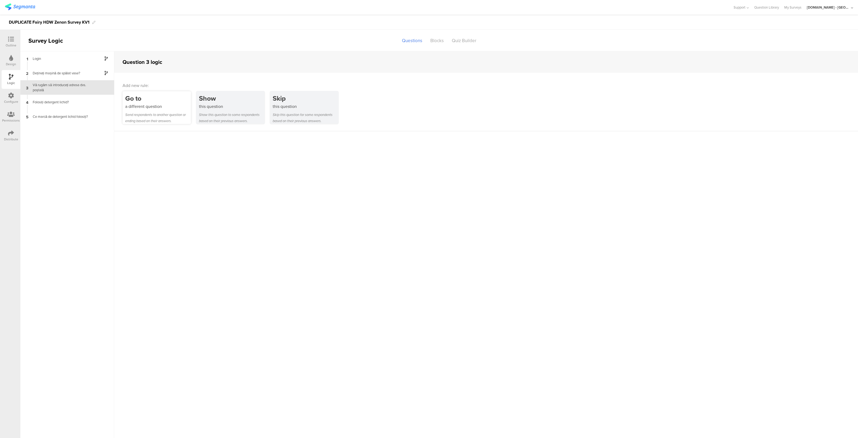
click at [139, 104] on div "a different question" at bounding box center [158, 106] width 66 height 6
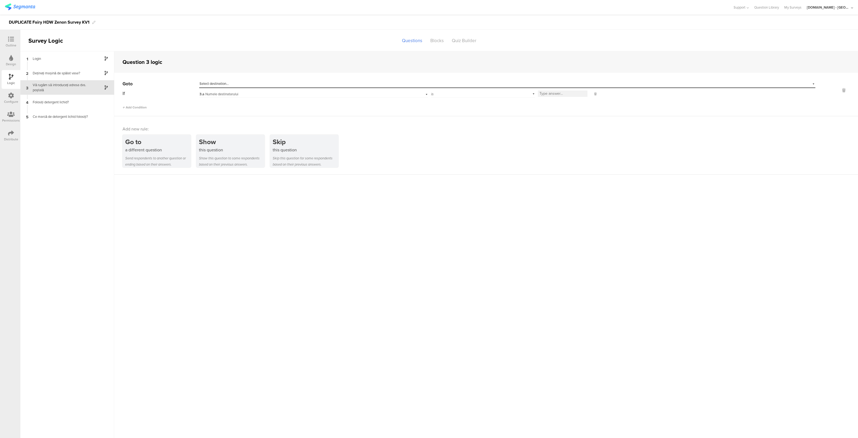
click at [260, 83] on div "Select destination..." at bounding box center [483, 83] width 567 height 5
click at [219, 128] on div "Ending A" at bounding box center [508, 130] width 616 height 8
click at [136, 107] on span "Add Condition" at bounding box center [135, 107] width 24 height 5
click at [133, 116] on span "Add Condition" at bounding box center [135, 118] width 24 height 5
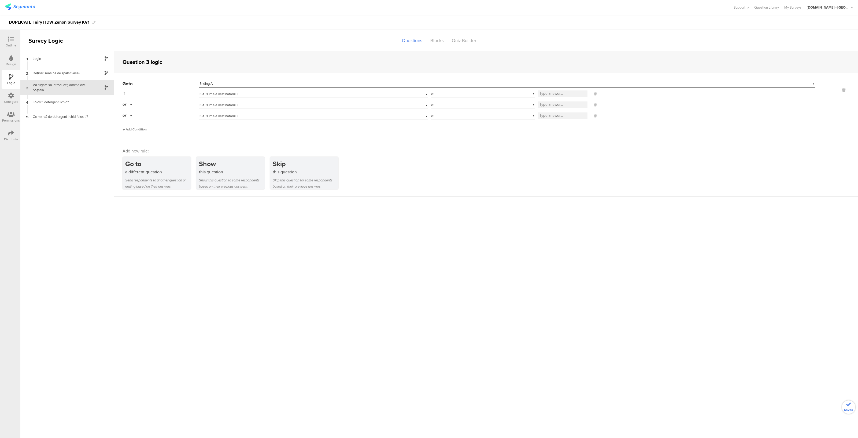
click at [133, 130] on span "Add Condition" at bounding box center [135, 129] width 24 height 5
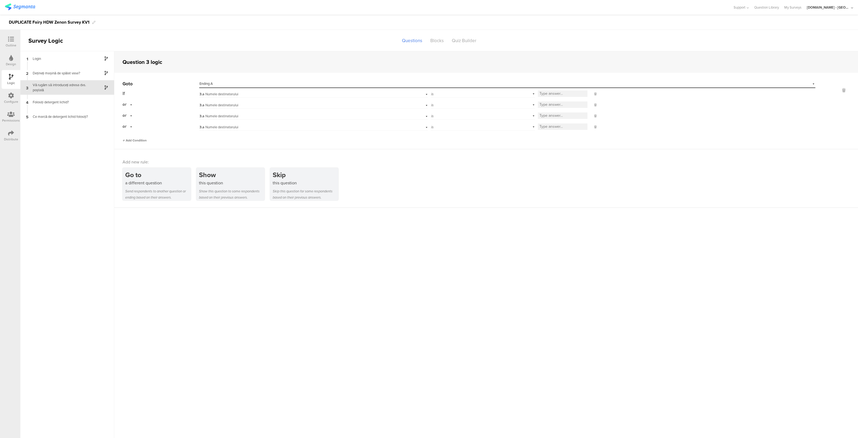
click at [133, 139] on span "Add Condition" at bounding box center [135, 140] width 24 height 5
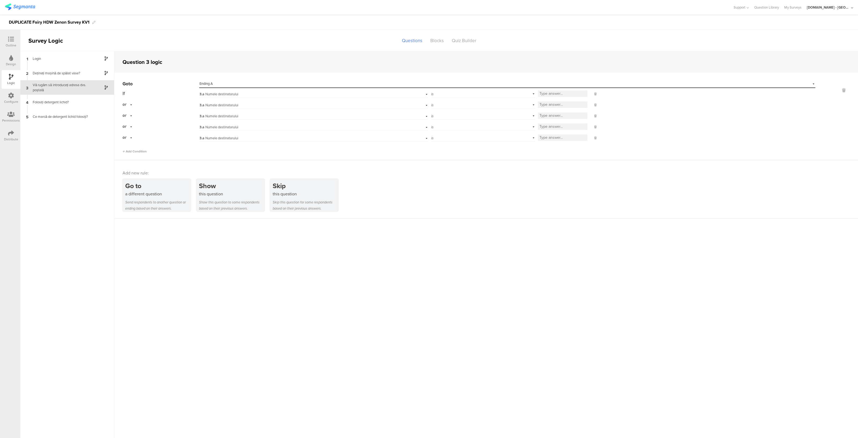
click at [130, 105] on div "or" at bounding box center [128, 104] width 11 height 8
click at [130, 117] on span "and" at bounding box center [127, 119] width 6 height 5
click at [323, 103] on div "3.a Numele destinatarului" at bounding box center [299, 105] width 199 height 5
click at [233, 148] on div "3.b Stradă și număr" at bounding box center [314, 150] width 228 height 8
click at [230, 115] on span "3.a Numele destinatarului" at bounding box center [219, 115] width 39 height 5
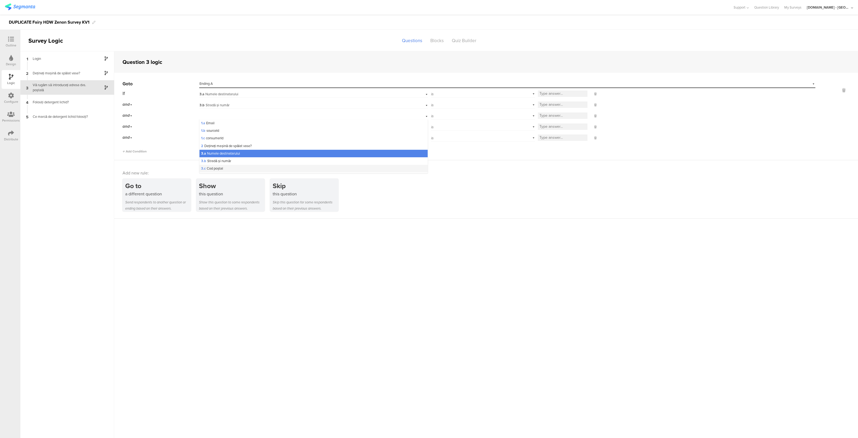
click at [220, 168] on span "3.c Cod poștal" at bounding box center [212, 168] width 22 height 5
click at [220, 127] on span "3.a Numele destinatarului" at bounding box center [219, 126] width 39 height 5
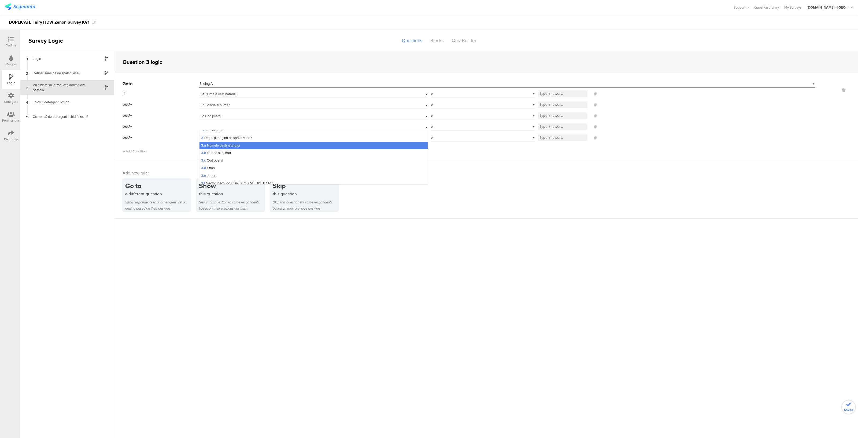
scroll to position [19, 0]
click at [220, 168] on div "3.d Oraș" at bounding box center [314, 168] width 228 height 8
click at [218, 138] on span "3.a Numele destinatarului" at bounding box center [219, 137] width 39 height 5
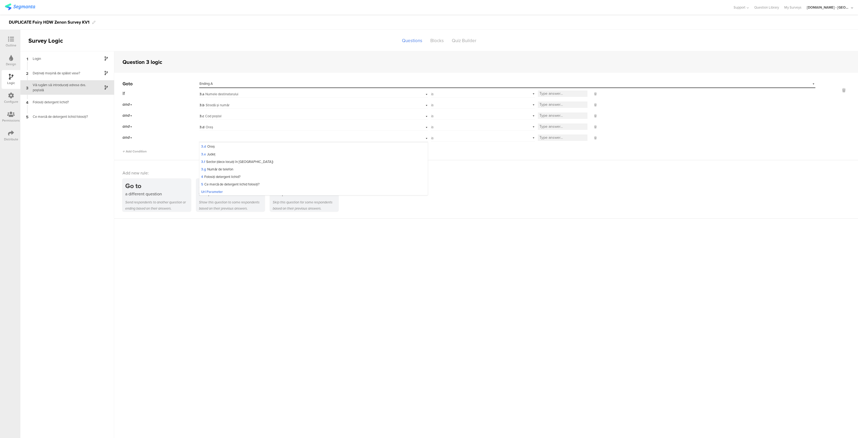
scroll to position [59, 0]
click at [220, 147] on div "3.e Județ" at bounding box center [314, 147] width 228 height 8
click at [216, 139] on div "3.e Județ" at bounding box center [299, 138] width 199 height 5
click at [221, 182] on span "3.g Număr de telefon" at bounding box center [217, 181] width 32 height 5
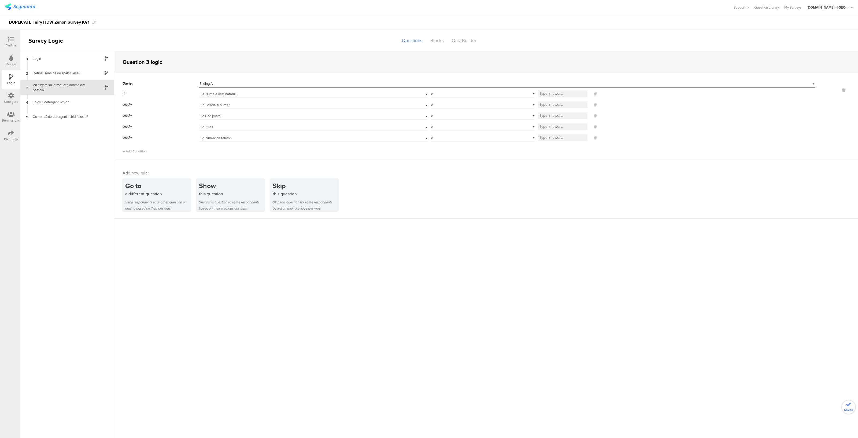
click at [472, 93] on div "is" at bounding box center [483, 93] width 104 height 8
click at [443, 148] on span "is not blank" at bounding box center [442, 147] width 18 height 5
click at [447, 105] on div "is" at bounding box center [483, 104] width 104 height 8
click at [449, 156] on span "is not blank" at bounding box center [442, 158] width 18 height 5
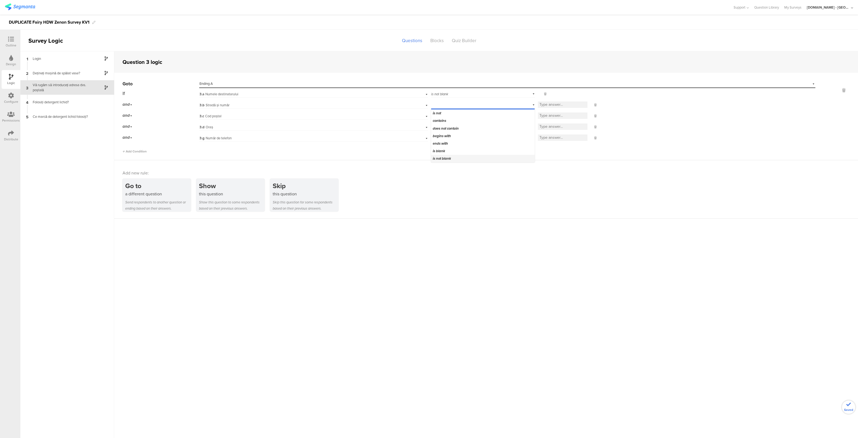
scroll to position [0, 0]
click at [447, 115] on div "is" at bounding box center [483, 115] width 104 height 8
click at [441, 166] on div "is not blank" at bounding box center [483, 169] width 104 height 8
click at [445, 128] on div "is" at bounding box center [483, 126] width 104 height 8
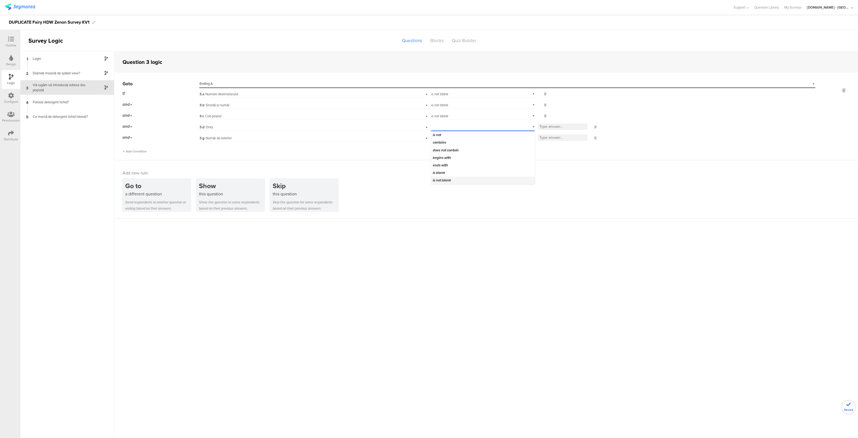
click at [444, 181] on span "is not blank" at bounding box center [442, 180] width 18 height 5
click at [446, 140] on div "is" at bounding box center [483, 137] width 104 height 8
click at [444, 192] on span "is not blank" at bounding box center [442, 191] width 18 height 5
click at [77, 103] on div "Folosiți detergent lichid?" at bounding box center [63, 102] width 67 height 5
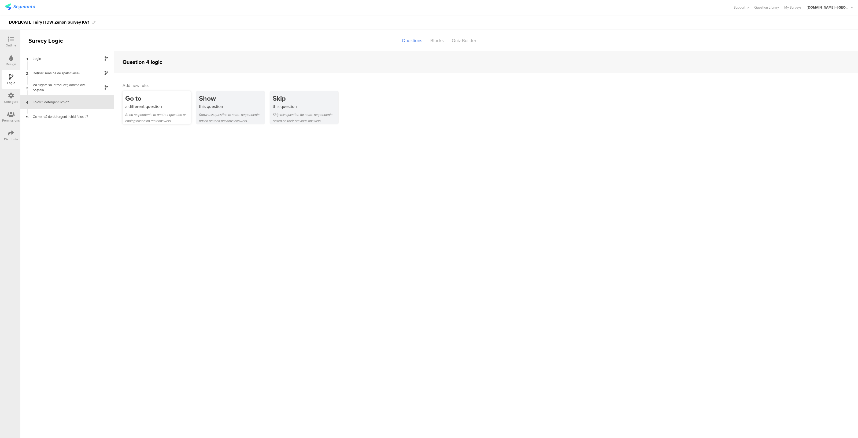
click at [158, 111] on div "Go to a different question Send respondents to another question or ending based…" at bounding box center [157, 107] width 68 height 33
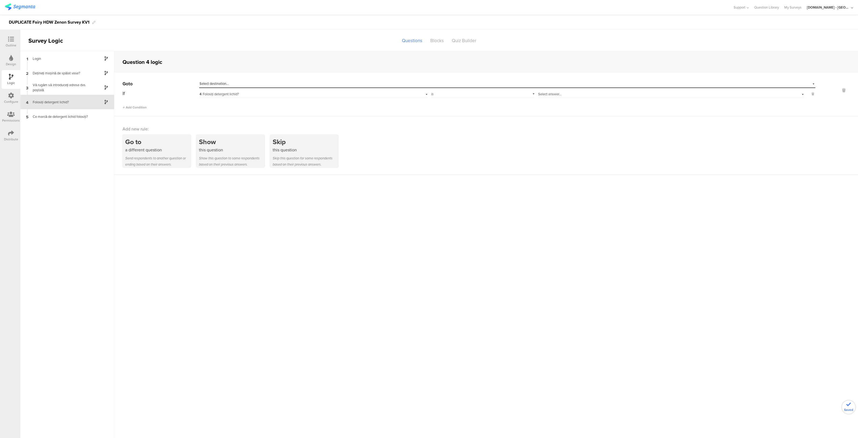
click at [239, 83] on div "Select destination..." at bounding box center [483, 83] width 567 height 5
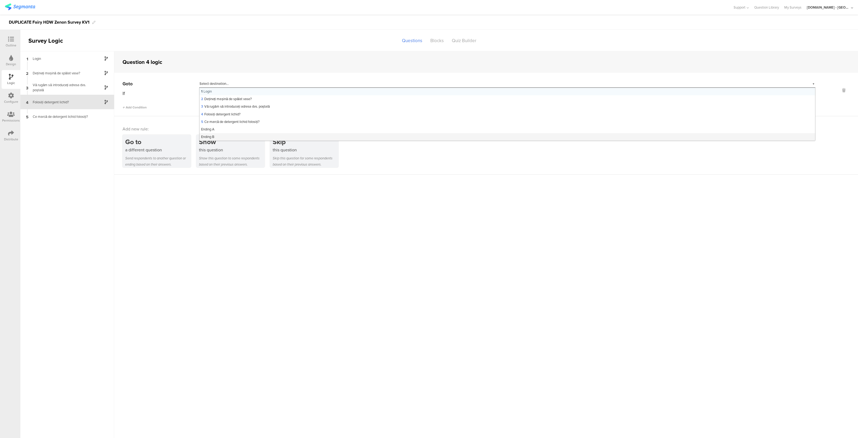
click at [213, 137] on span "Ending B" at bounding box center [207, 136] width 13 height 5
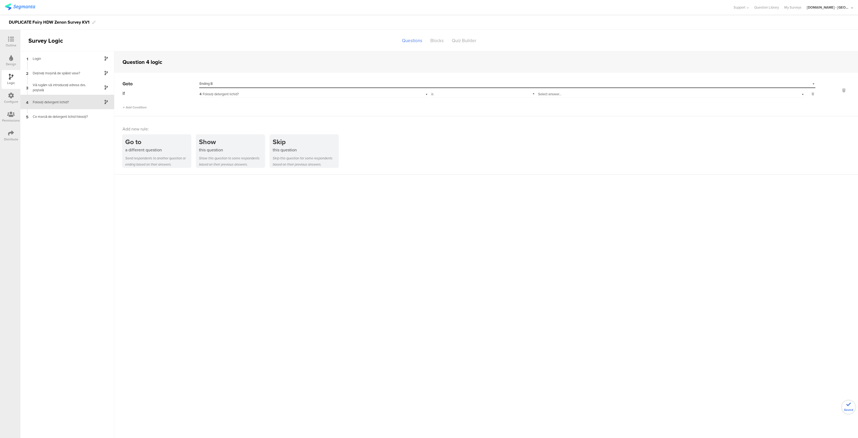
click at [567, 94] on div "Select answer..." at bounding box center [655, 94] width 234 height 5
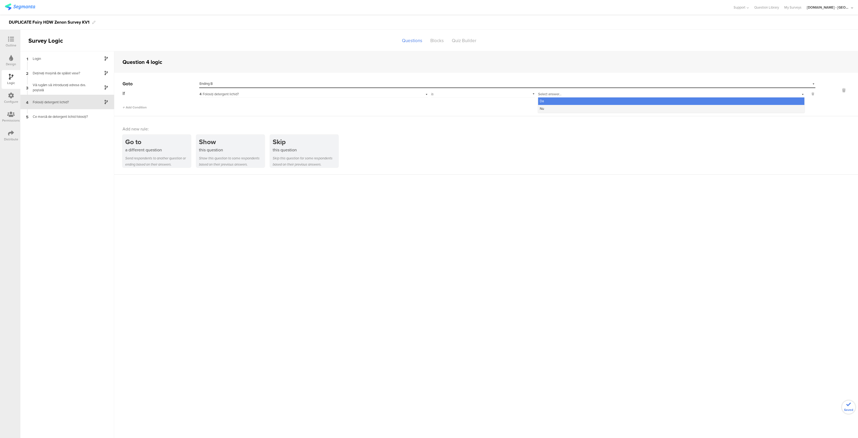
click at [553, 111] on div "Nu" at bounding box center [671, 109] width 266 height 8
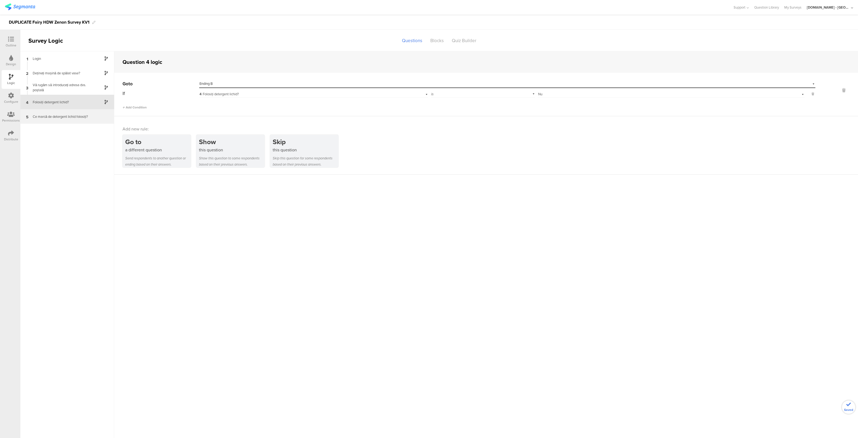
click at [73, 116] on div "Ce marcă de detergent lichid folosiți?" at bounding box center [63, 116] width 67 height 5
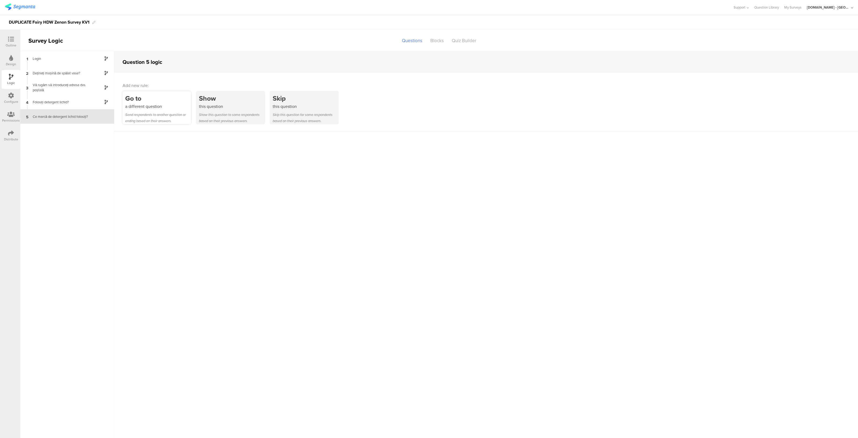
click at [157, 104] on div "a different question" at bounding box center [158, 106] width 66 height 6
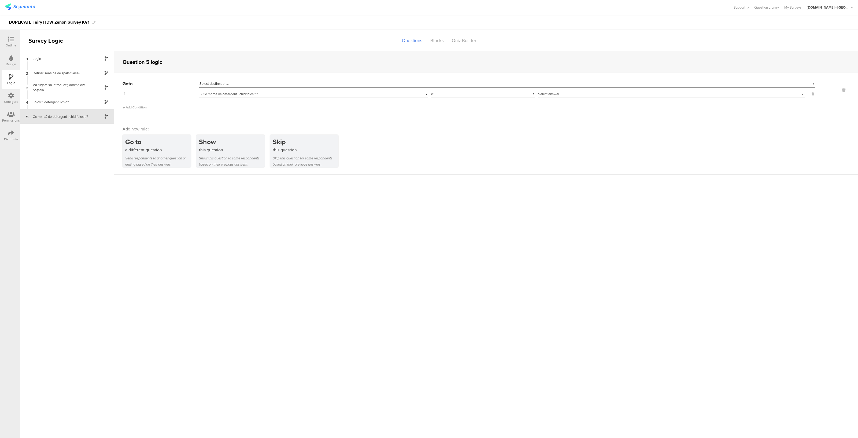
click at [222, 82] on span "Select destination..." at bounding box center [214, 83] width 29 height 5
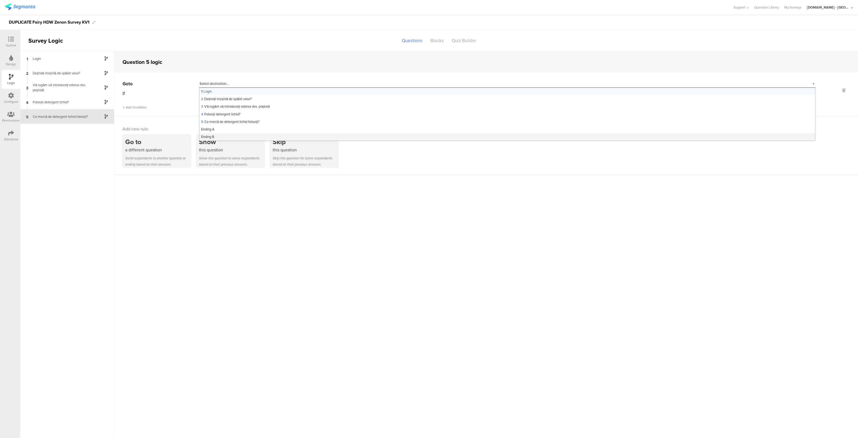
click at [216, 134] on div "Ending B" at bounding box center [508, 137] width 616 height 8
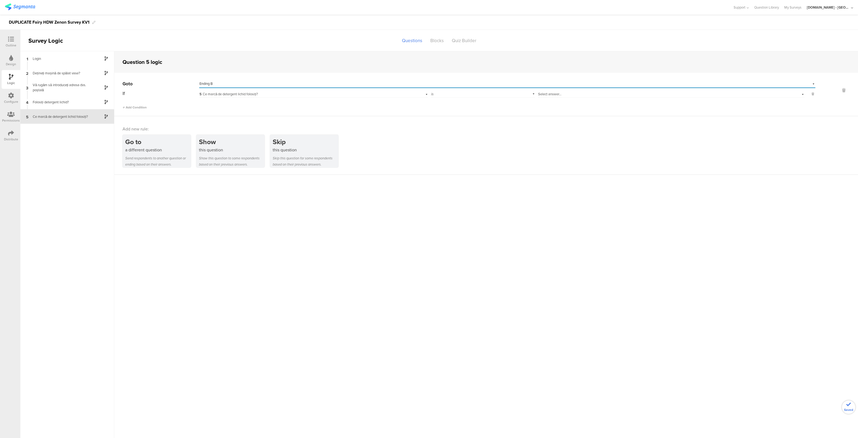
click at [503, 94] on div "is" at bounding box center [483, 93] width 104 height 8
click at [465, 122] on div "is not blank" at bounding box center [483, 124] width 104 height 8
click at [64, 60] on div "Login" at bounding box center [63, 58] width 67 height 5
click at [842, 91] on icon at bounding box center [844, 90] width 13 height 6
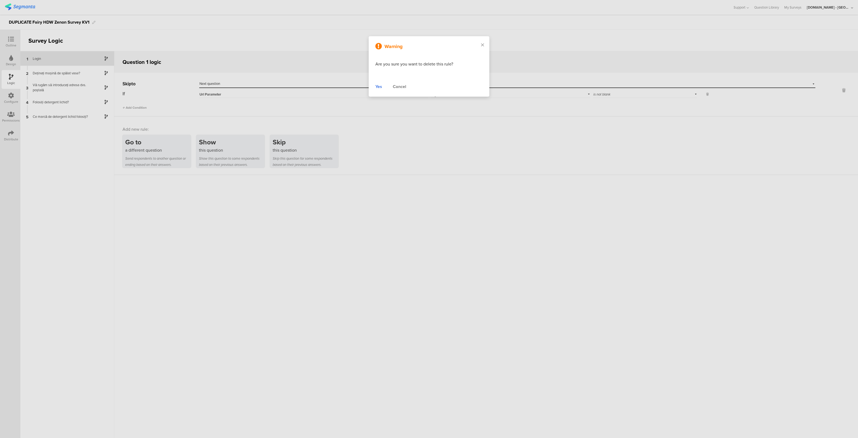
click at [378, 87] on div "Yes" at bounding box center [379, 86] width 7 height 6
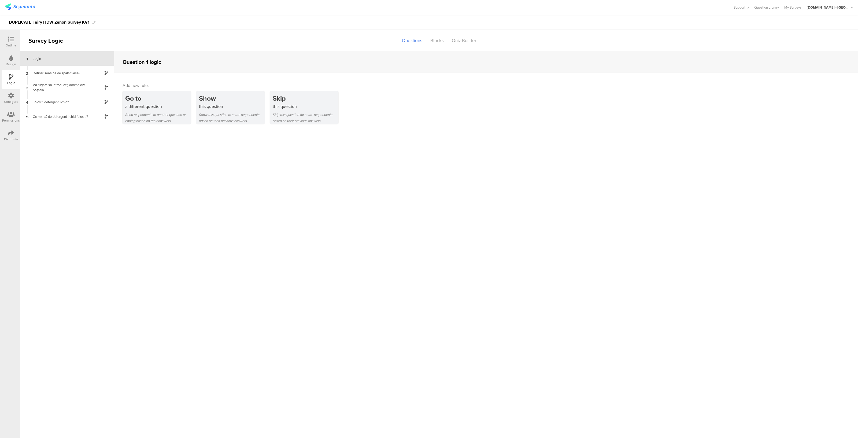
click at [8, 136] on div "Distribute" at bounding box center [11, 135] width 19 height 19
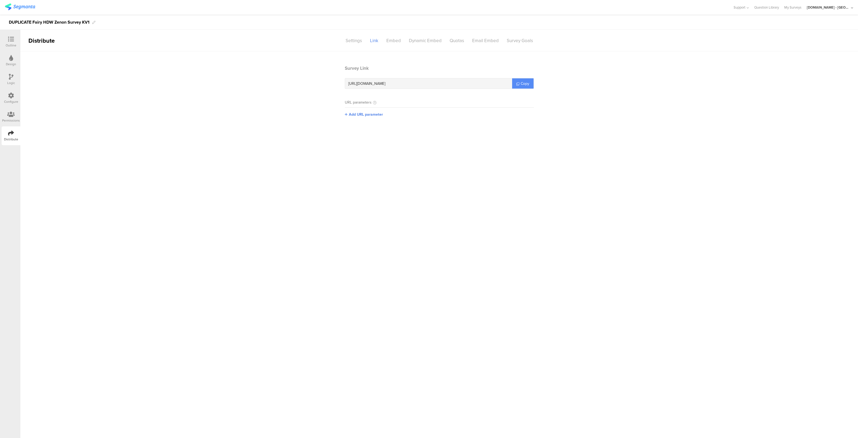
click at [523, 81] on span "Copy" at bounding box center [525, 84] width 9 height 6
click at [521, 84] on span "Copy" at bounding box center [525, 84] width 9 height 6
click at [519, 87] on link "Copy" at bounding box center [522, 83] width 21 height 10
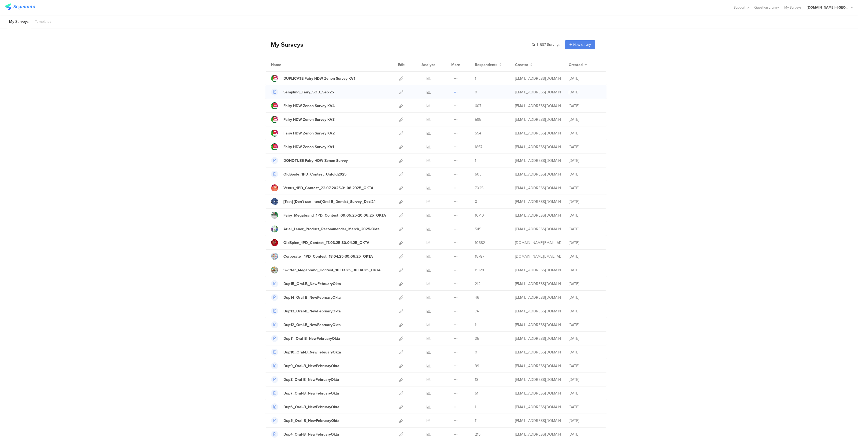
click at [454, 93] on icon at bounding box center [456, 92] width 4 height 4
click at [400, 92] on icon at bounding box center [401, 92] width 4 height 4
click at [402, 80] on div at bounding box center [402, 78] width 12 height 13
click at [399, 78] on icon at bounding box center [401, 78] width 4 height 4
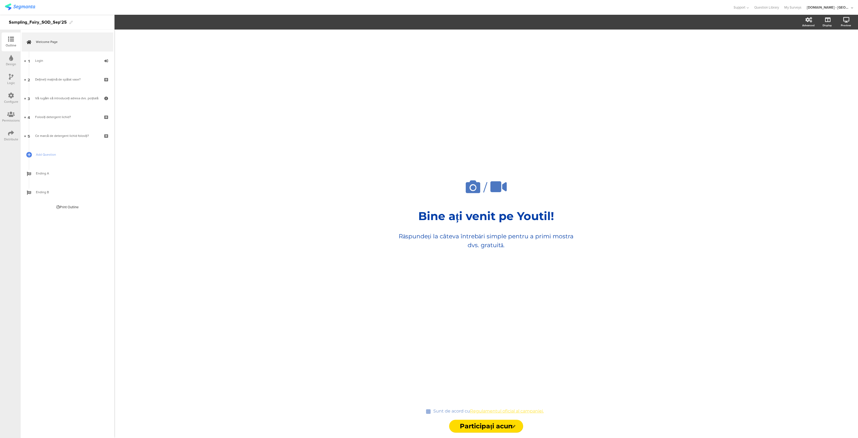
click at [10, 136] on div at bounding box center [11, 133] width 6 height 7
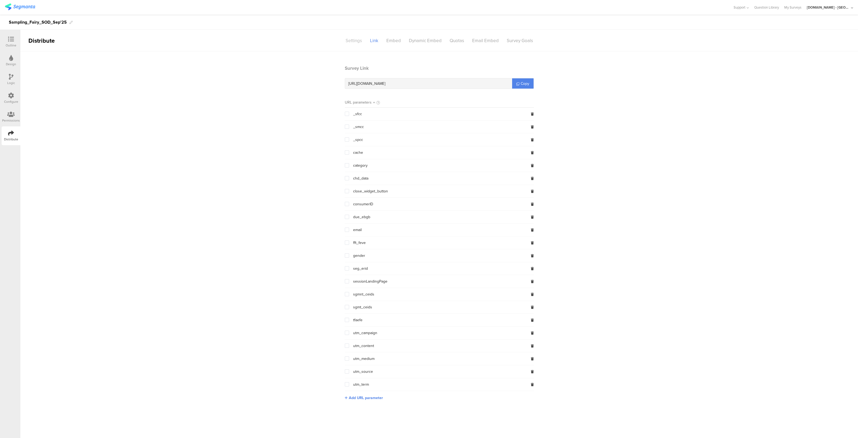
click at [352, 43] on div "Settings" at bounding box center [354, 40] width 24 height 9
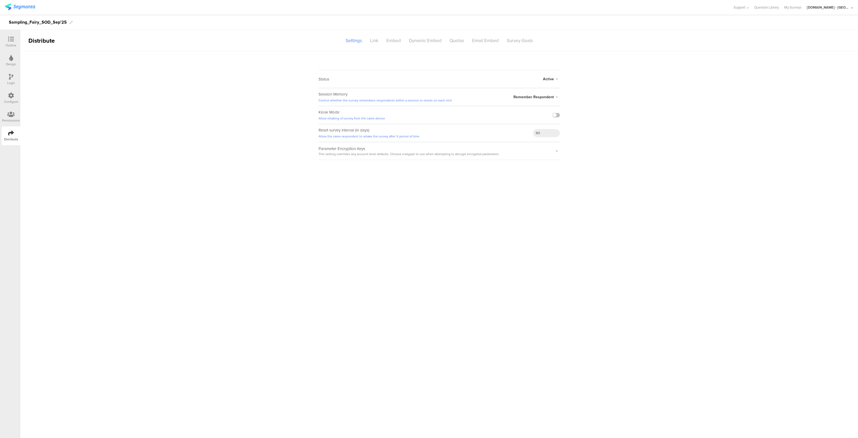
click at [550, 79] on span "Active" at bounding box center [548, 79] width 11 height 6
click at [519, 101] on li "Closed" at bounding box center [529, 100] width 62 height 11
click at [70, 23] on icon at bounding box center [70, 22] width 3 height 3
click at [47, 21] on div "Sampling_Fairy_SOD_Sep'25" at bounding box center [38, 22] width 58 height 9
copy div "Sampling_Fairy_SOD_Sep'25"
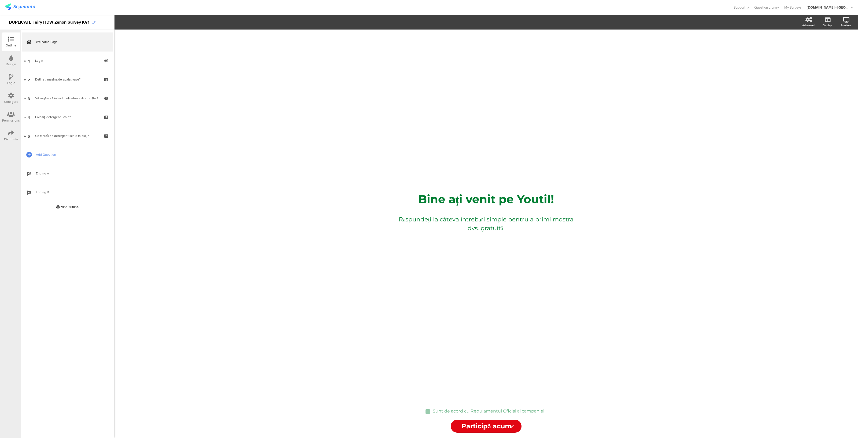
click at [95, 23] on icon at bounding box center [93, 22] width 3 height 3
paste div
click at [150, 78] on div "Bine ați venit pe Youtil! Bine ați venit pe Youtil! Răspundeți la câteva întreb…" at bounding box center [486, 234] width 744 height 408
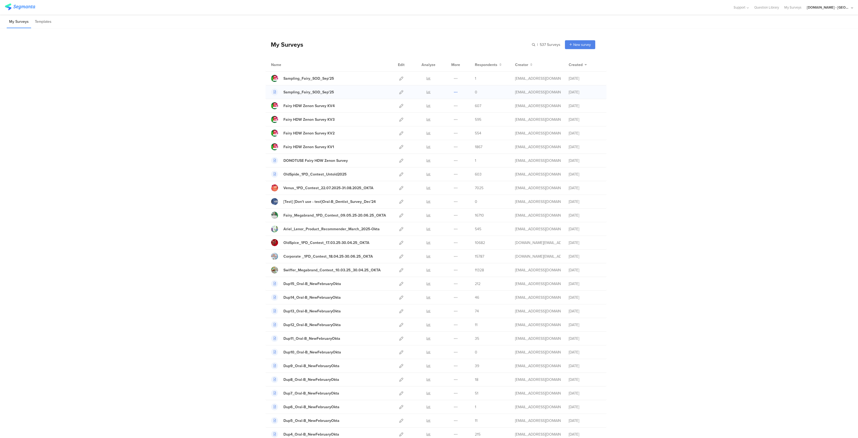
click at [454, 91] on icon at bounding box center [456, 92] width 4 height 4
click at [310, 89] on div "Sampling_Fairy_SOD_Sep'25" at bounding box center [309, 92] width 51 height 6
click at [399, 92] on icon at bounding box center [401, 92] width 4 height 4
click at [399, 78] on icon at bounding box center [401, 78] width 4 height 4
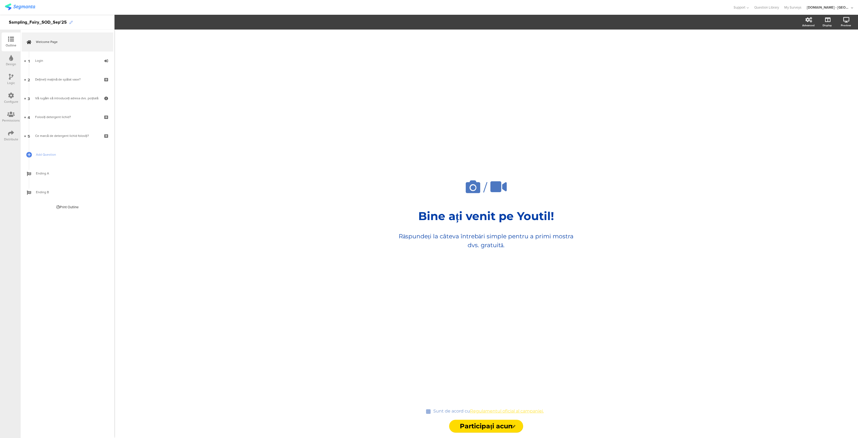
click at [71, 22] on icon at bounding box center [70, 22] width 3 height 3
click at [171, 72] on div "/ Bine ați venit pe Youtil! Bine ați venit pe Youtil! Răspundeți la câteva într…" at bounding box center [486, 234] width 744 height 408
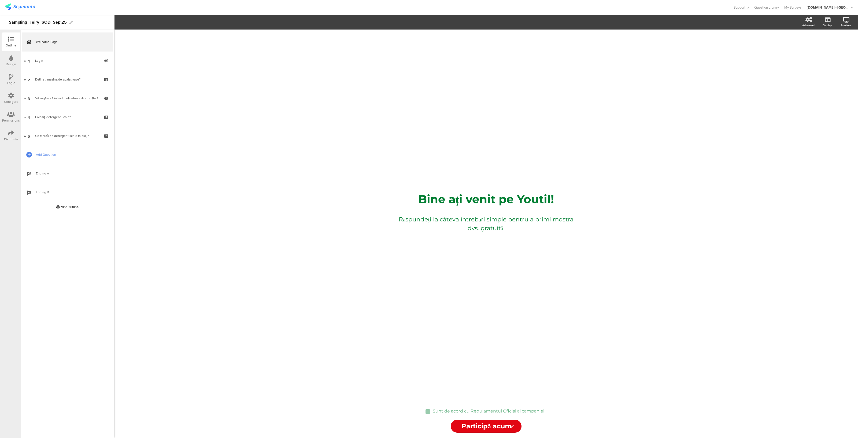
click at [3, 136] on div "Distribute" at bounding box center [11, 135] width 19 height 19
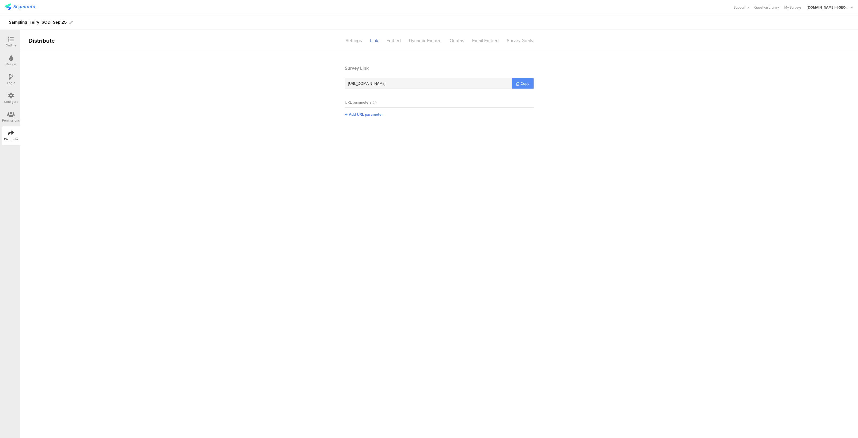
click at [528, 83] on span "Copy" at bounding box center [525, 84] width 9 height 6
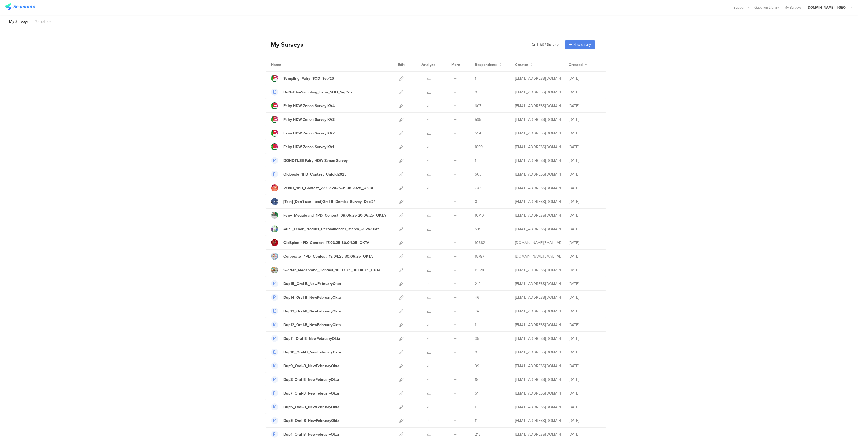
click at [842, 10] on div "[DOMAIN_NAME] - [GEOGRAPHIC_DATA]" at bounding box center [828, 7] width 43 height 5
click at [833, 35] on span "Member" at bounding box center [840, 35] width 14 height 4
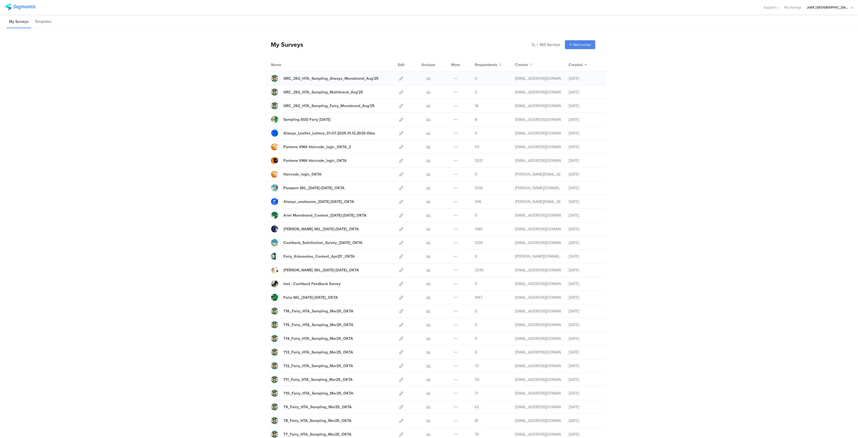
click at [396, 76] on div at bounding box center [402, 78] width 12 height 13
click at [399, 79] on icon at bounding box center [401, 78] width 4 height 4
click at [399, 92] on icon at bounding box center [401, 92] width 4 height 4
click at [400, 107] on icon at bounding box center [401, 106] width 4 height 4
click at [399, 157] on link at bounding box center [401, 160] width 4 height 13
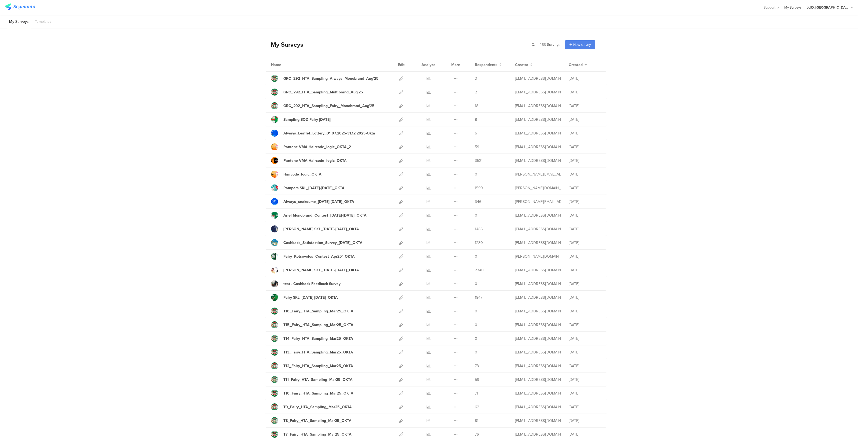
click at [802, 11] on link "My Surveys" at bounding box center [793, 7] width 17 height 15
click at [839, 6] on div "JoltX [GEOGRAPHIC_DATA]" at bounding box center [828, 7] width 43 height 5
click at [801, 46] on span "[DOMAIN_NAME] - [GEOGRAPHIC_DATA]" at bounding box center [812, 46] width 42 height 5
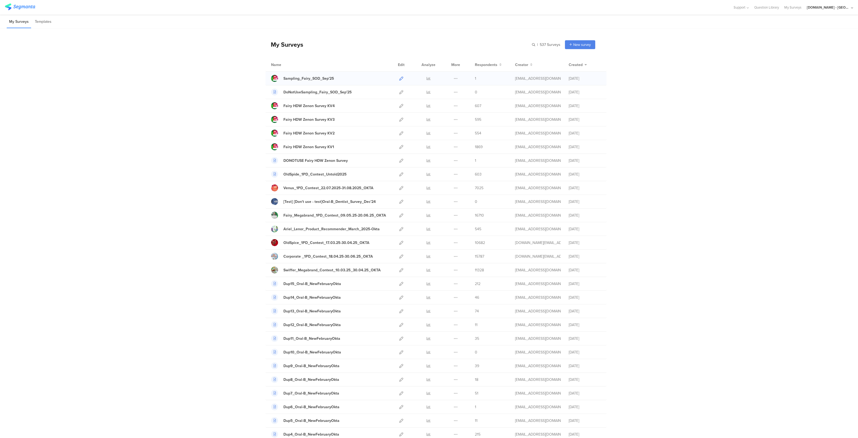
click at [399, 76] on link at bounding box center [401, 78] width 4 height 13
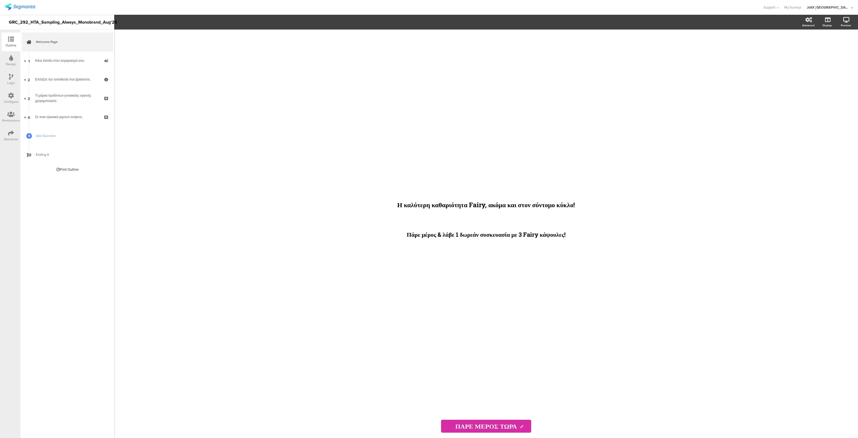
click at [8, 83] on div "Logic" at bounding box center [11, 82] width 8 height 5
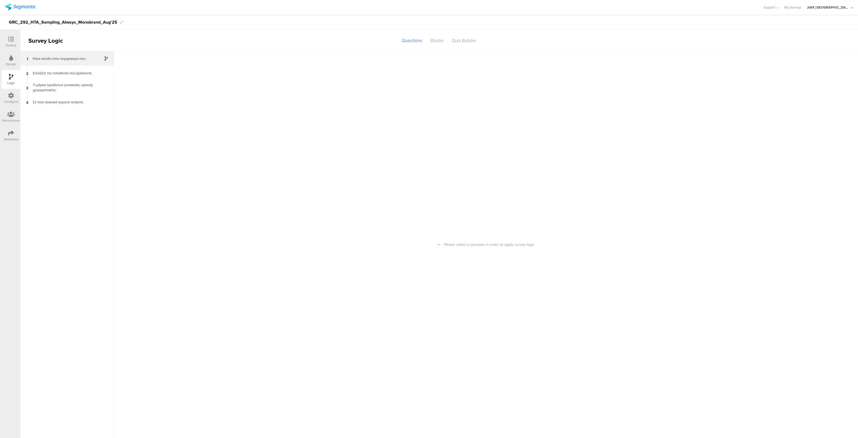
click at [72, 61] on div "1 Κάνε είσοδο στον λογαριασμό σου:" at bounding box center [67, 58] width 94 height 14
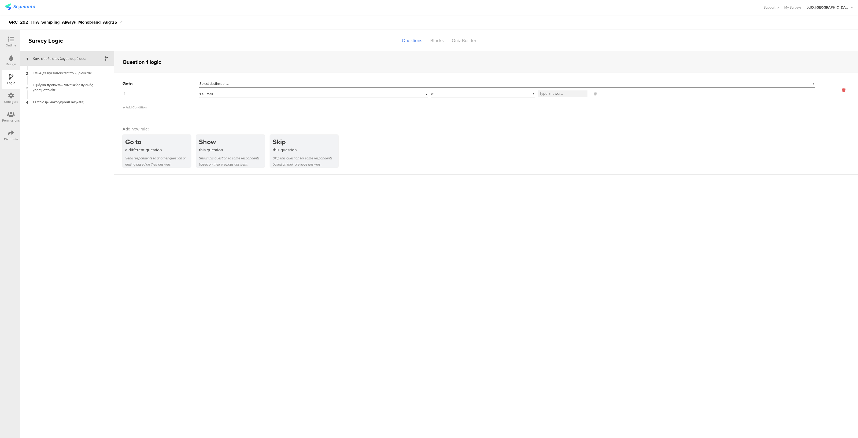
click at [844, 93] on icon at bounding box center [844, 90] width 13 height 6
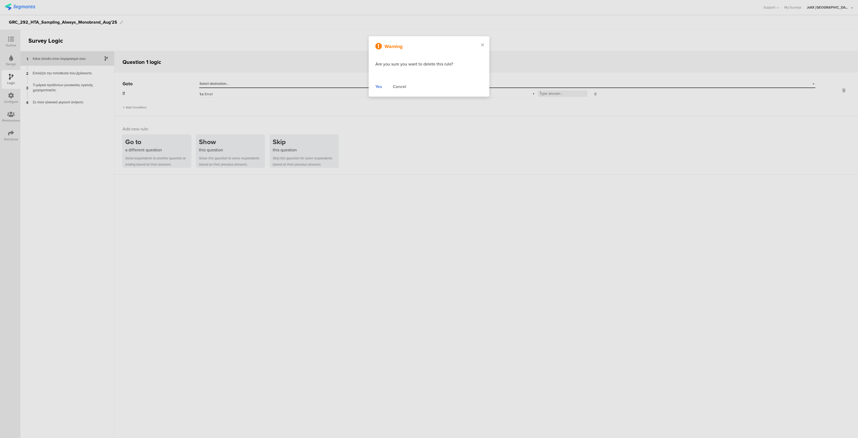
click at [378, 84] on div "Yes" at bounding box center [379, 86] width 7 height 6
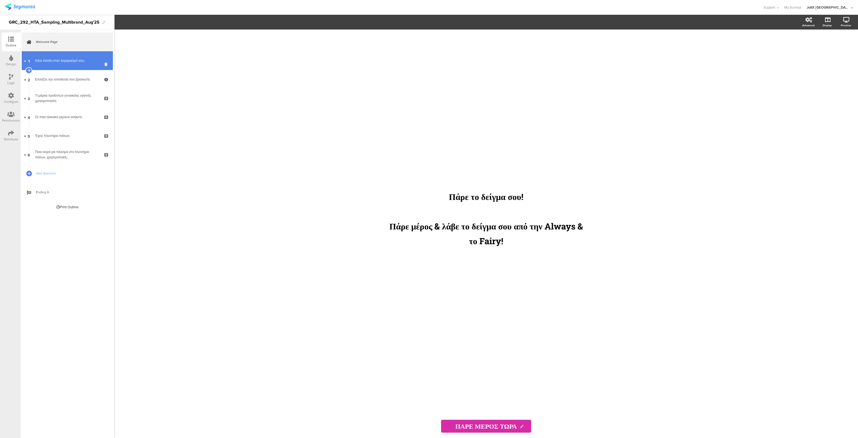
click at [63, 59] on div "Κάνε είσοδο στον λογαριασμό σου:" at bounding box center [67, 60] width 64 height 5
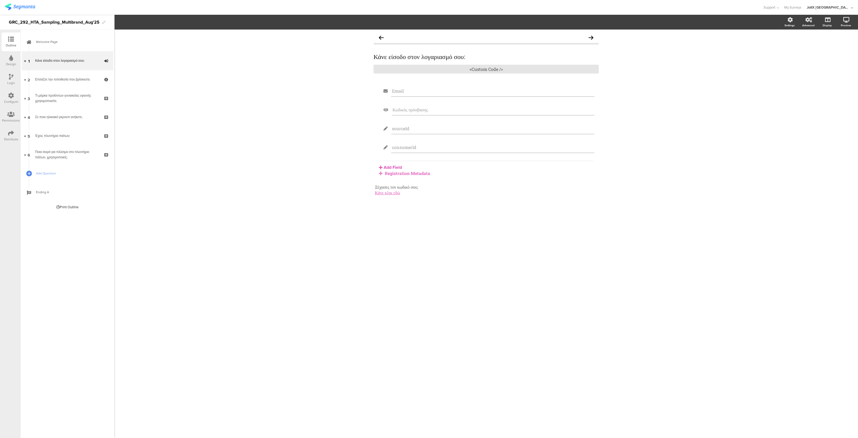
click at [5, 76] on div "Logic" at bounding box center [11, 79] width 19 height 19
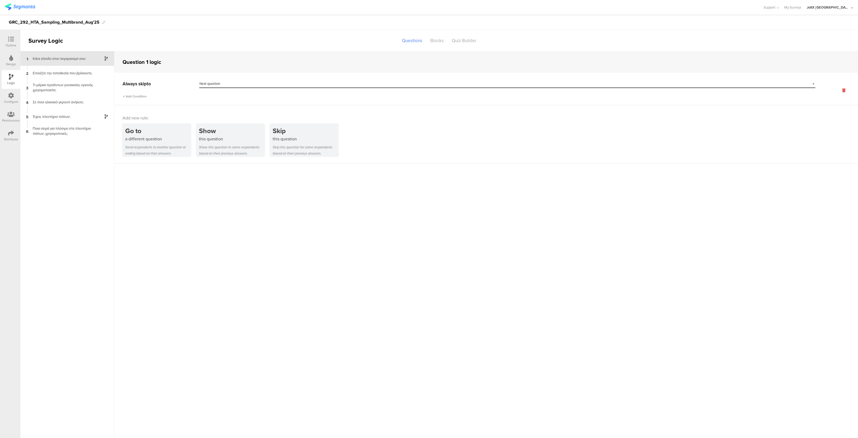
click at [845, 89] on icon at bounding box center [844, 90] width 13 height 6
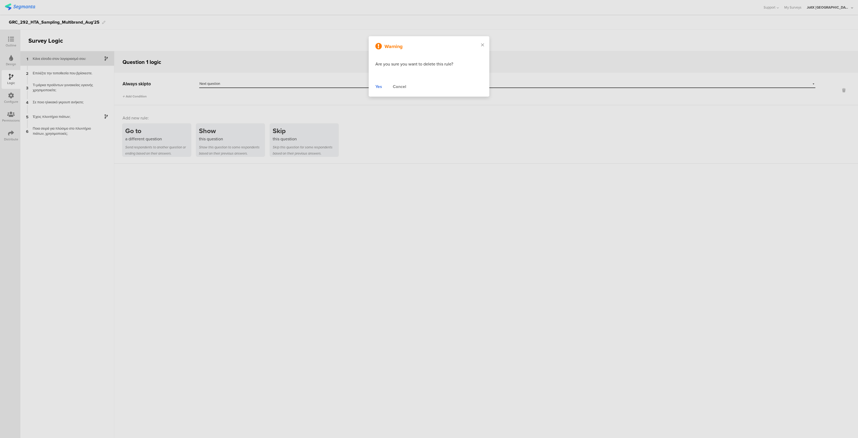
click at [380, 85] on div "Yes" at bounding box center [379, 86] width 7 height 6
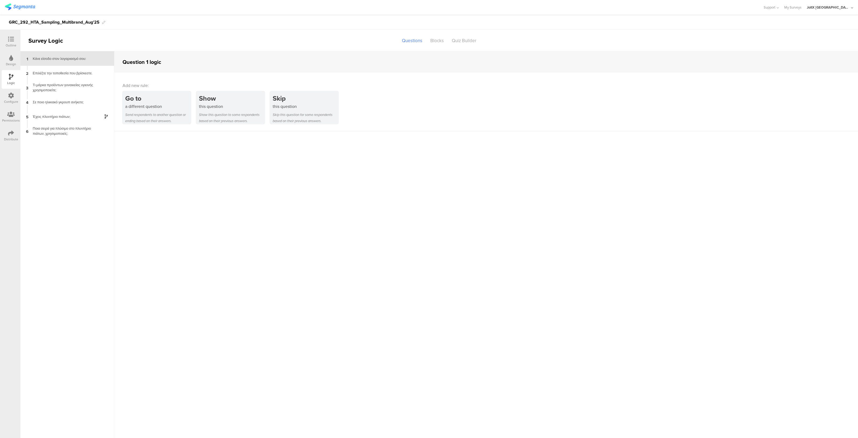
click at [7, 43] on div "Outline" at bounding box center [11, 45] width 11 height 5
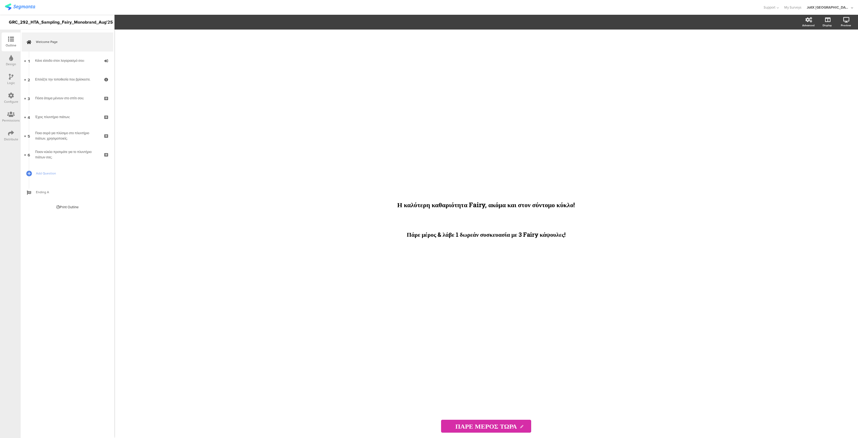
click at [10, 79] on icon at bounding box center [11, 77] width 5 height 6
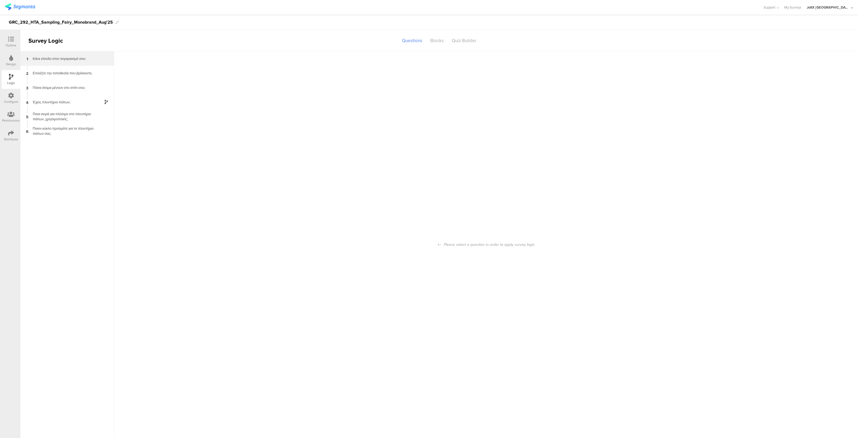
click at [80, 60] on div "Κάνε είσοδο στον λογαριασμό σου:" at bounding box center [63, 58] width 67 height 5
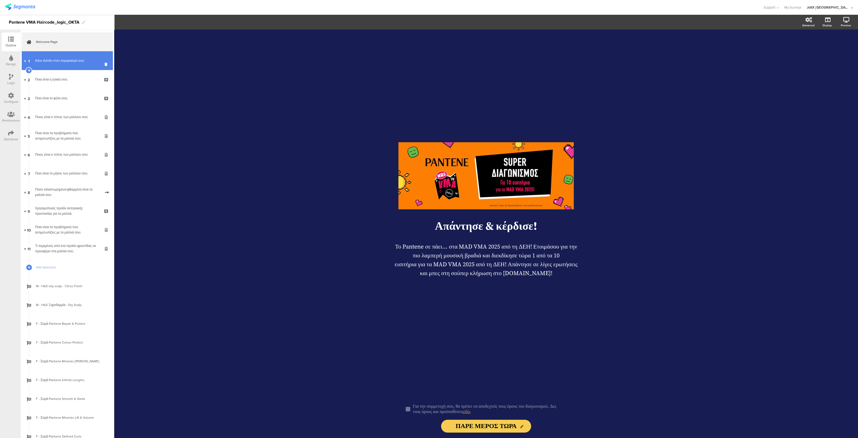
click at [60, 54] on link "1 Κάνε είσοδο στον λογαριασμό σου:" at bounding box center [67, 60] width 91 height 19
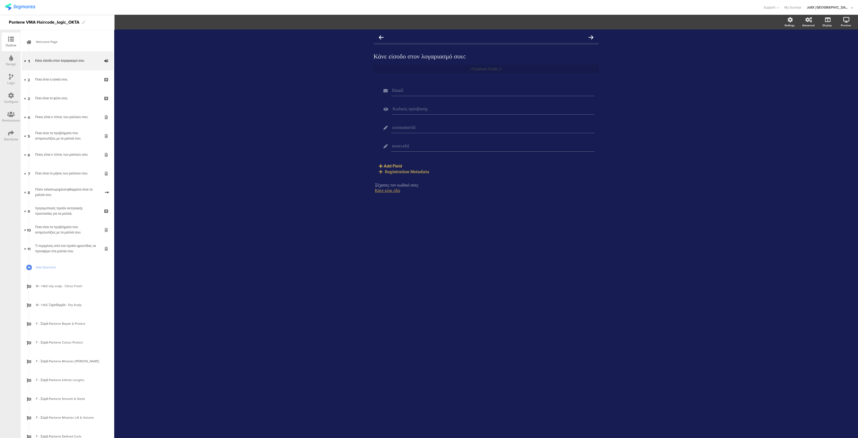
click at [11, 82] on div "Logic" at bounding box center [11, 82] width 8 height 5
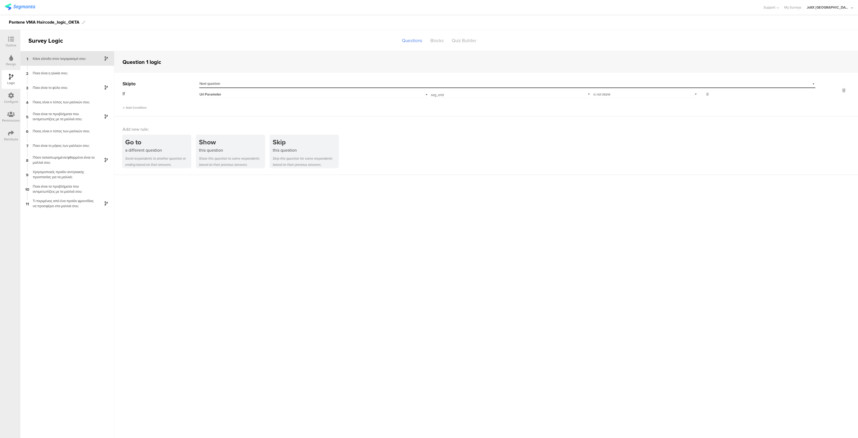
click at [449, 93] on input "seg_erid" at bounding box center [509, 94] width 157 height 8
click at [563, 219] on sg-question-logic-editor "Question 1 logic Skip to Select destination... Next question If Url Parameter s…" at bounding box center [486, 244] width 744 height 387
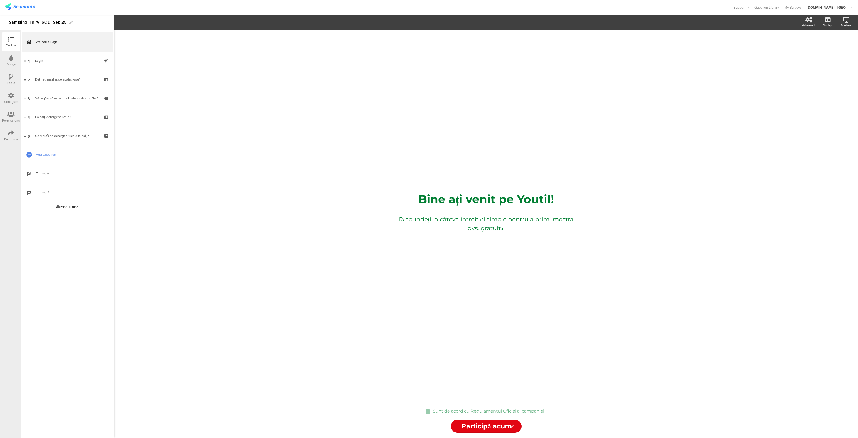
click at [10, 80] on div "Logic" at bounding box center [11, 82] width 8 height 5
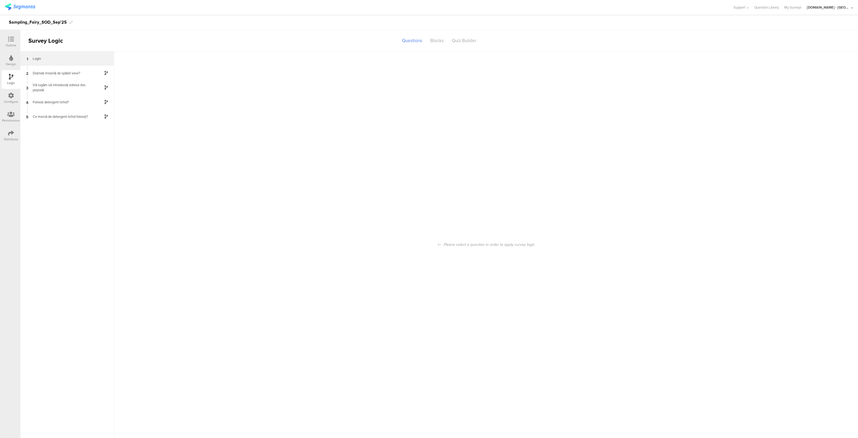
click at [55, 58] on div "Login" at bounding box center [63, 58] width 67 height 5
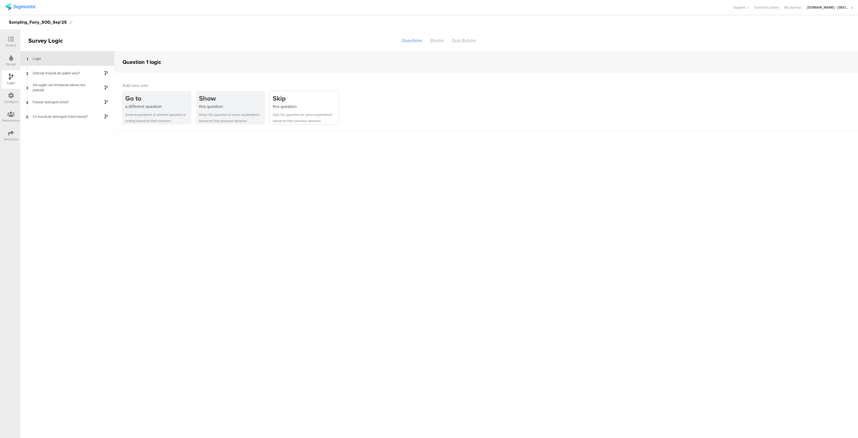
click at [293, 108] on div "this question" at bounding box center [306, 106] width 66 height 6
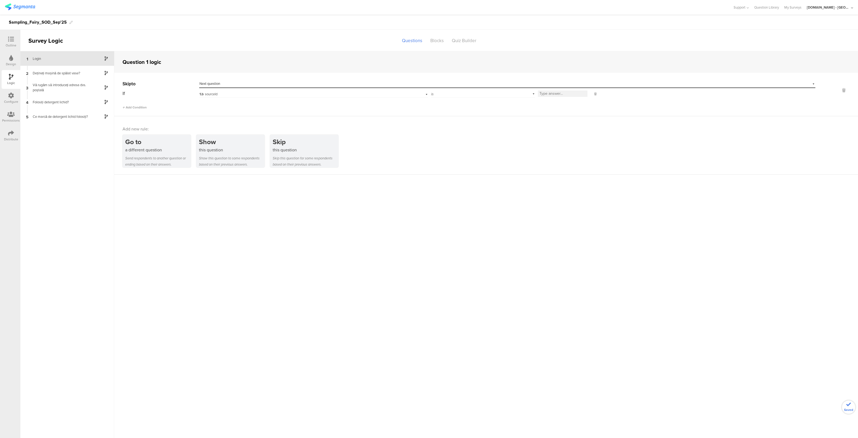
click at [236, 83] on div "Select destination... Next question" at bounding box center [504, 83] width 609 height 5
click at [231, 90] on div "Next question" at bounding box center [508, 92] width 616 height 8
click at [244, 94] on div "1.b sourceId" at bounding box center [299, 94] width 199 height 5
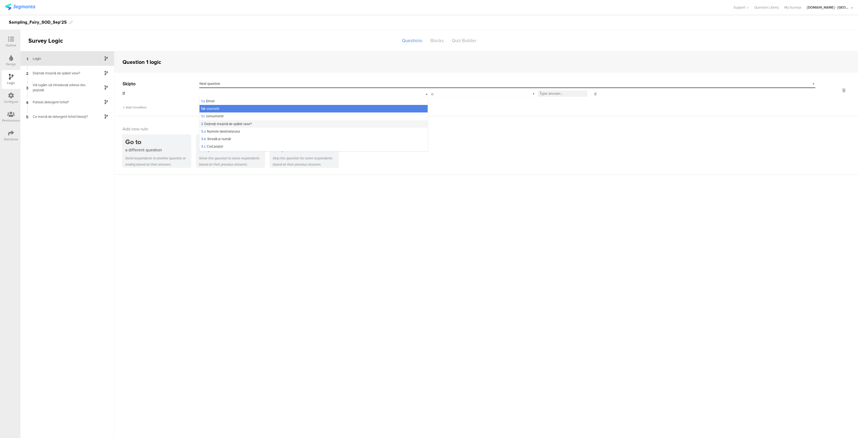
scroll to position [60, 0]
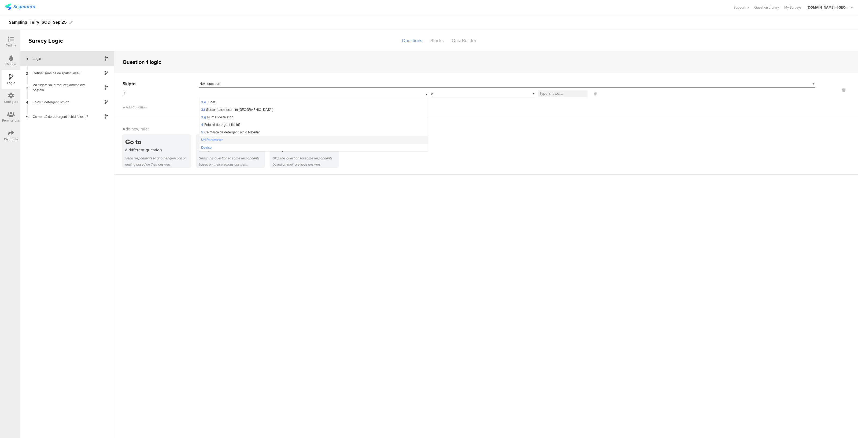
click at [217, 140] on span "Url Parameter" at bounding box center [212, 139] width 22 height 5
click at [482, 96] on input "text" at bounding box center [509, 94] width 157 height 8
click at [497, 107] on div "seg_erid" at bounding box center [503, 108] width 141 height 5
type input "seg_erid"
click at [659, 95] on div "is" at bounding box center [645, 94] width 104 height 8
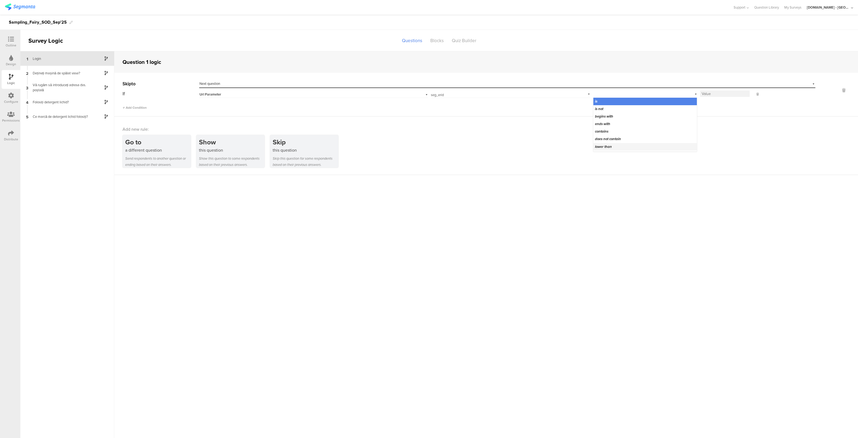
scroll to position [52, 0]
click at [609, 148] on span "is not blank" at bounding box center [604, 147] width 18 height 5
click at [308, 247] on sg-question-logic-editor "Question 1 logic Skip to Select destination... Next question If Url Parameter s…" at bounding box center [486, 244] width 744 height 387
click at [9, 133] on icon at bounding box center [11, 133] width 6 height 6
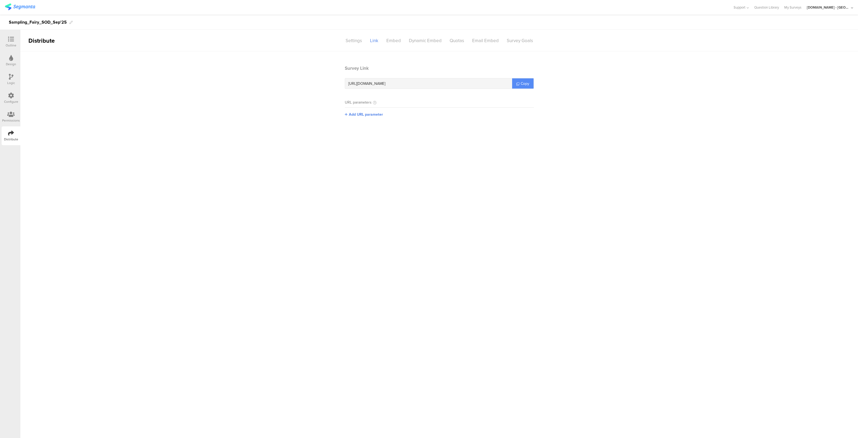
click at [516, 82] on link "Copy" at bounding box center [522, 83] width 21 height 10
